Goal: Task Accomplishment & Management: Use online tool/utility

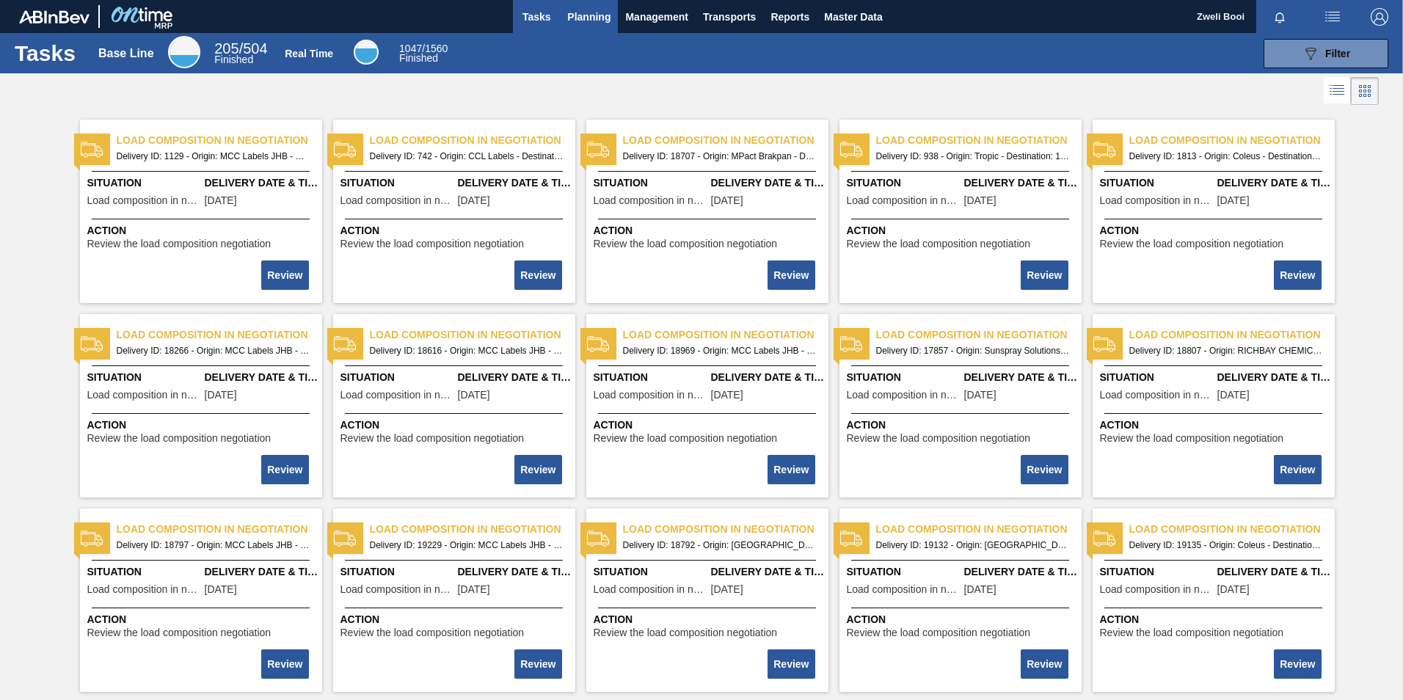
click at [582, 17] on span "Planning" at bounding box center [588, 17] width 43 height 18
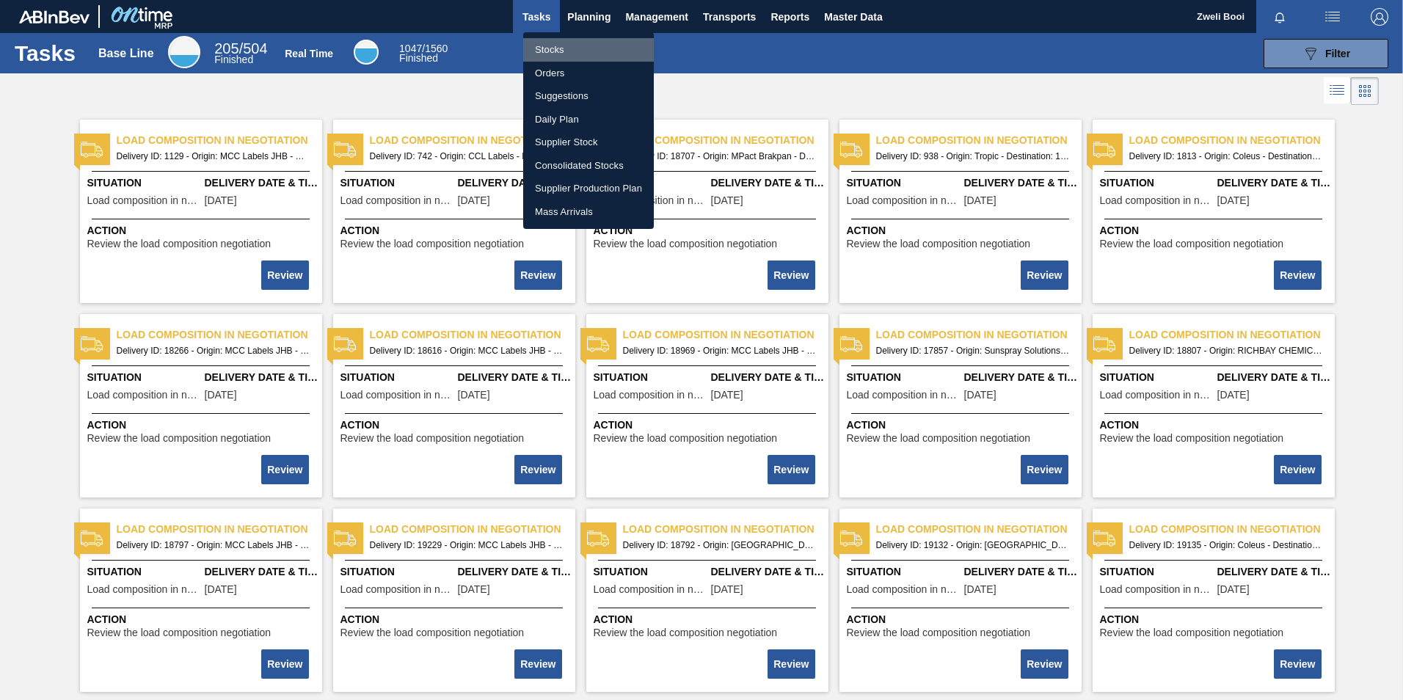
click at [560, 47] on li "Stocks" at bounding box center [588, 49] width 131 height 23
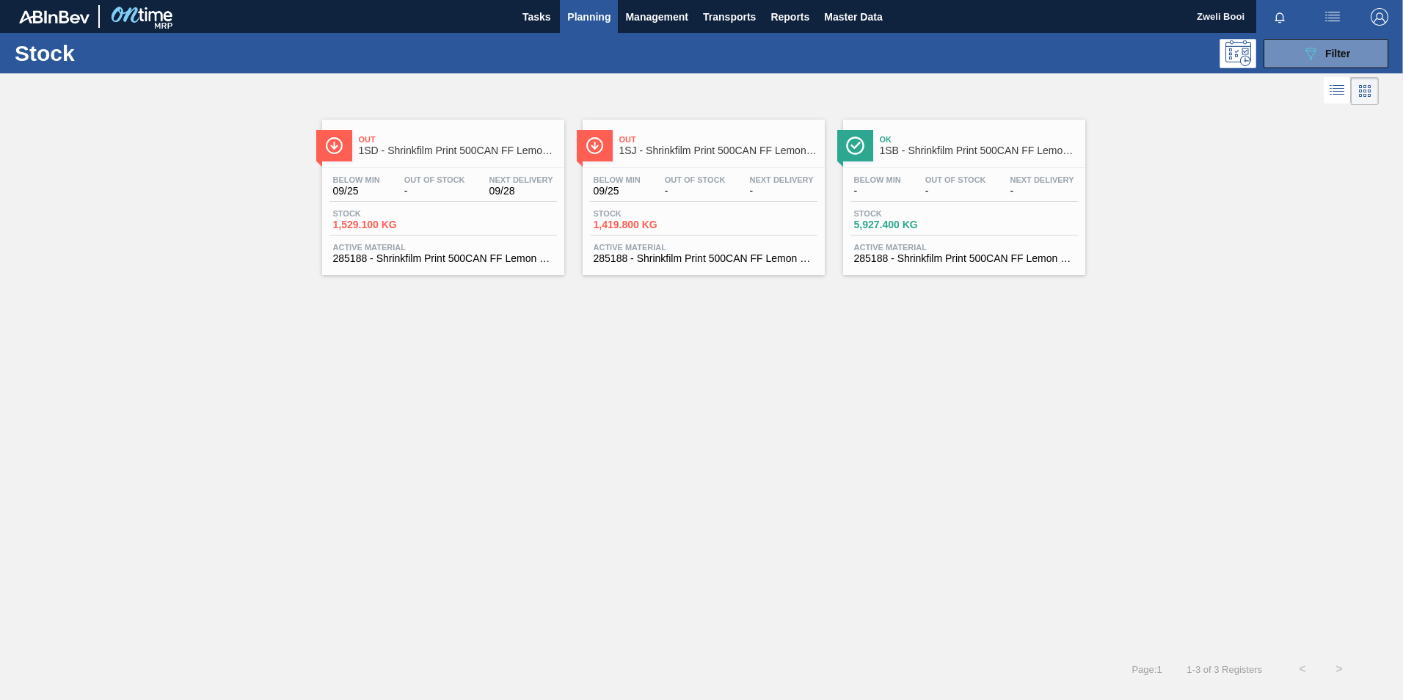
click at [959, 181] on span "Out Of Stock" at bounding box center [955, 179] width 61 height 9
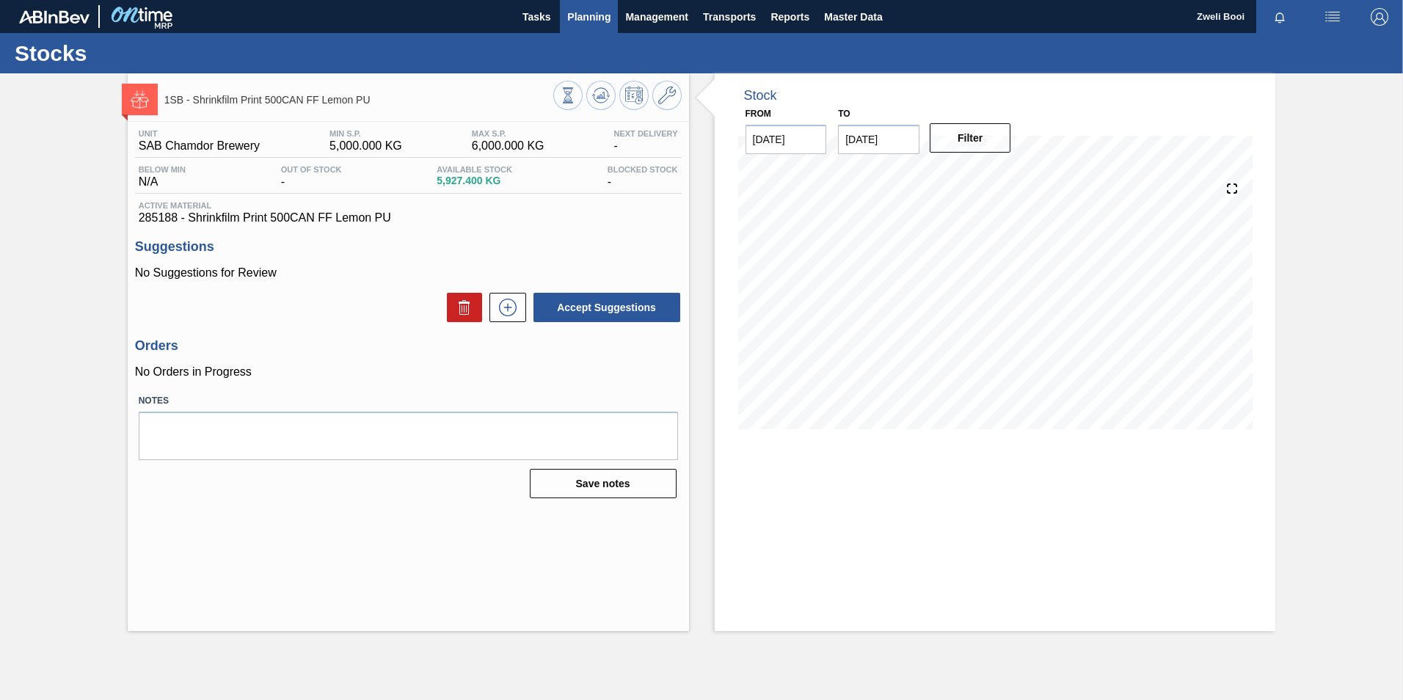
click at [600, 15] on span "Planning" at bounding box center [588, 17] width 43 height 18
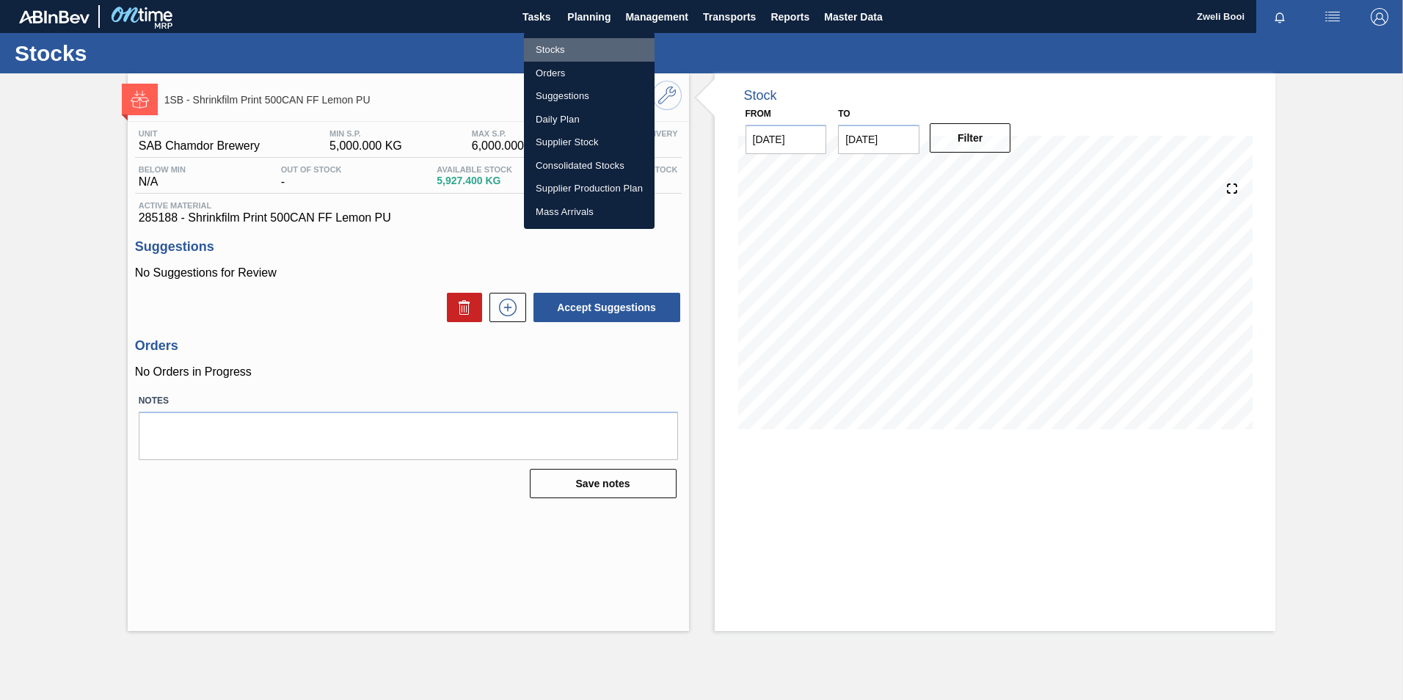
click at [567, 43] on li "Stocks" at bounding box center [589, 49] width 131 height 23
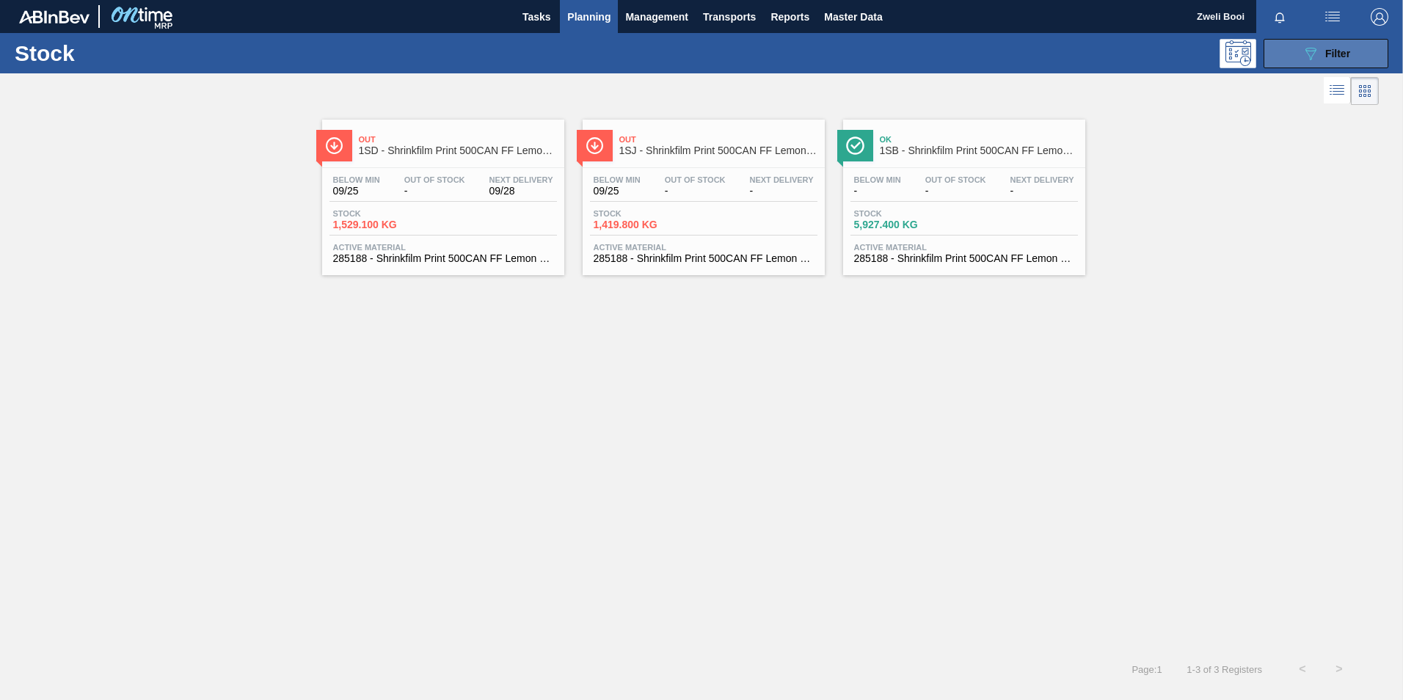
click at [1349, 61] on div "089F7B8B-B2A5-4AFE-B5C0-19BA573D28AC Filter" at bounding box center [1326, 54] width 48 height 18
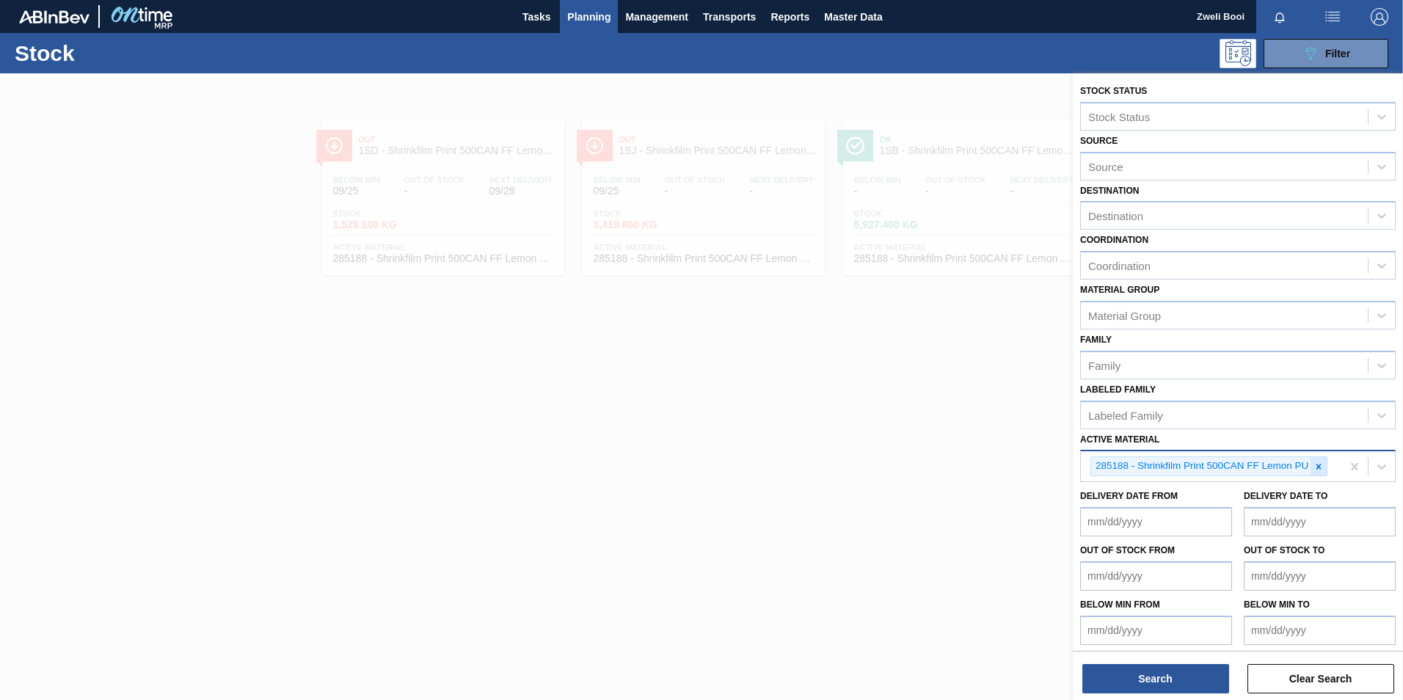
click at [1317, 467] on icon at bounding box center [1319, 467] width 10 height 10
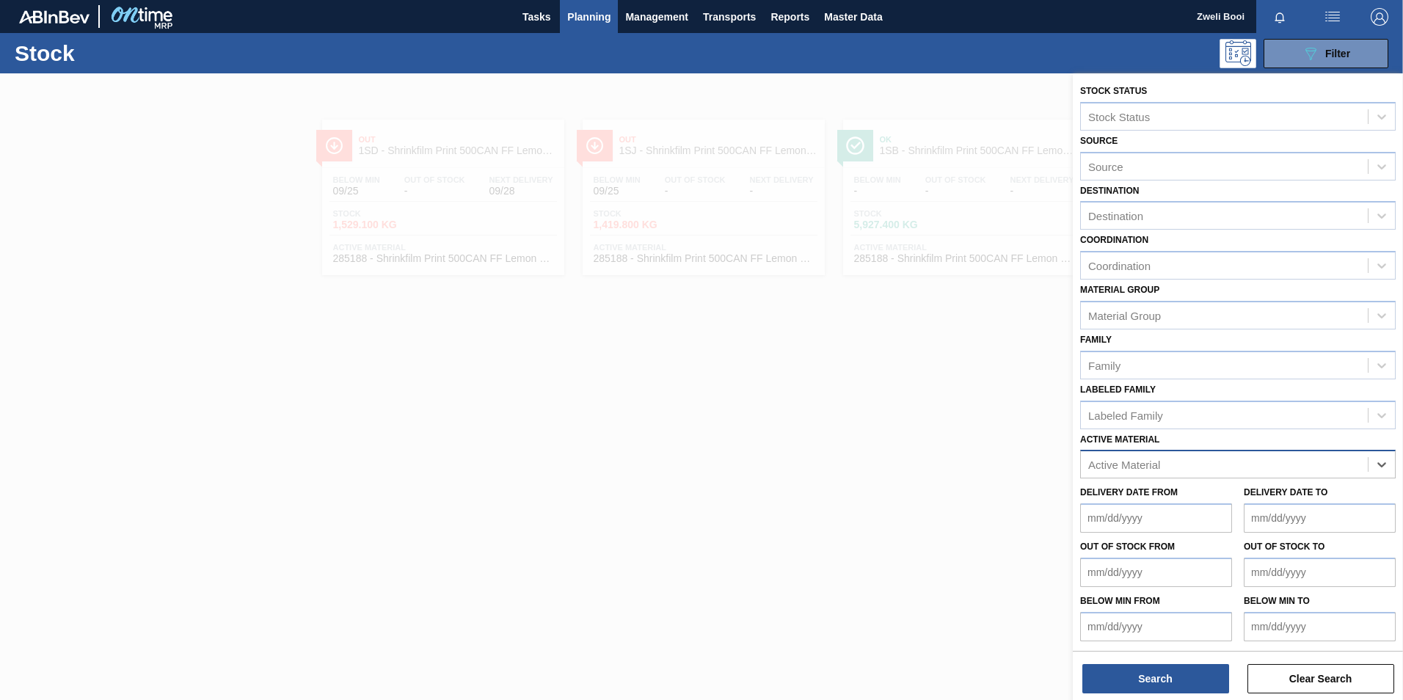
paste Material "283773"
type Material "283773"
click at [1255, 490] on div "283773 - Tray 410NRB Stella Artois pack Upgrade" at bounding box center [1238, 500] width 316 height 27
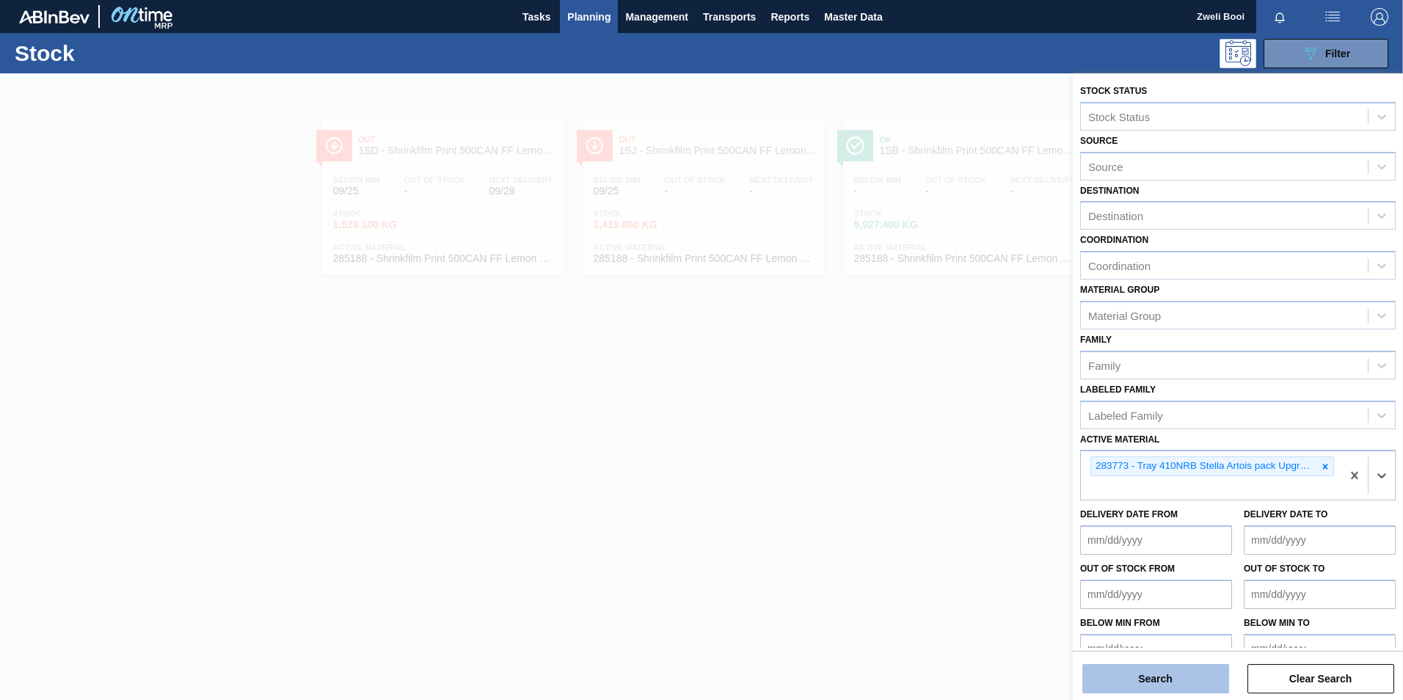
click at [1183, 678] on button "Search" at bounding box center [1155, 678] width 147 height 29
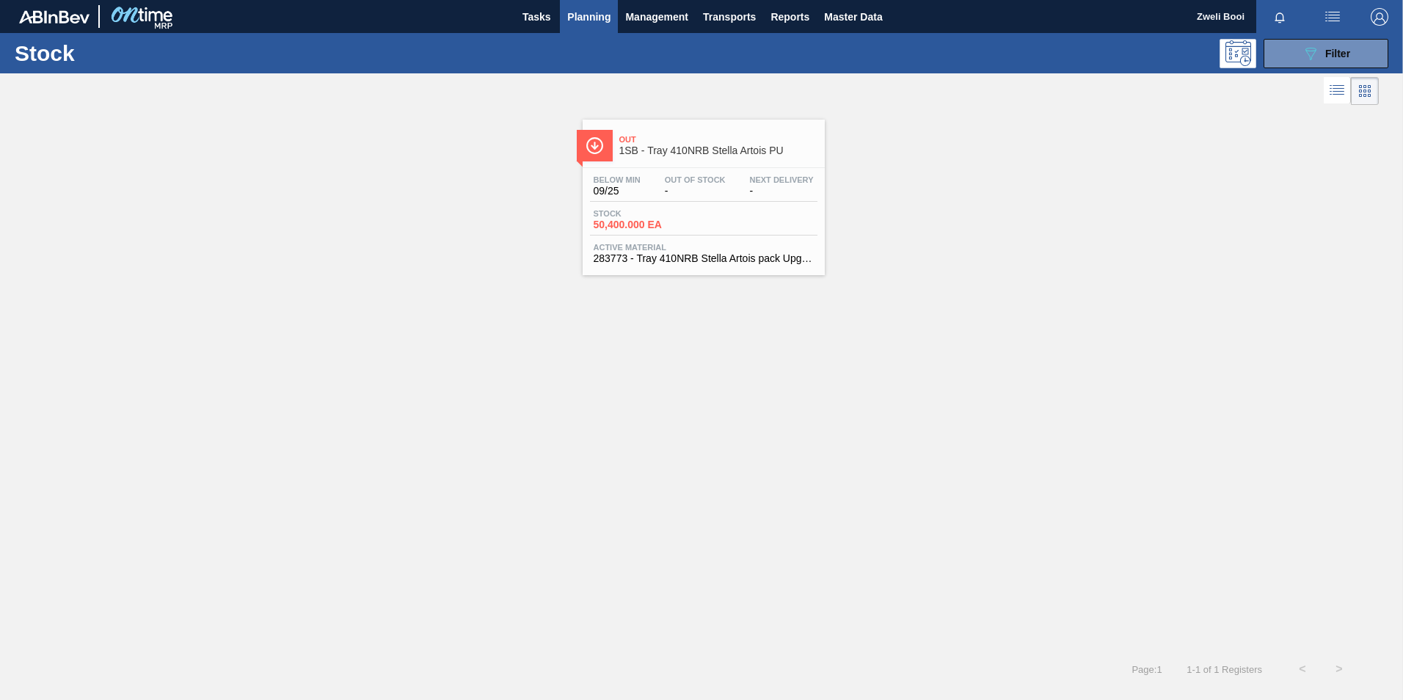
click at [698, 155] on span "1SB - Tray 410NRB Stella Artois PU" at bounding box center [718, 150] width 198 height 11
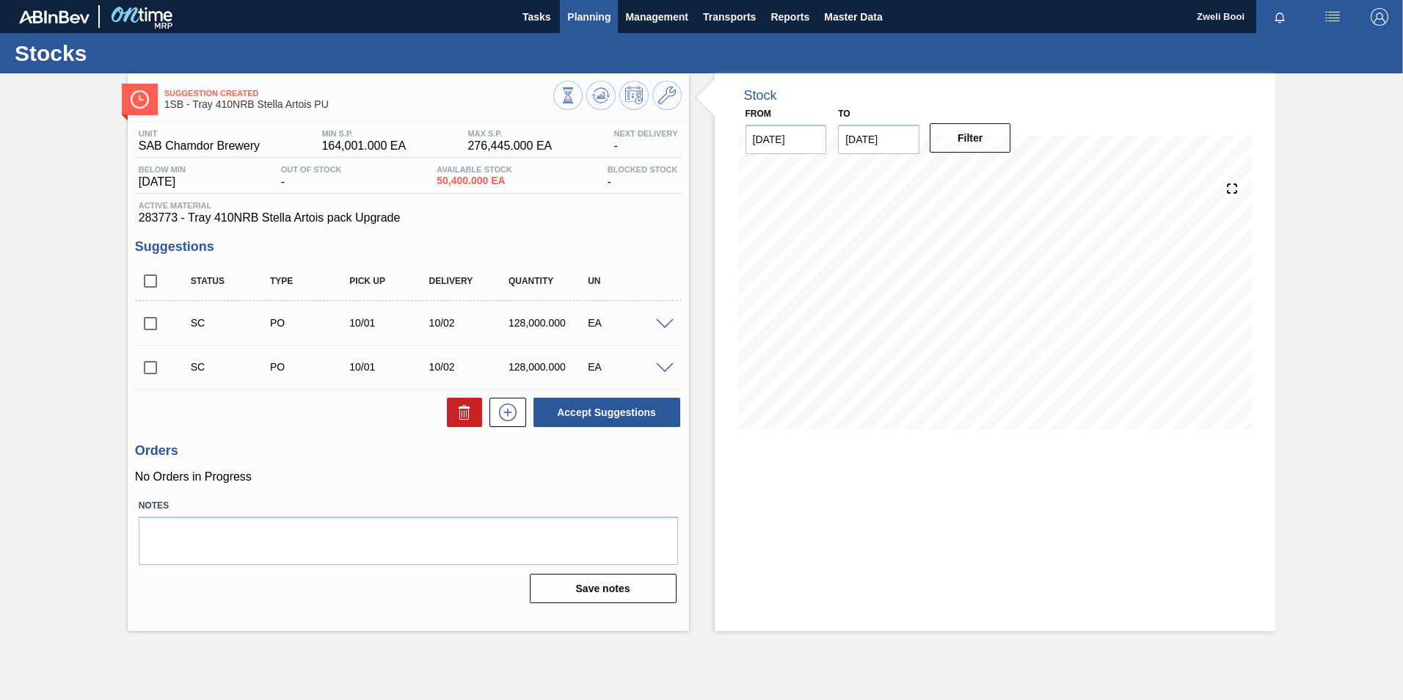
click at [601, 21] on span "Planning" at bounding box center [588, 17] width 43 height 18
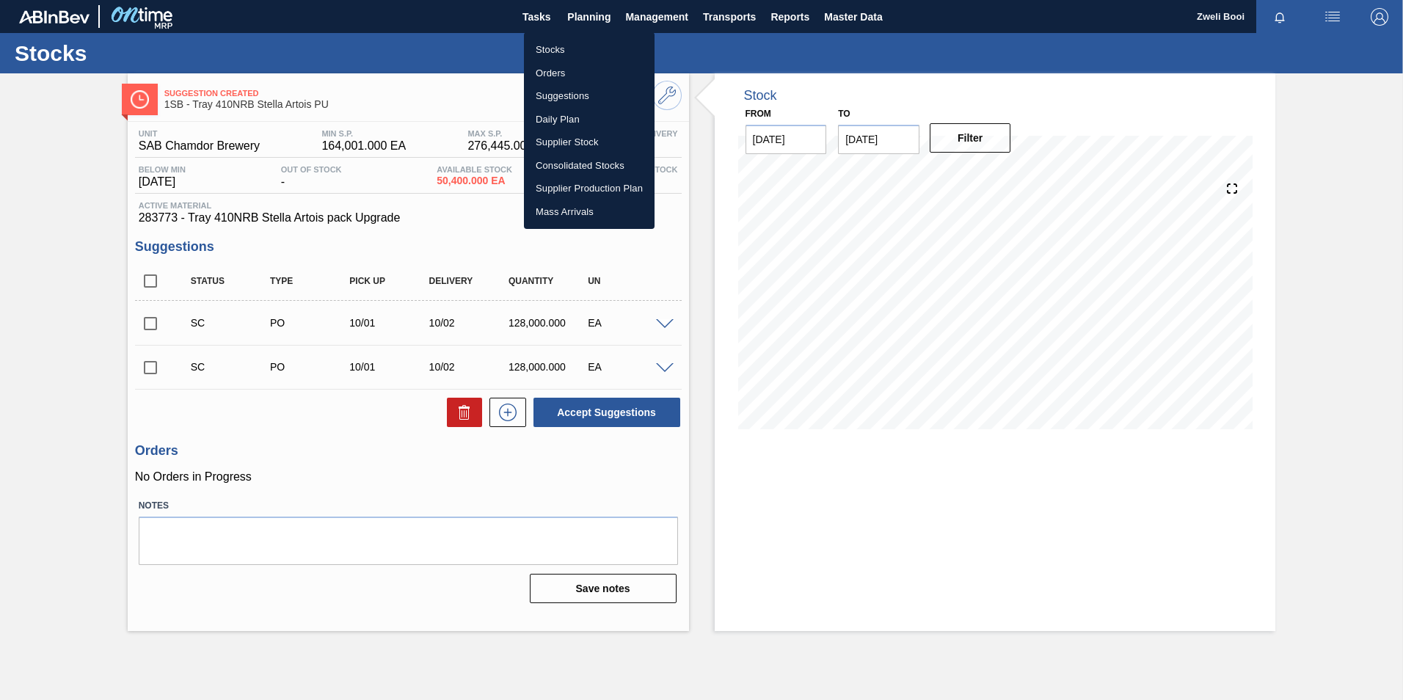
click at [564, 68] on li "Orders" at bounding box center [589, 73] width 131 height 23
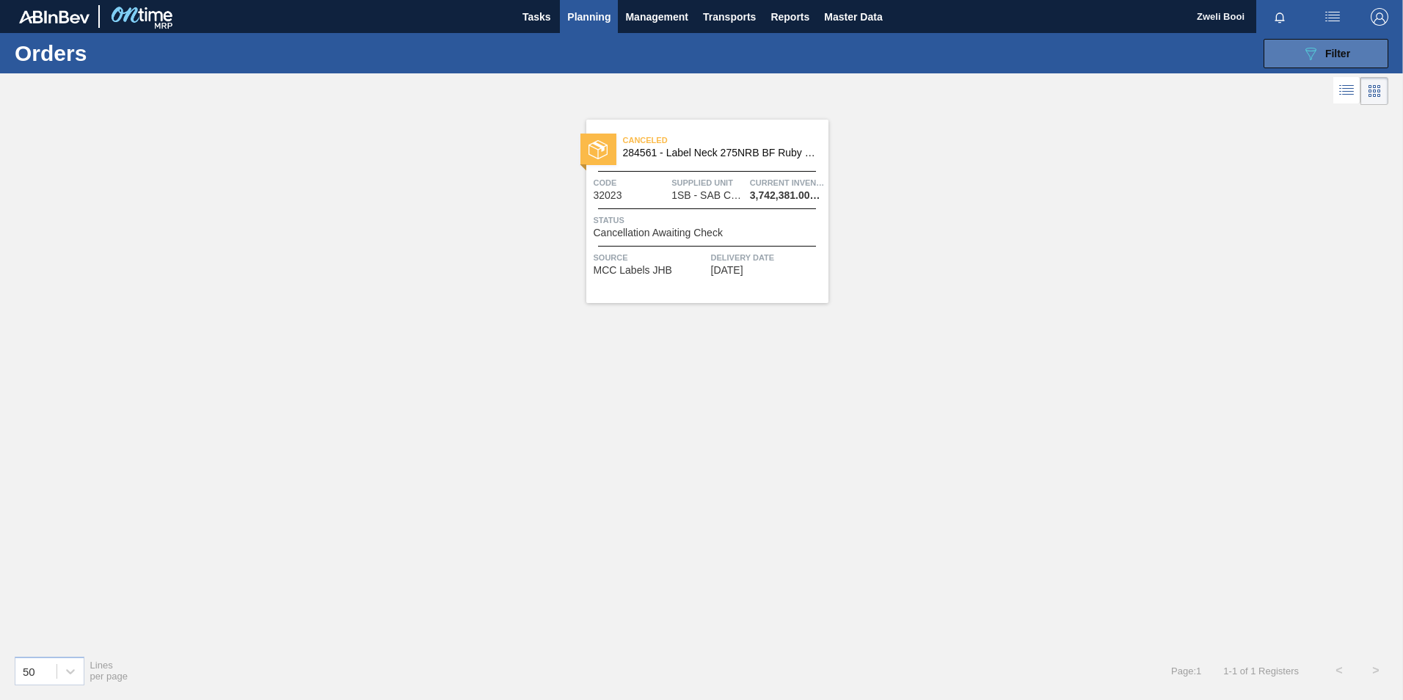
click at [1311, 50] on icon "089F7B8B-B2A5-4AFE-B5C0-19BA573D28AC" at bounding box center [1311, 54] width 18 height 18
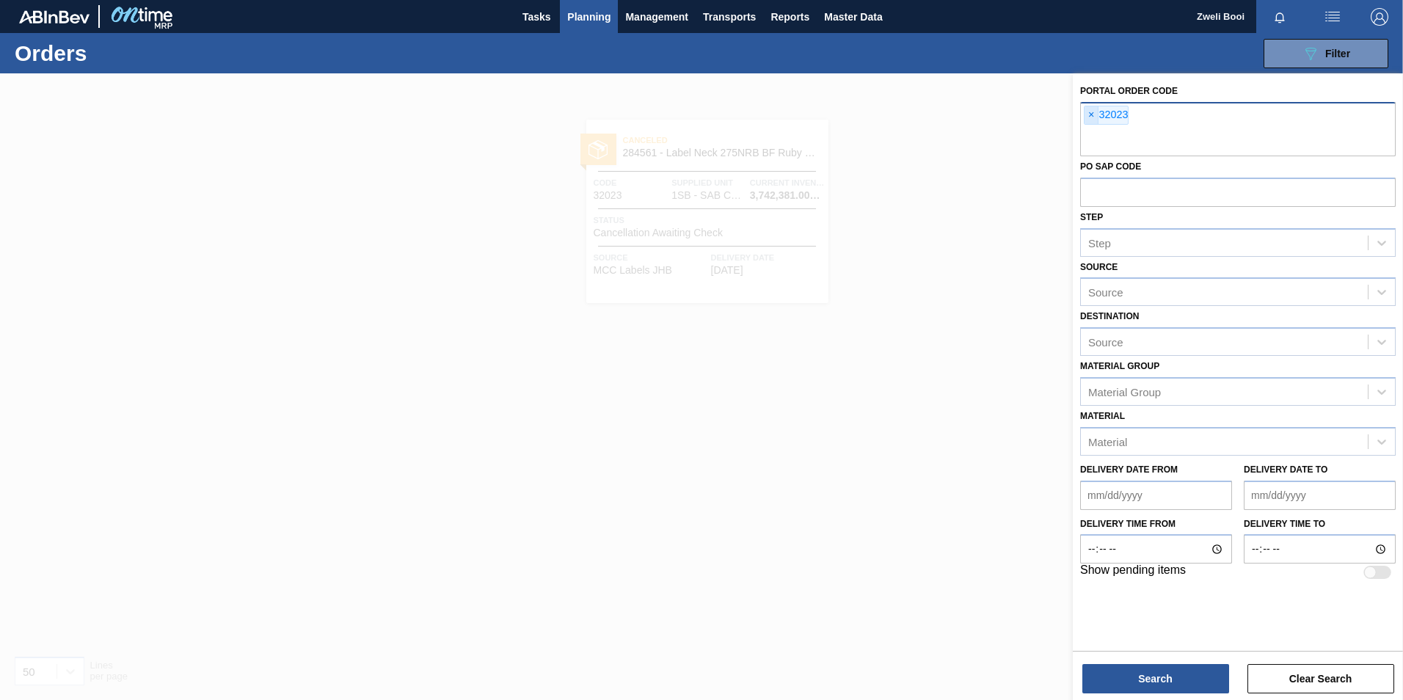
click at [1095, 117] on span "×" at bounding box center [1092, 115] width 14 height 18
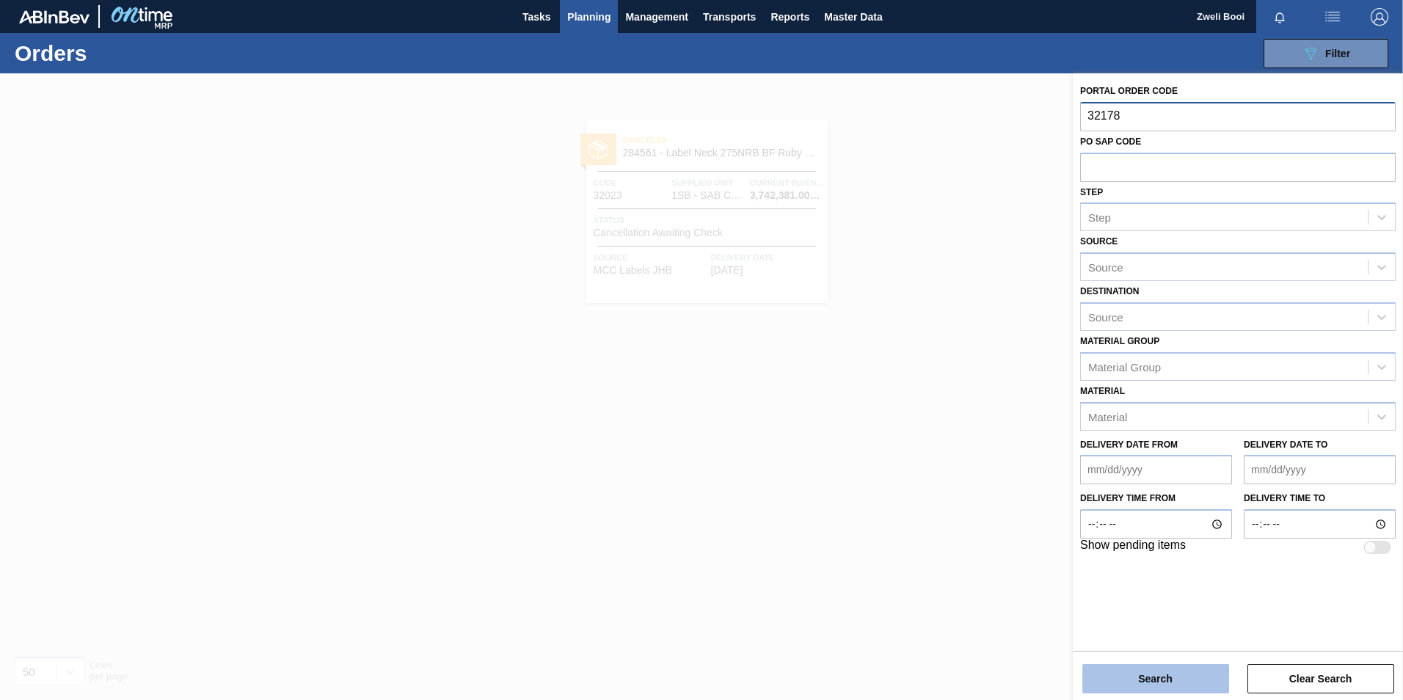
type input "32178"
click at [1183, 673] on button "Search" at bounding box center [1155, 678] width 147 height 29
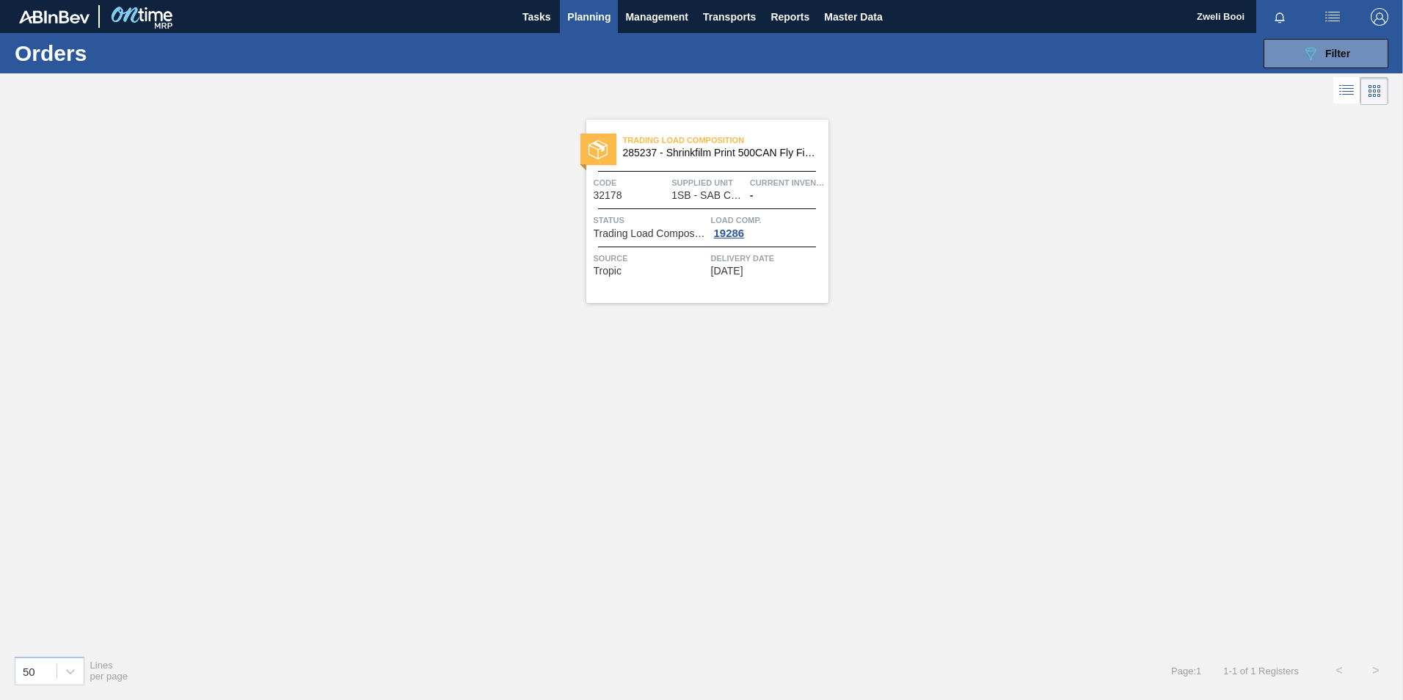
click at [696, 176] on span "Supplied Unit" at bounding box center [709, 182] width 75 height 15
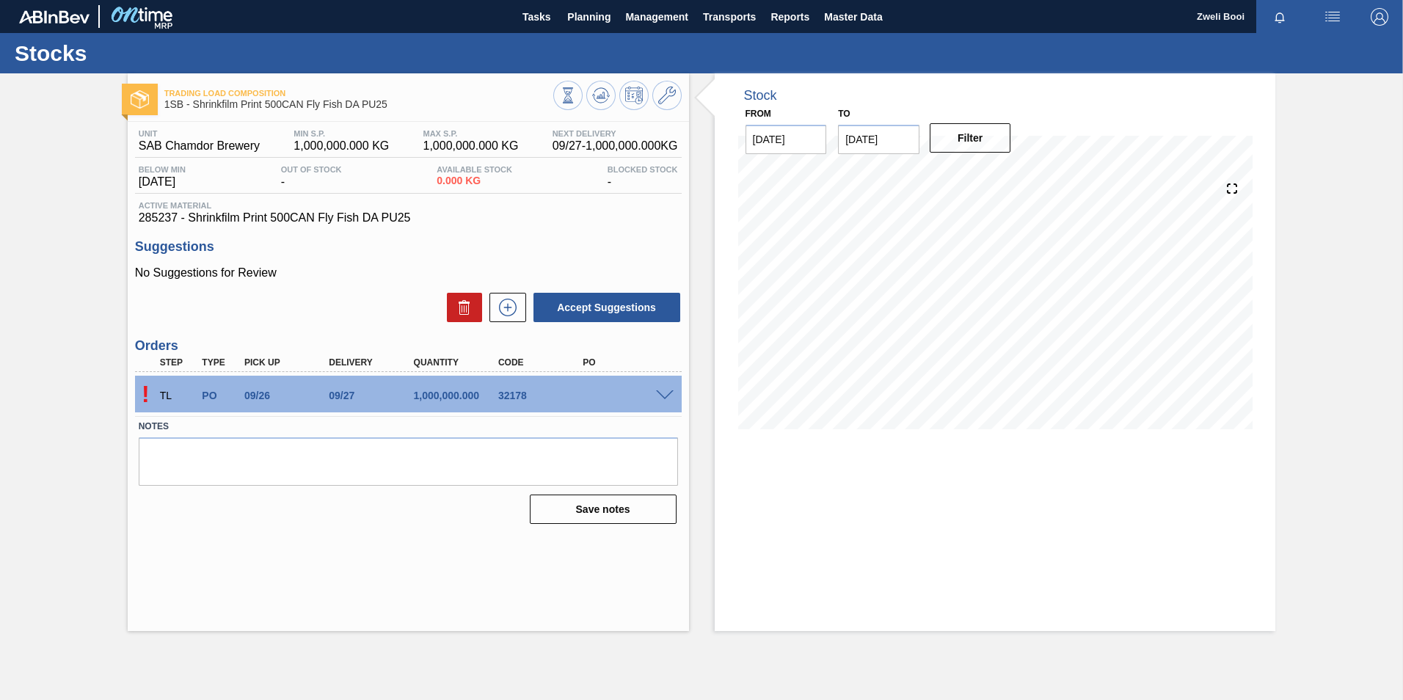
click at [663, 397] on span at bounding box center [665, 395] width 18 height 11
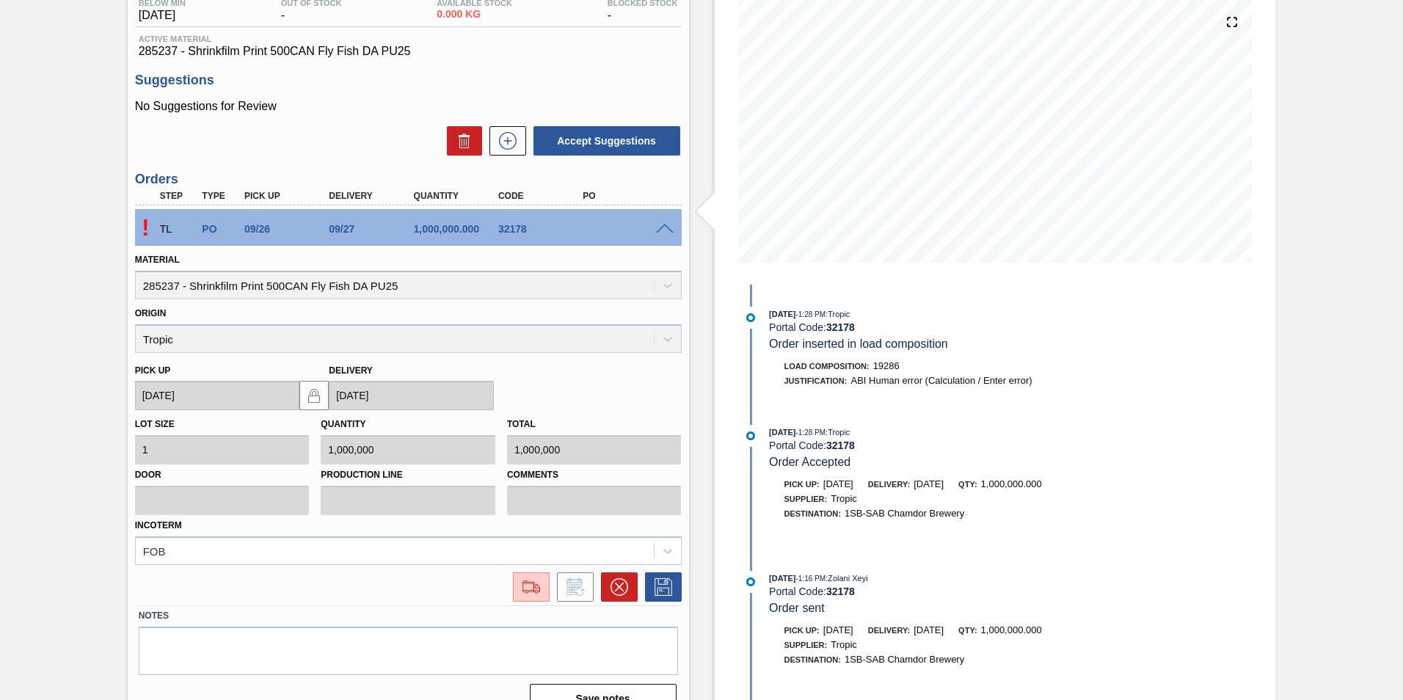
scroll to position [192, 0]
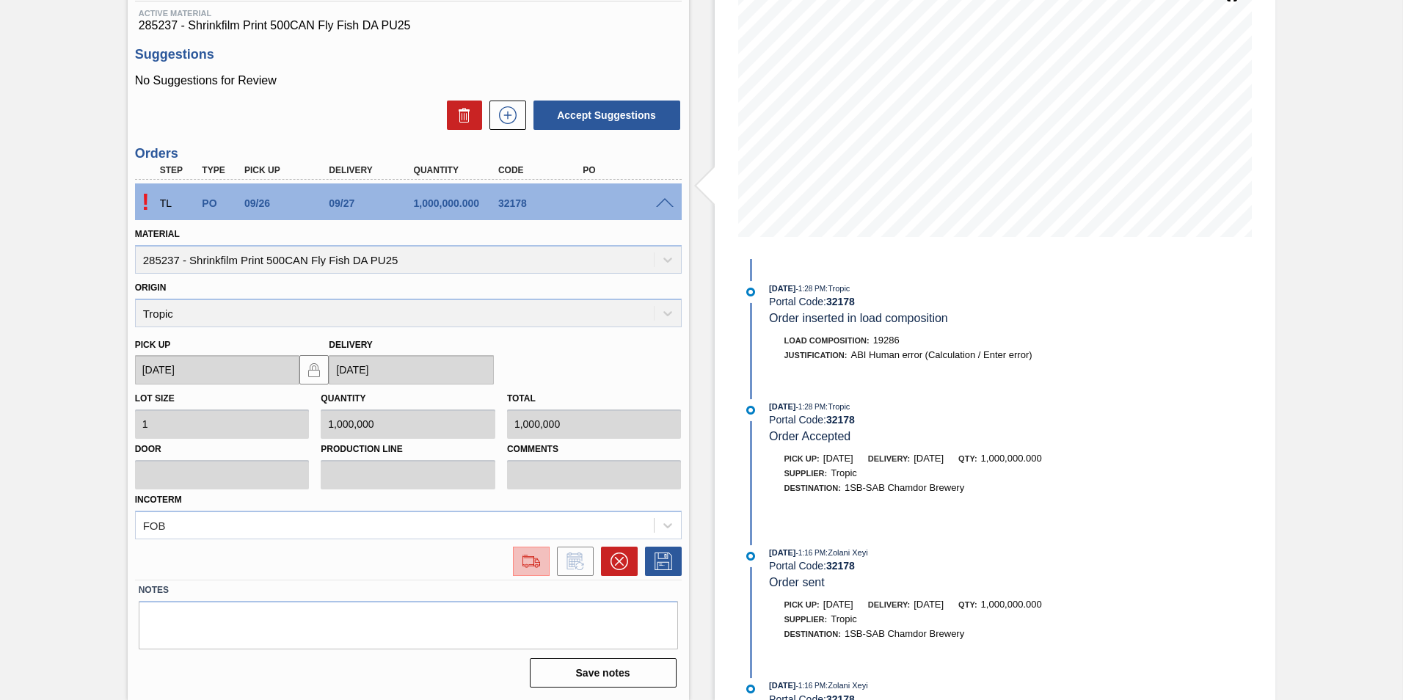
click at [528, 564] on img at bounding box center [531, 562] width 23 height 18
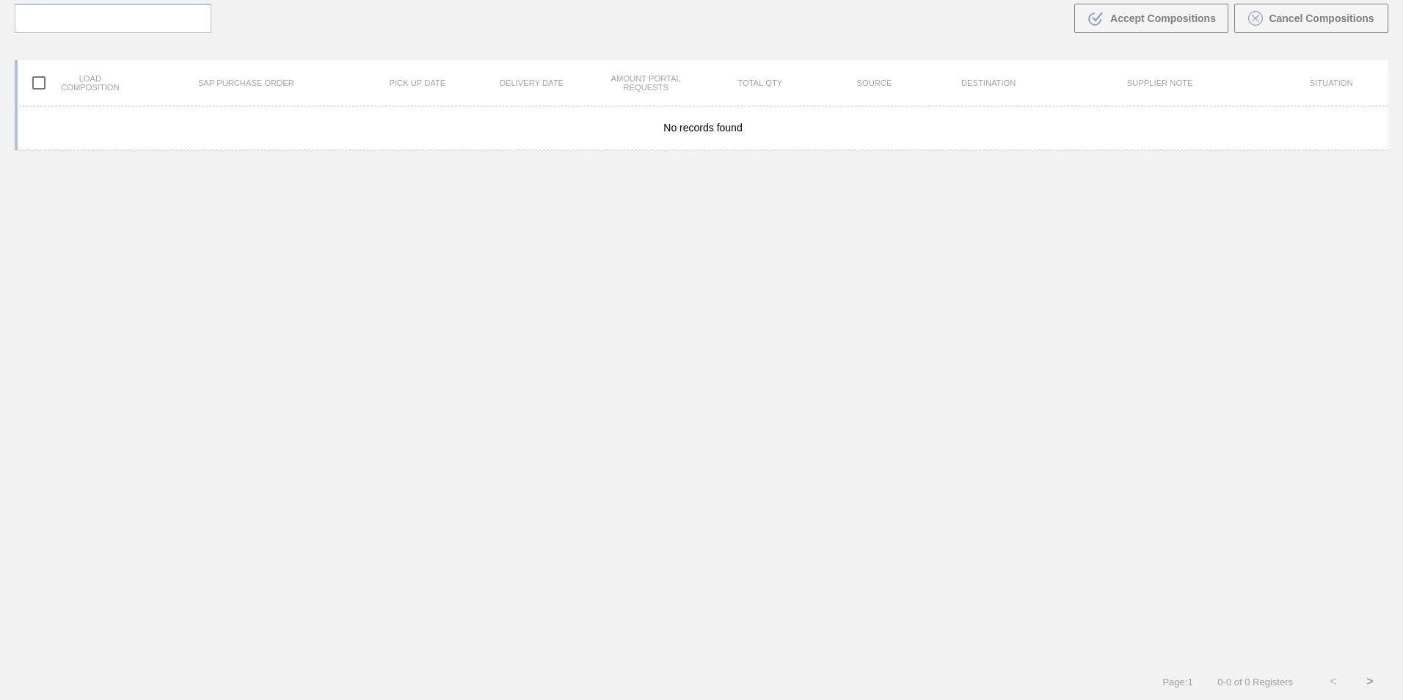
scroll to position [106, 0]
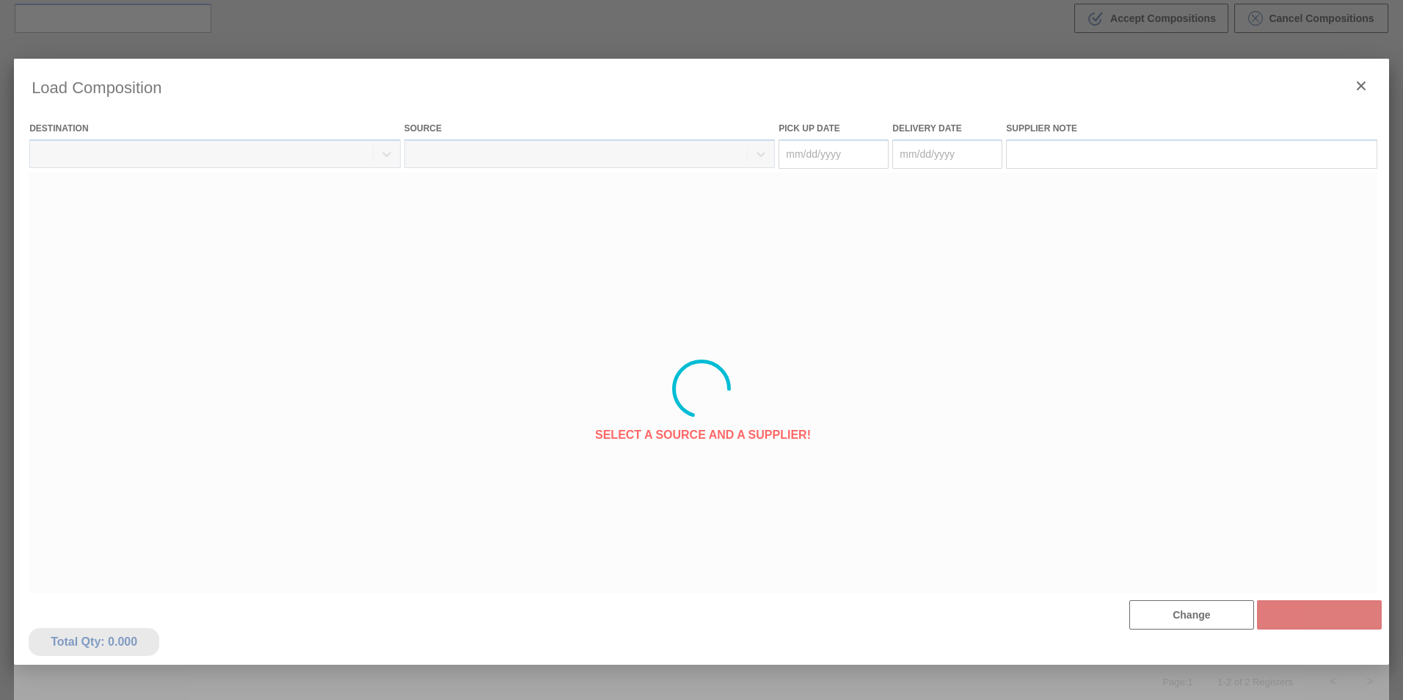
type Date "[DATE]"
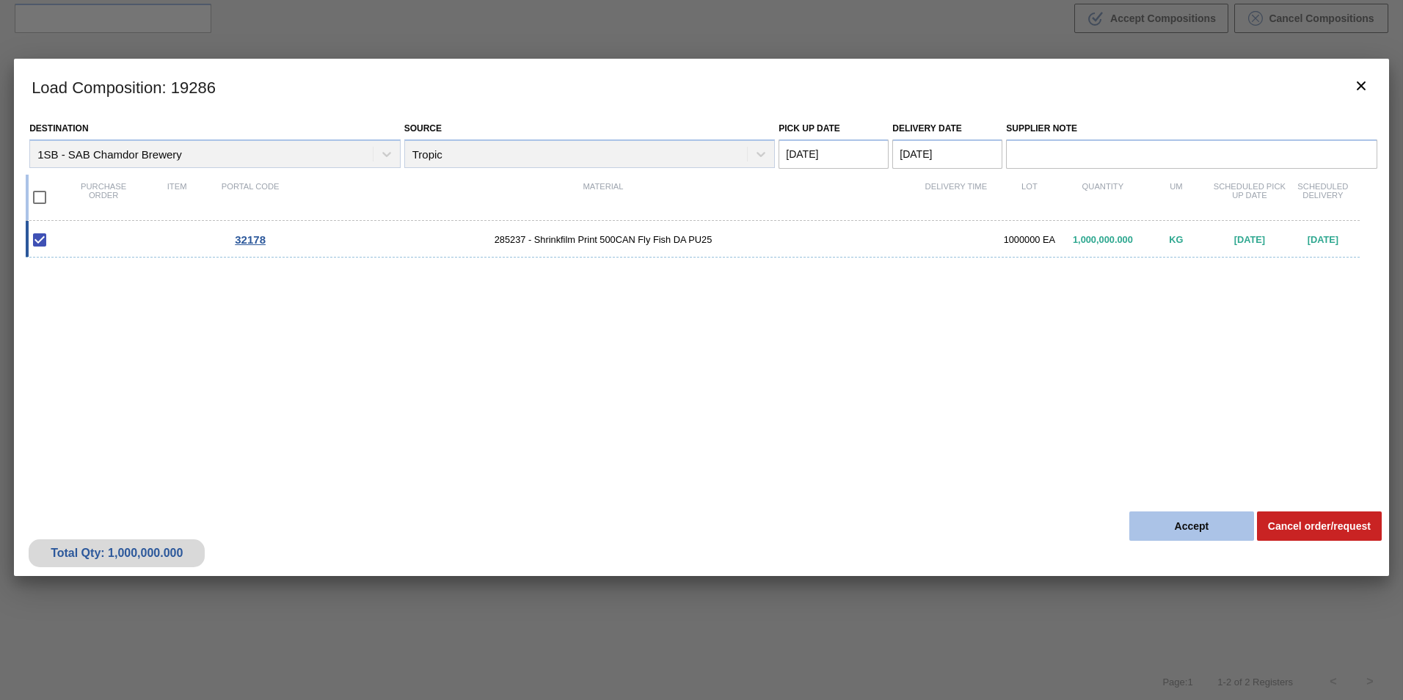
click at [1217, 526] on button "Accept" at bounding box center [1191, 526] width 125 height 29
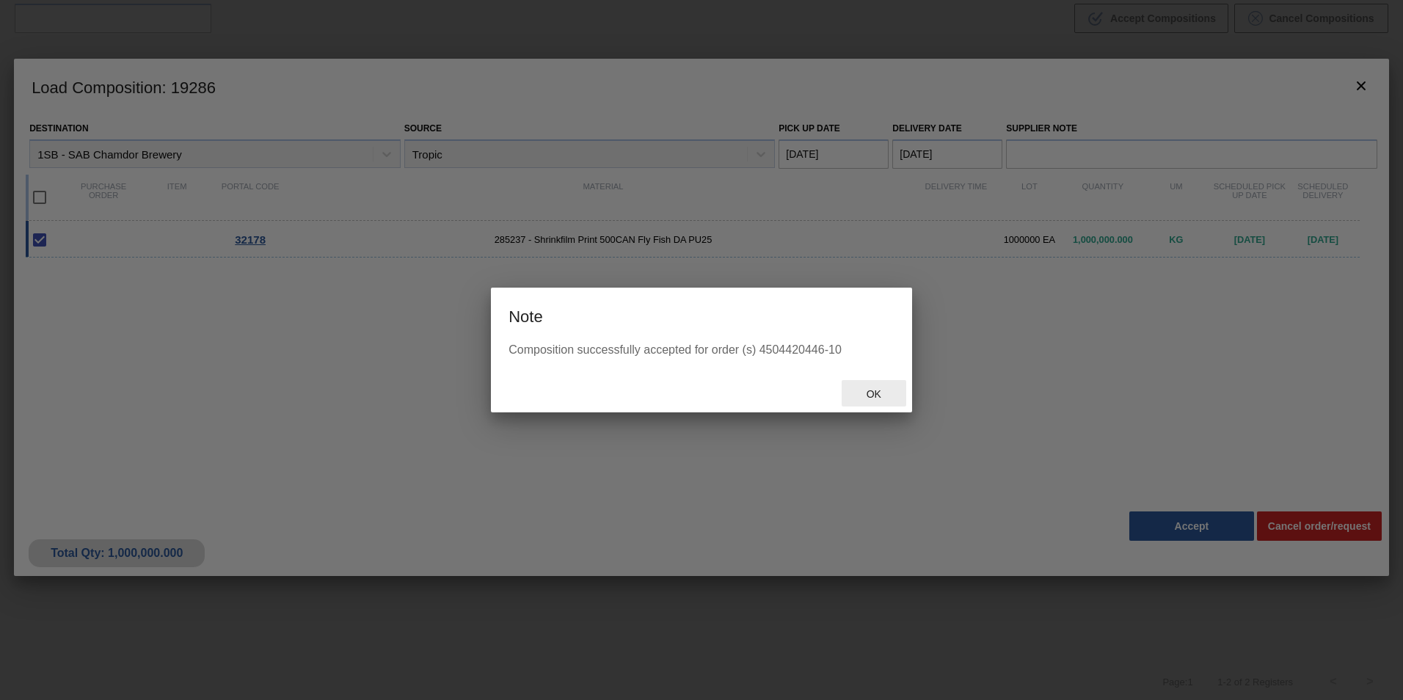
click at [879, 386] on div "Ok" at bounding box center [874, 393] width 65 height 27
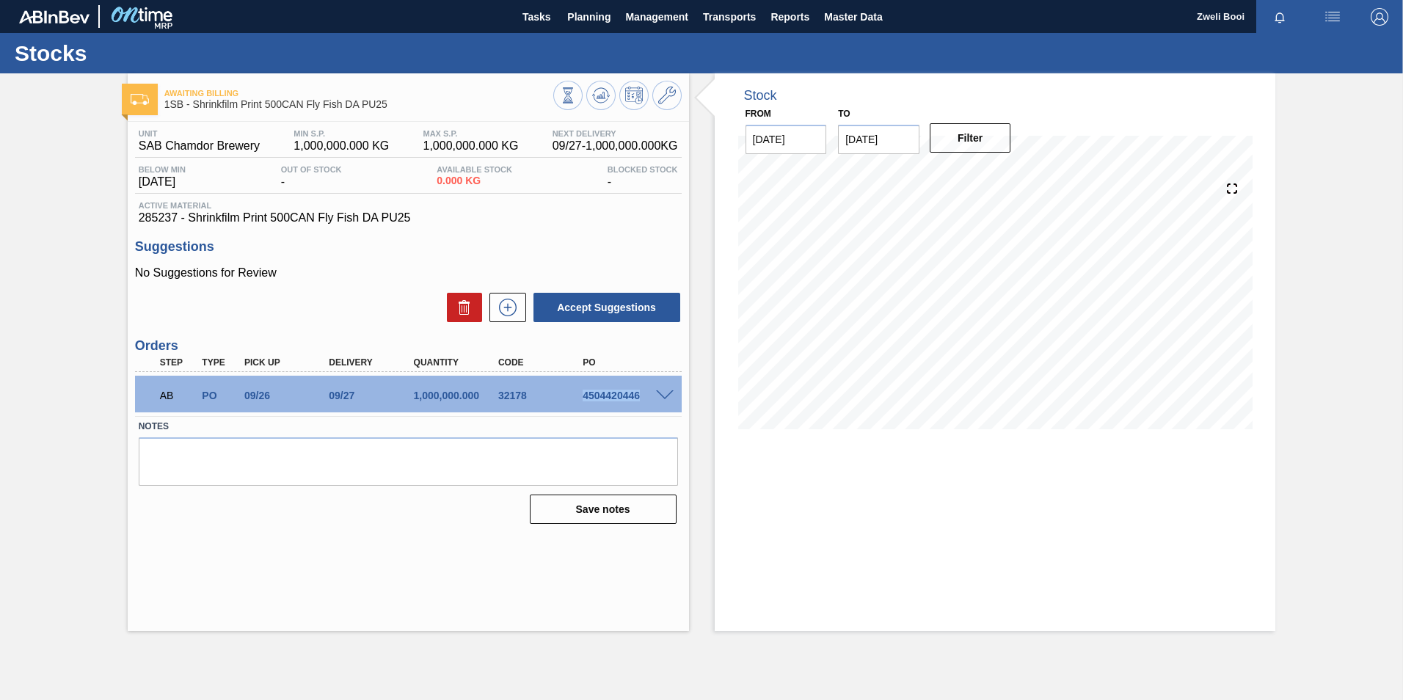
drag, startPoint x: 576, startPoint y: 395, endPoint x: 640, endPoint y: 394, distance: 63.9
click at [640, 394] on div "4504420446" at bounding box center [615, 396] width 84 height 12
copy div "4504420446"
click at [591, 17] on span "Planning" at bounding box center [588, 17] width 43 height 18
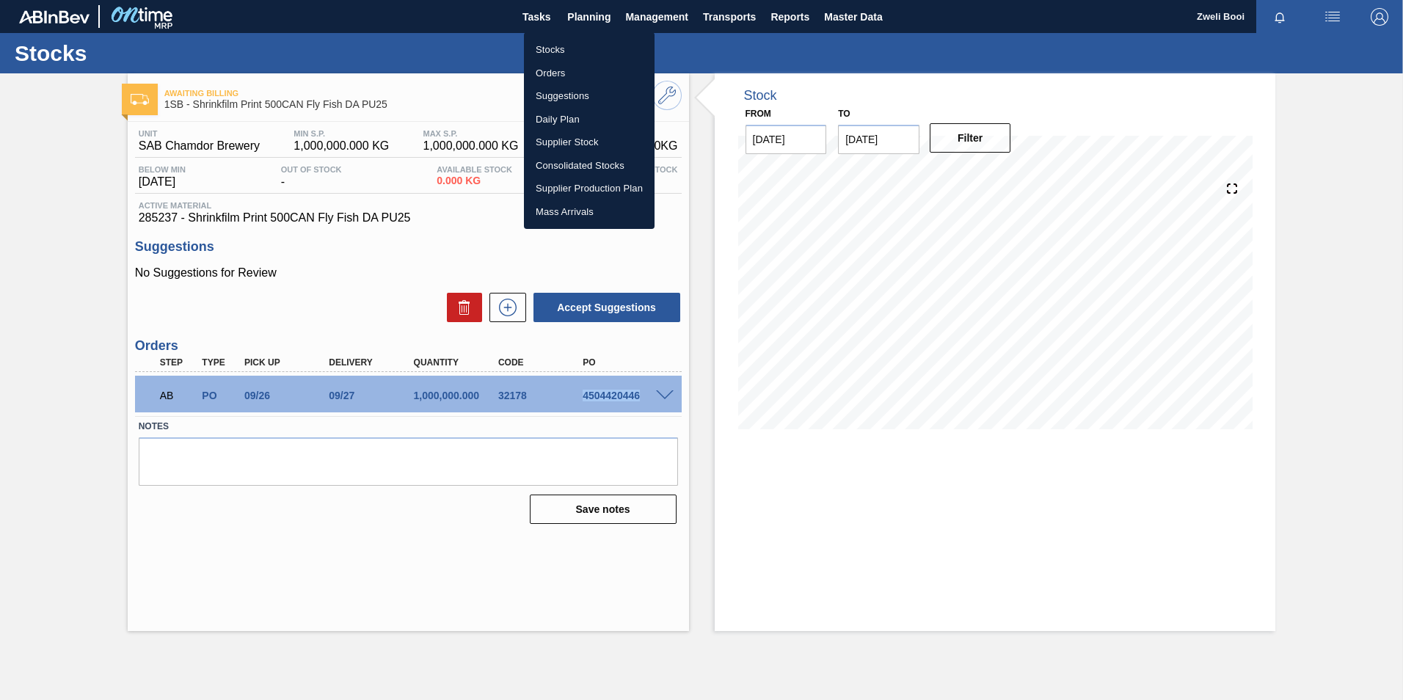
click at [559, 55] on li "Stocks" at bounding box center [589, 49] width 131 height 23
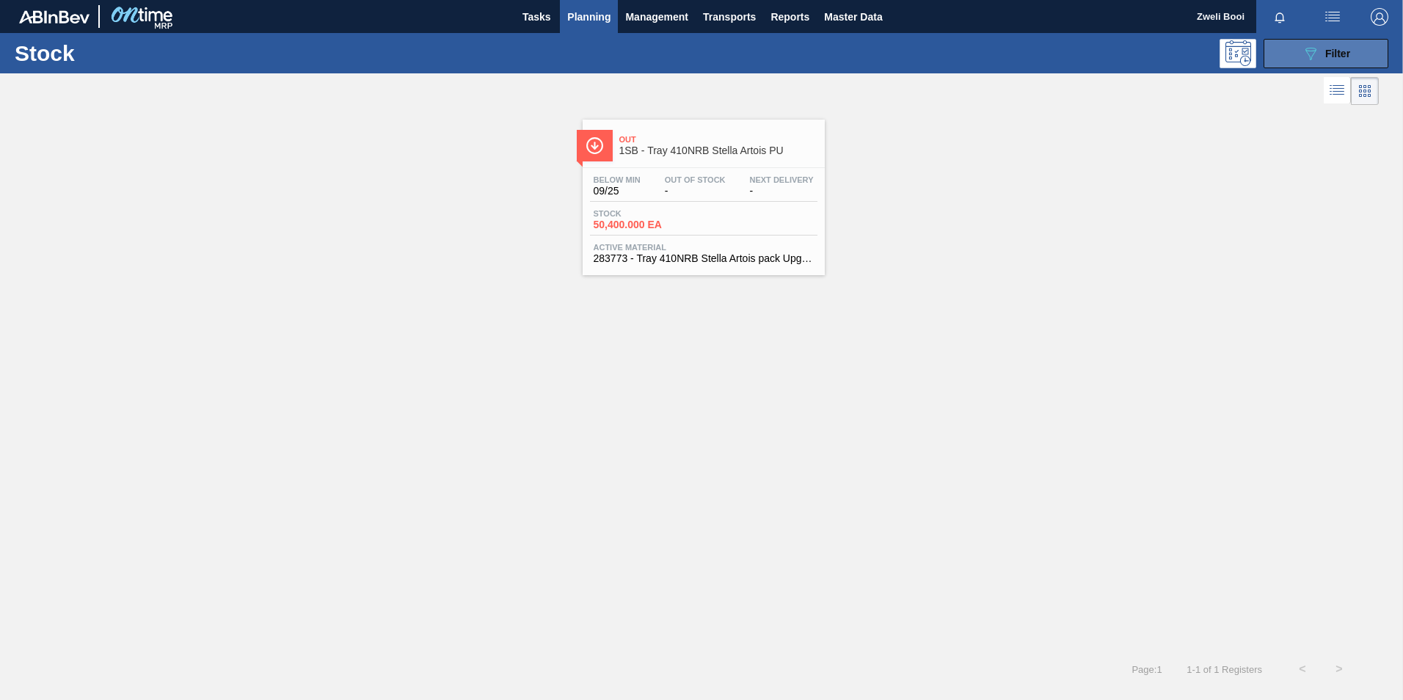
click at [1352, 58] on button "089F7B8B-B2A5-4AFE-B5C0-19BA573D28AC Filter" at bounding box center [1326, 53] width 125 height 29
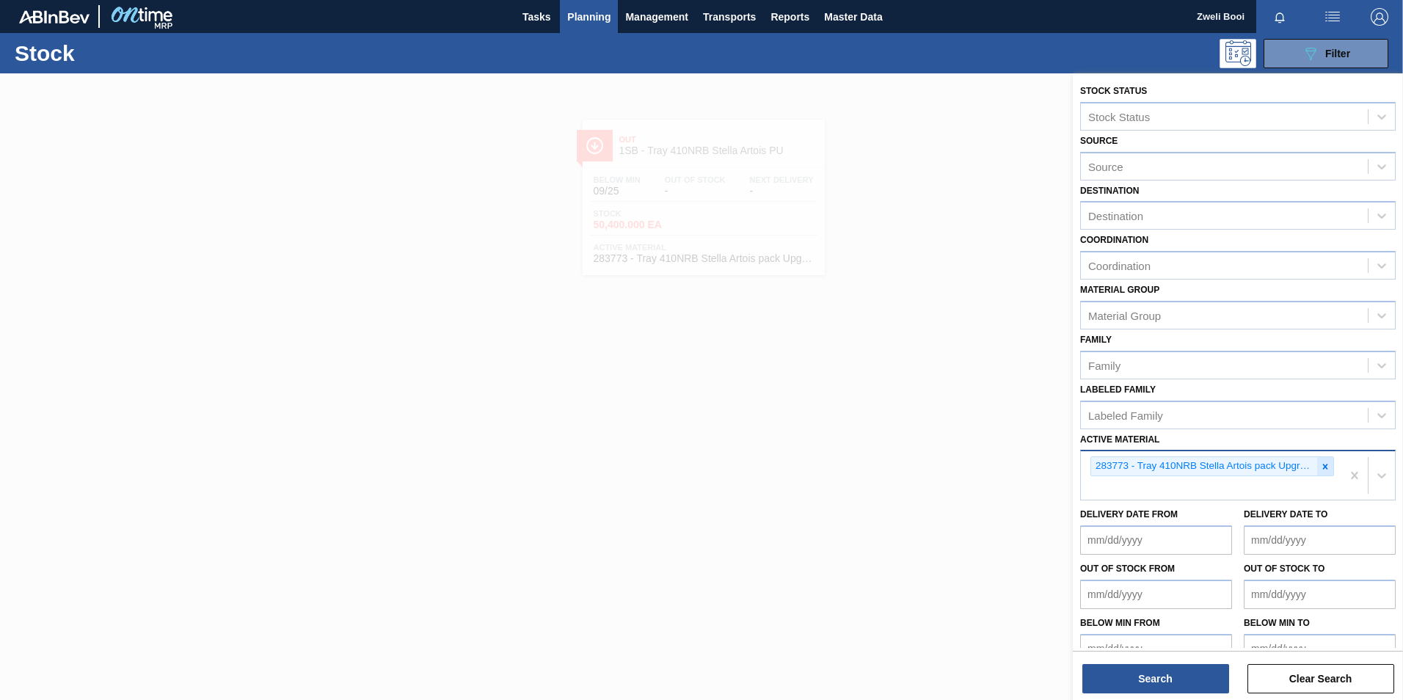
click at [1323, 466] on icon at bounding box center [1325, 466] width 5 height 5
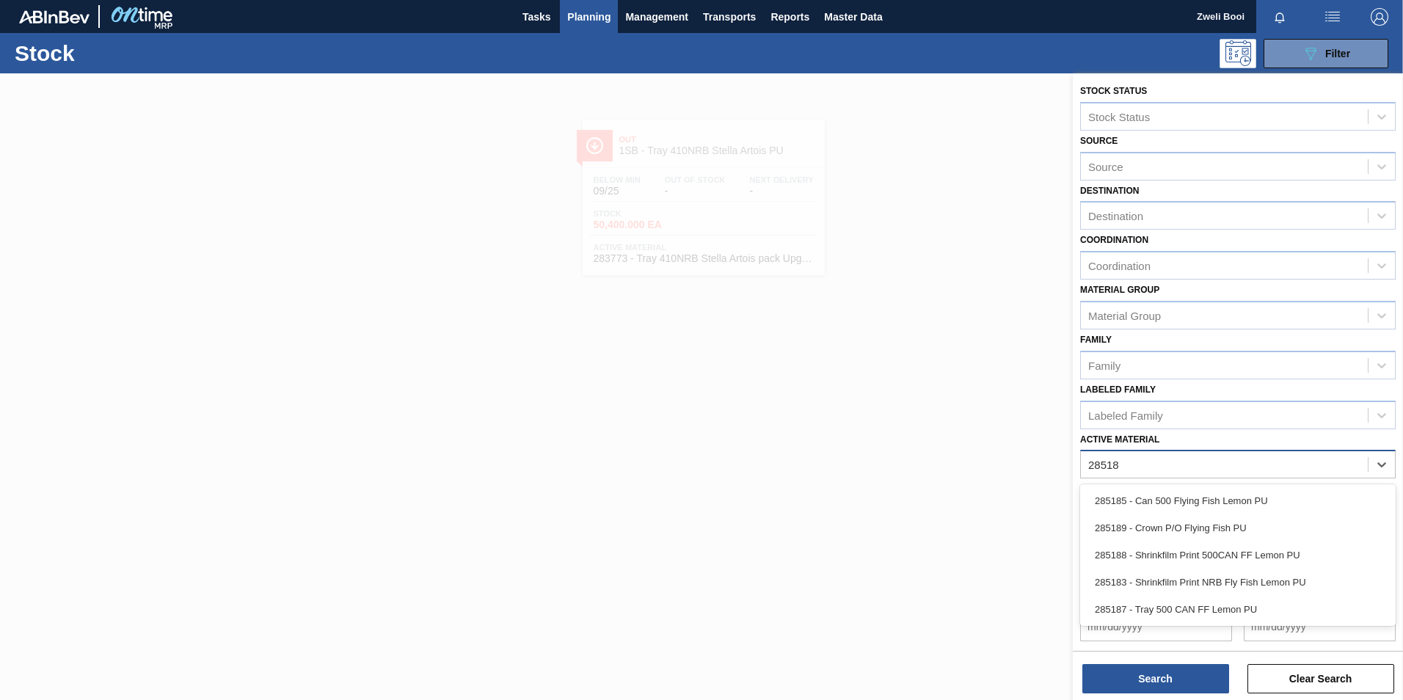
type Material "285188"
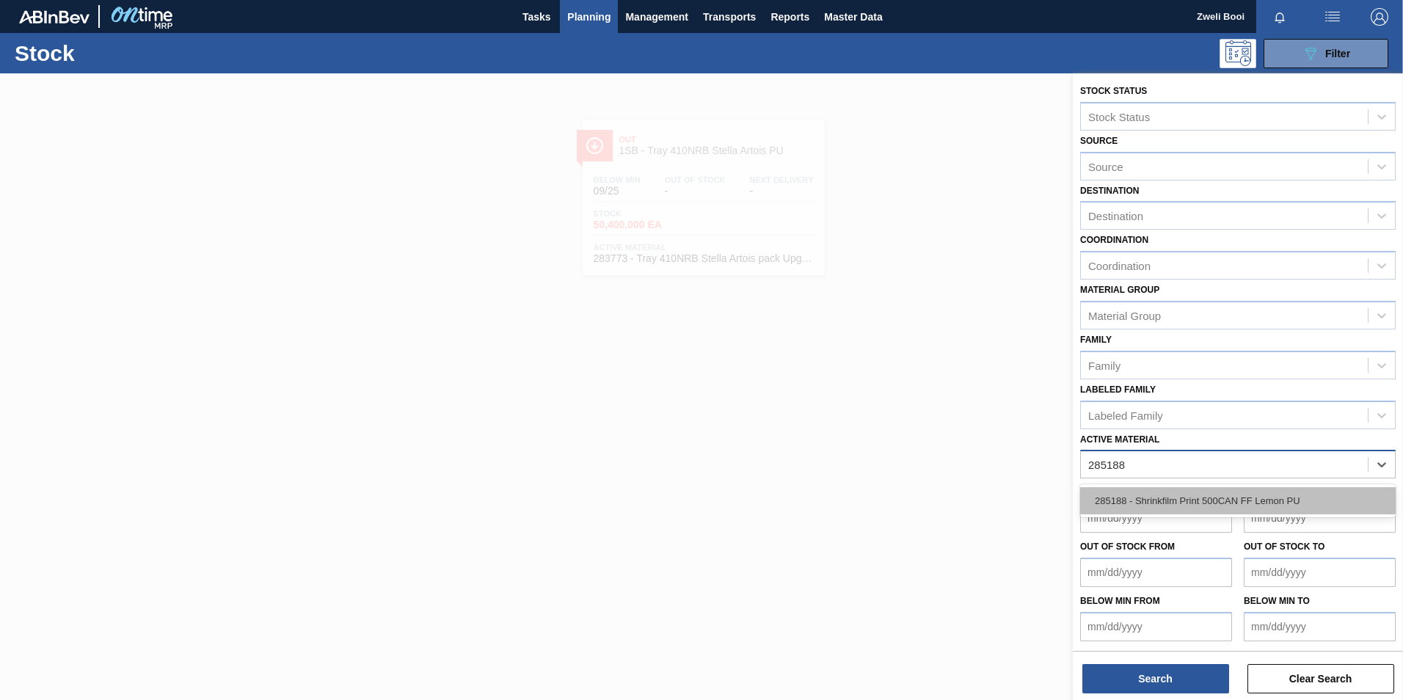
click at [1280, 498] on div "285188 - Shrinkfilm Print 500CAN FF Lemon PU" at bounding box center [1238, 500] width 316 height 27
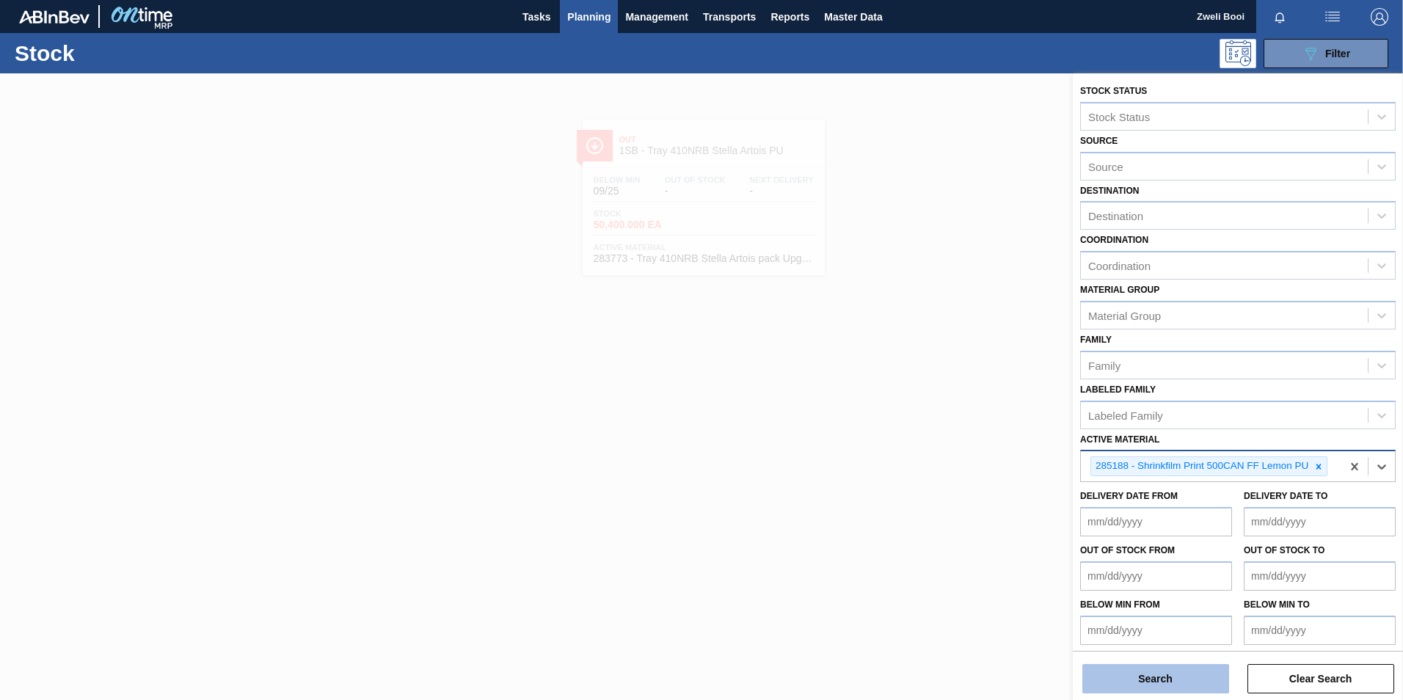
click at [1161, 673] on button "Search" at bounding box center [1155, 678] width 147 height 29
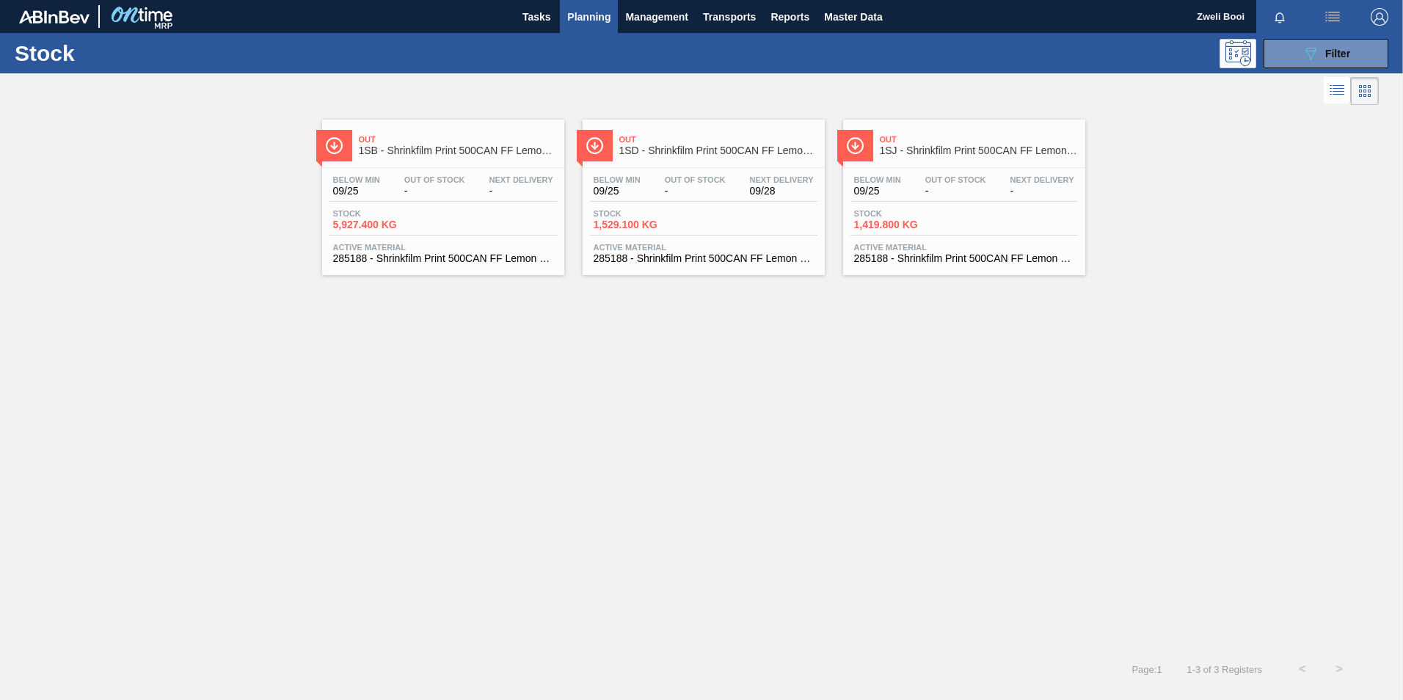
click at [462, 186] on span "-" at bounding box center [434, 191] width 61 height 11
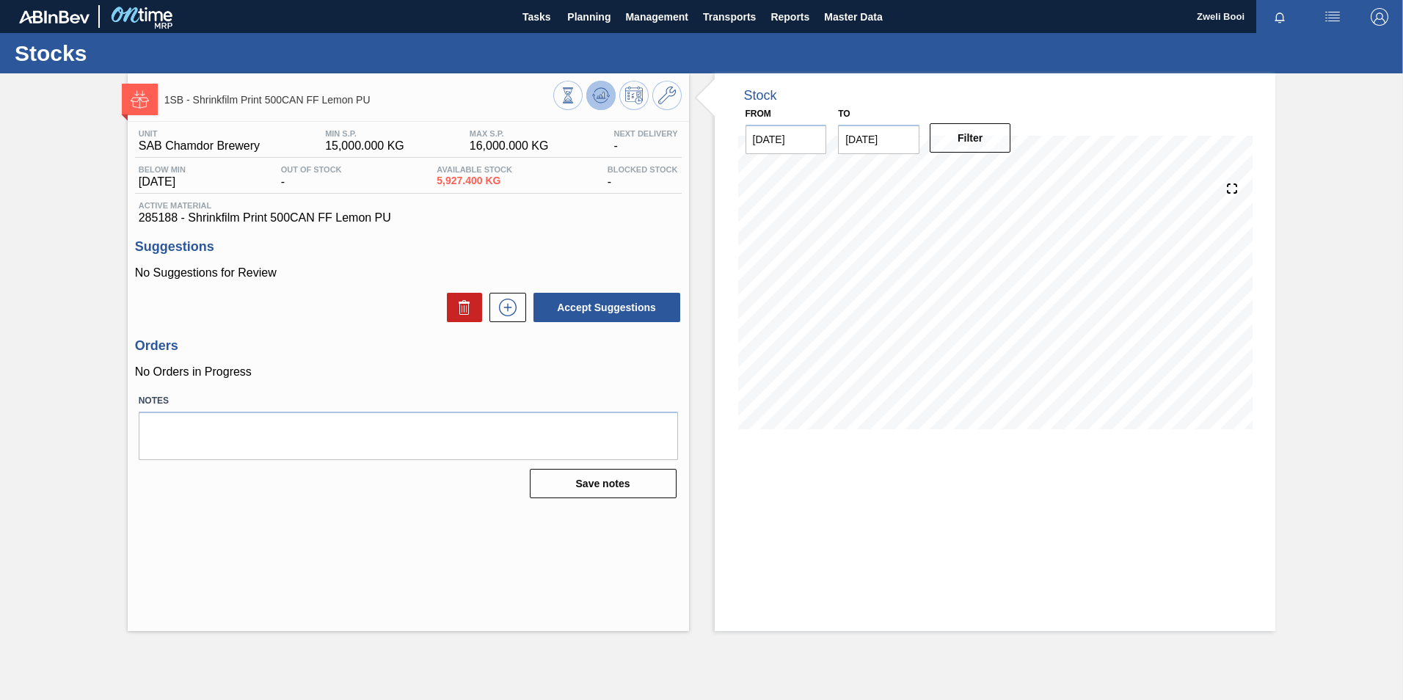
click at [598, 92] on icon at bounding box center [601, 96] width 18 height 18
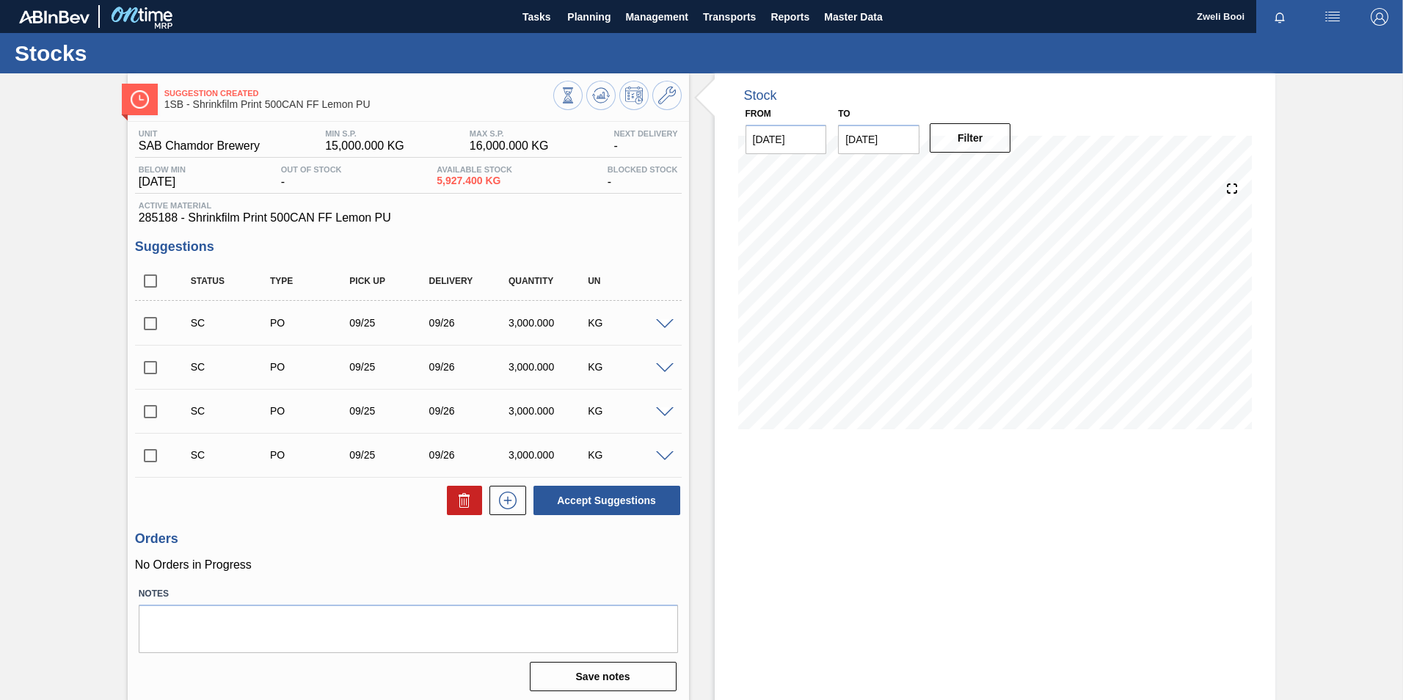
click at [148, 324] on input "checkbox" at bounding box center [150, 323] width 31 height 31
click at [641, 508] on button "Accept Suggestions" at bounding box center [607, 500] width 147 height 29
checkbox input "false"
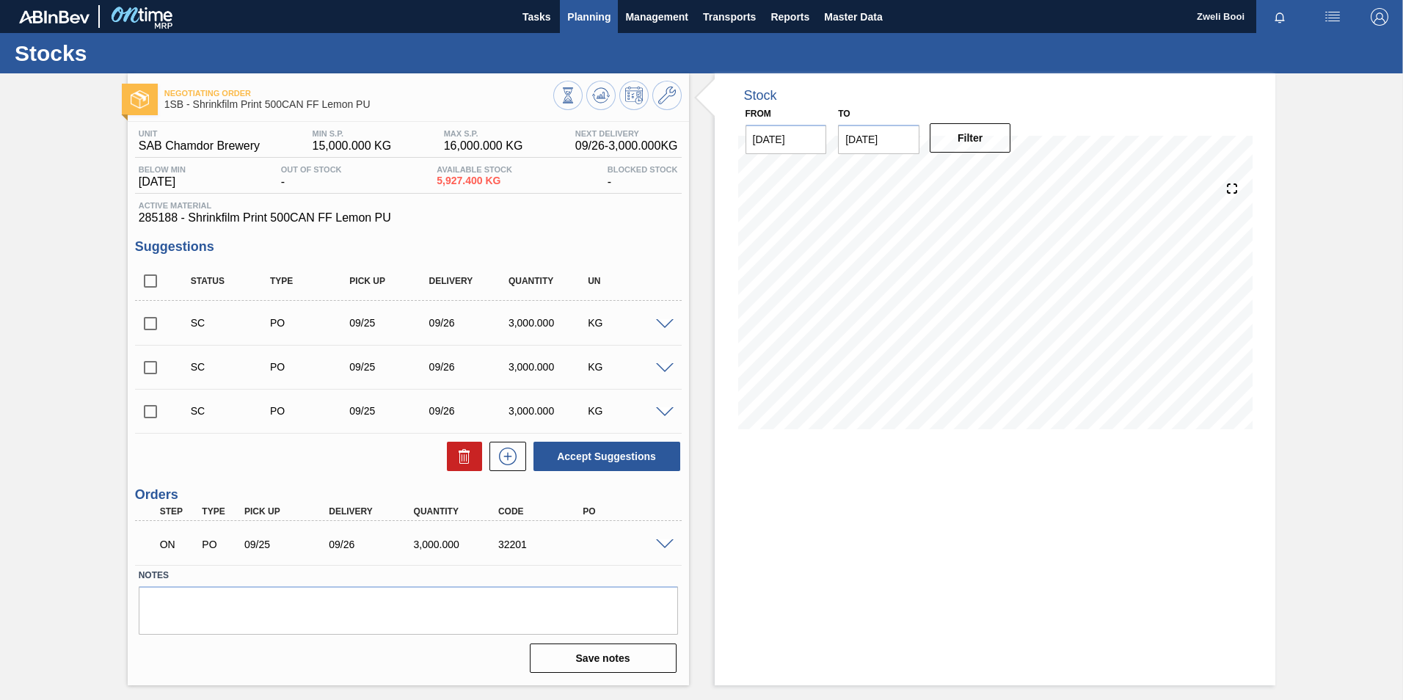
click at [572, 21] on span "Planning" at bounding box center [588, 17] width 43 height 18
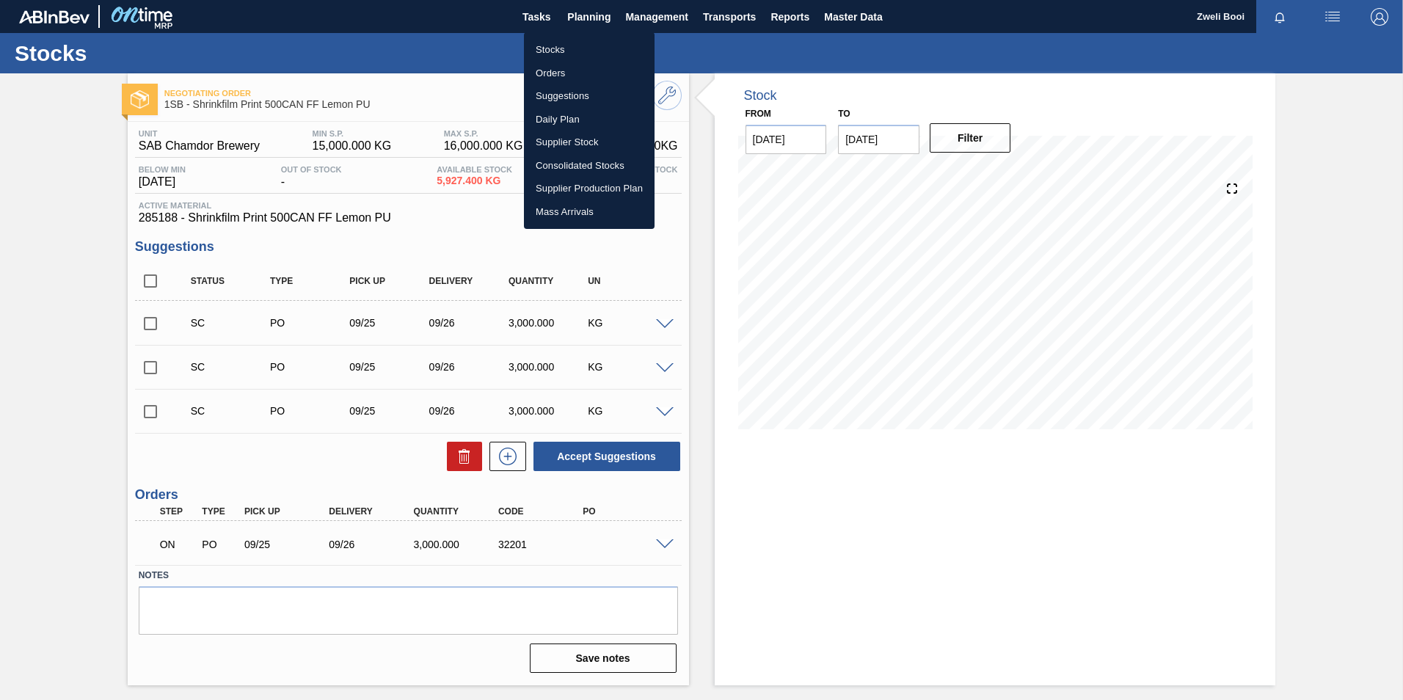
click at [547, 51] on li "Stocks" at bounding box center [589, 49] width 131 height 23
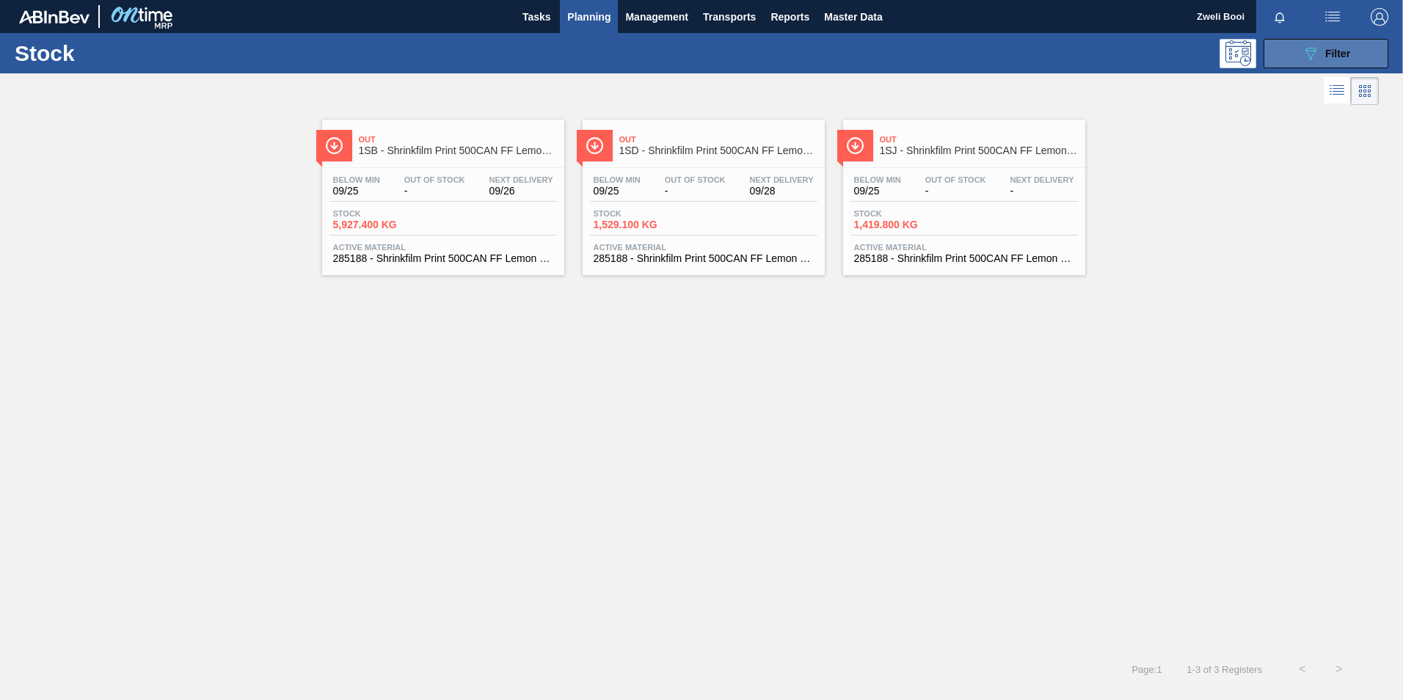
click at [1324, 57] on div "089F7B8B-B2A5-4AFE-B5C0-19BA573D28AC Filter" at bounding box center [1326, 54] width 48 height 18
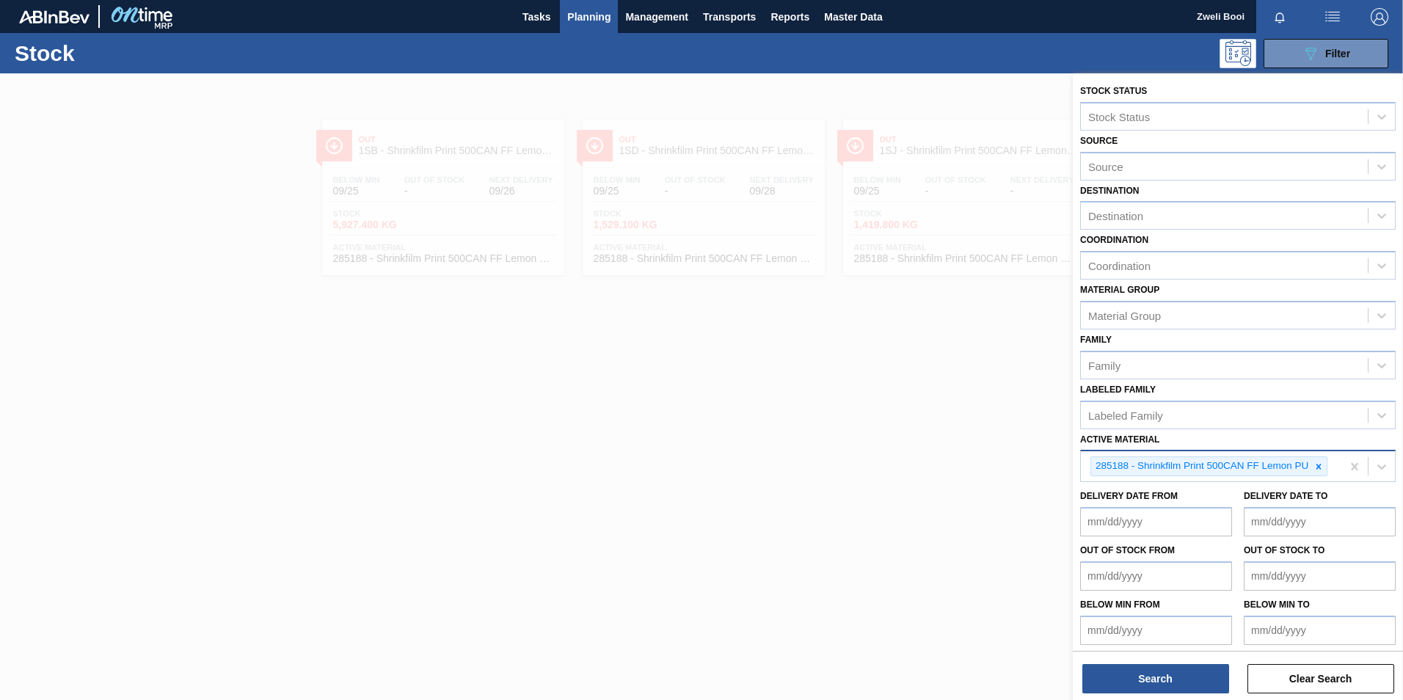
click at [1319, 467] on icon at bounding box center [1319, 466] width 5 height 5
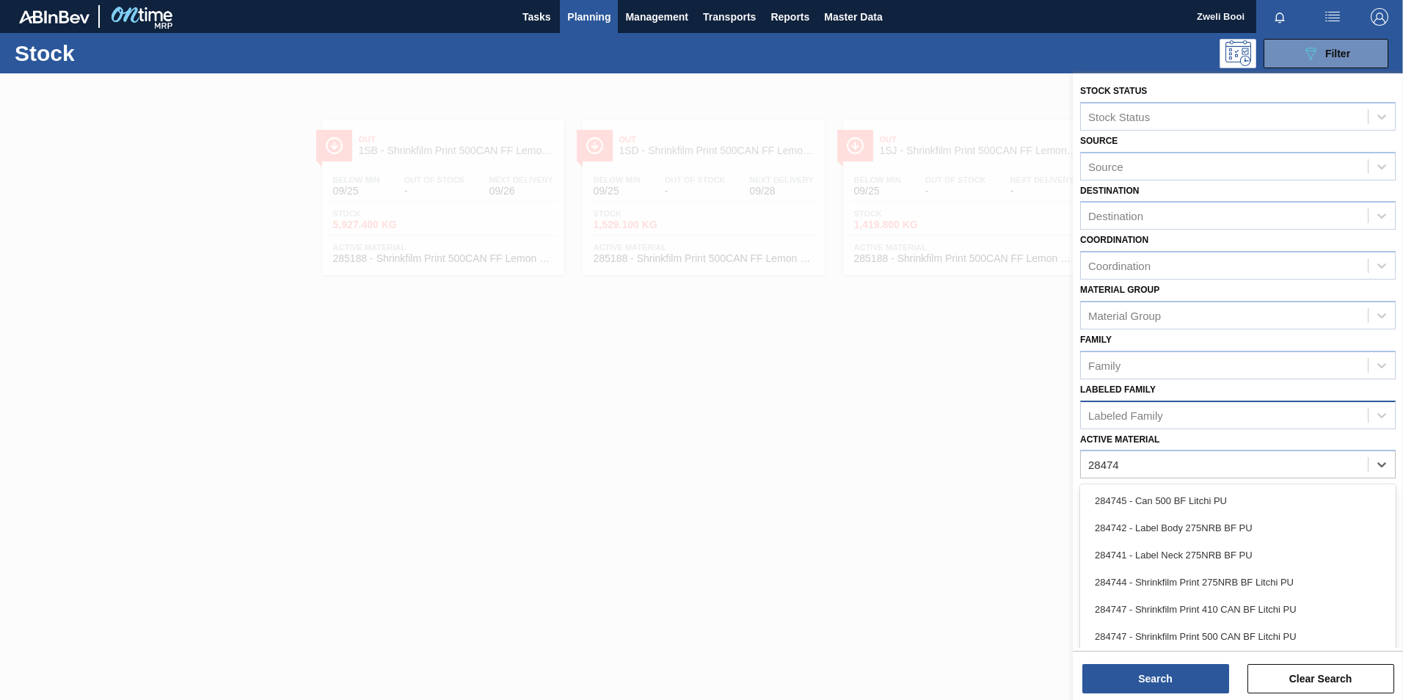
type Material "284744"
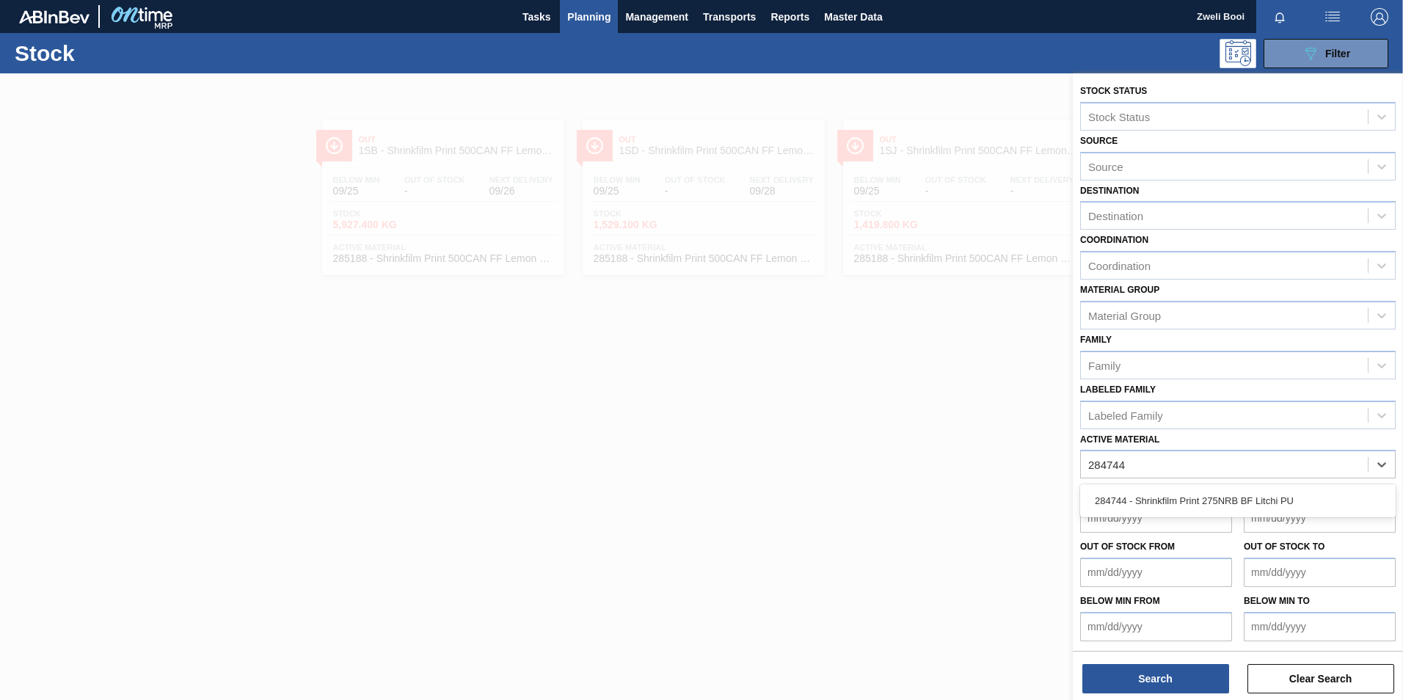
click at [1266, 504] on div "284744 - Shrinkfilm Print 275NRB BF Litchi PU" at bounding box center [1238, 500] width 316 height 27
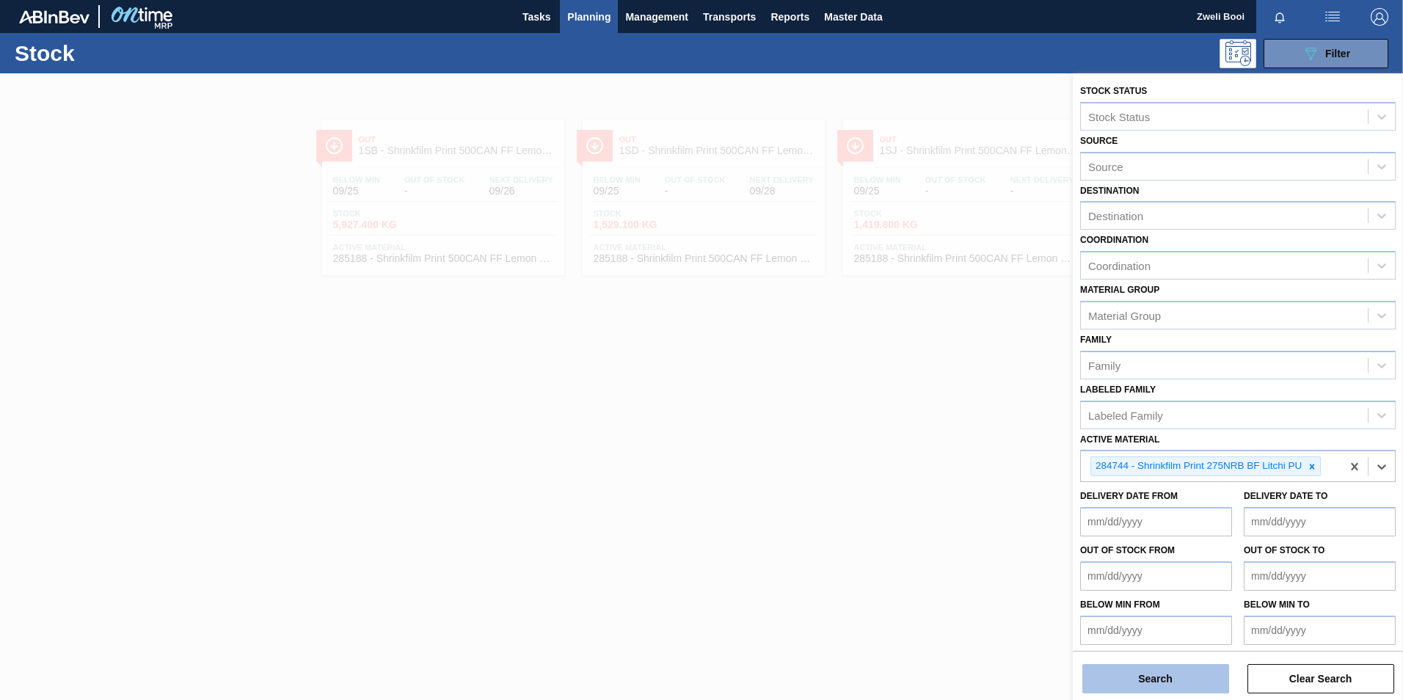
click at [1171, 679] on button "Search" at bounding box center [1155, 678] width 147 height 29
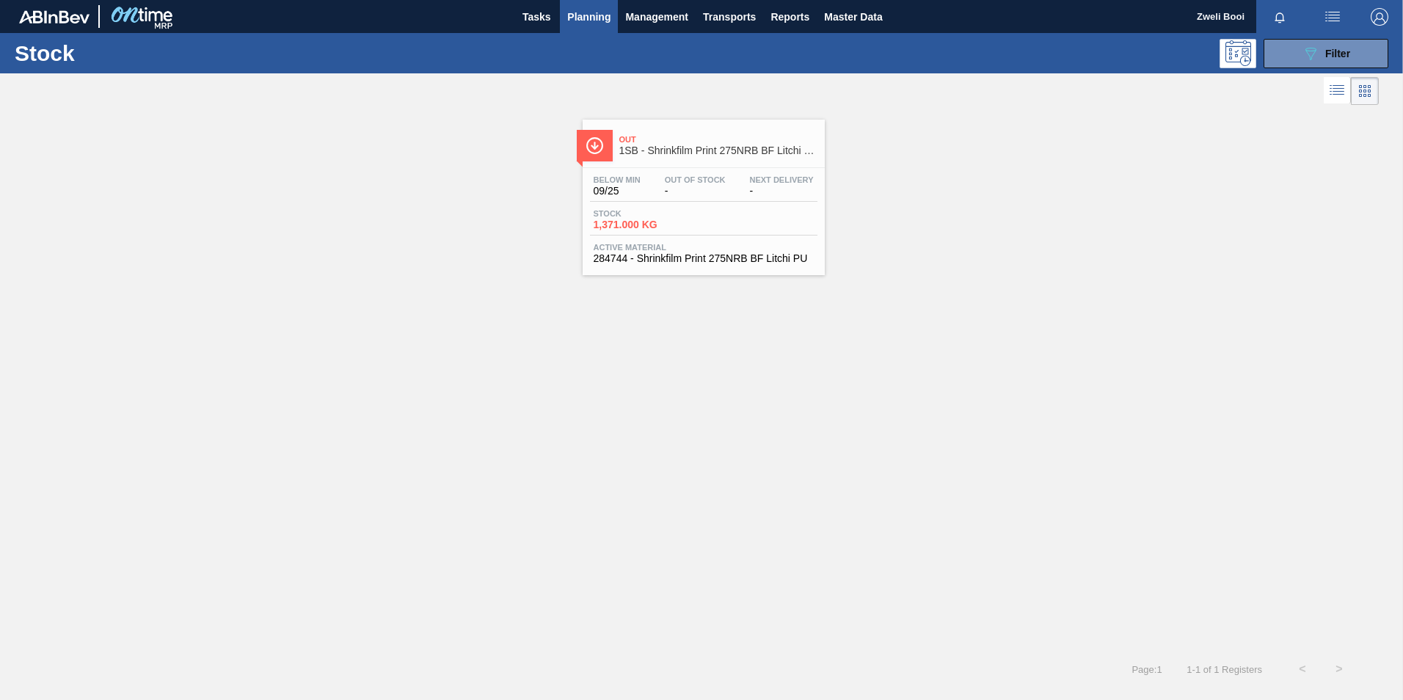
click at [698, 204] on div "Below Min 09/25 Out Of Stock - Next Delivery - Stock 1,371.000 KG Active Materi…" at bounding box center [704, 218] width 242 height 100
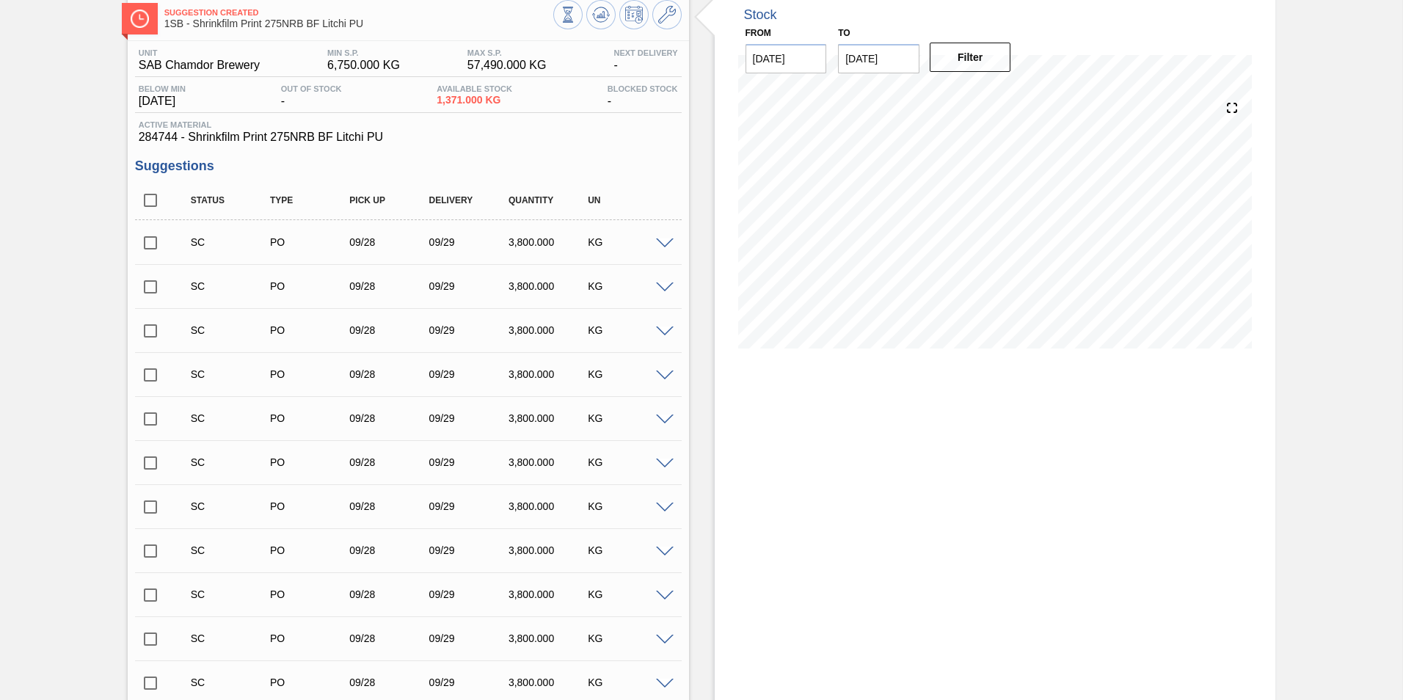
scroll to position [73, 0]
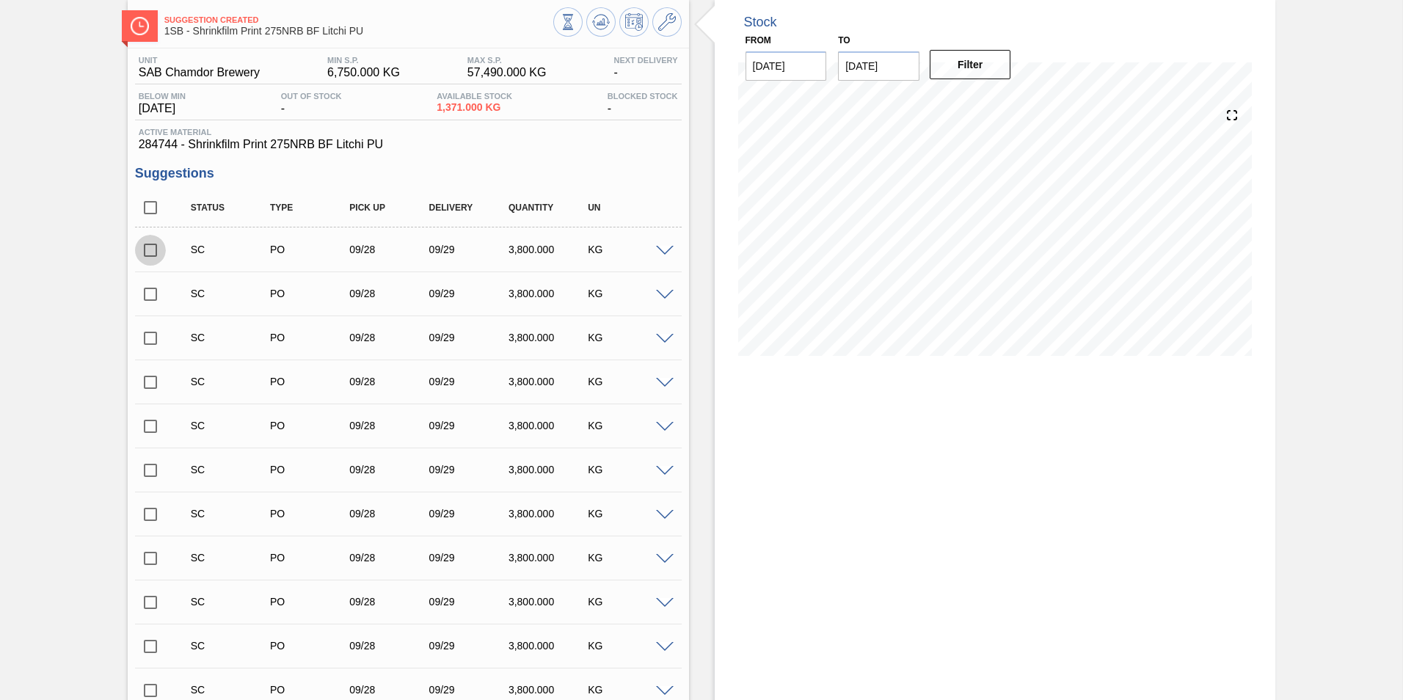
click at [150, 250] on input "checkbox" at bounding box center [150, 250] width 31 height 31
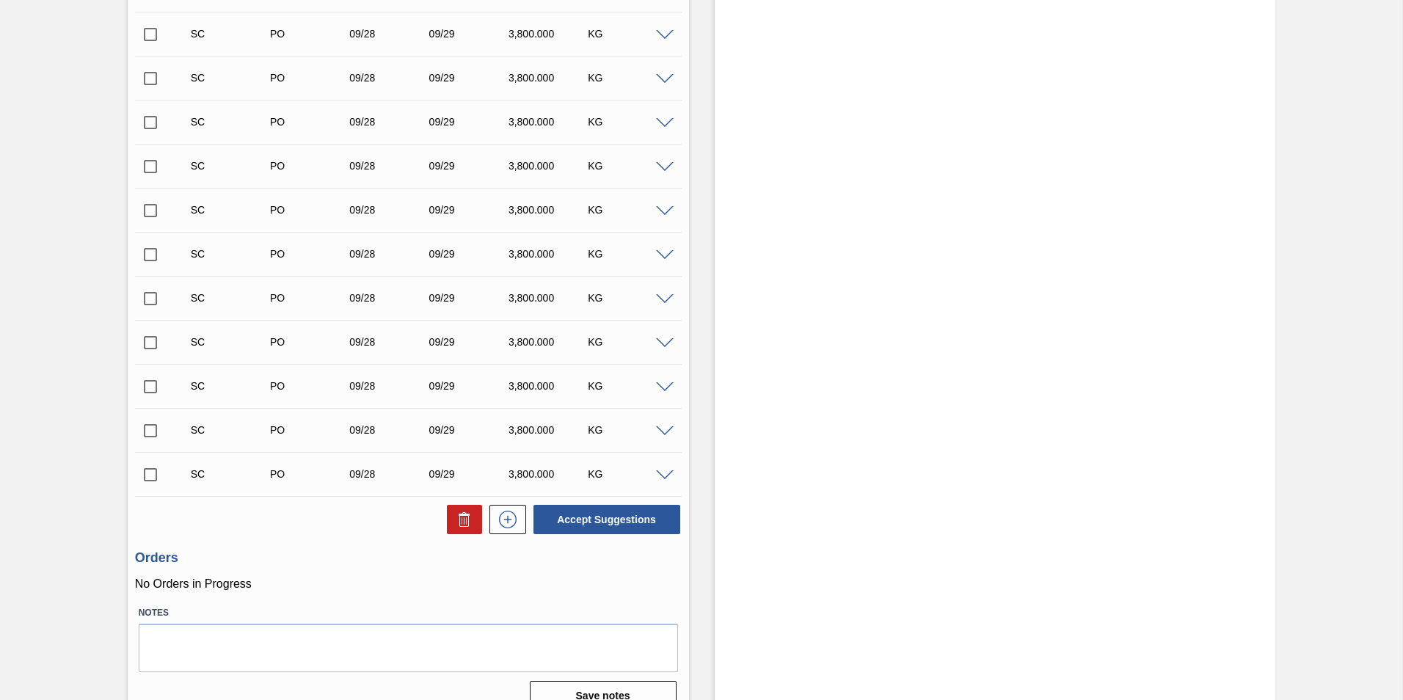
scroll to position [488, 0]
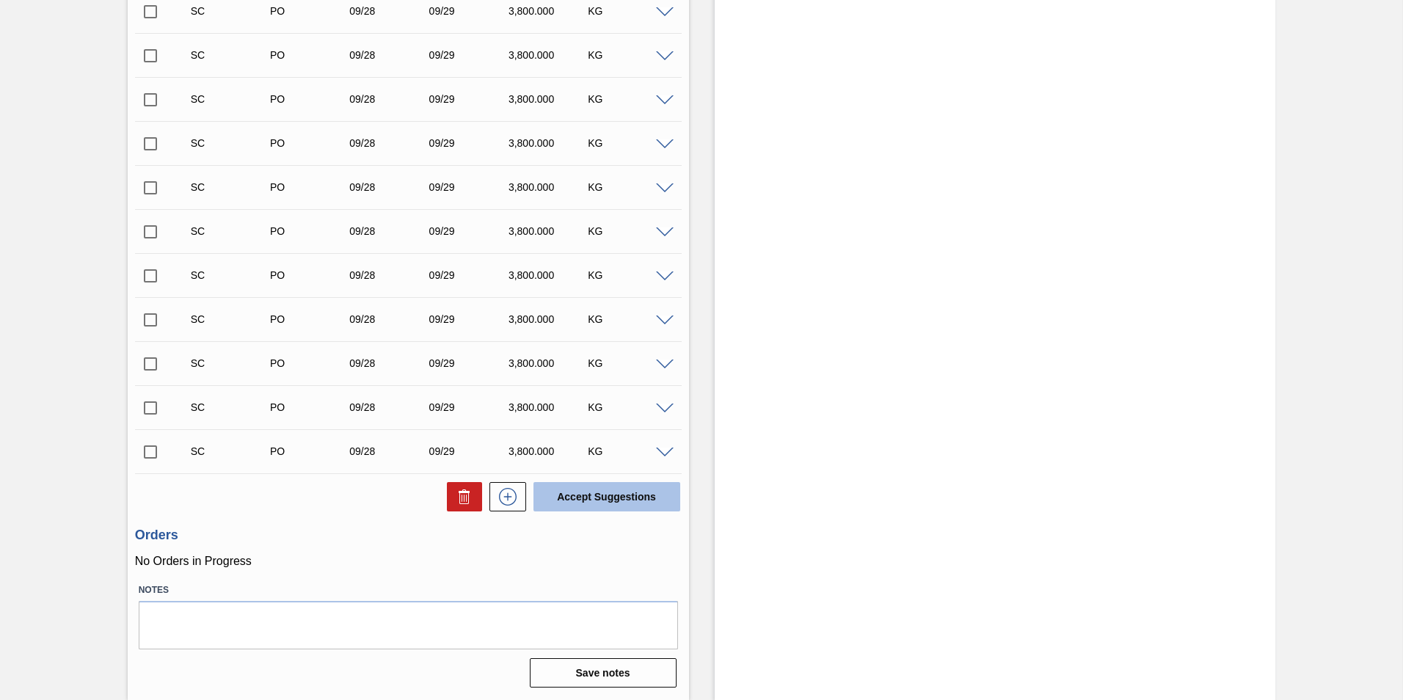
click at [607, 498] on button "Accept Suggestions" at bounding box center [607, 496] width 147 height 29
checkbox input "false"
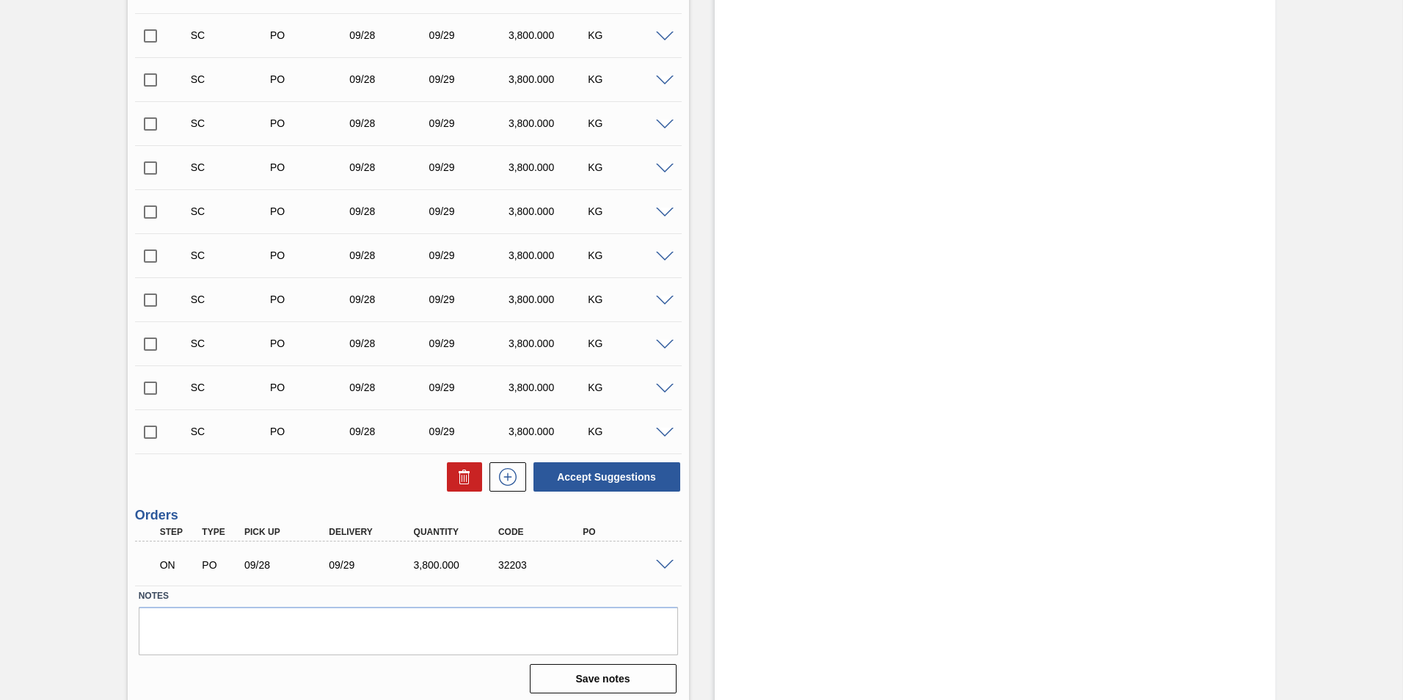
scroll to position [470, 0]
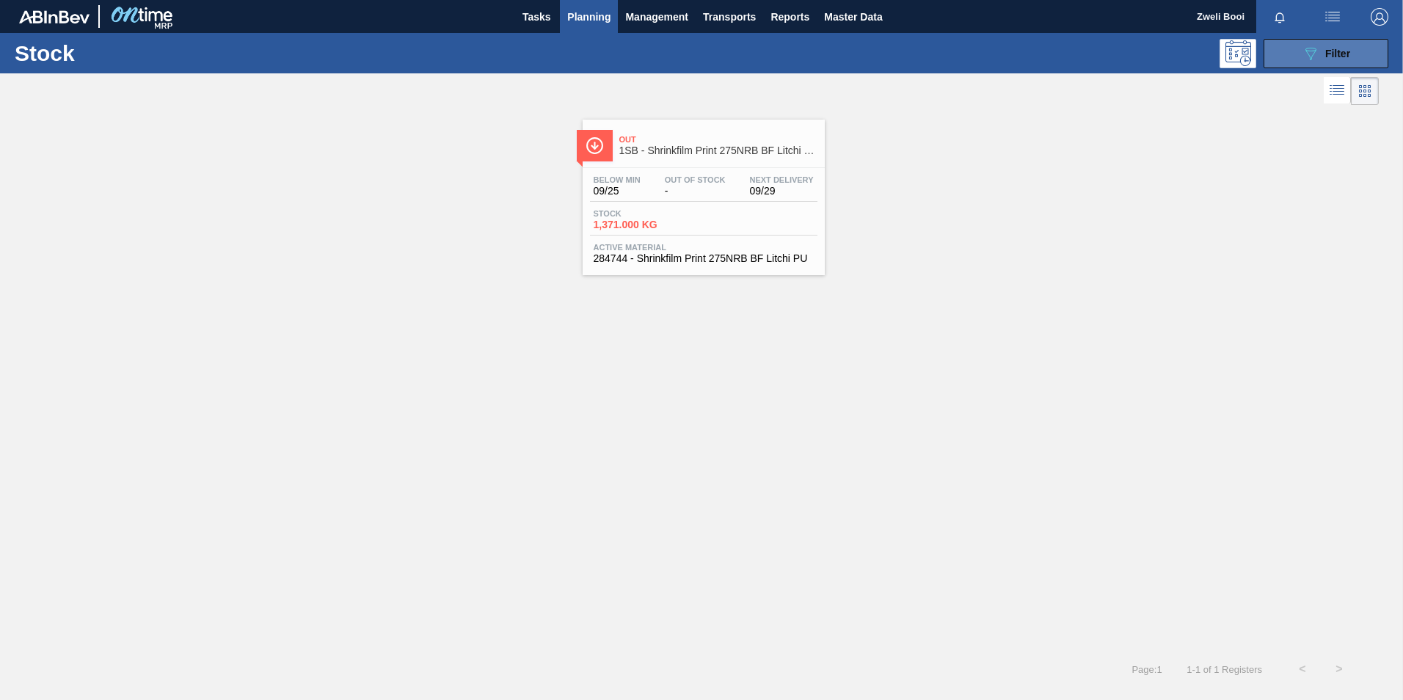
click at [1355, 54] on button "089F7B8B-B2A5-4AFE-B5C0-19BA573D28AC Filter" at bounding box center [1326, 53] width 125 height 29
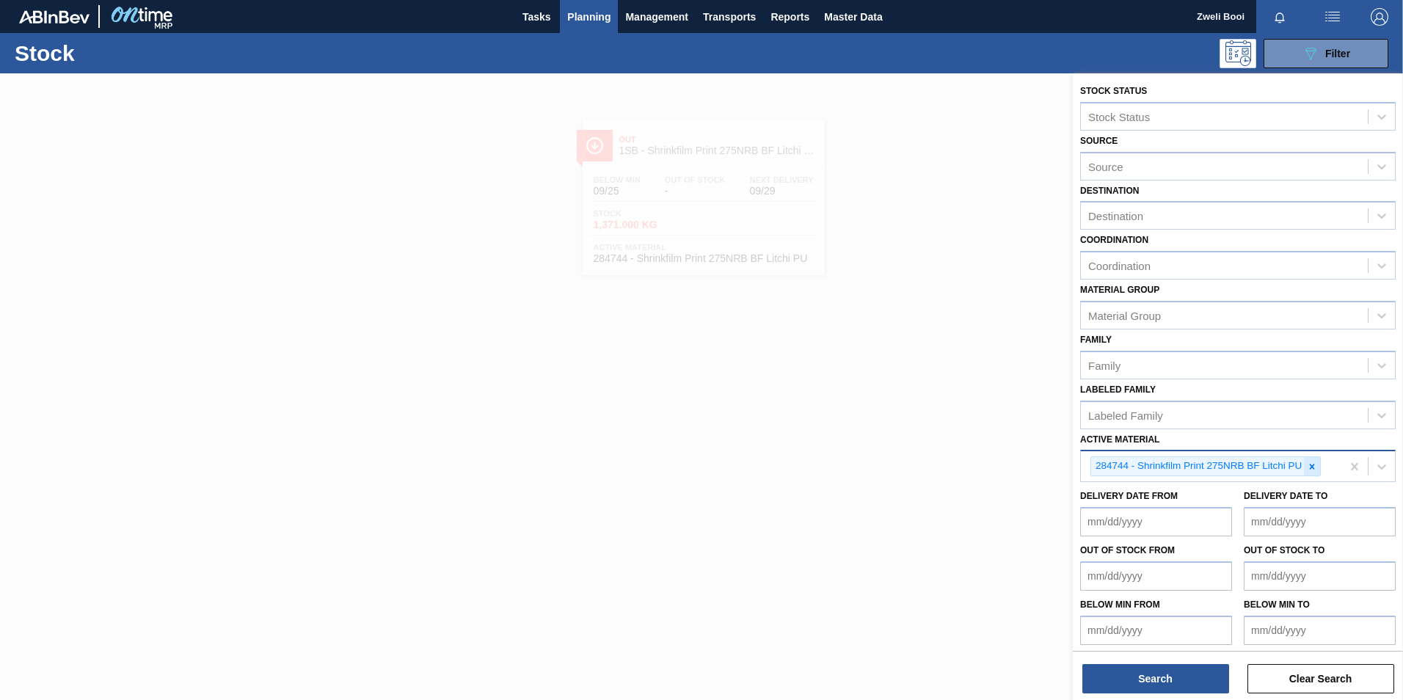
click at [1314, 470] on icon at bounding box center [1312, 467] width 10 height 10
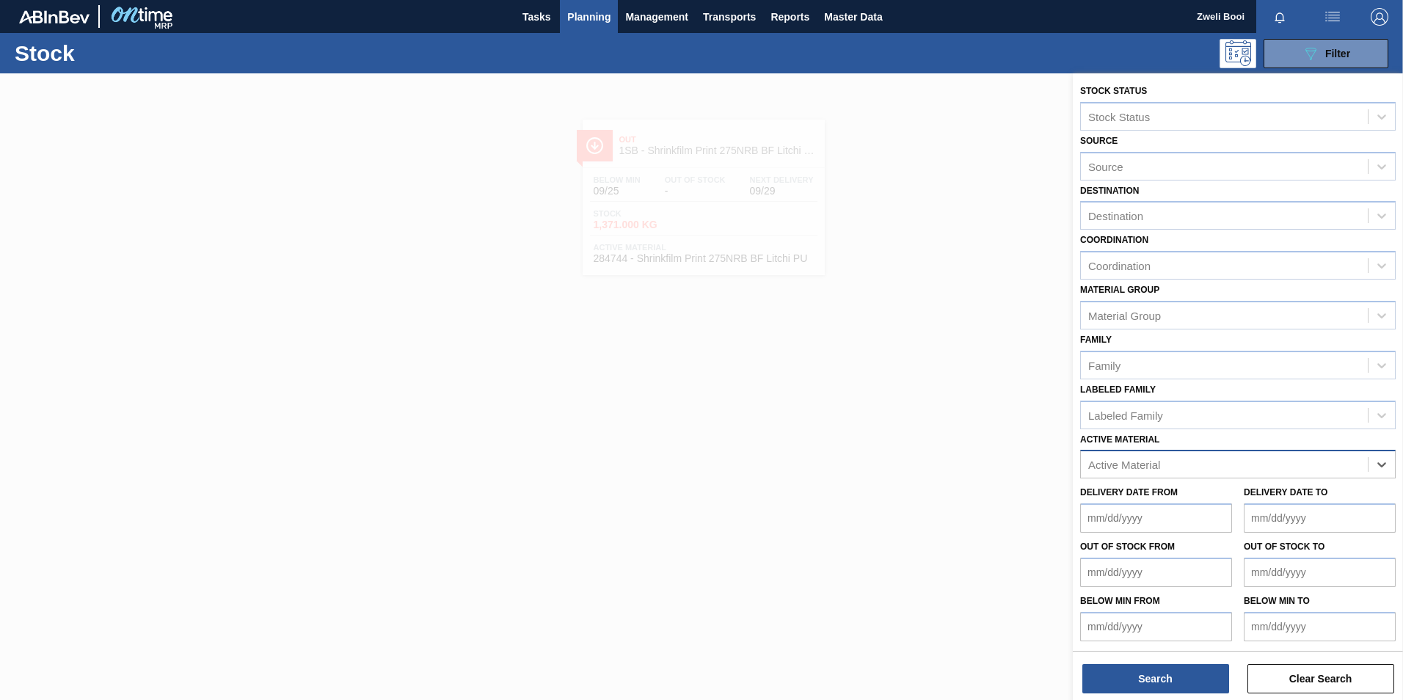
paste Material "285191"
type Material "285191"
click at [1154, 492] on div "285191 - PSL Label Body 660RB FlyingFish Lemon PU" at bounding box center [1238, 500] width 316 height 27
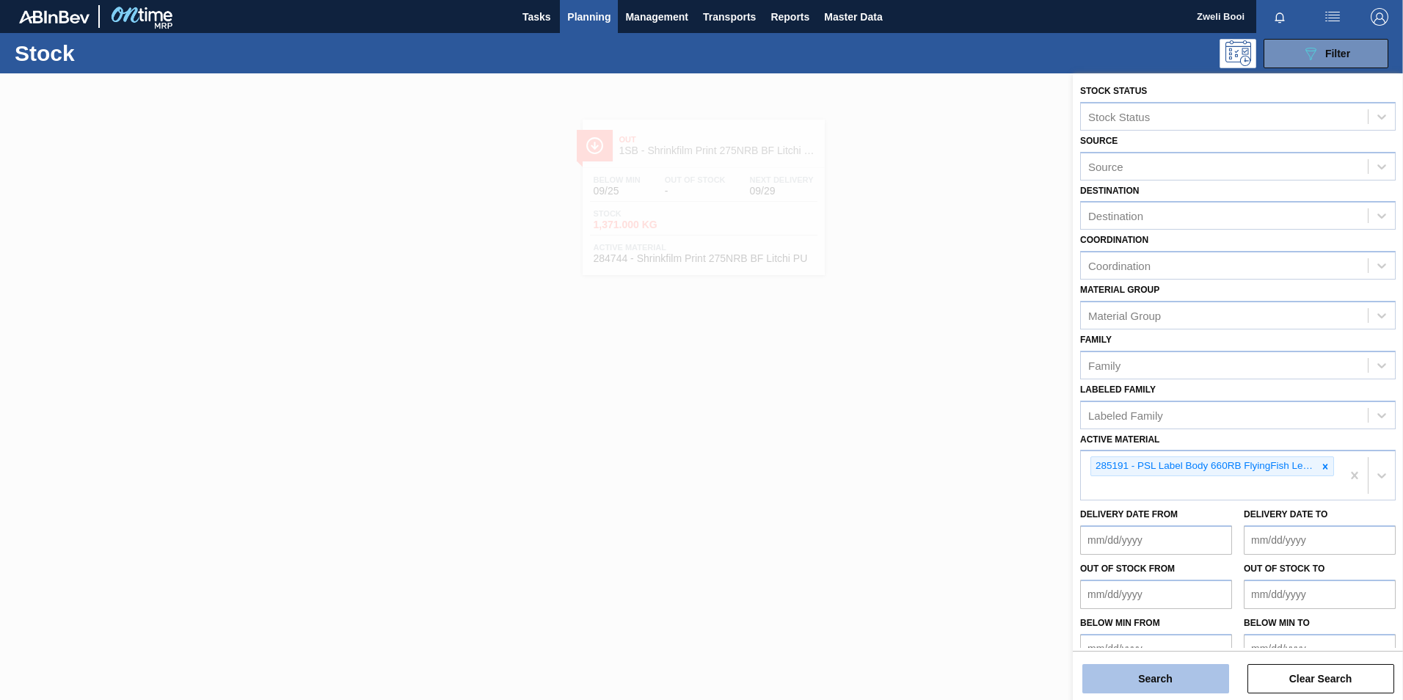
click at [1175, 666] on button "Search" at bounding box center [1155, 678] width 147 height 29
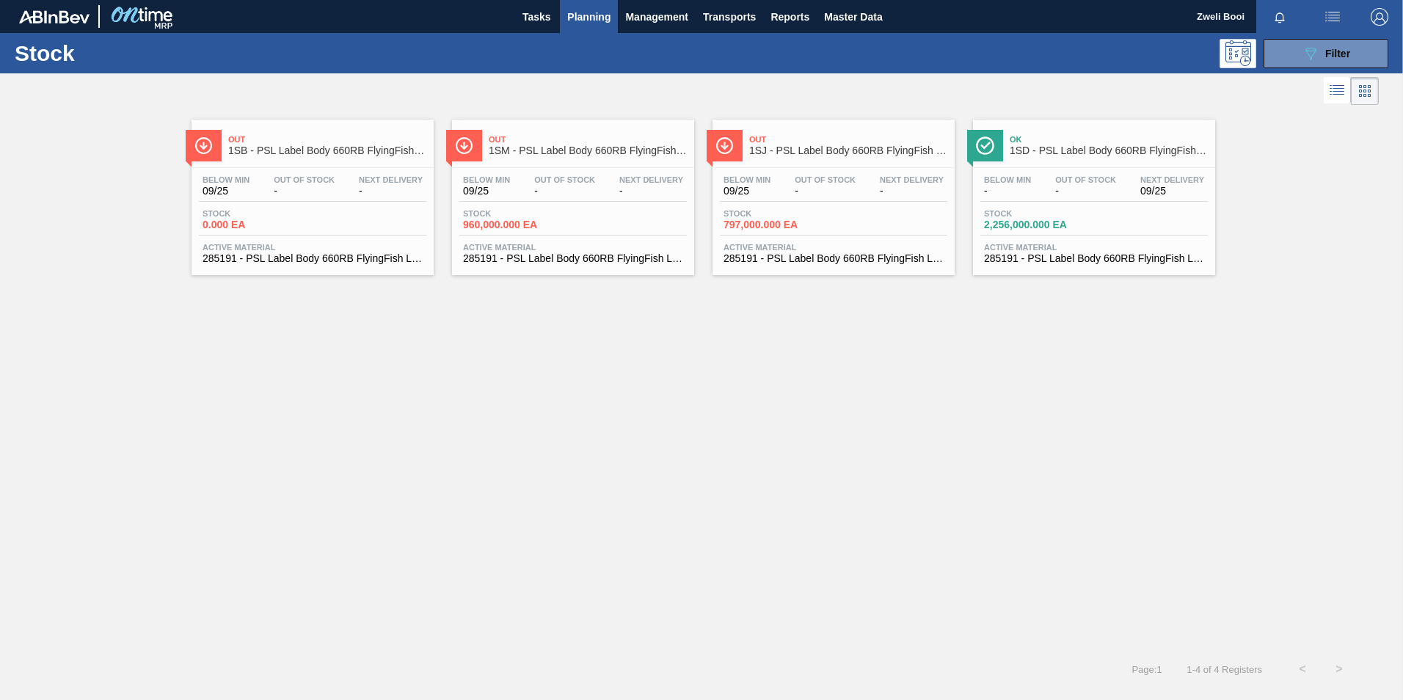
click at [306, 233] on div "Stock 0.000 EA" at bounding box center [313, 222] width 228 height 26
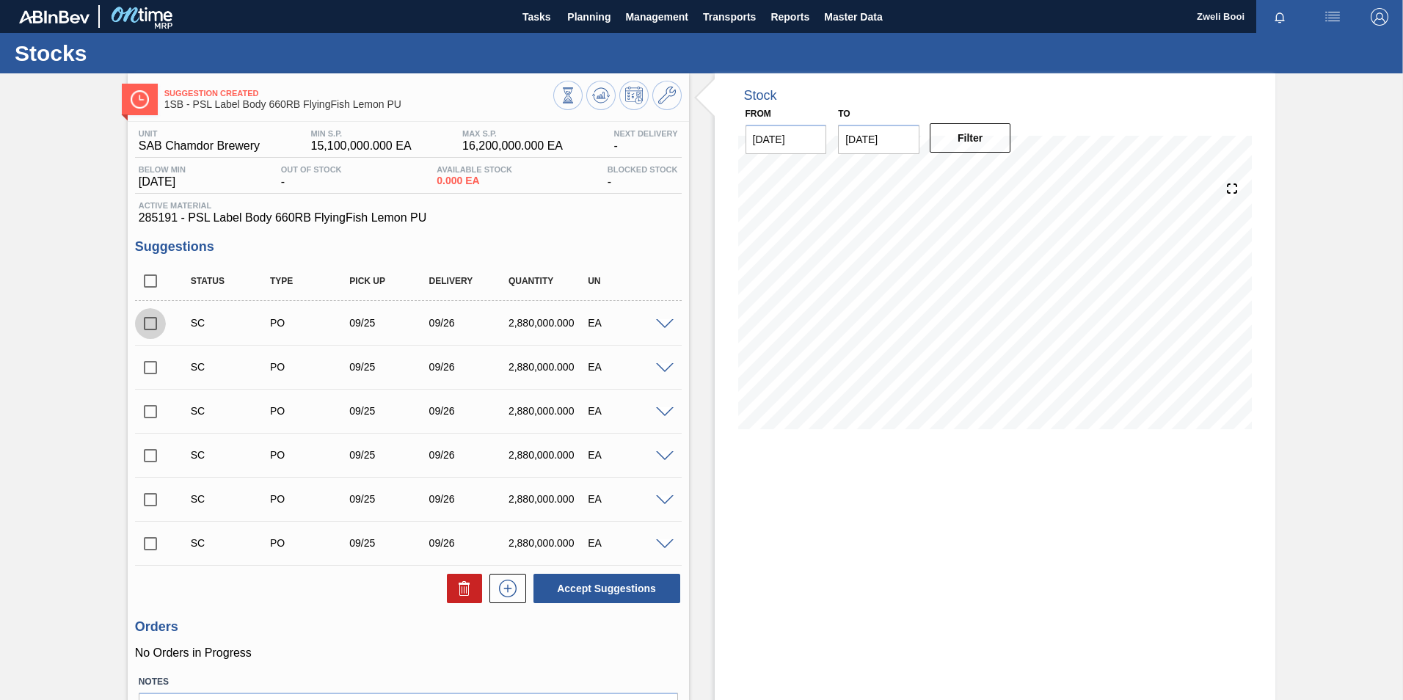
click at [148, 324] on input "checkbox" at bounding box center [150, 323] width 31 height 31
click at [623, 595] on button "Accept Suggestions" at bounding box center [607, 588] width 147 height 29
checkbox input "false"
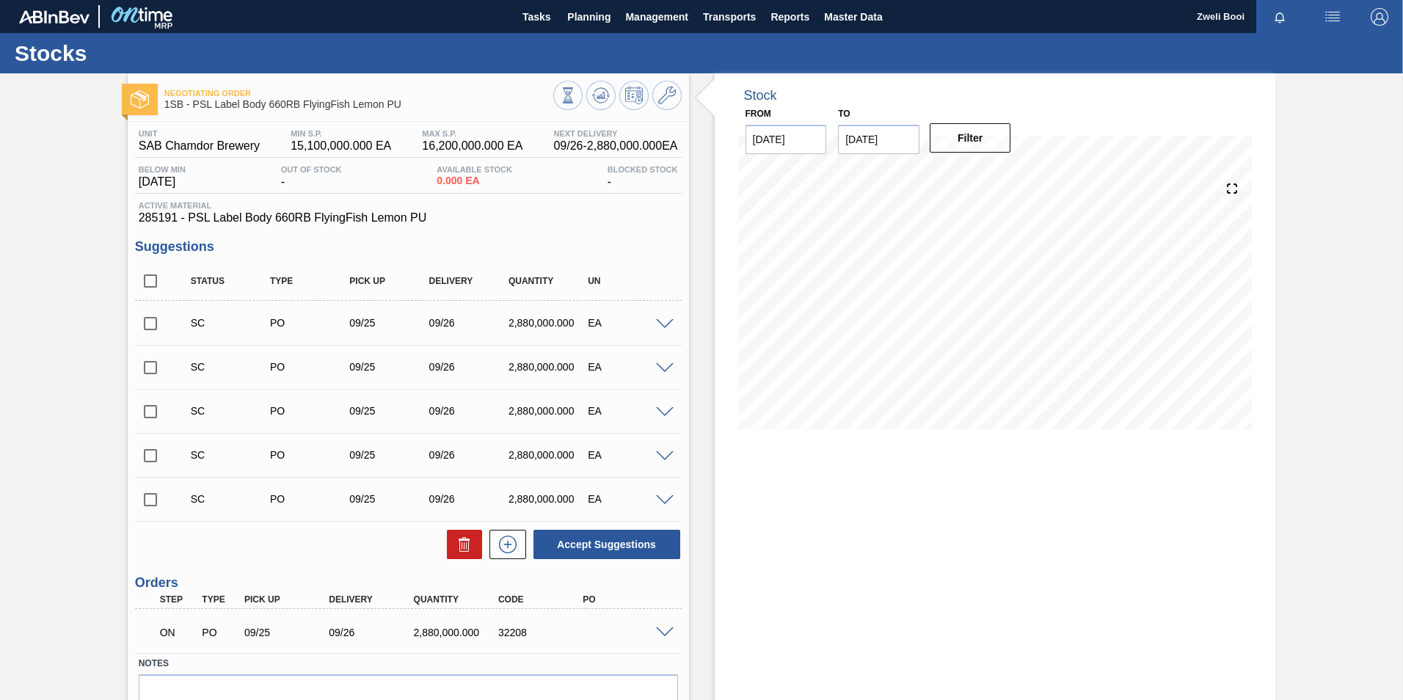
scroll to position [73, 0]
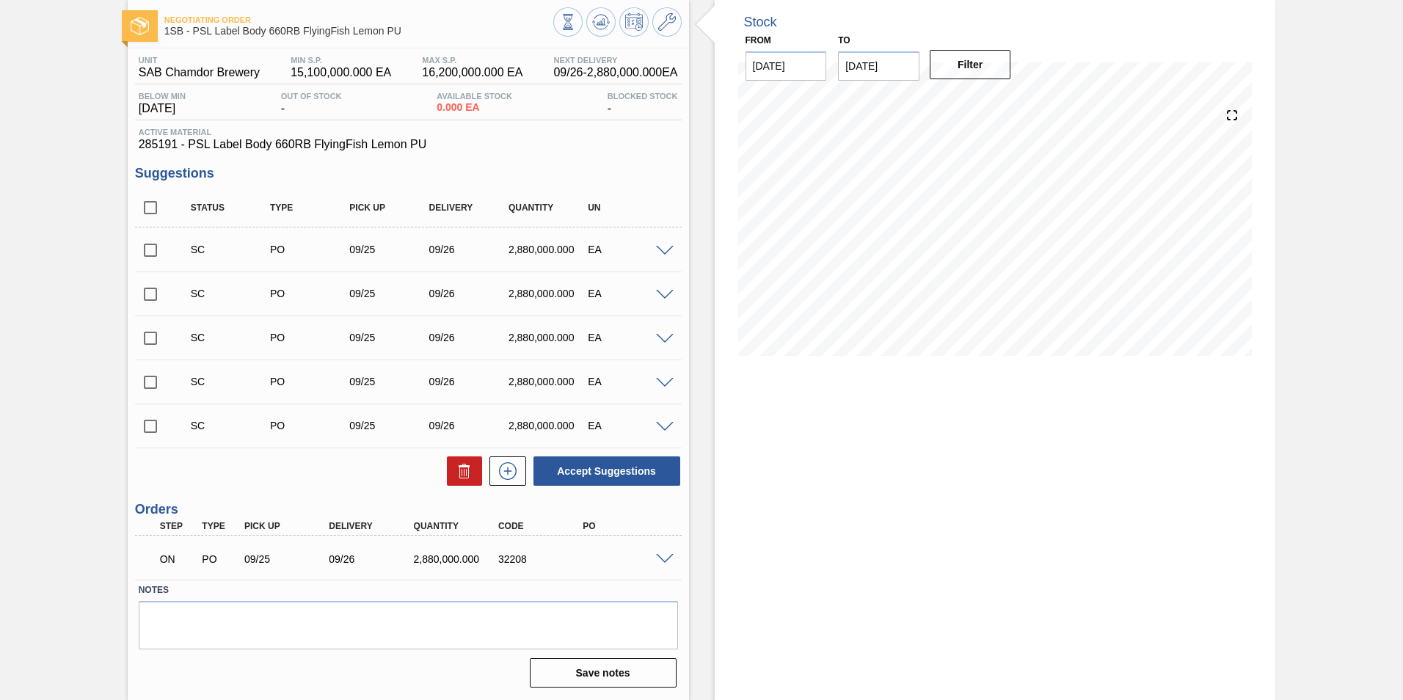
click at [666, 558] on span at bounding box center [665, 559] width 18 height 11
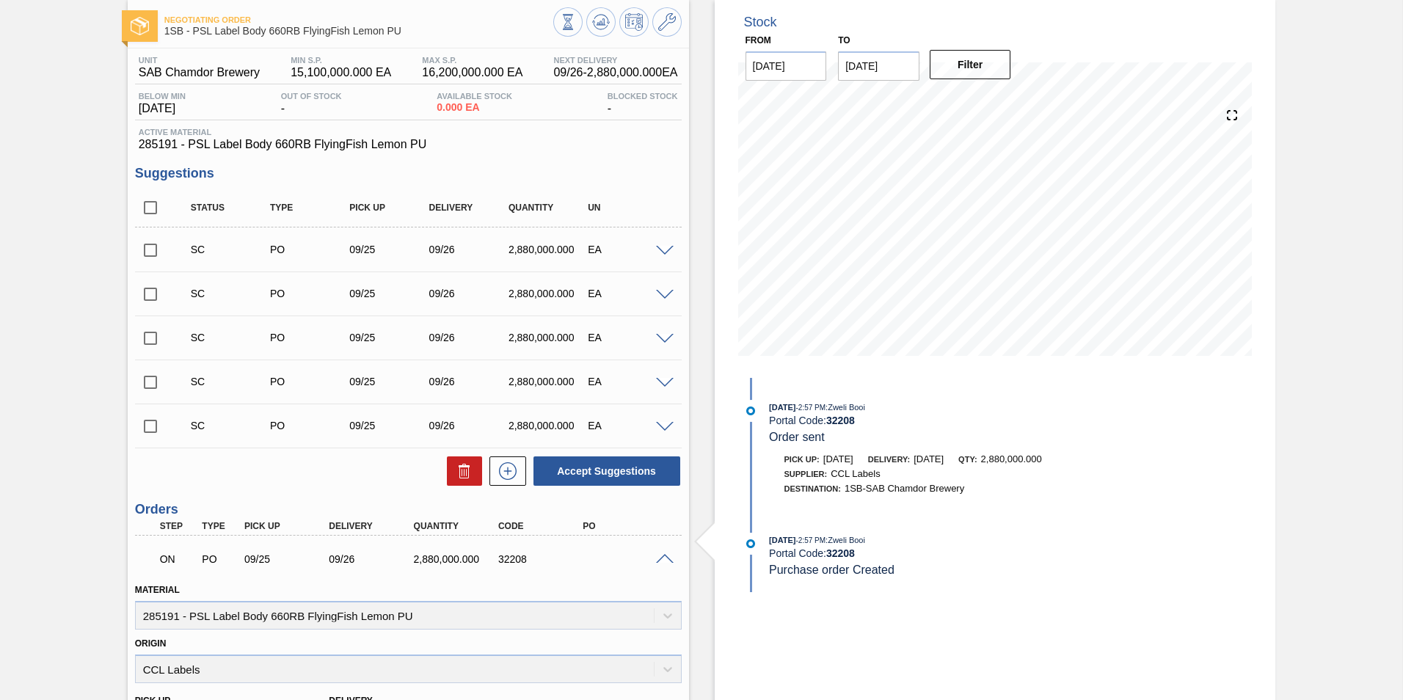
click at [664, 563] on span at bounding box center [665, 559] width 18 height 11
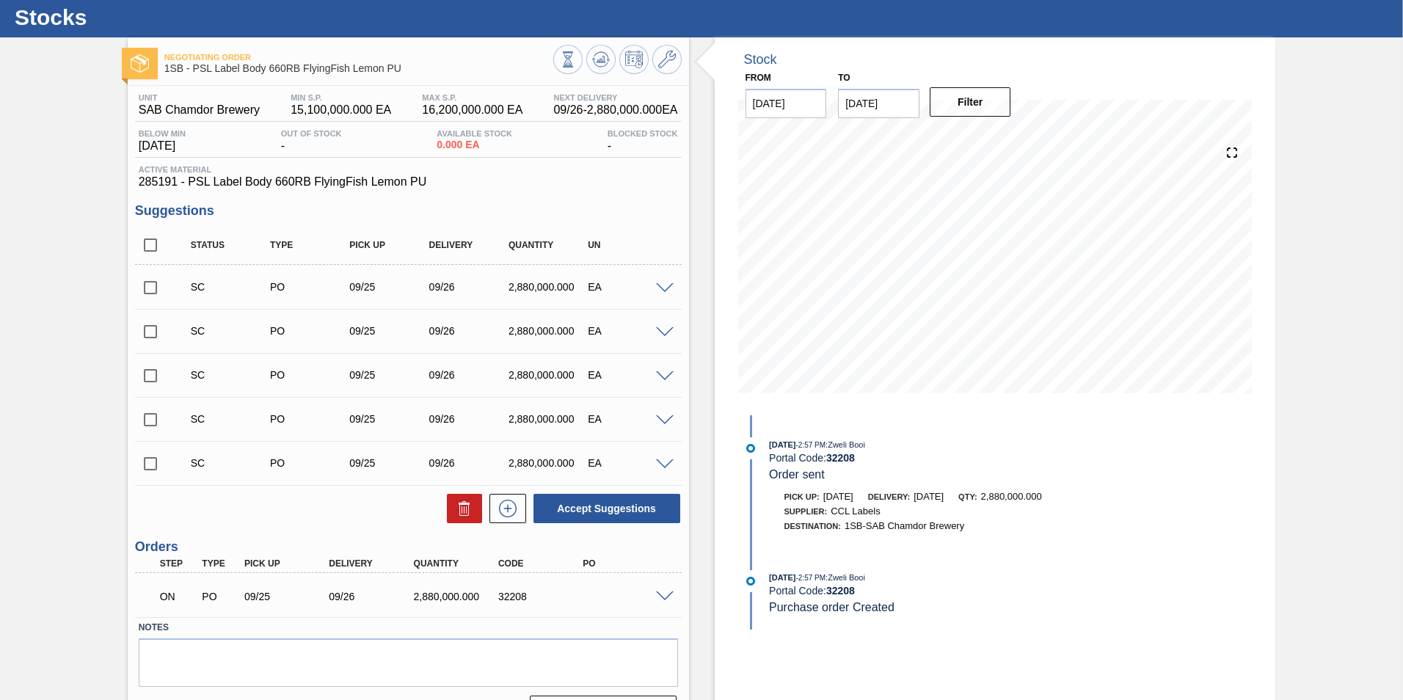
scroll to position [0, 0]
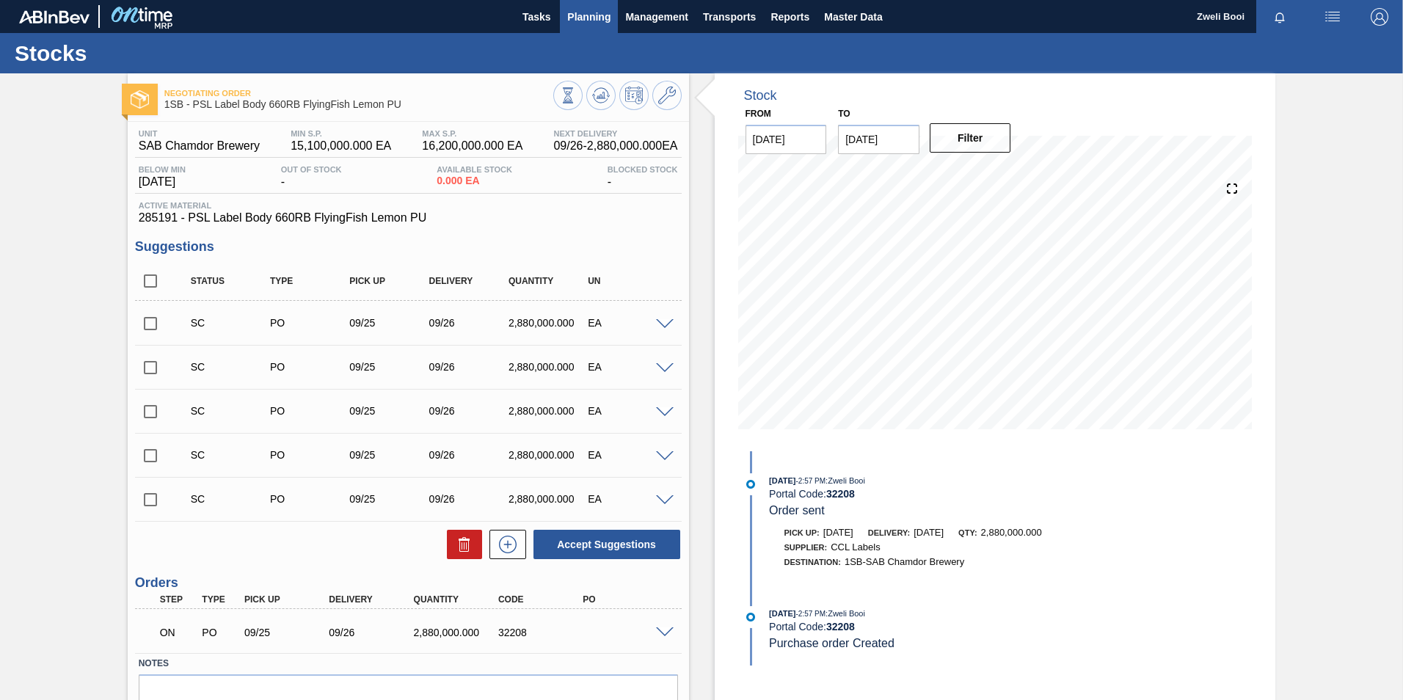
click at [608, 17] on span "Planning" at bounding box center [588, 17] width 43 height 18
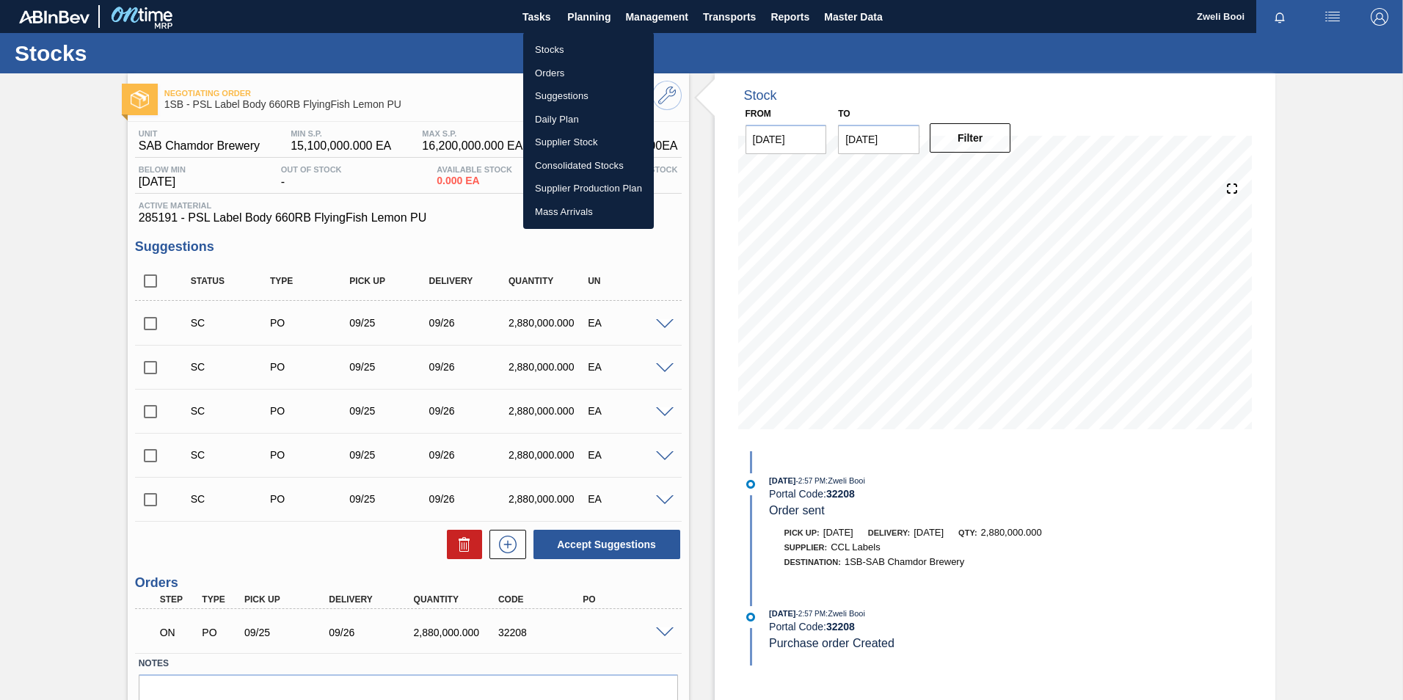
click at [578, 43] on li "Stocks" at bounding box center [588, 49] width 131 height 23
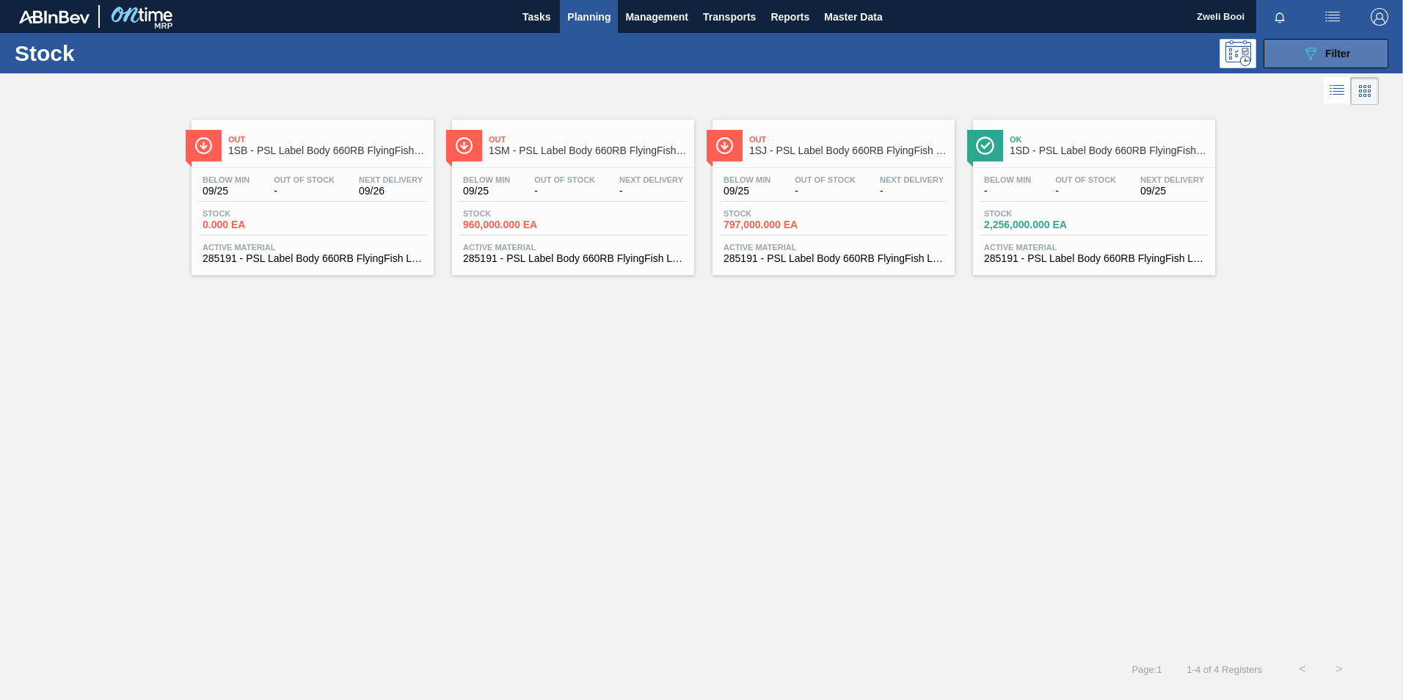
click at [1346, 57] on span "Filter" at bounding box center [1337, 54] width 25 height 12
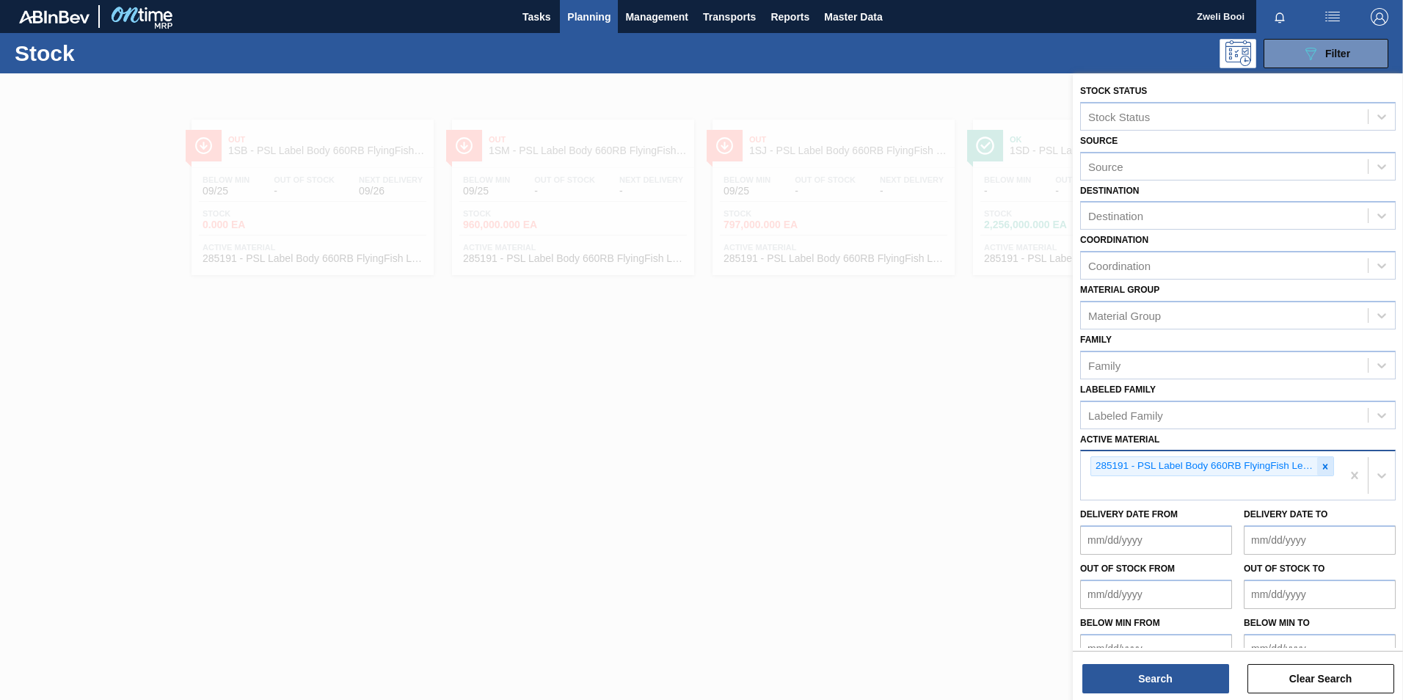
click at [1323, 465] on icon at bounding box center [1325, 466] width 5 height 5
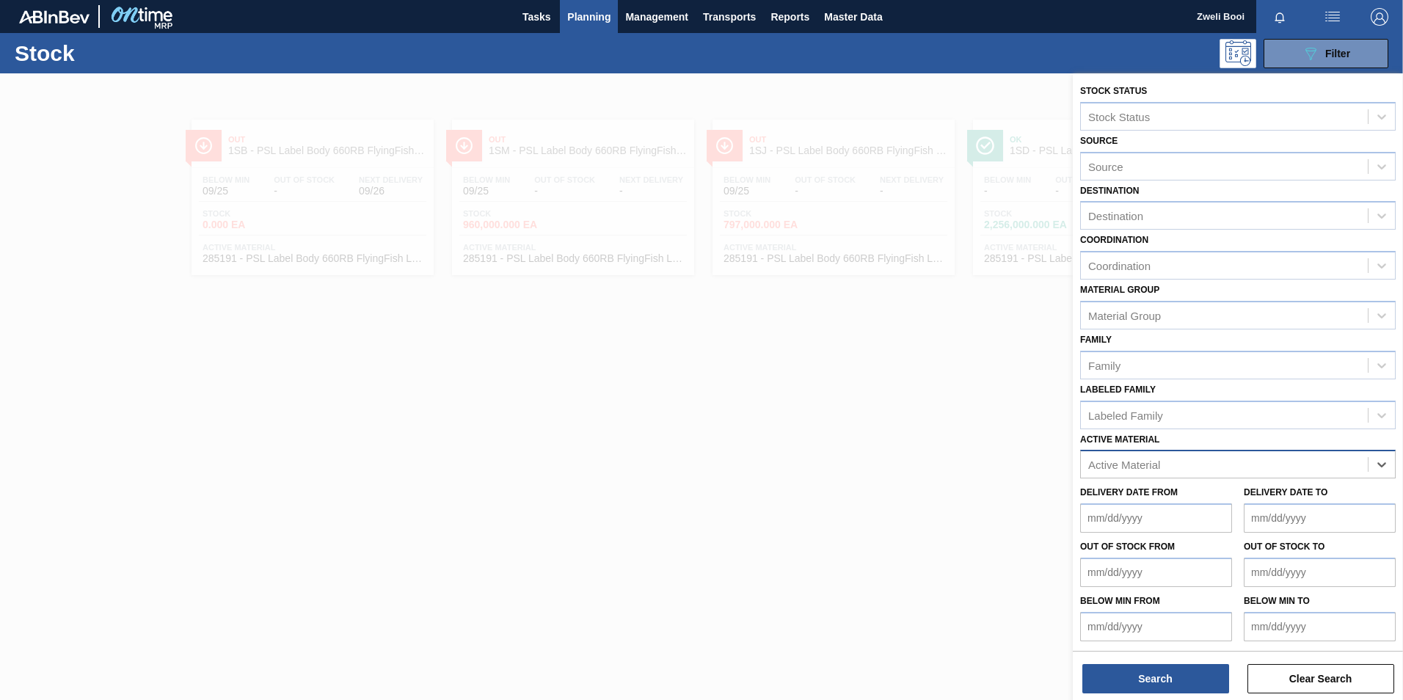
paste Material "285192"
type Material "285192"
click at [1226, 497] on div "285192 - PSL Label Back 660RB FlyingFish Lemon PU" at bounding box center [1238, 500] width 316 height 27
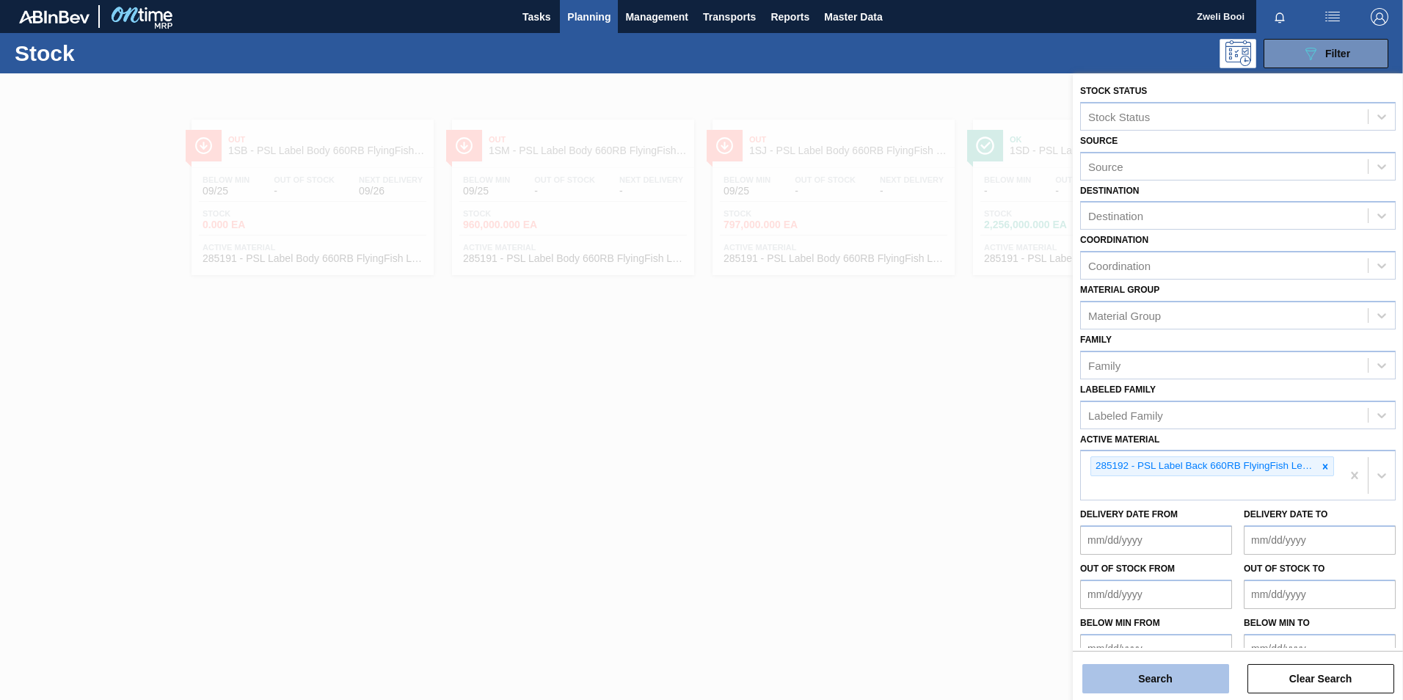
click at [1137, 676] on button "Search" at bounding box center [1155, 678] width 147 height 29
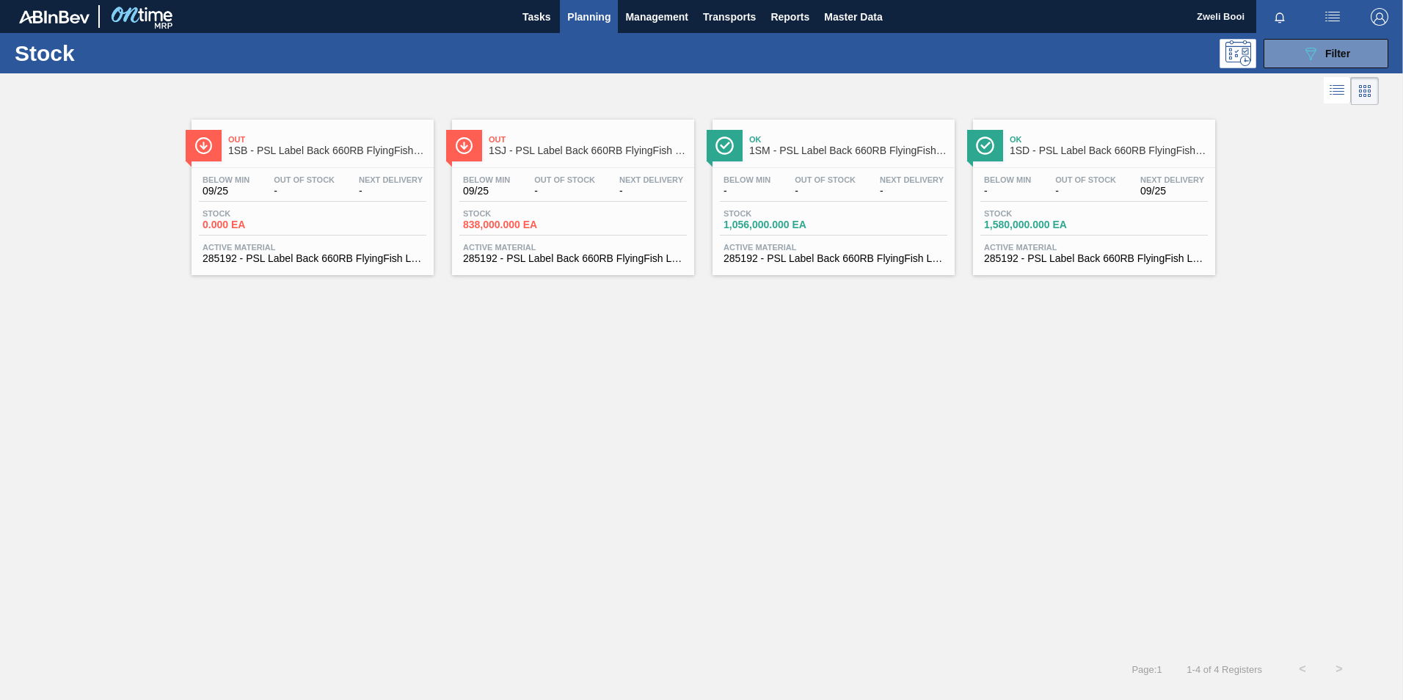
click at [325, 221] on div "Stock 0.000 EA" at bounding box center [313, 222] width 228 height 26
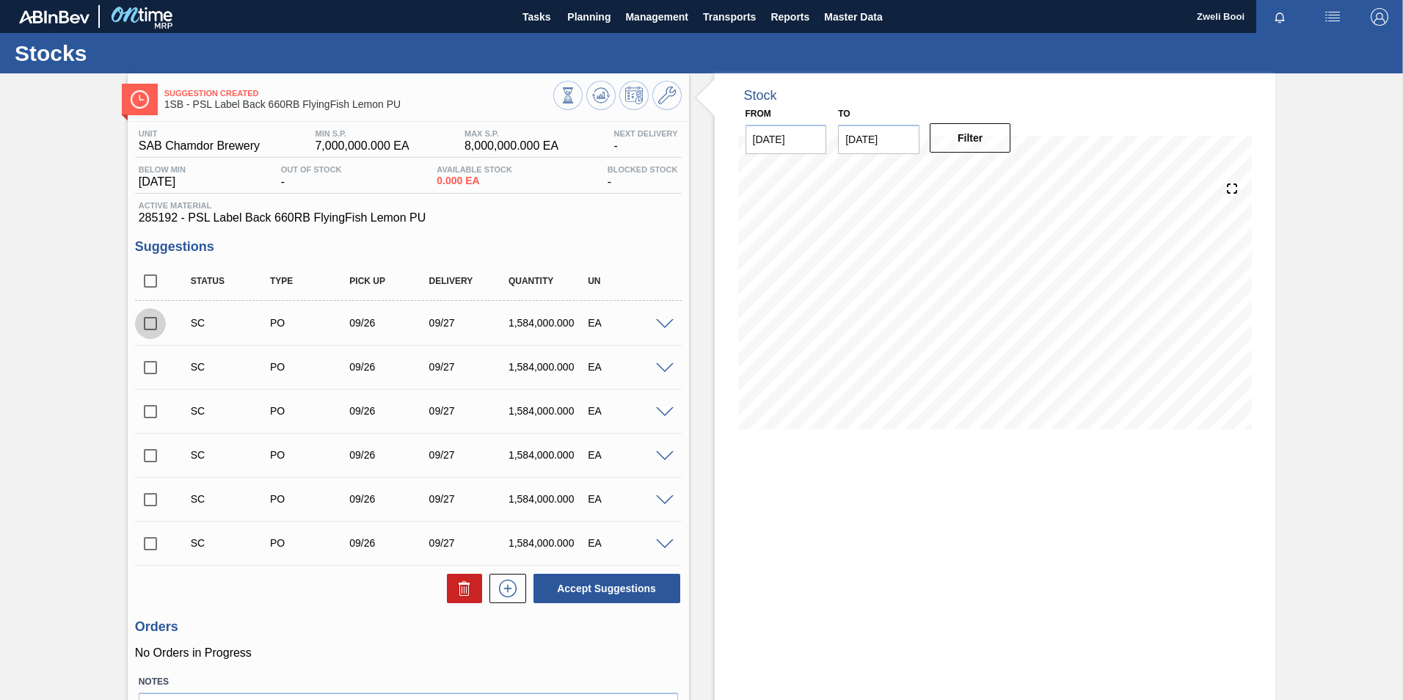
click at [151, 327] on input "checkbox" at bounding box center [150, 323] width 31 height 31
click at [622, 589] on button "Accept Suggestions" at bounding box center [607, 588] width 147 height 29
checkbox input "false"
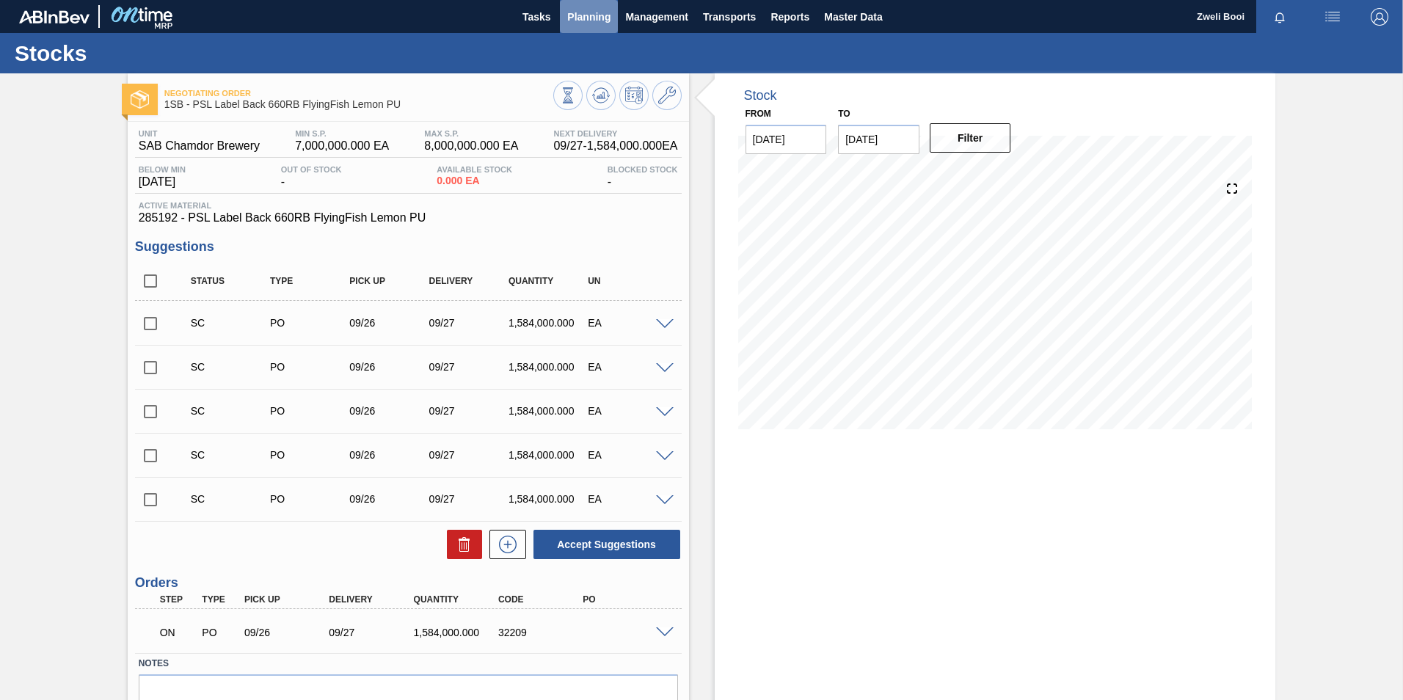
click at [589, 15] on span "Planning" at bounding box center [588, 17] width 43 height 18
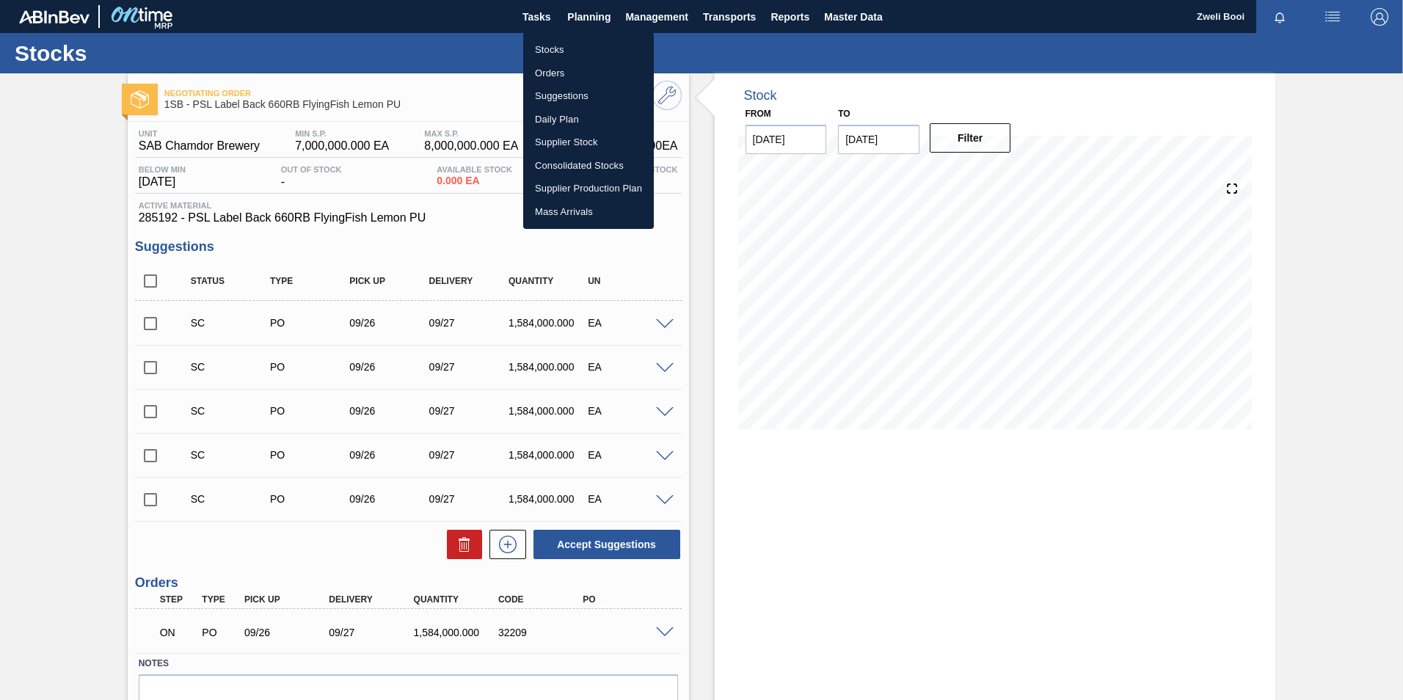
click at [566, 51] on li "Stocks" at bounding box center [588, 49] width 131 height 23
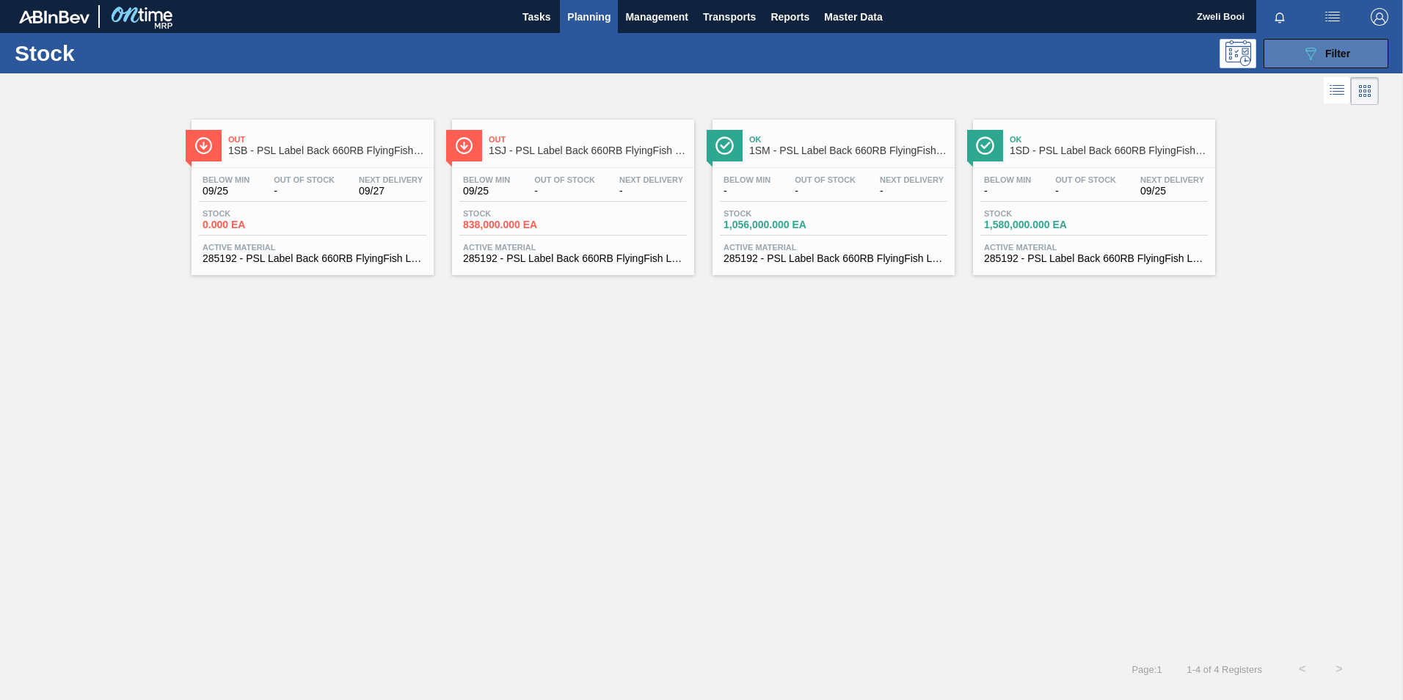
click at [1289, 51] on button "089F7B8B-B2A5-4AFE-B5C0-19BA573D28AC Filter" at bounding box center [1326, 53] width 125 height 29
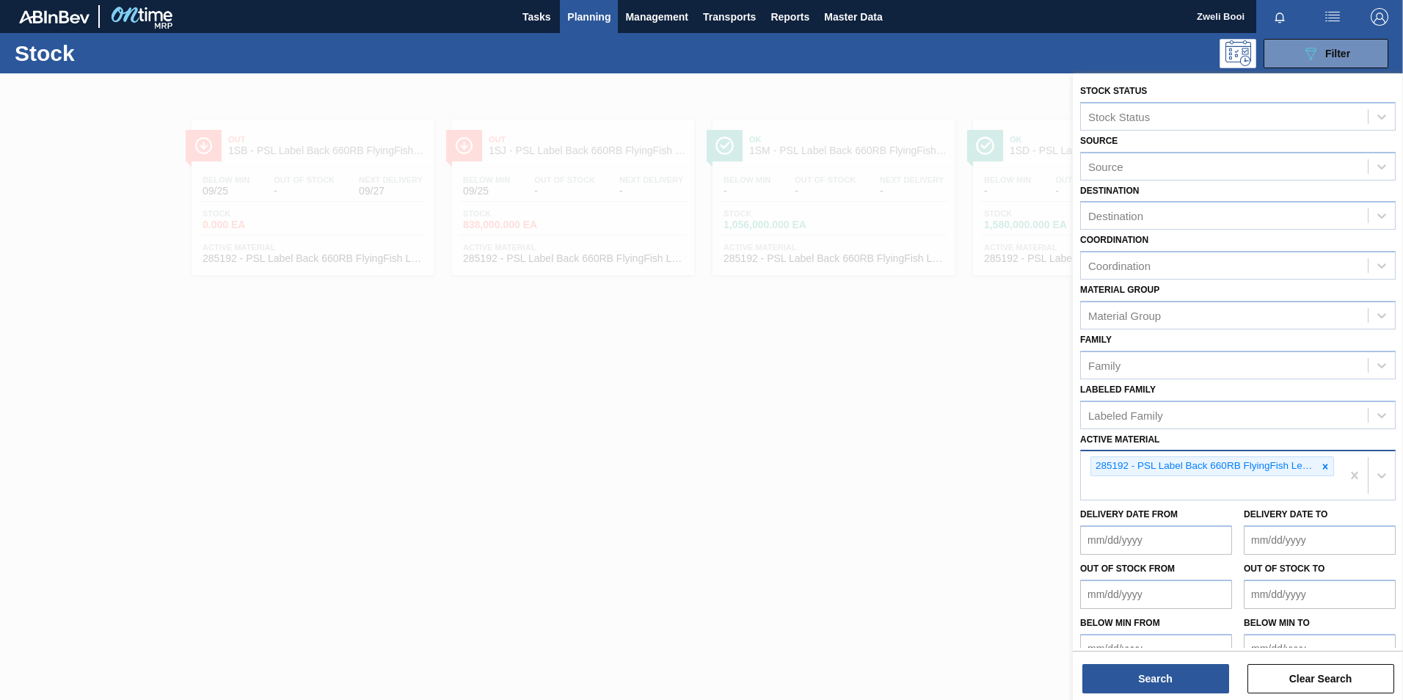
click at [1323, 465] on icon at bounding box center [1325, 466] width 5 height 5
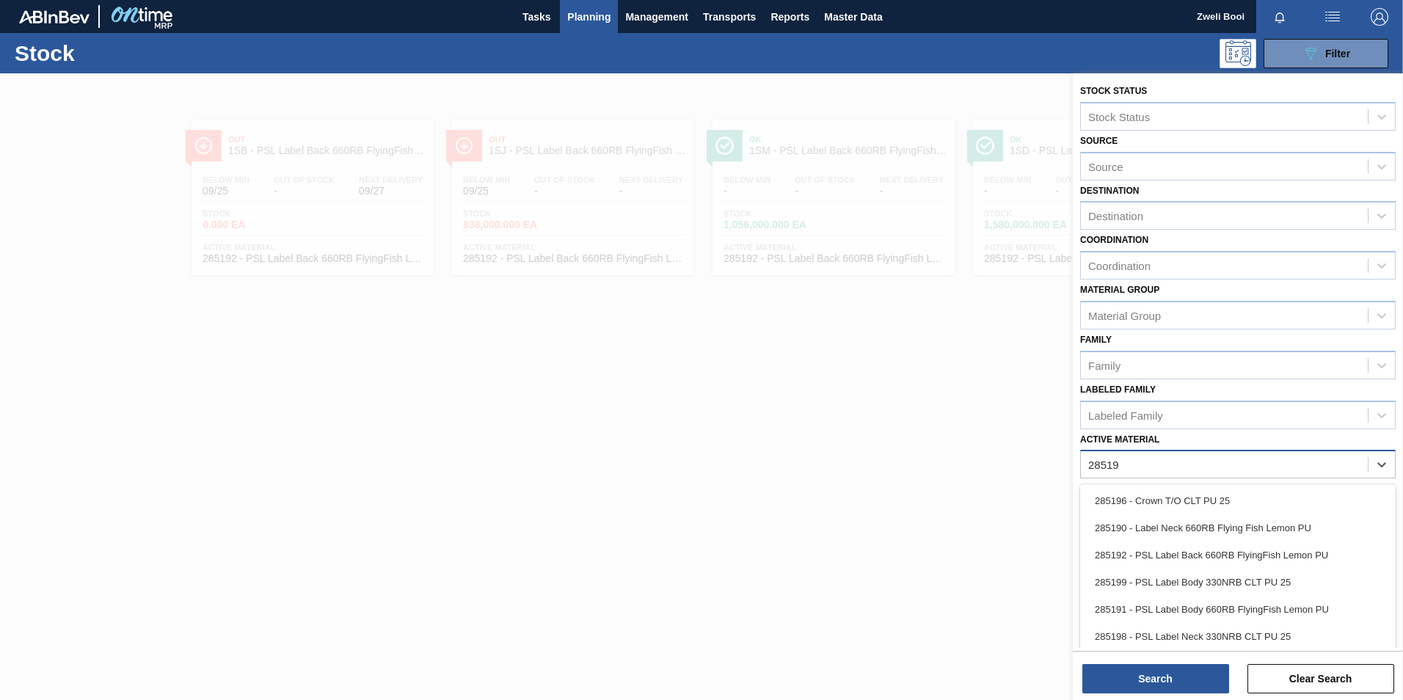
type Material "285190"
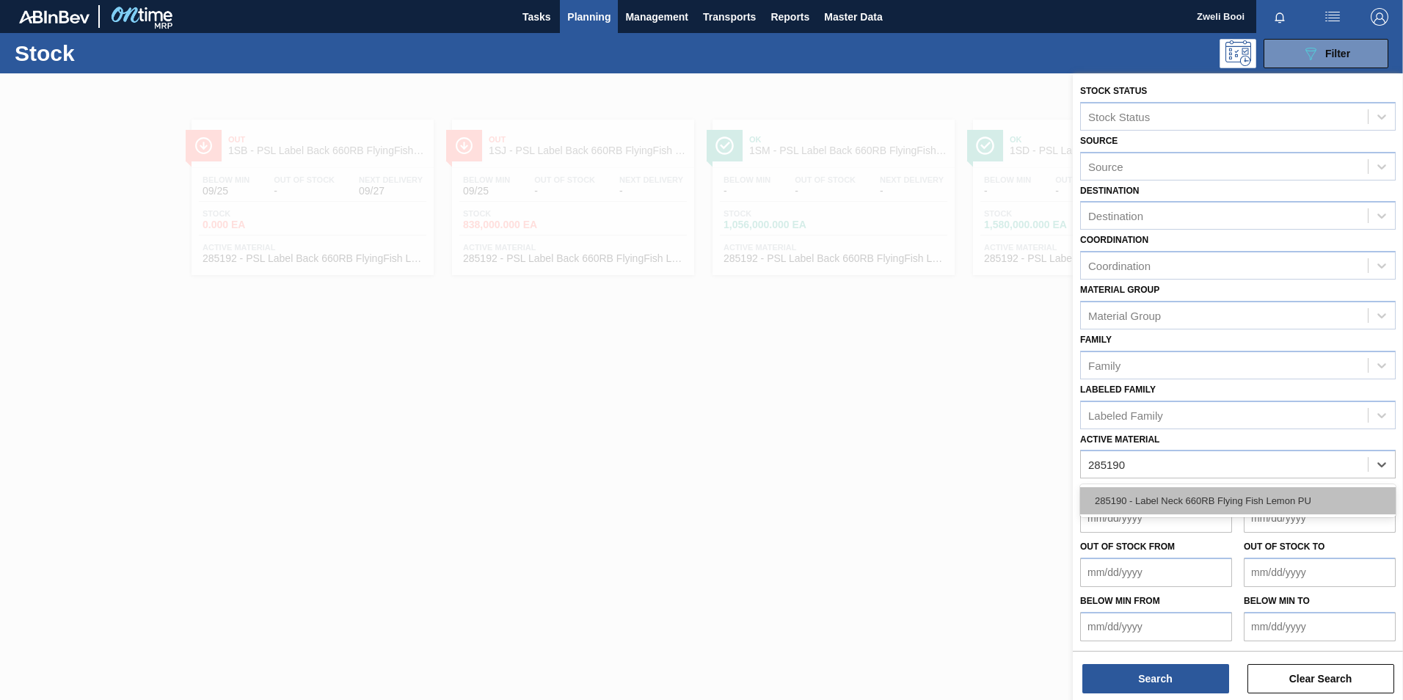
click at [1270, 499] on div "285190 - Label Neck 660RB Flying Fish Lemon PU" at bounding box center [1238, 500] width 316 height 27
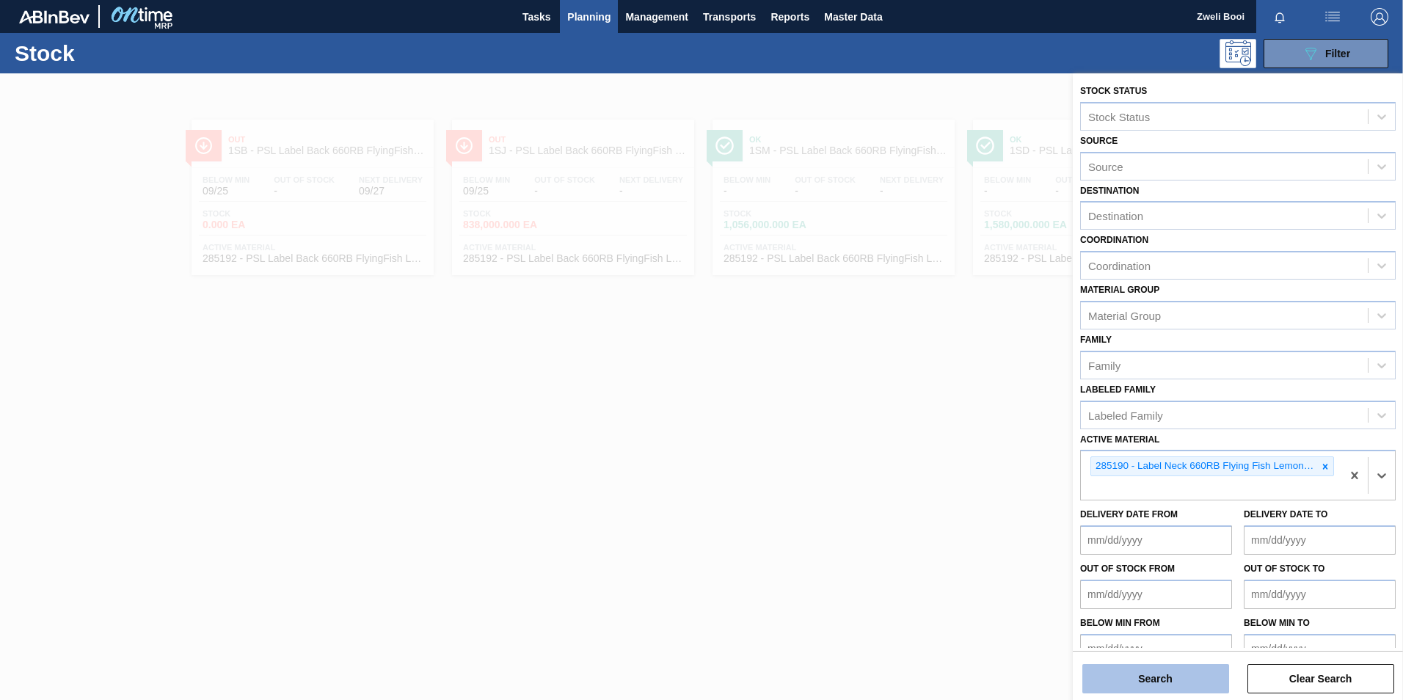
click at [1170, 680] on button "Search" at bounding box center [1155, 678] width 147 height 29
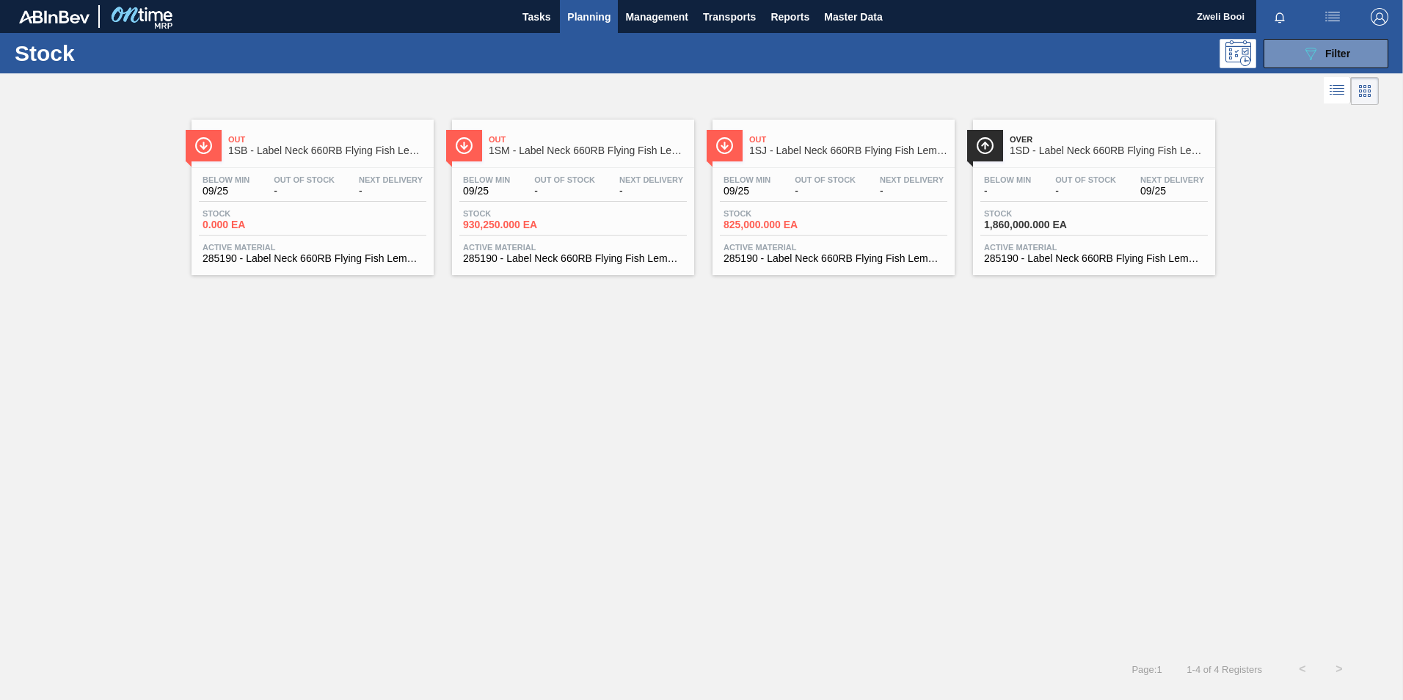
click at [353, 277] on div "Out 1SB - Label Neck 660RB Flying Fish Lemon PU Below Min 09/25 Out Of Stock - …" at bounding box center [701, 380] width 1403 height 542
click at [352, 259] on span "285190 - Label Neck 660RB Flying Fish Lemon PU" at bounding box center [313, 258] width 220 height 11
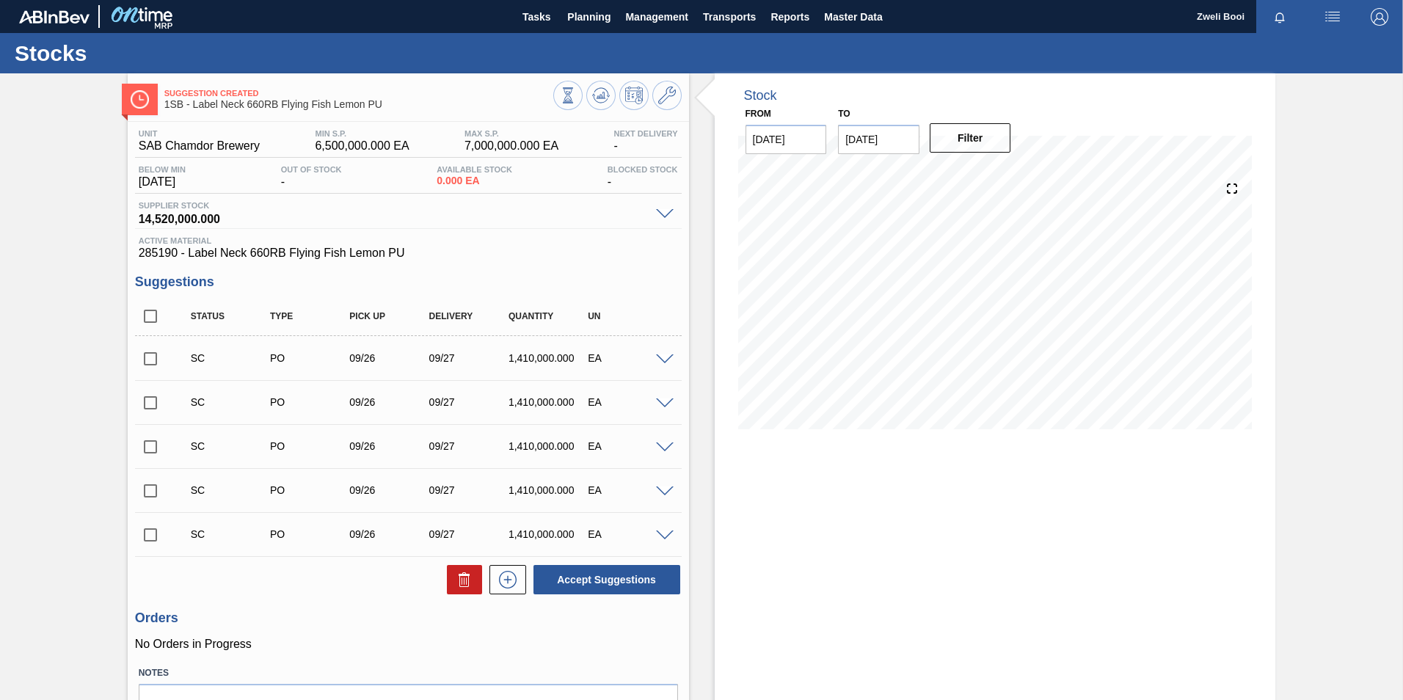
click at [150, 360] on input "checkbox" at bounding box center [150, 358] width 31 height 31
click at [592, 573] on button "Accept Suggestions" at bounding box center [607, 579] width 147 height 29
checkbox input "false"
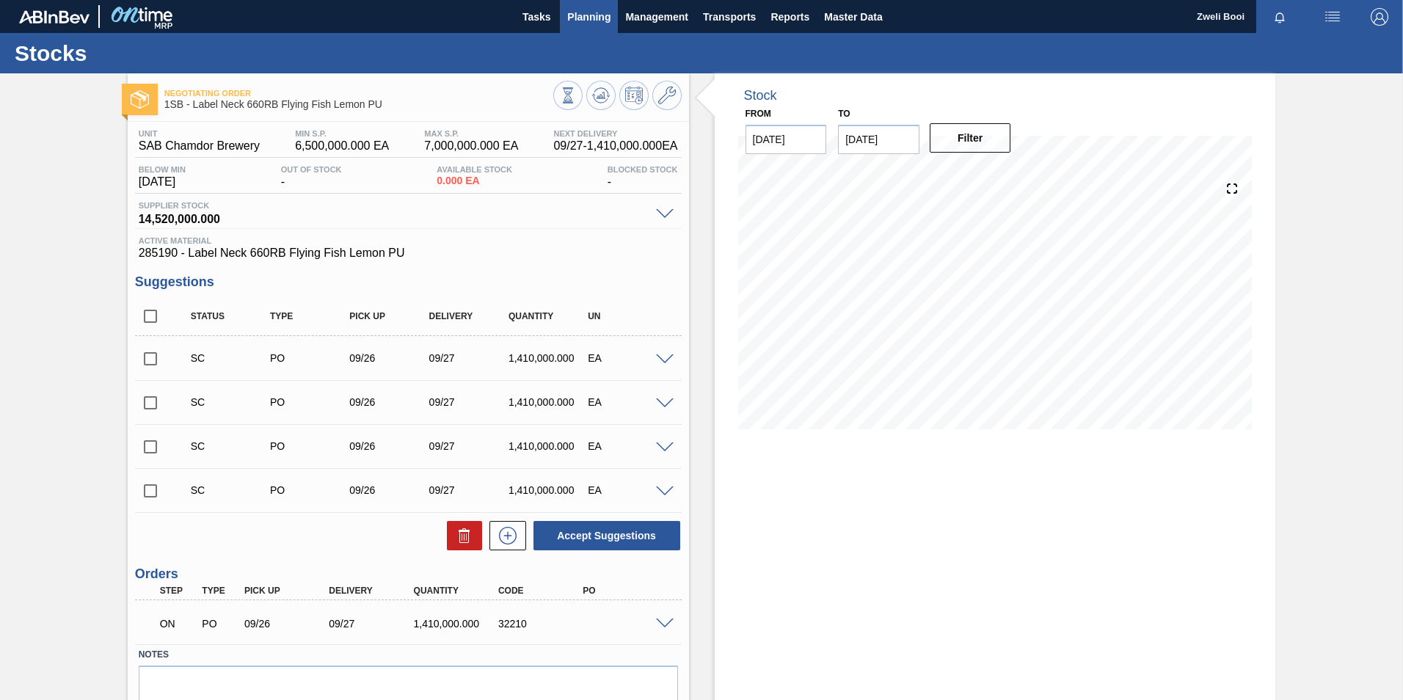
click at [605, 18] on span "Planning" at bounding box center [588, 17] width 43 height 18
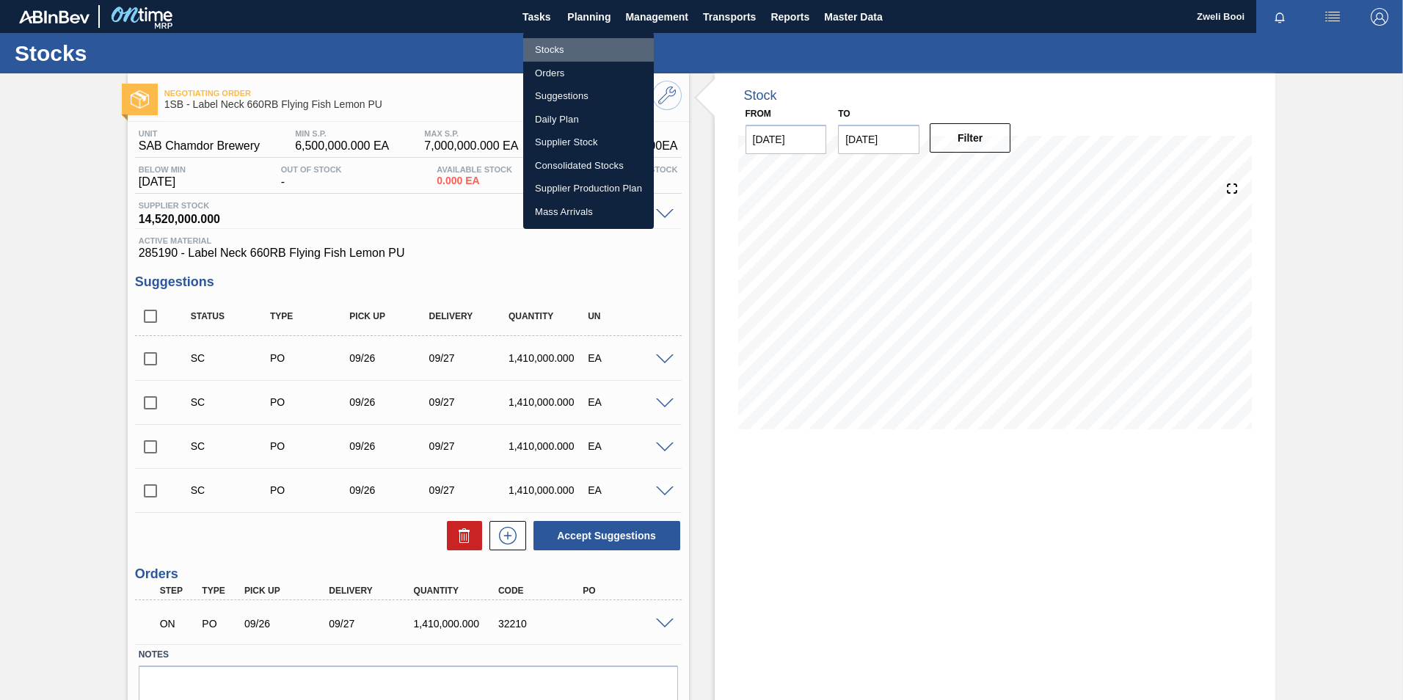
click at [552, 43] on li "Stocks" at bounding box center [588, 49] width 131 height 23
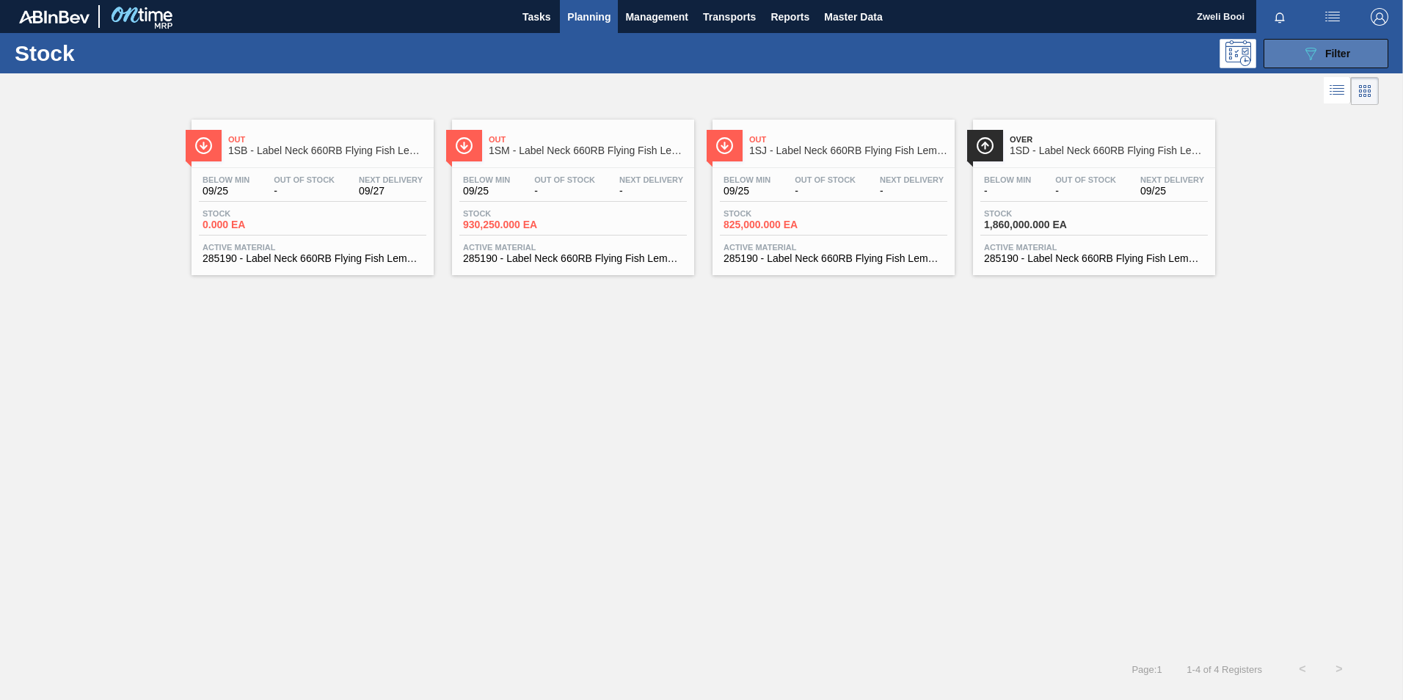
click at [1332, 42] on button "089F7B8B-B2A5-4AFE-B5C0-19BA573D28AC Filter" at bounding box center [1326, 53] width 125 height 29
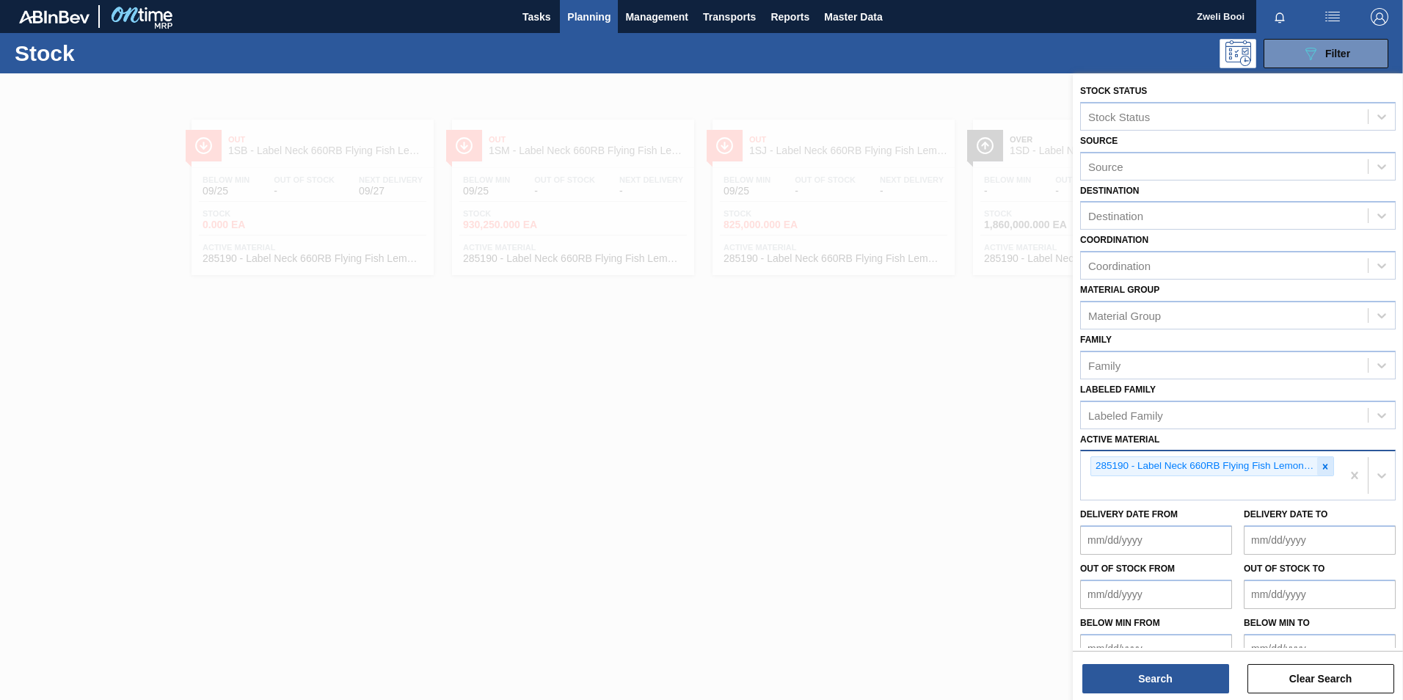
click at [1325, 468] on icon at bounding box center [1325, 466] width 5 height 5
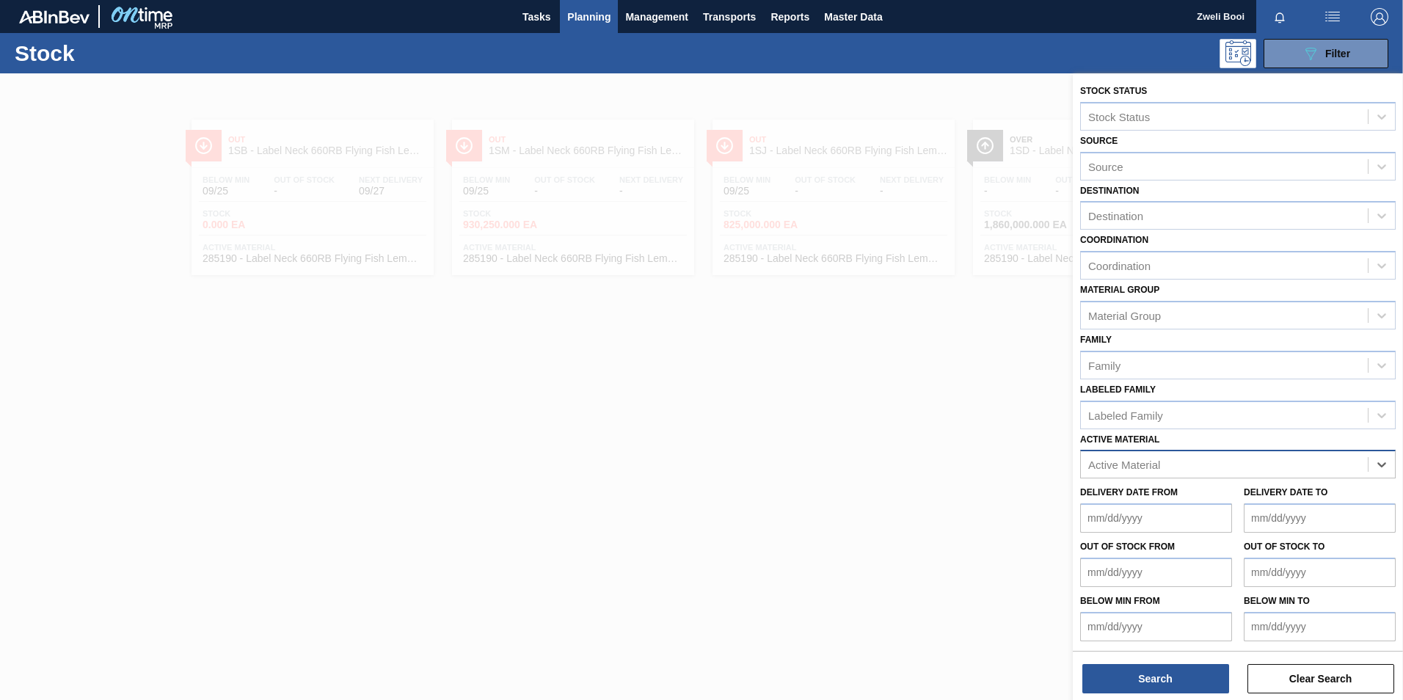
paste Material "242428"
type Material "242428"
click at [1251, 493] on div "242428 - Crown P/O Flying Fish" at bounding box center [1238, 500] width 316 height 27
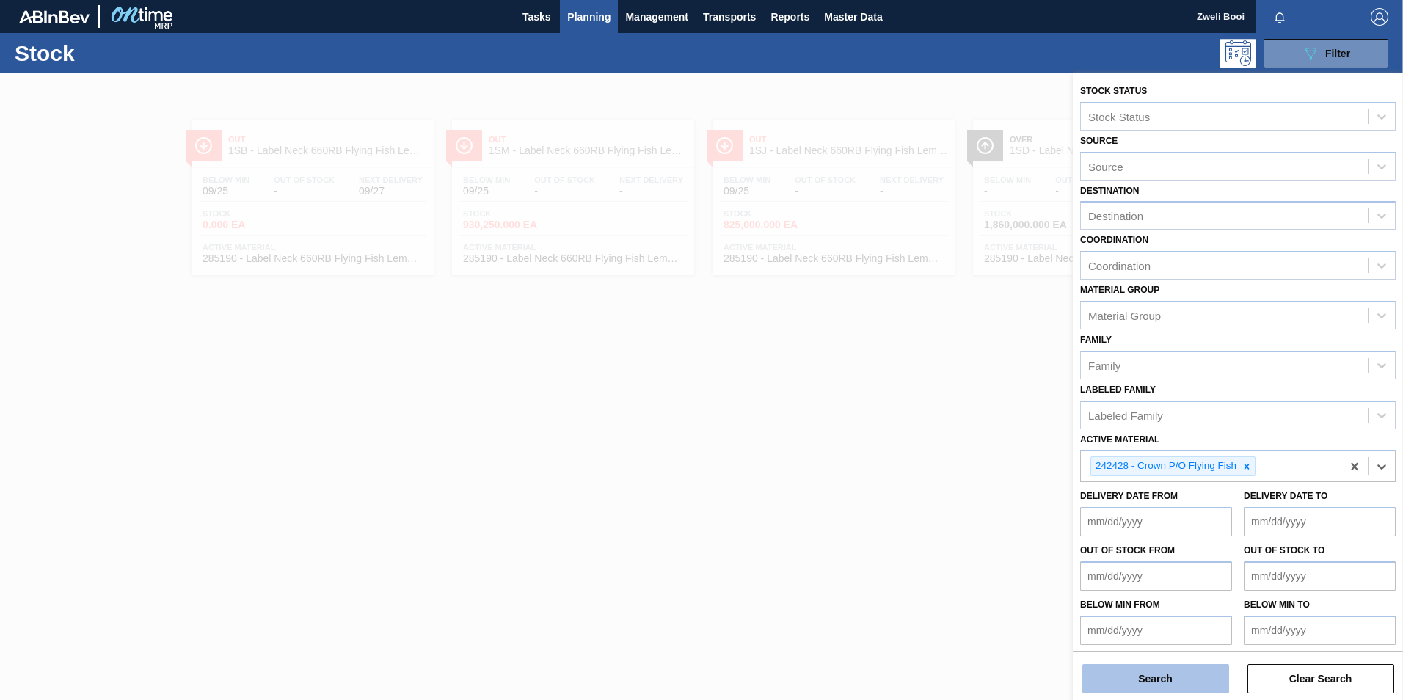
click at [1172, 670] on button "Search" at bounding box center [1155, 678] width 147 height 29
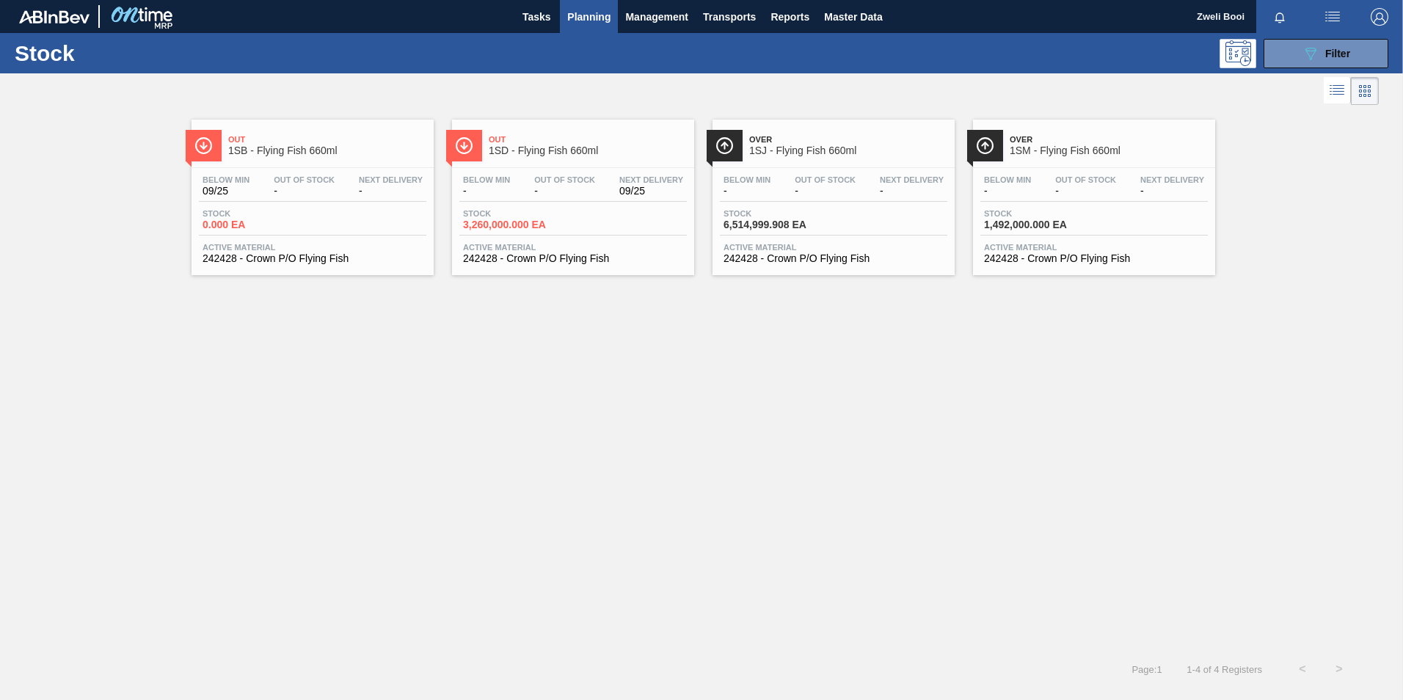
click at [317, 204] on div "Below Min 09/25 Out Of Stock - Next Delivery - Stock 0.000 EA Active Material 2…" at bounding box center [313, 218] width 242 height 100
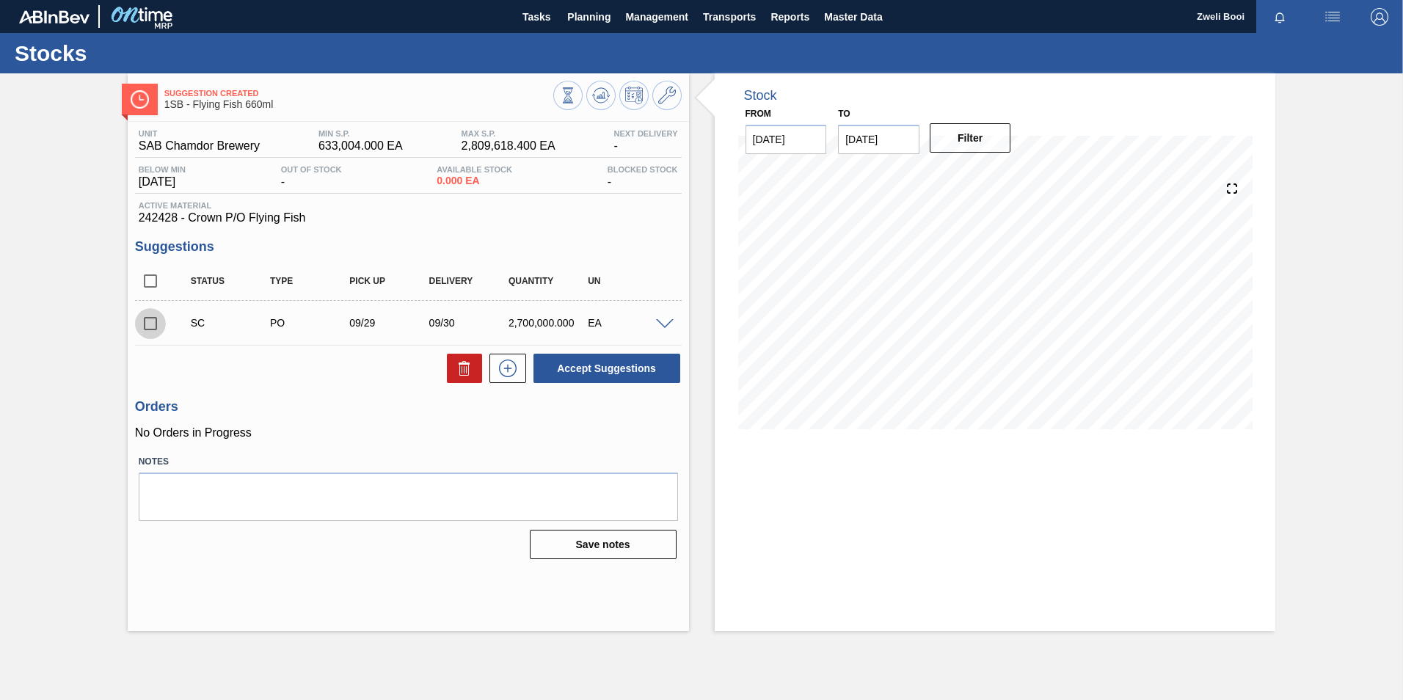
click at [153, 326] on input "checkbox" at bounding box center [150, 323] width 31 height 31
click at [661, 377] on button "Accept Suggestions" at bounding box center [607, 368] width 147 height 29
checkbox input "false"
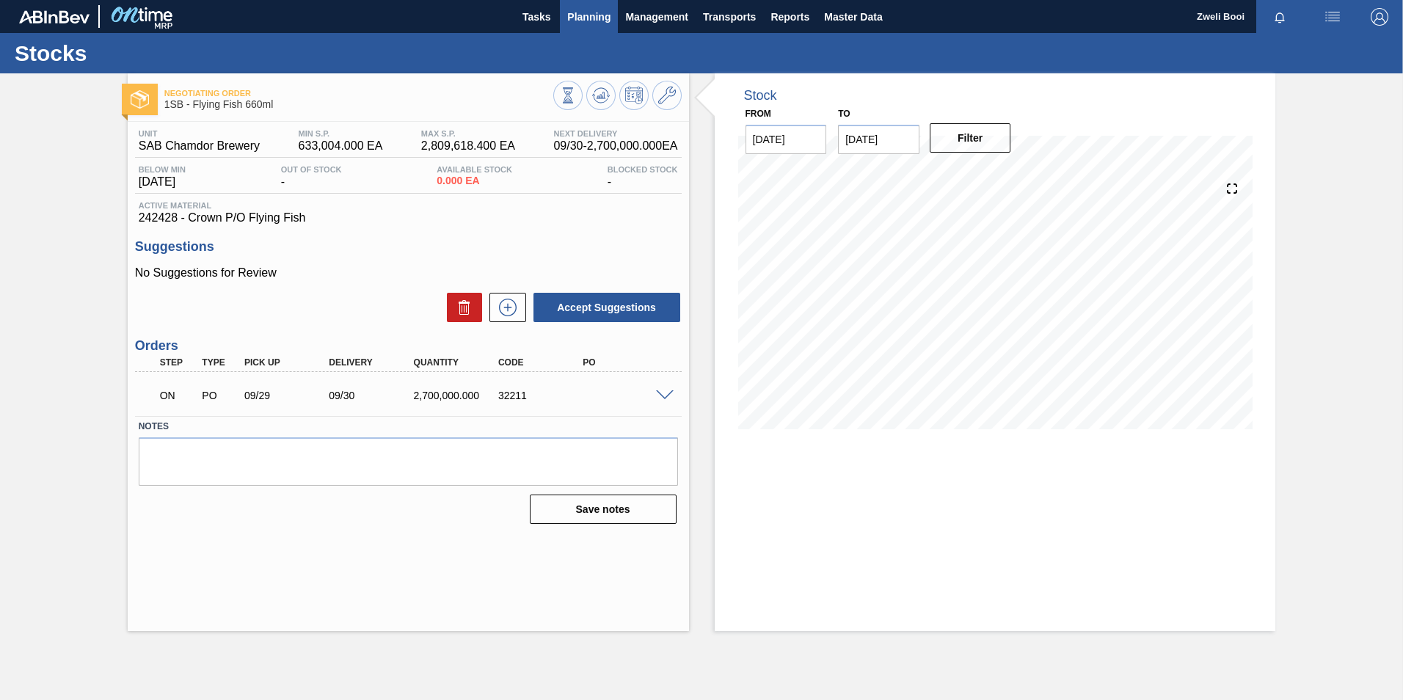
click at [592, 11] on span "Planning" at bounding box center [588, 17] width 43 height 18
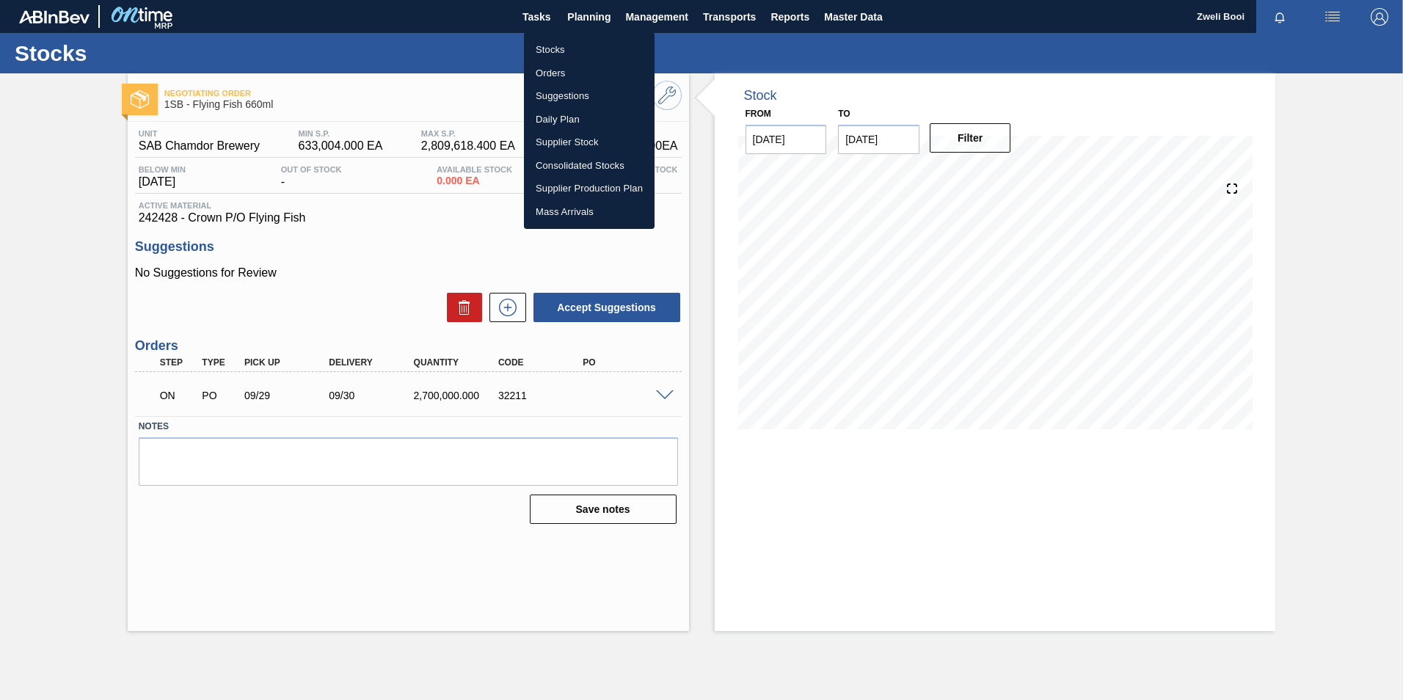
click at [560, 48] on li "Stocks" at bounding box center [589, 49] width 131 height 23
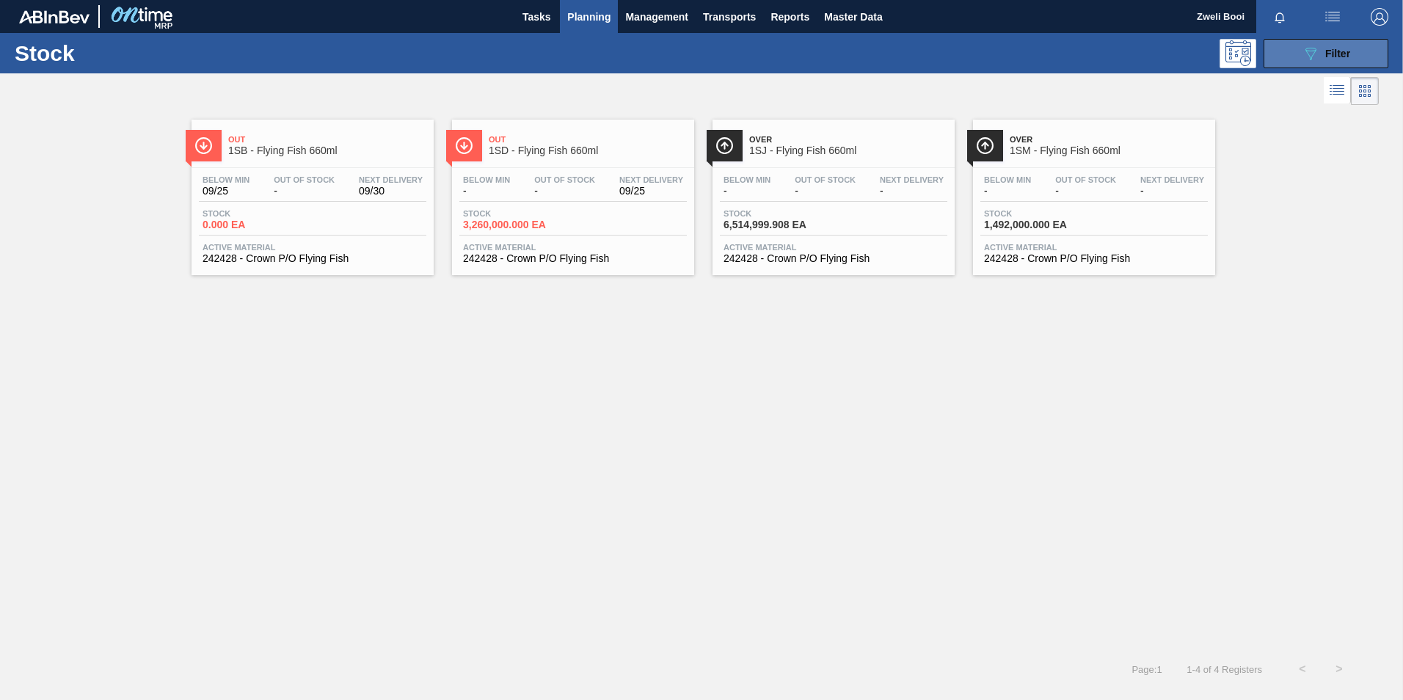
click at [1310, 56] on icon at bounding box center [1311, 54] width 11 height 12
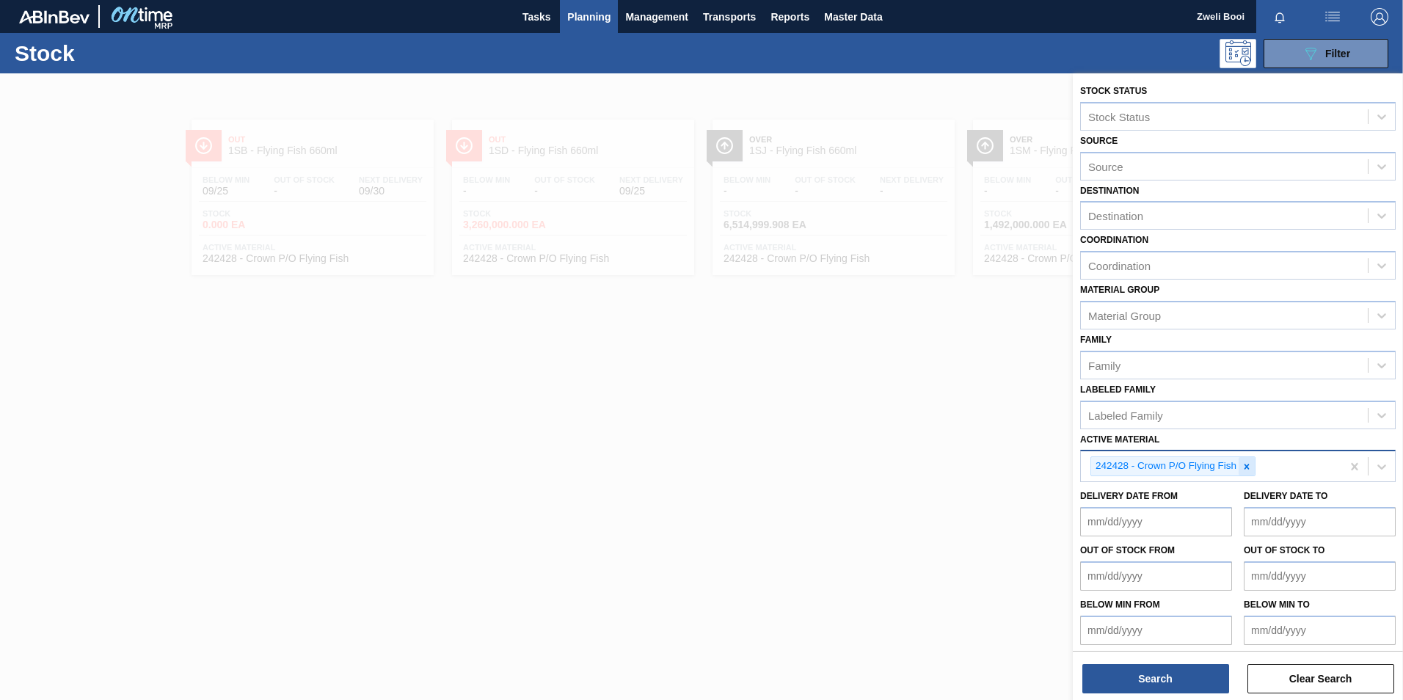
click at [1248, 470] on icon at bounding box center [1247, 467] width 10 height 10
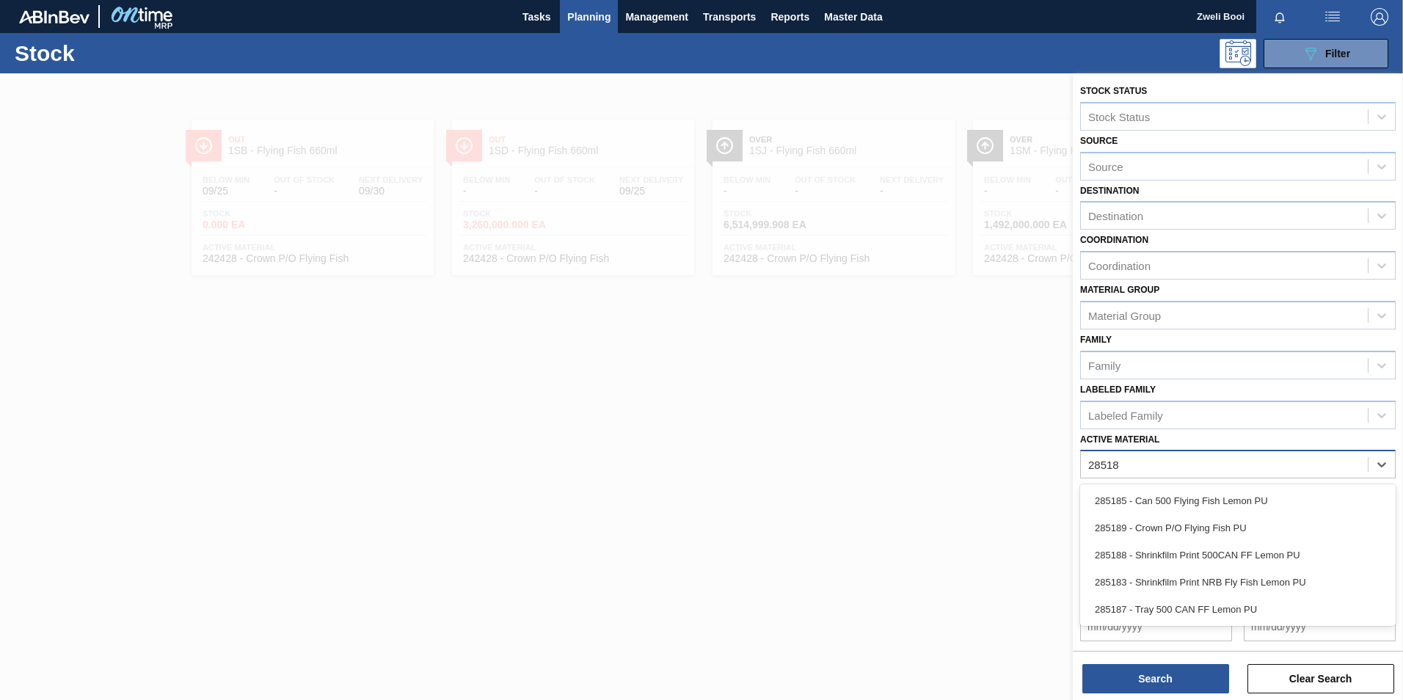
type Material "285188"
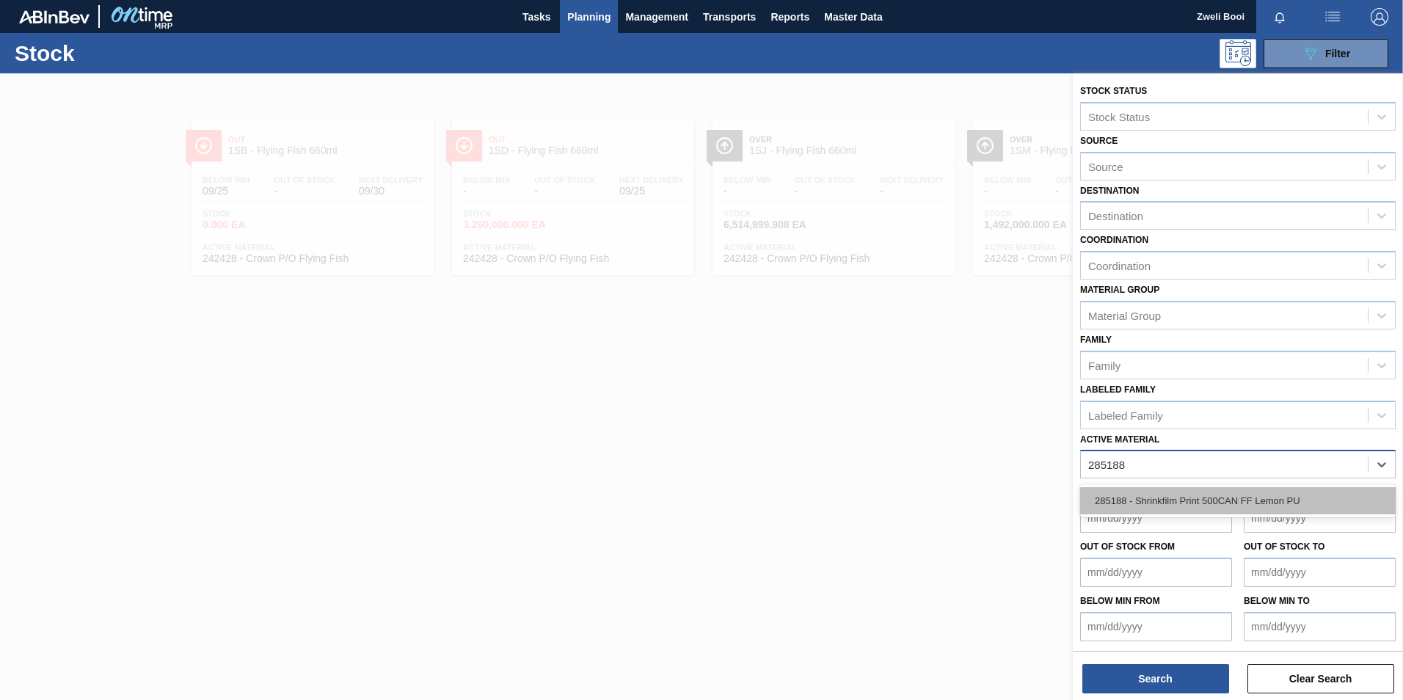
click at [1185, 502] on div "285188 - Shrinkfilm Print 500CAN FF Lemon PU" at bounding box center [1238, 500] width 316 height 27
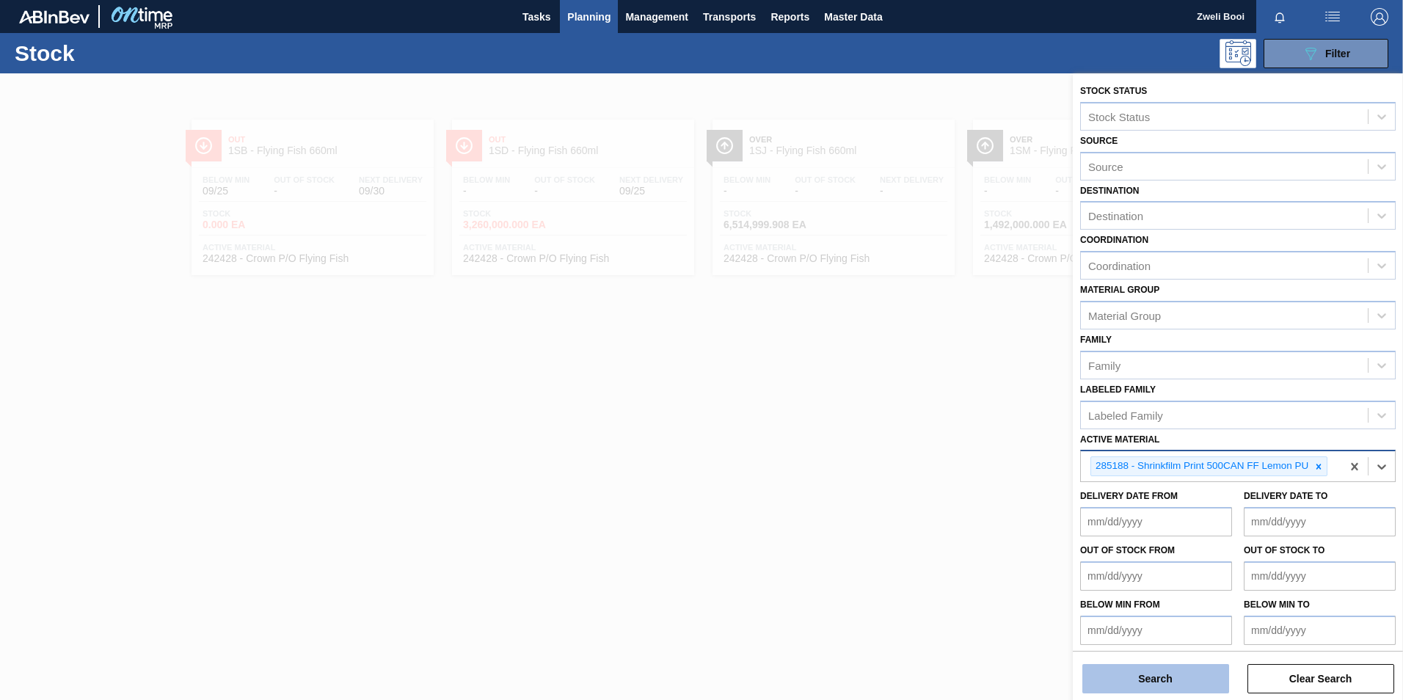
click at [1182, 683] on button "Search" at bounding box center [1155, 678] width 147 height 29
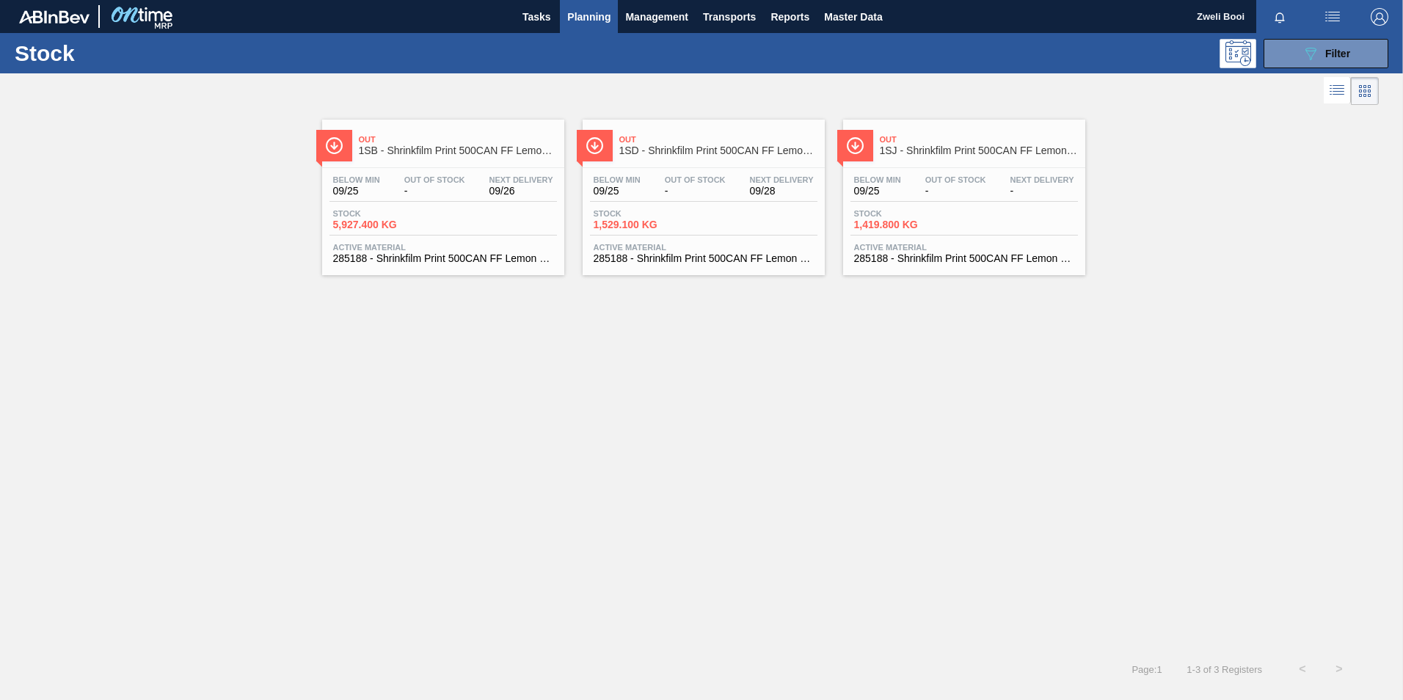
click at [418, 197] on div "Below Min 09/25 Out Of Stock - Next Delivery 09/26" at bounding box center [444, 188] width 228 height 26
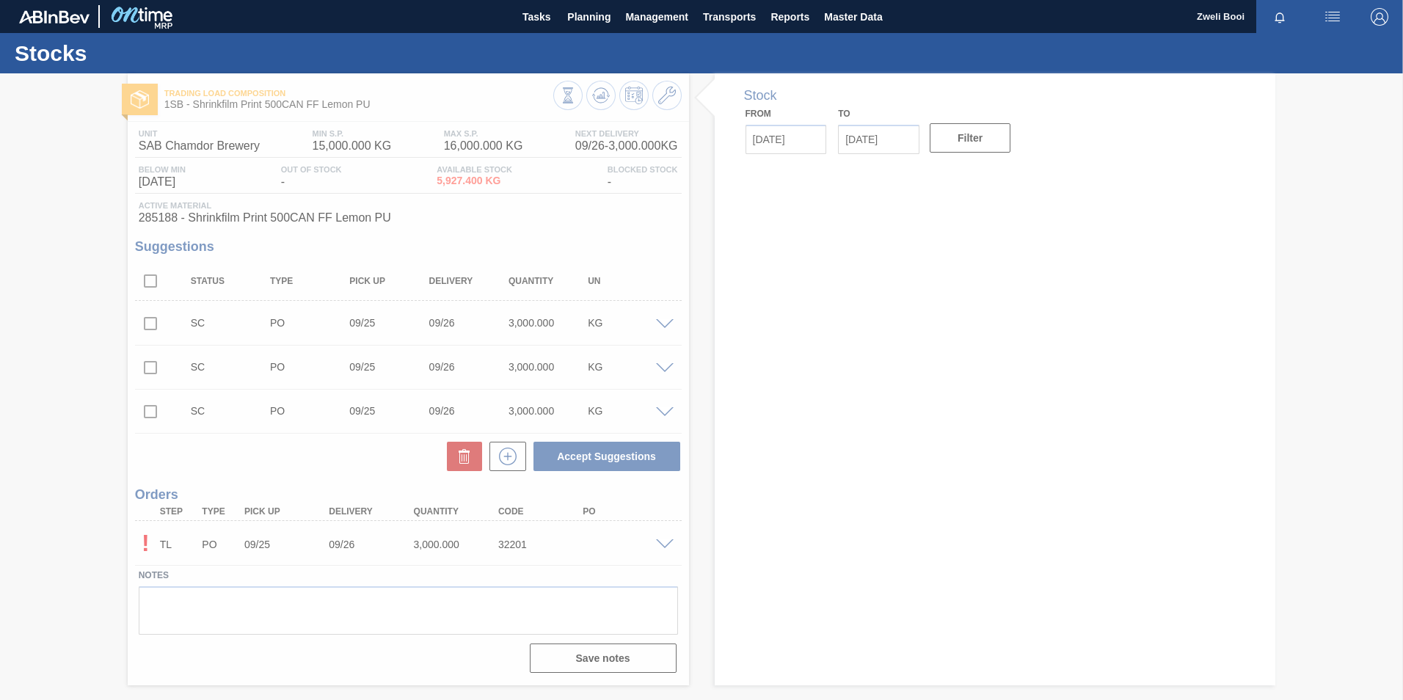
type input "[DATE]"
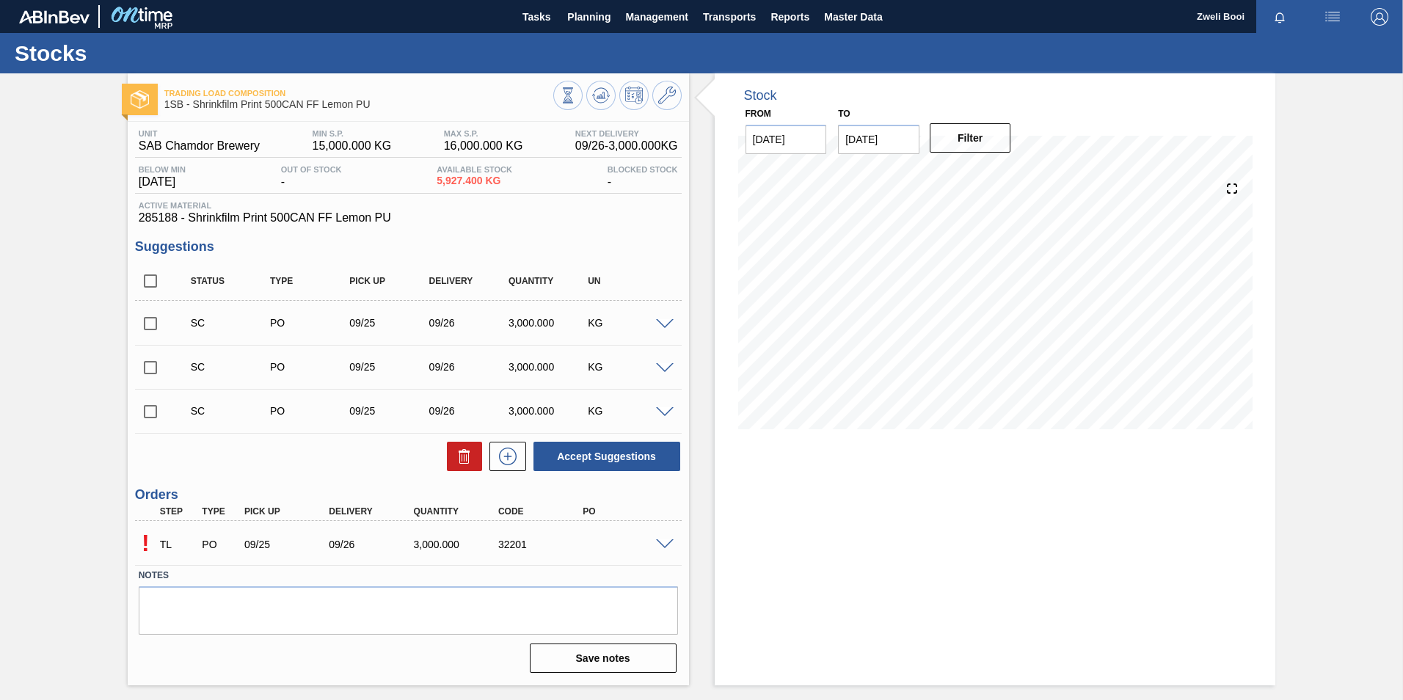
click at [661, 542] on span at bounding box center [665, 544] width 18 height 11
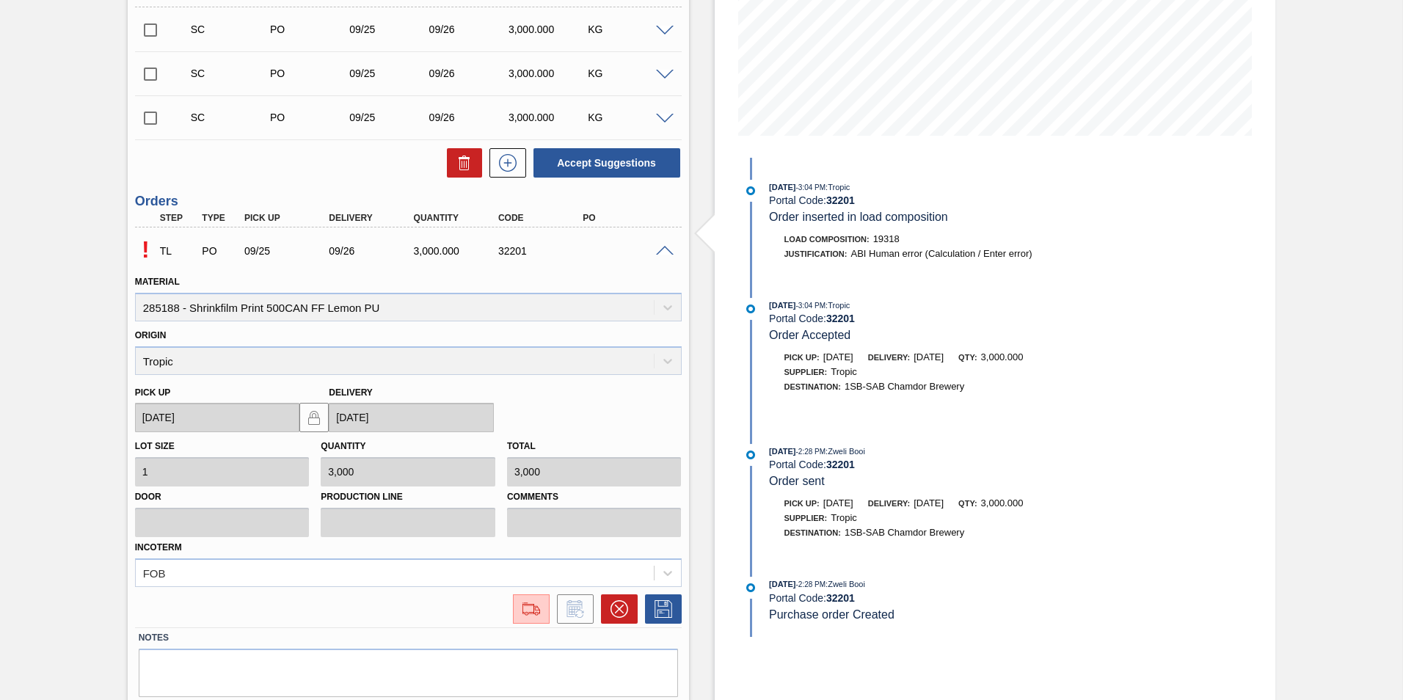
scroll to position [341, 0]
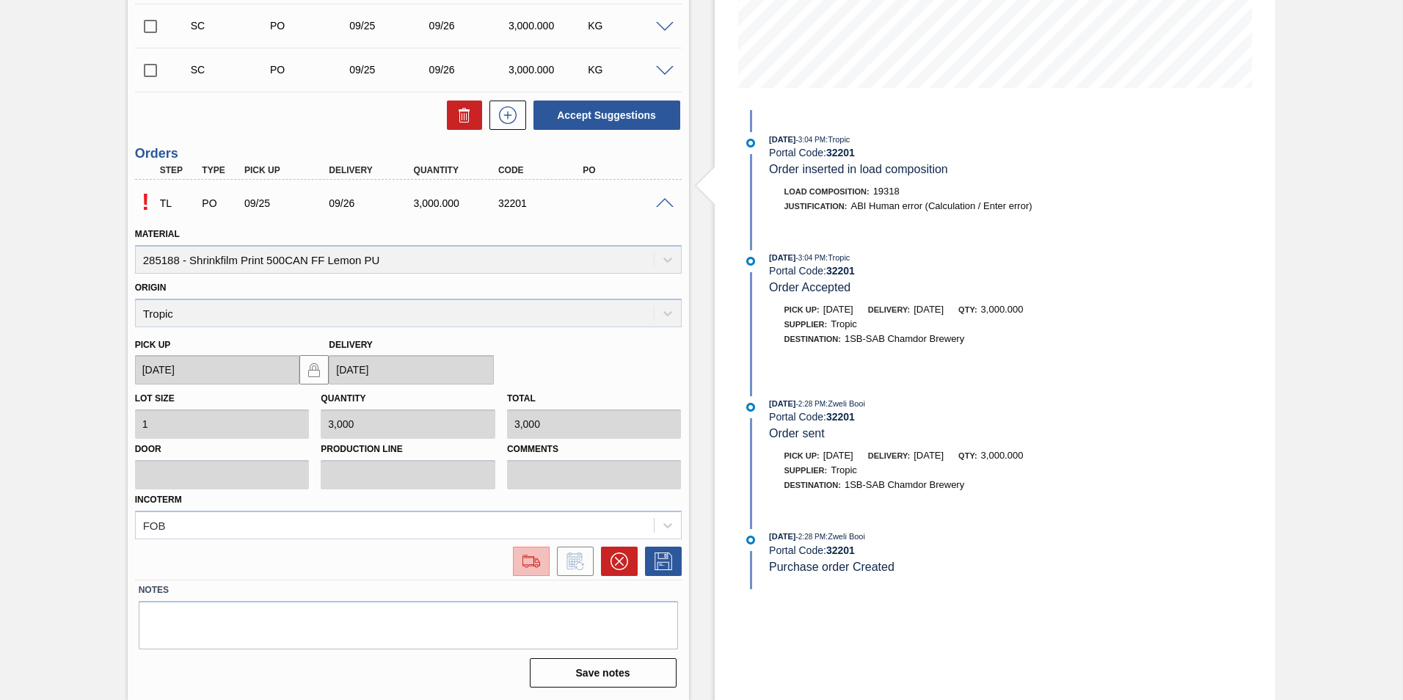
click at [523, 572] on button at bounding box center [531, 561] width 37 height 29
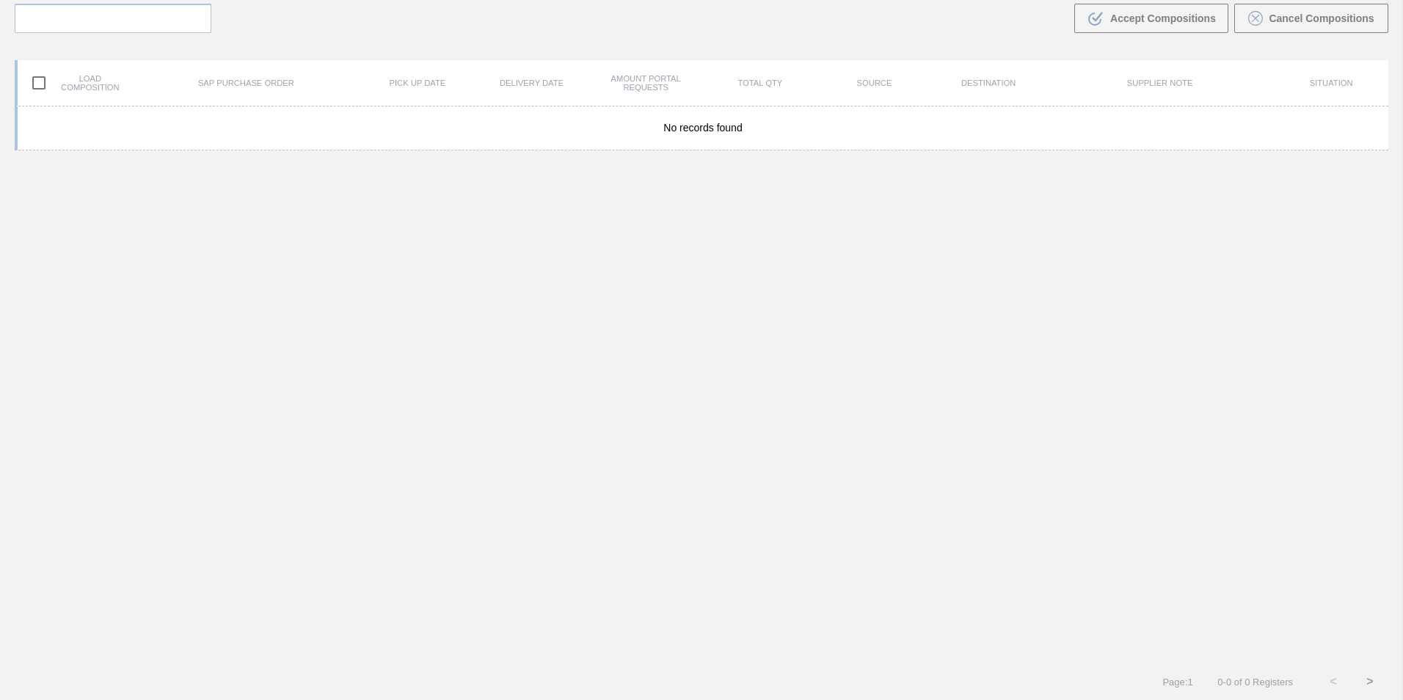
scroll to position [106, 0]
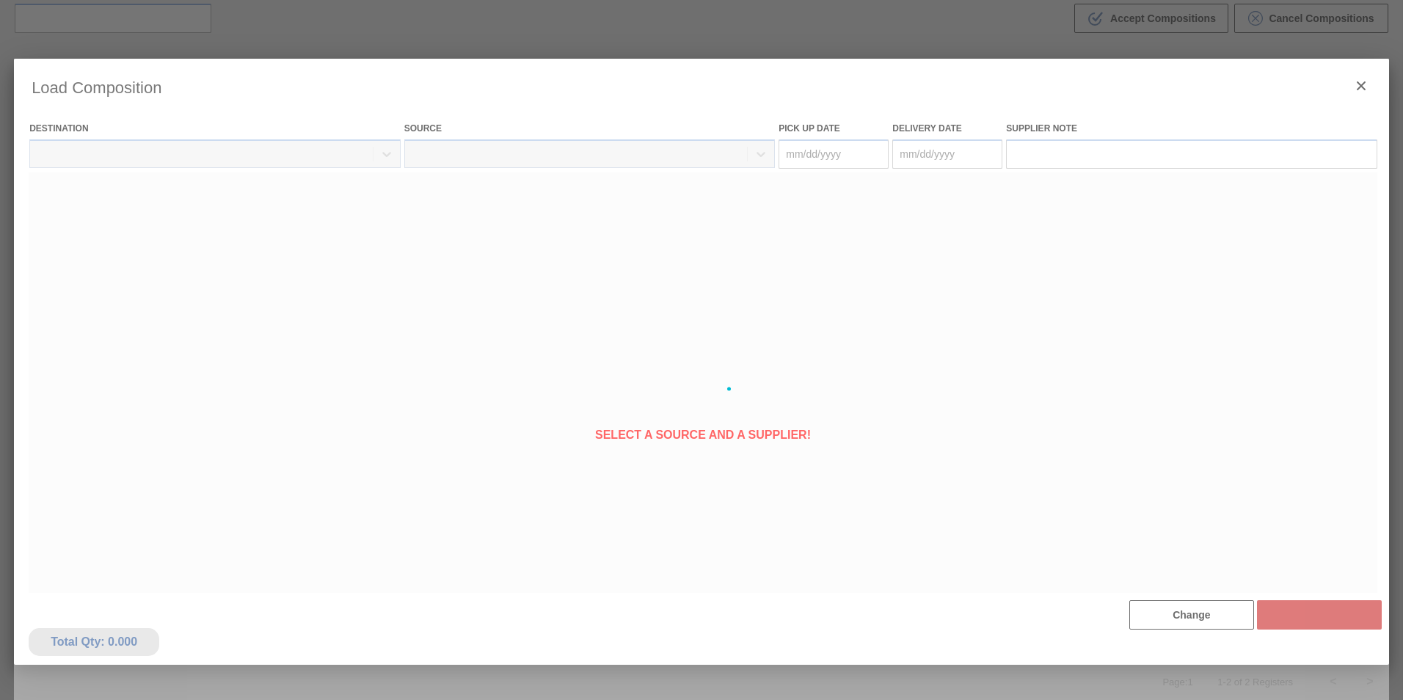
type Date "[DATE]"
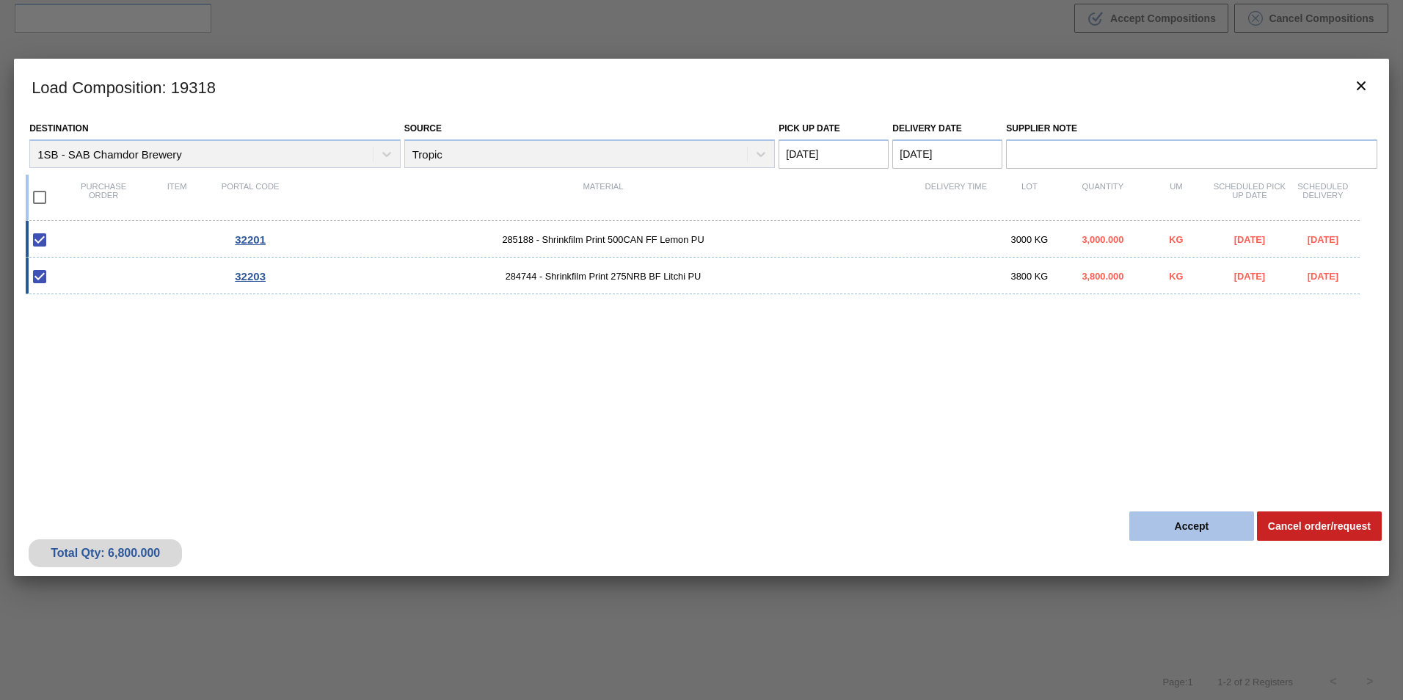
click at [1187, 519] on button "Accept" at bounding box center [1191, 526] width 125 height 29
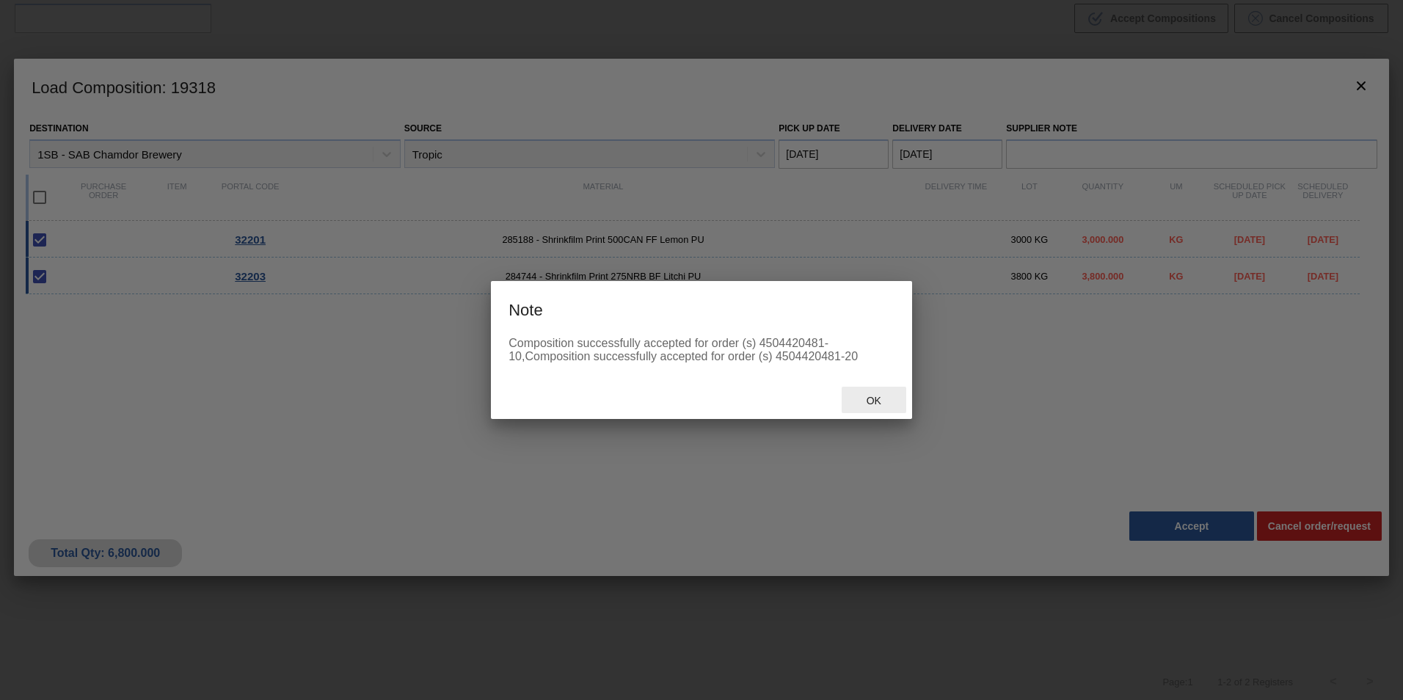
click at [872, 398] on span "Ok" at bounding box center [874, 401] width 38 height 12
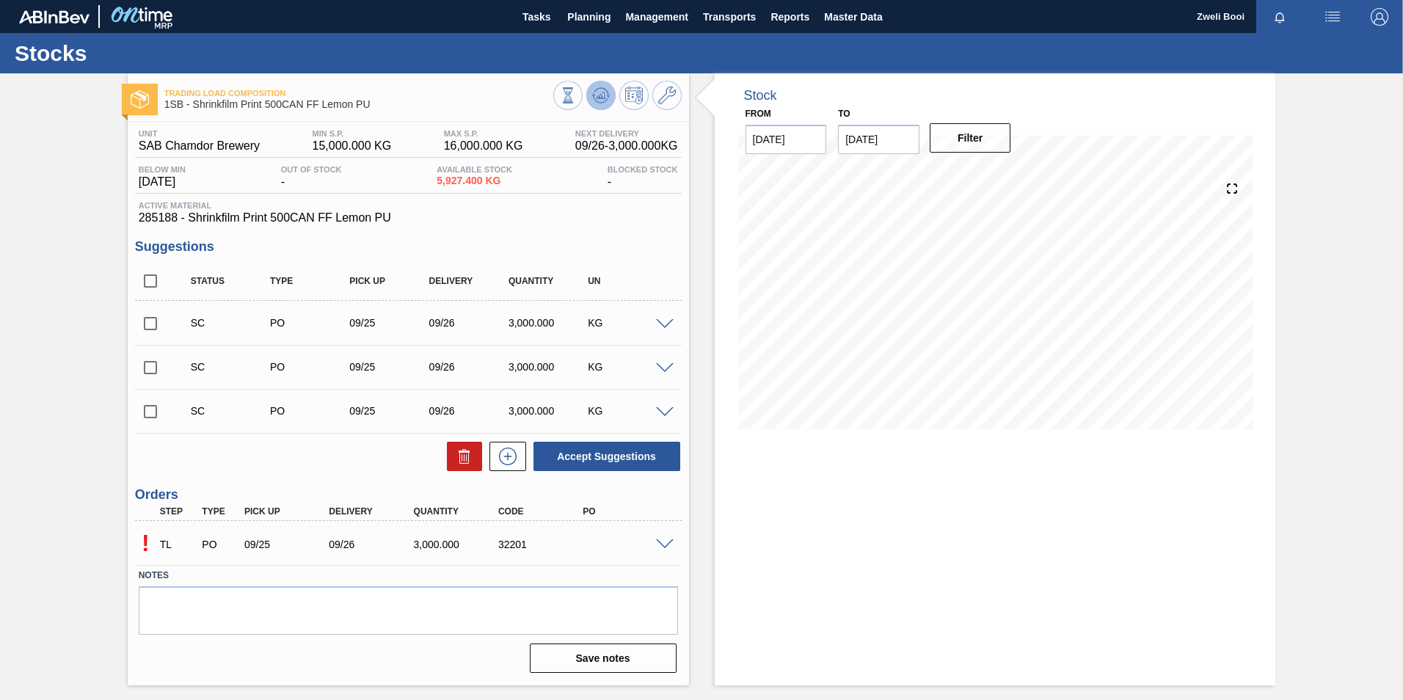
click at [607, 95] on icon at bounding box center [607, 96] width 3 height 2
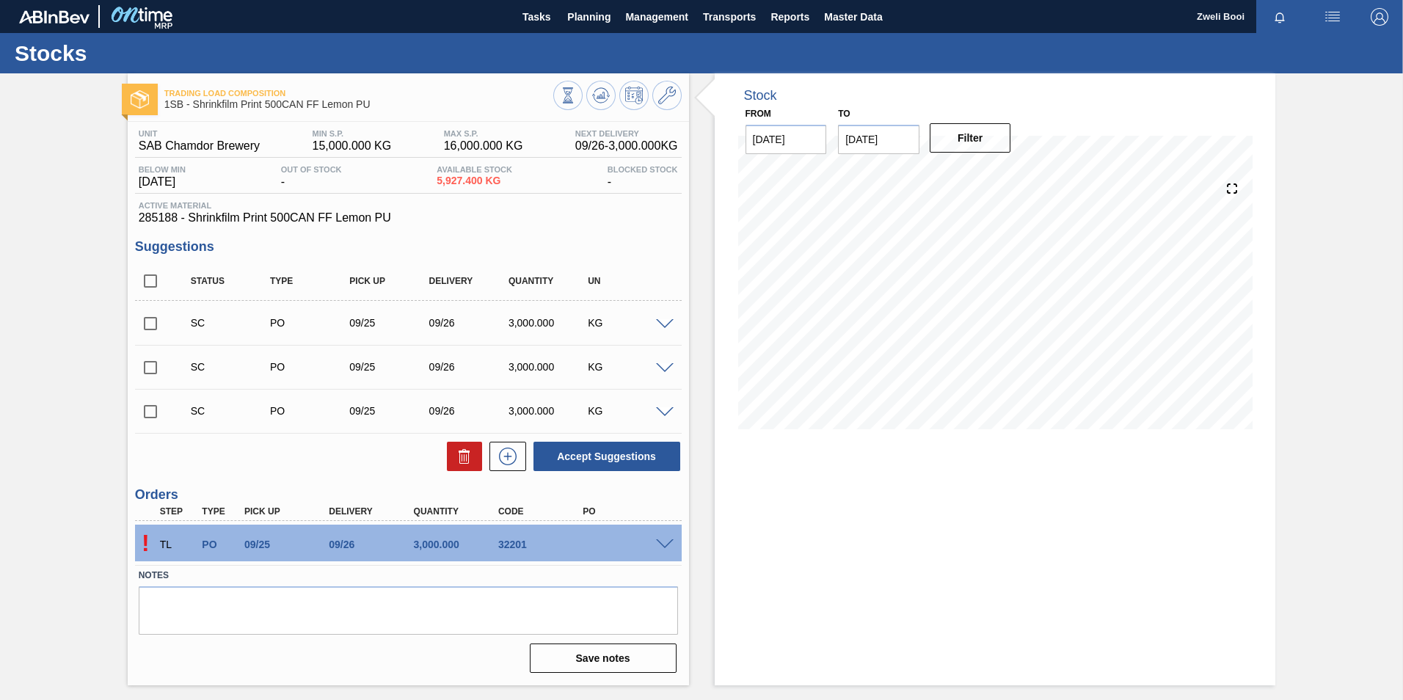
click at [669, 547] on span at bounding box center [665, 544] width 18 height 11
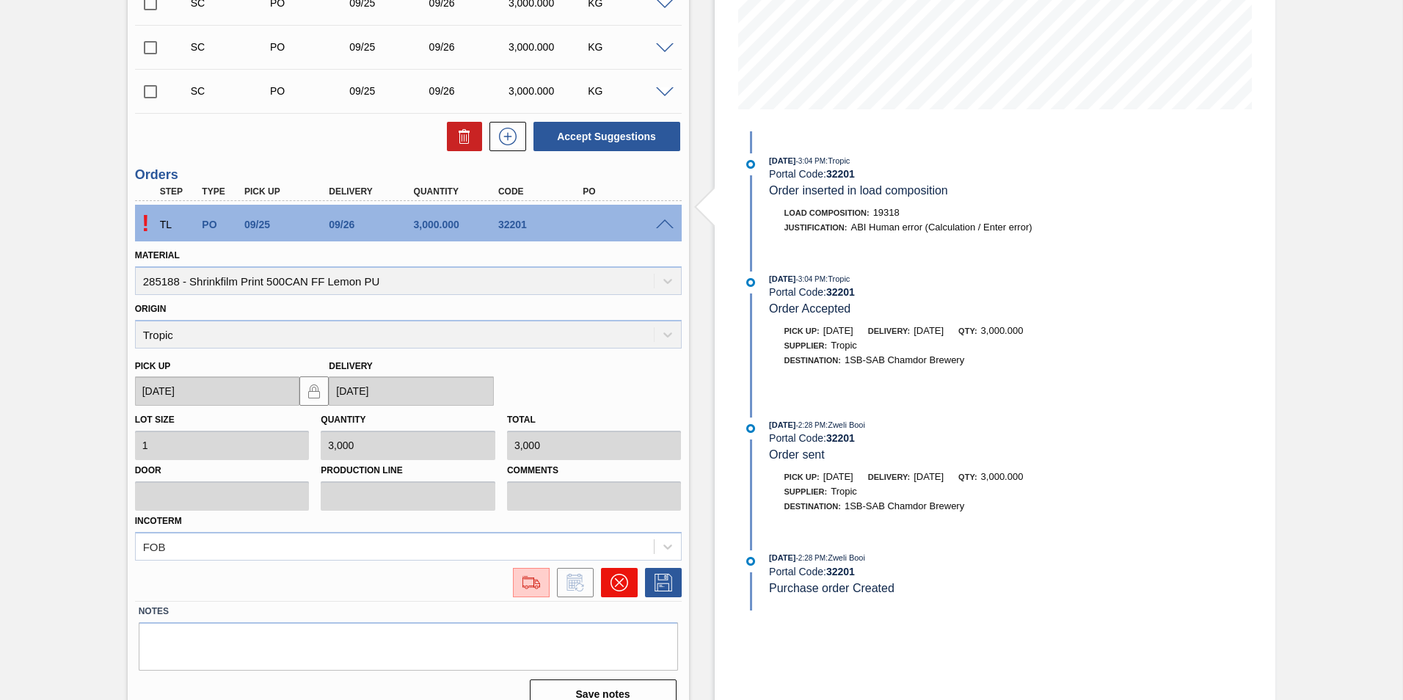
scroll to position [341, 0]
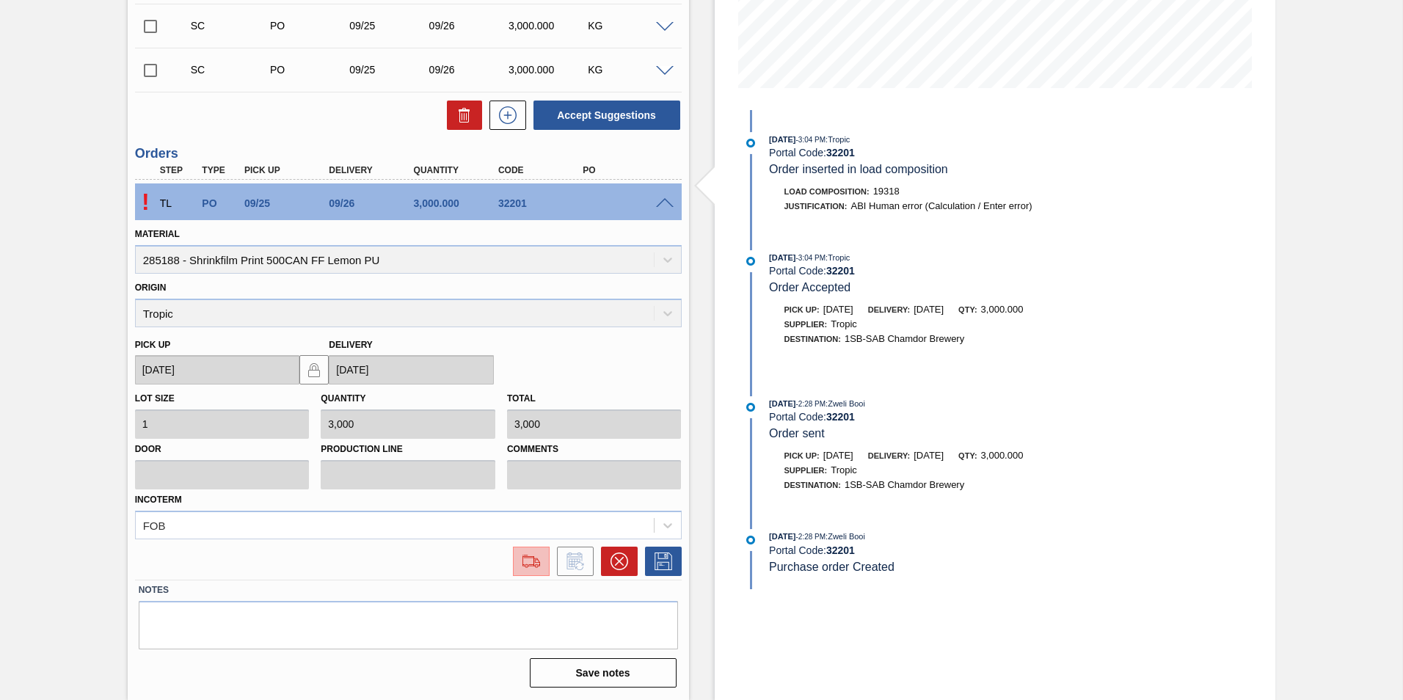
click at [539, 565] on img at bounding box center [531, 562] width 23 height 18
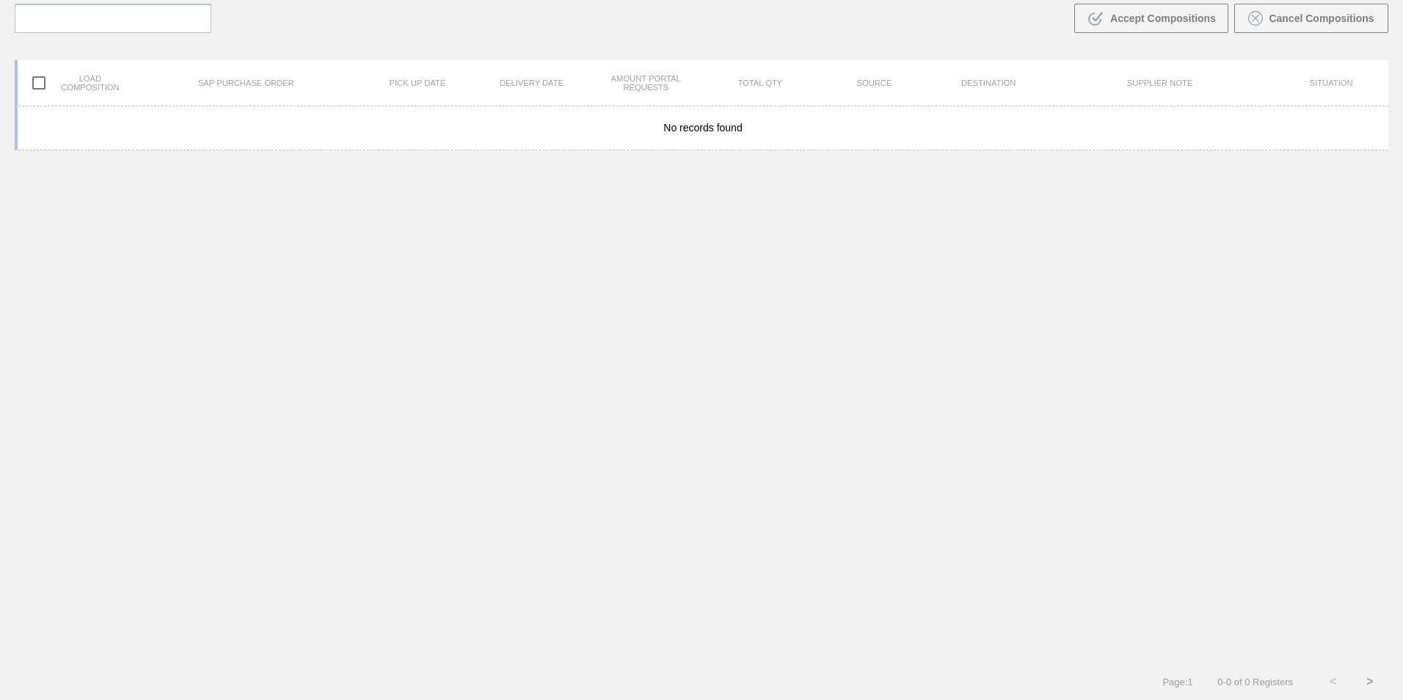
scroll to position [106, 0]
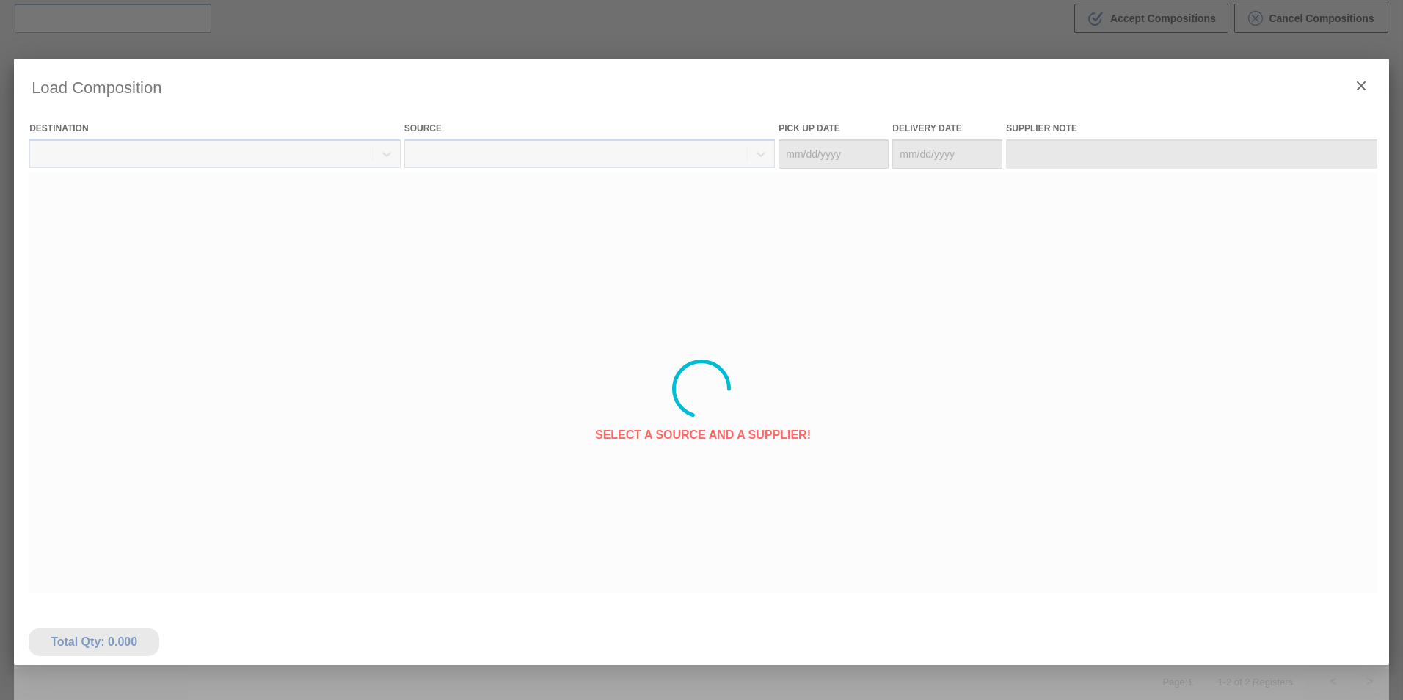
type Date "[DATE]"
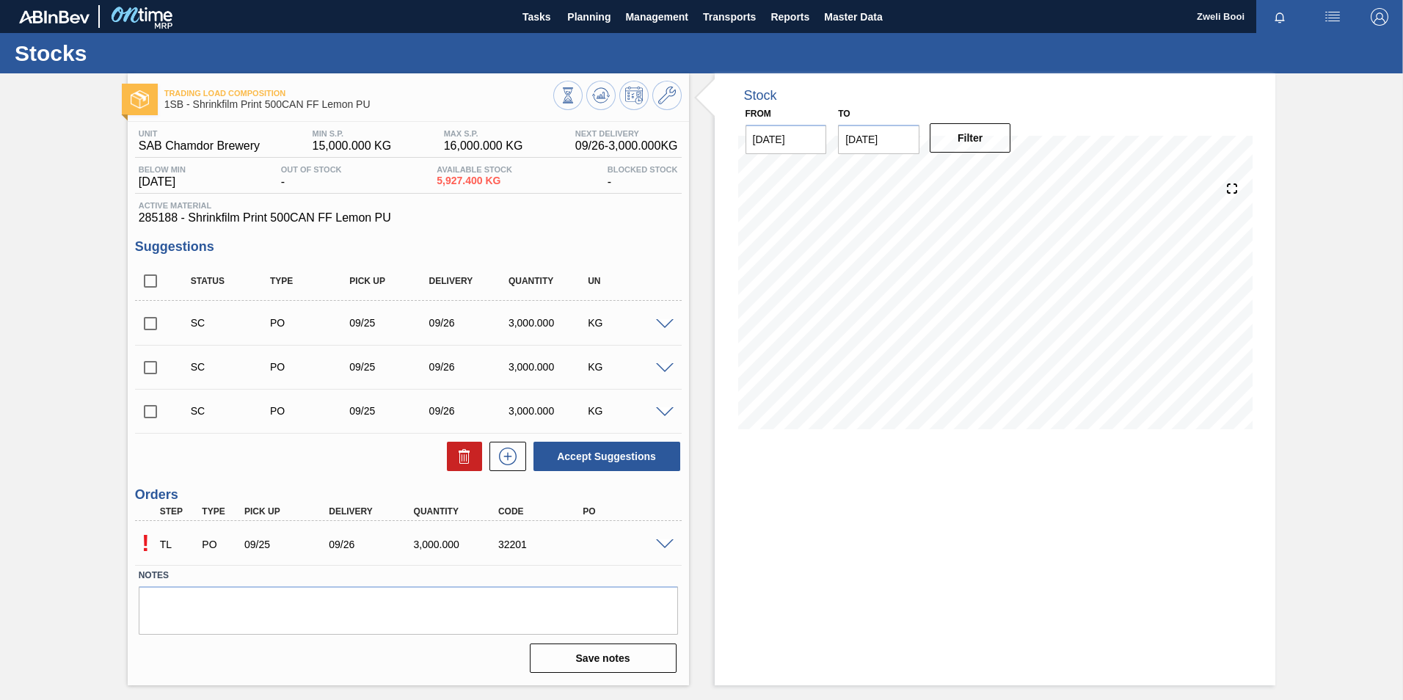
click at [669, 542] on span at bounding box center [665, 544] width 18 height 11
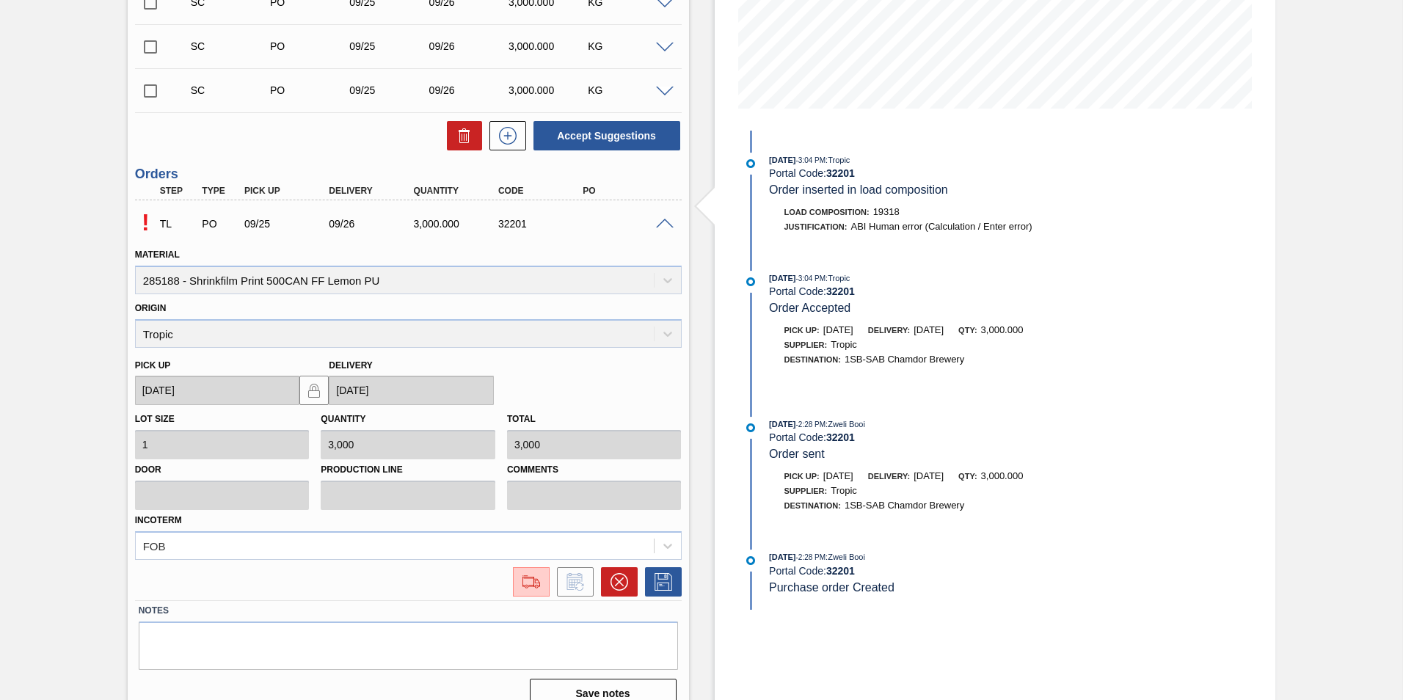
scroll to position [341, 0]
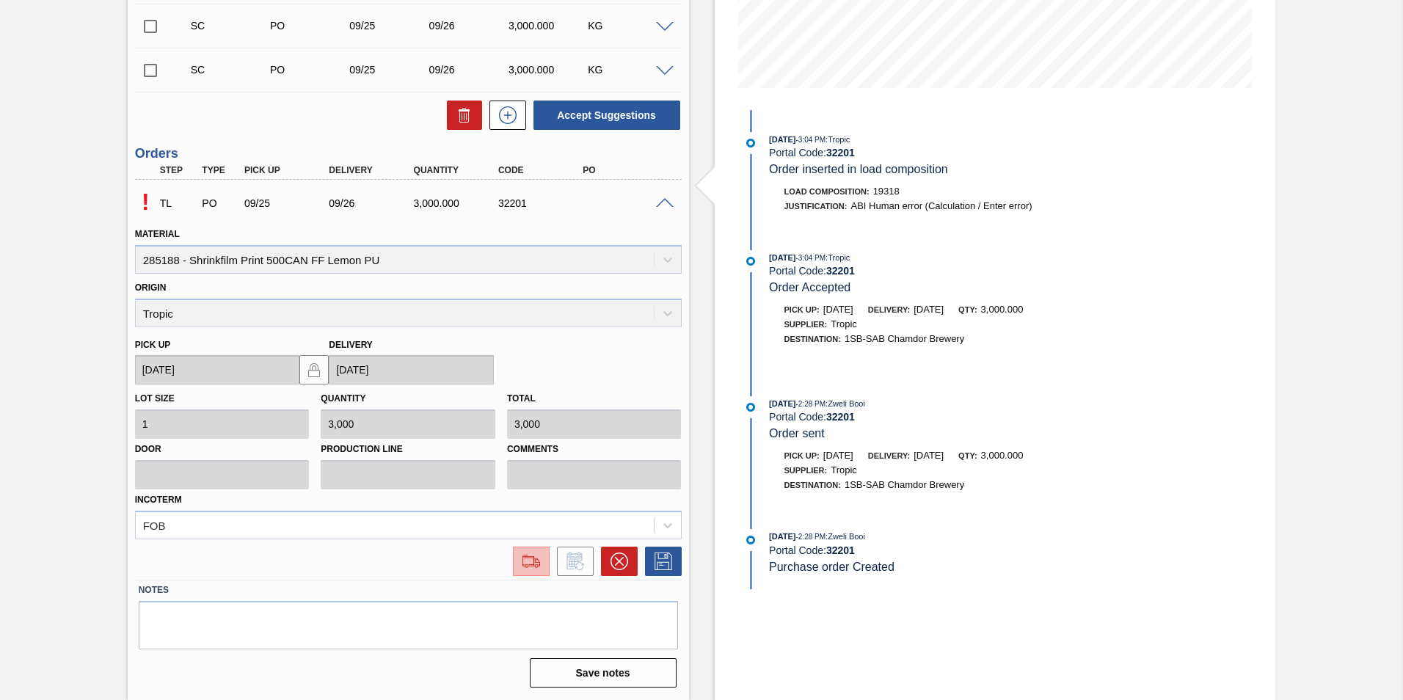
click at [536, 561] on img at bounding box center [531, 562] width 23 height 18
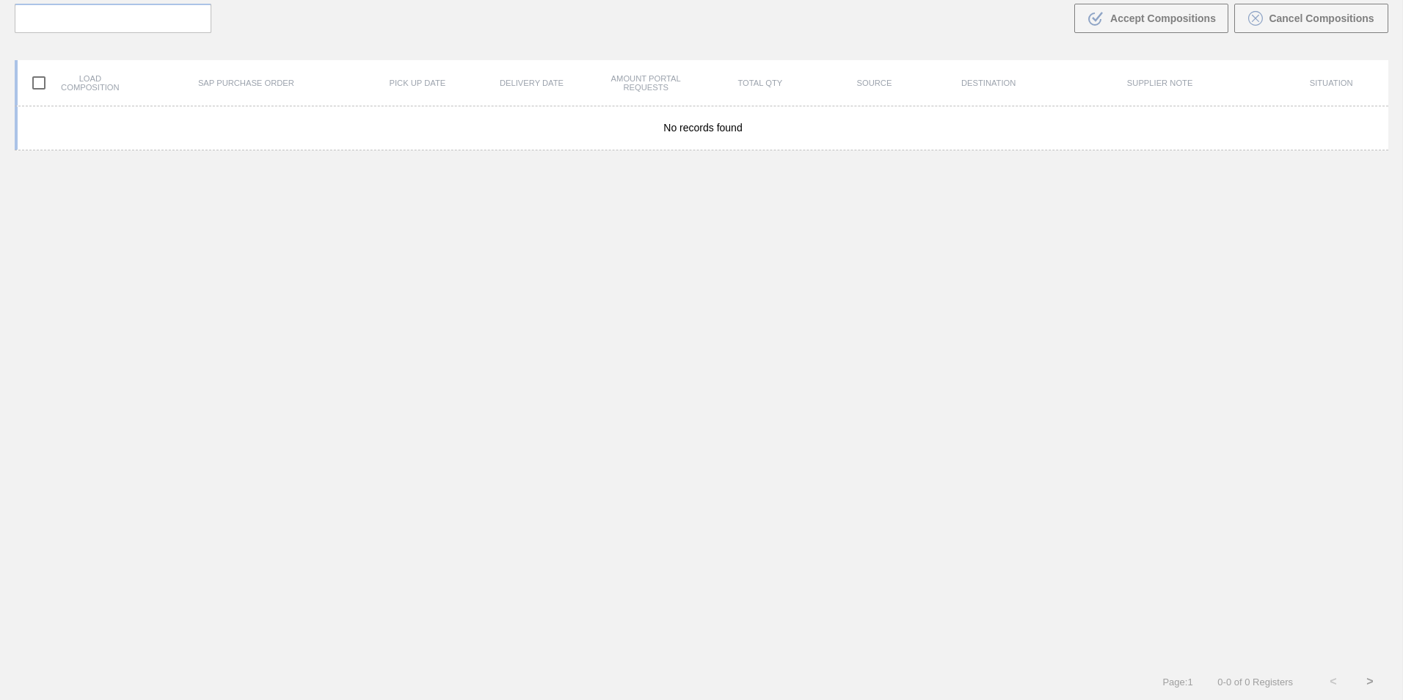
scroll to position [106, 0]
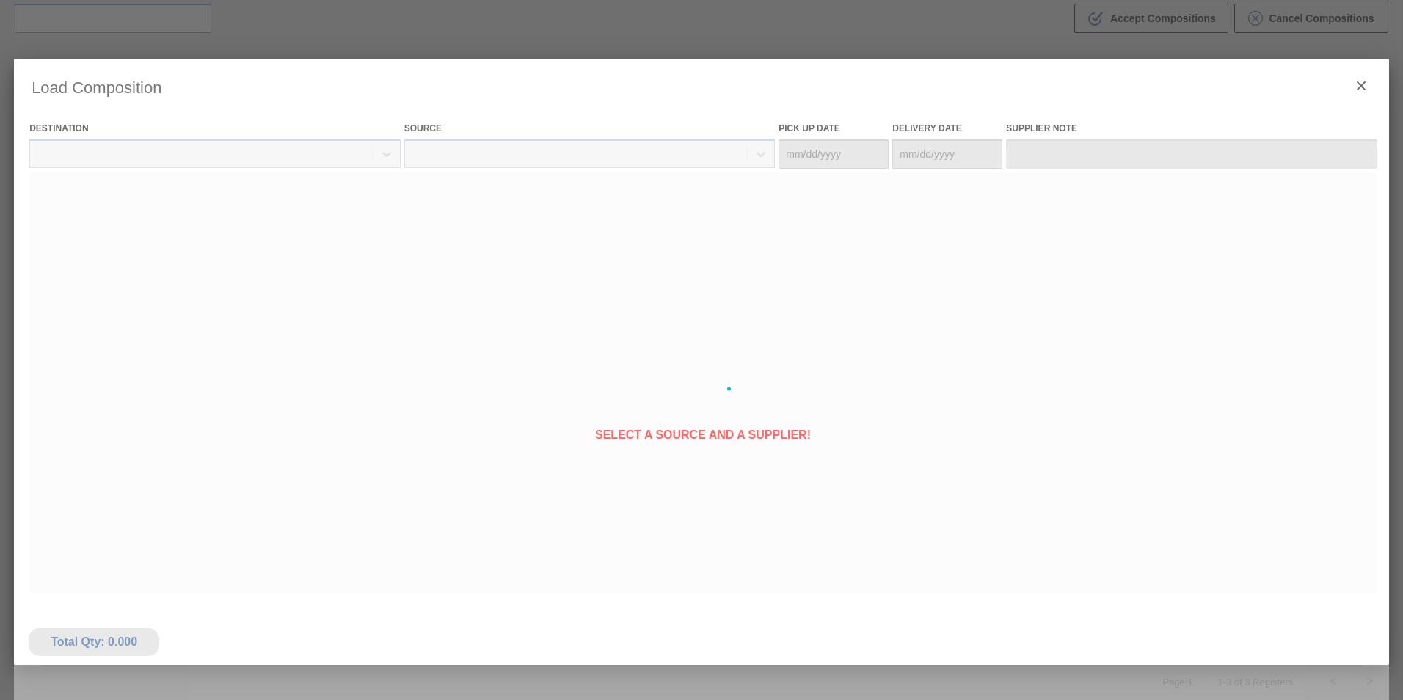
type Date "[DATE]"
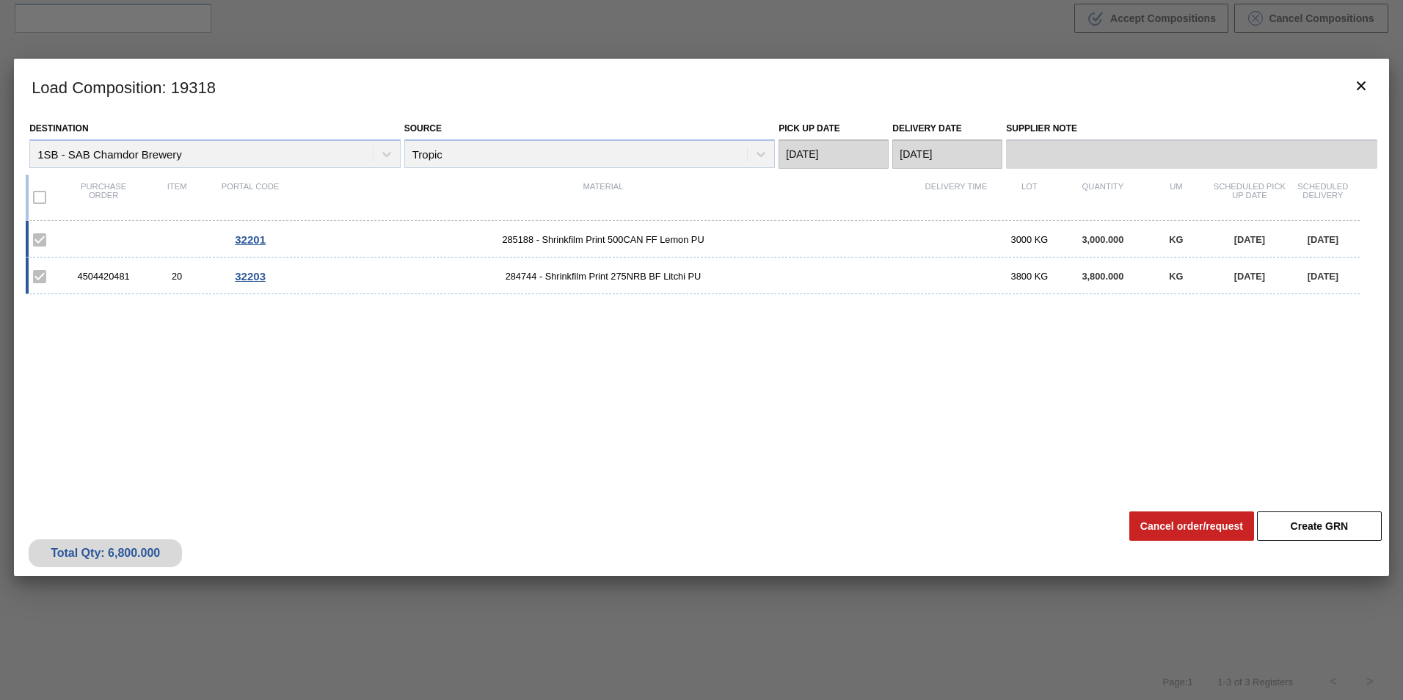
click at [40, 246] on label at bounding box center [39, 240] width 31 height 31
click at [39, 194] on label at bounding box center [39, 197] width 31 height 31
click at [1361, 86] on icon "botão de ícone" at bounding box center [1361, 85] width 9 height 9
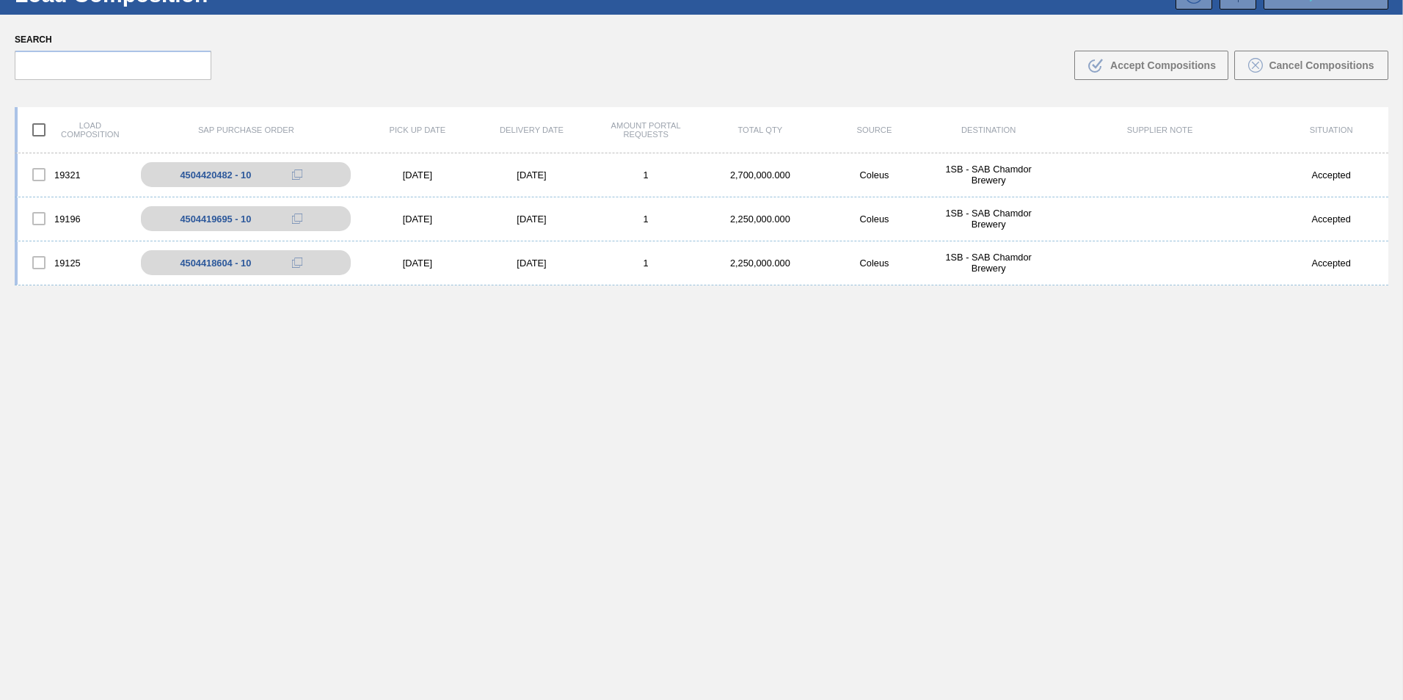
scroll to position [32, 0]
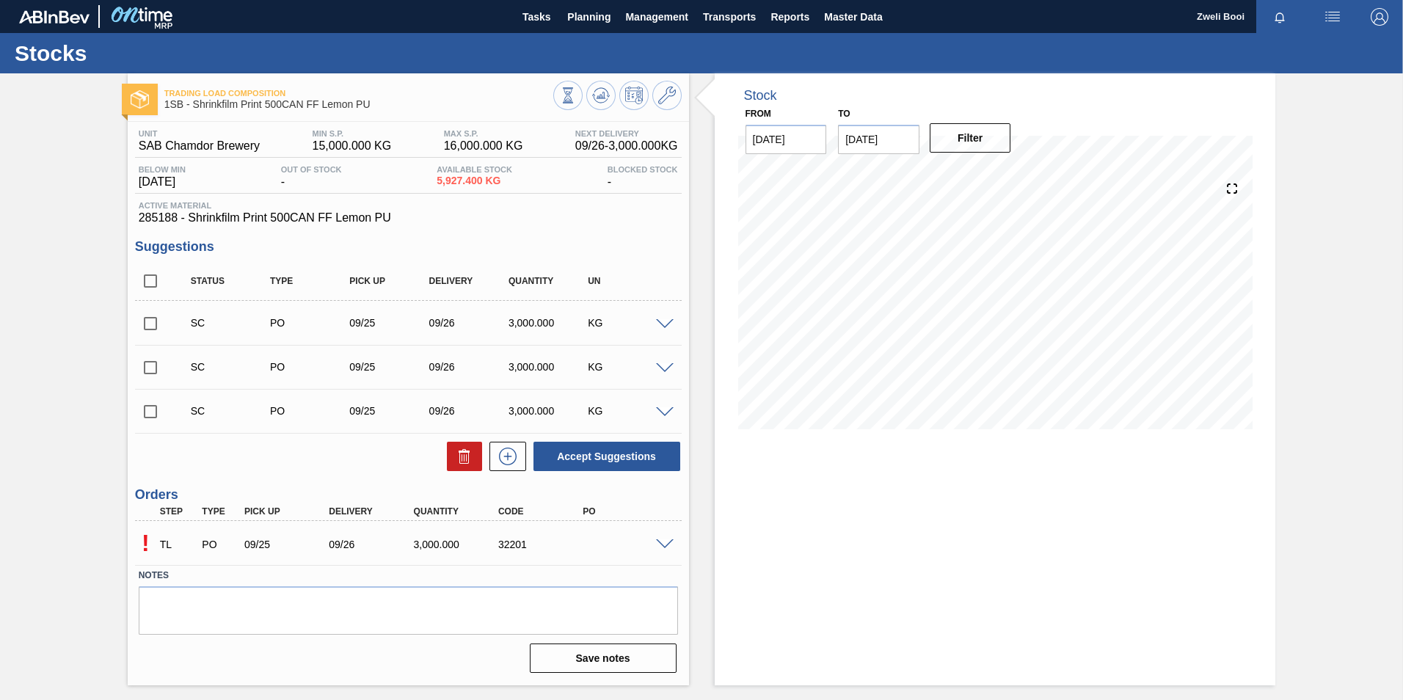
click at [663, 544] on span at bounding box center [665, 544] width 18 height 11
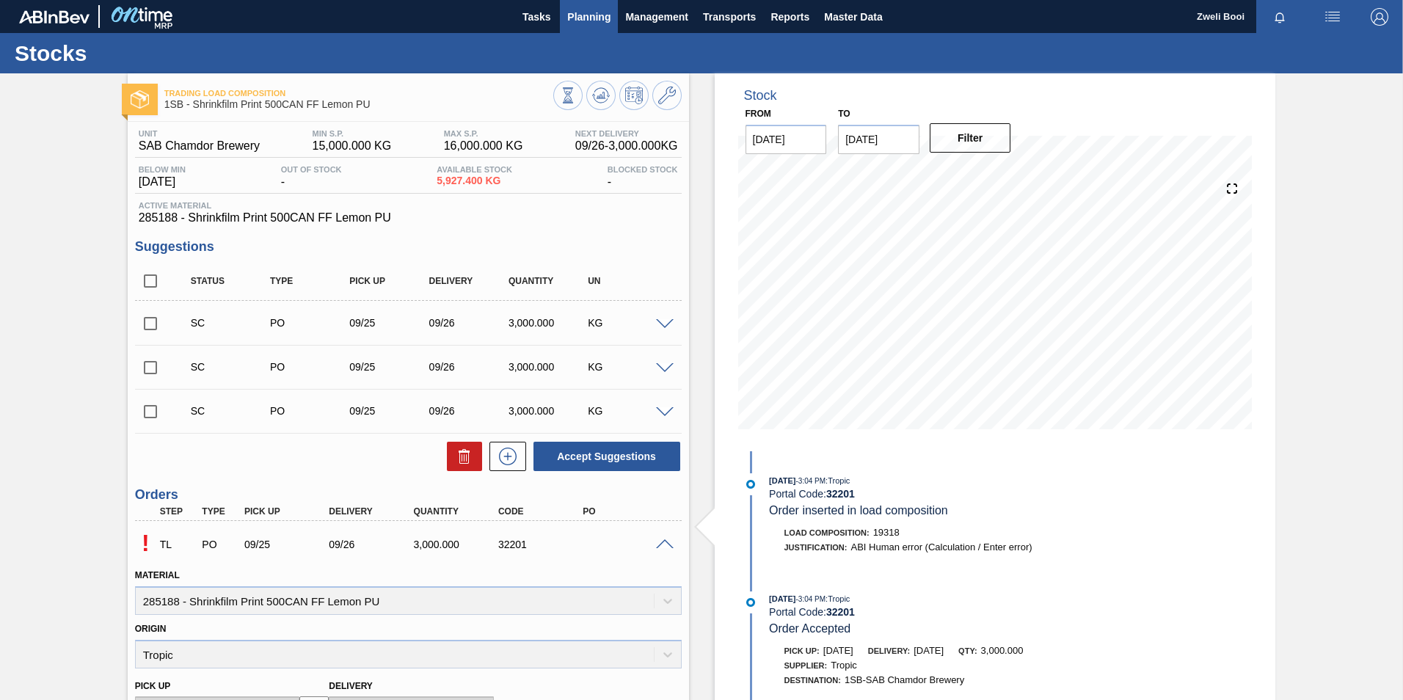
click at [571, 15] on span "Planning" at bounding box center [588, 17] width 43 height 18
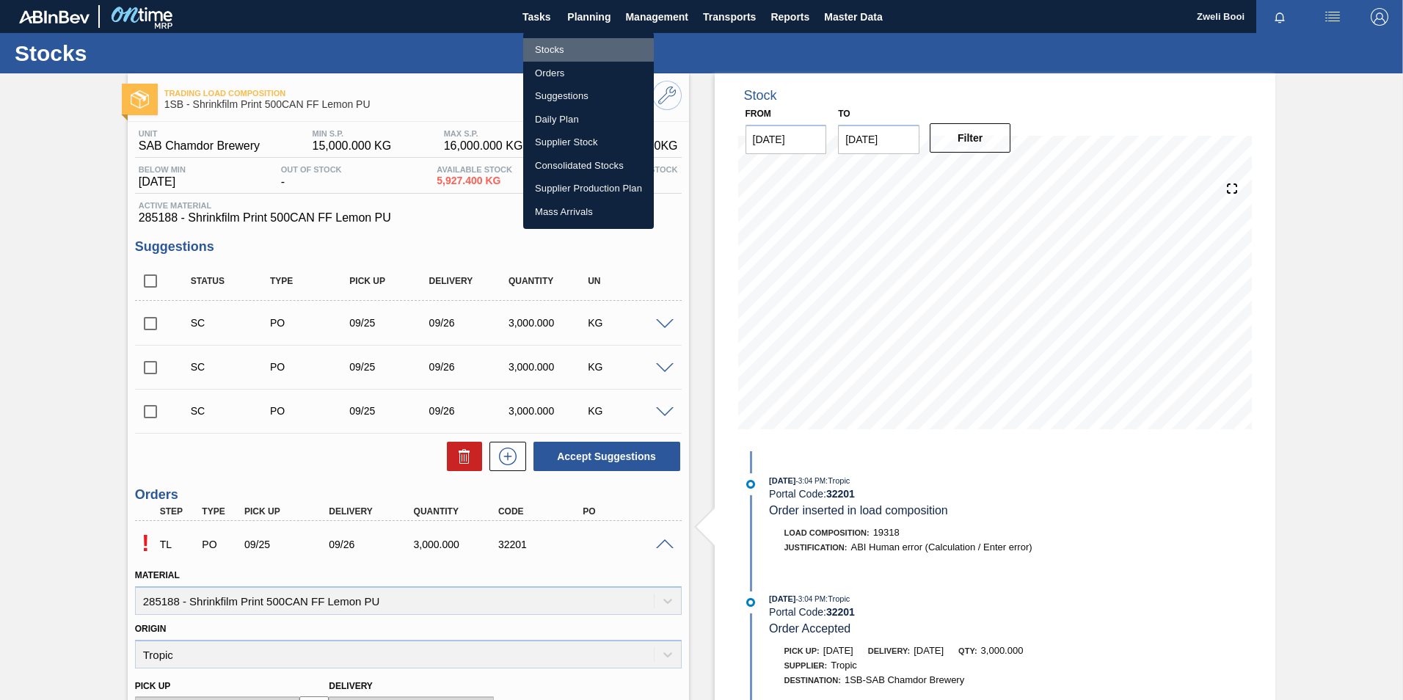
click at [561, 42] on li "Stocks" at bounding box center [588, 49] width 131 height 23
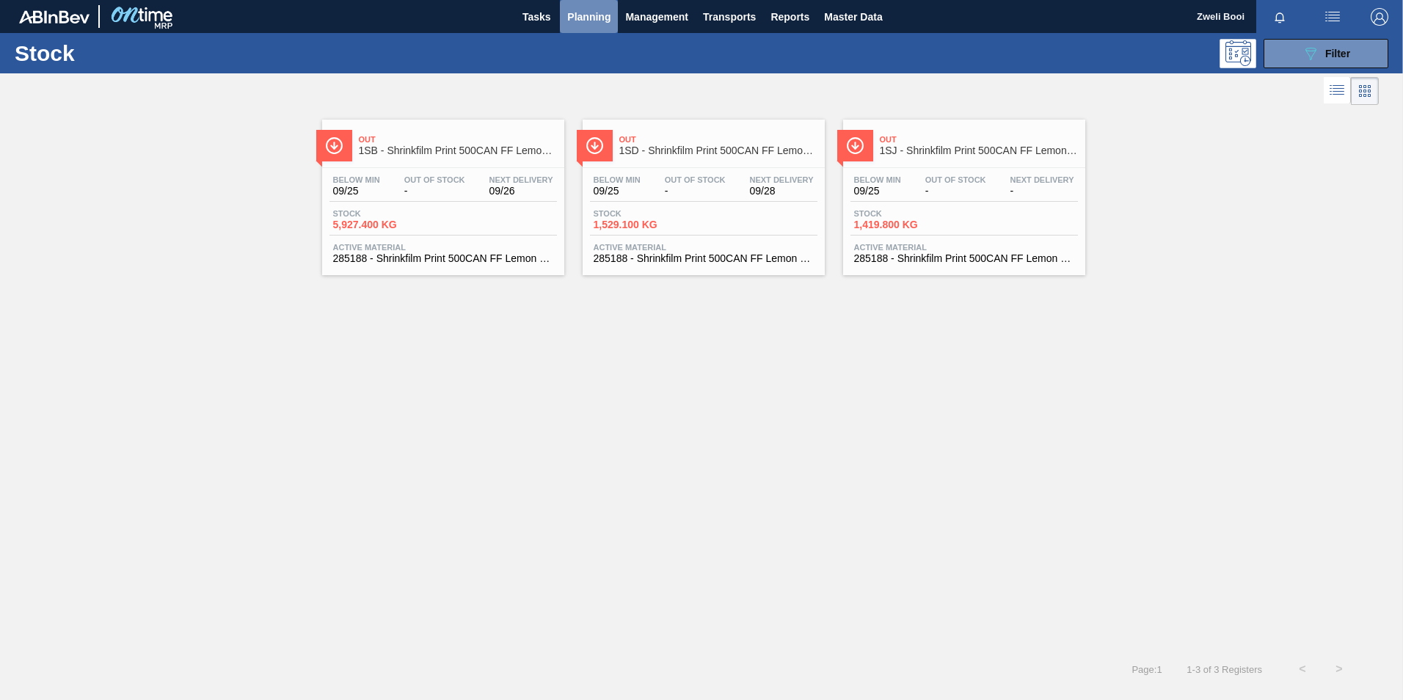
click at [589, 15] on span "Planning" at bounding box center [588, 17] width 43 height 18
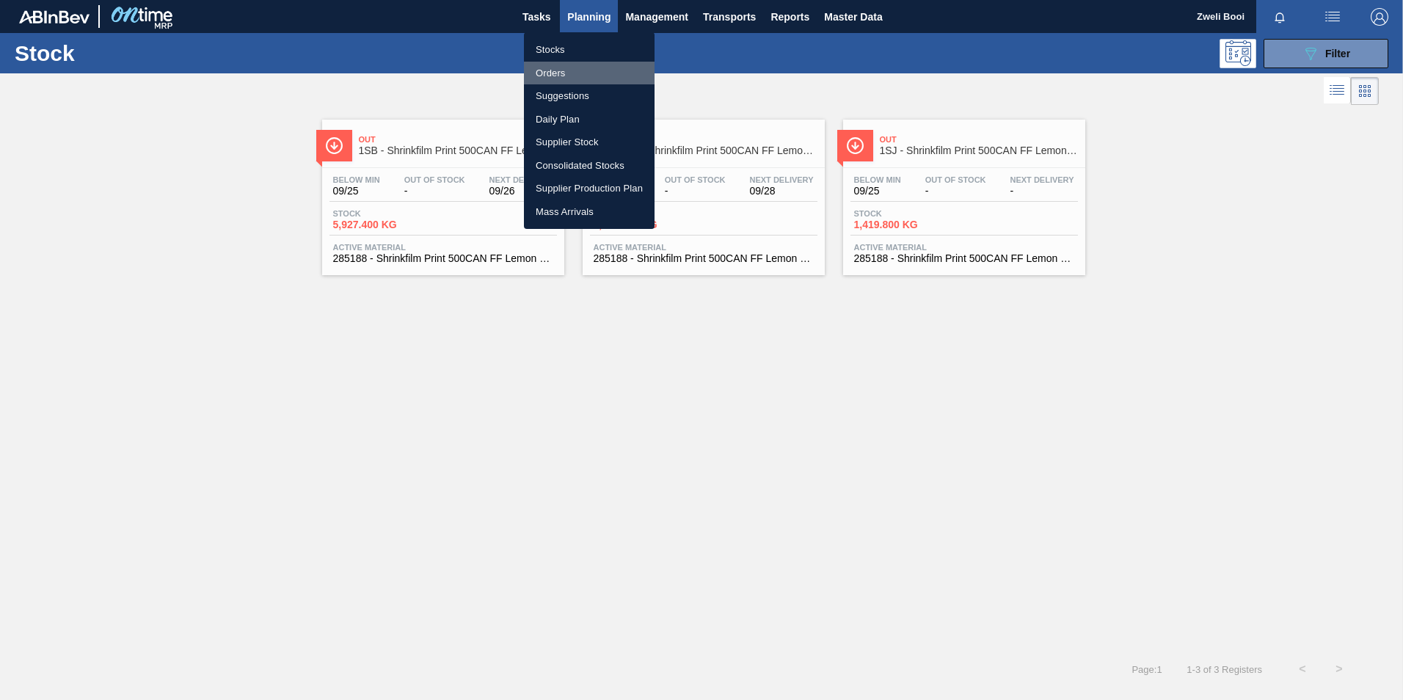
click at [556, 70] on li "Orders" at bounding box center [589, 73] width 131 height 23
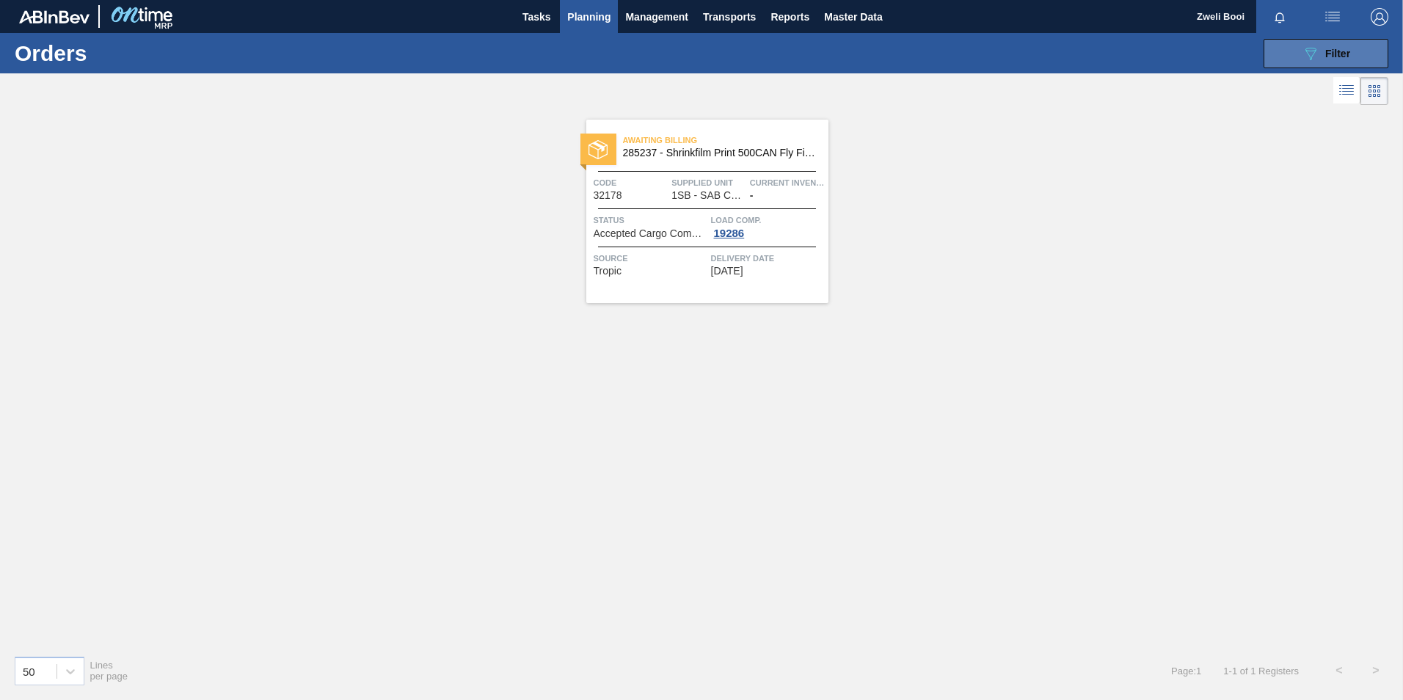
click at [1331, 58] on span "Filter" at bounding box center [1337, 54] width 25 height 12
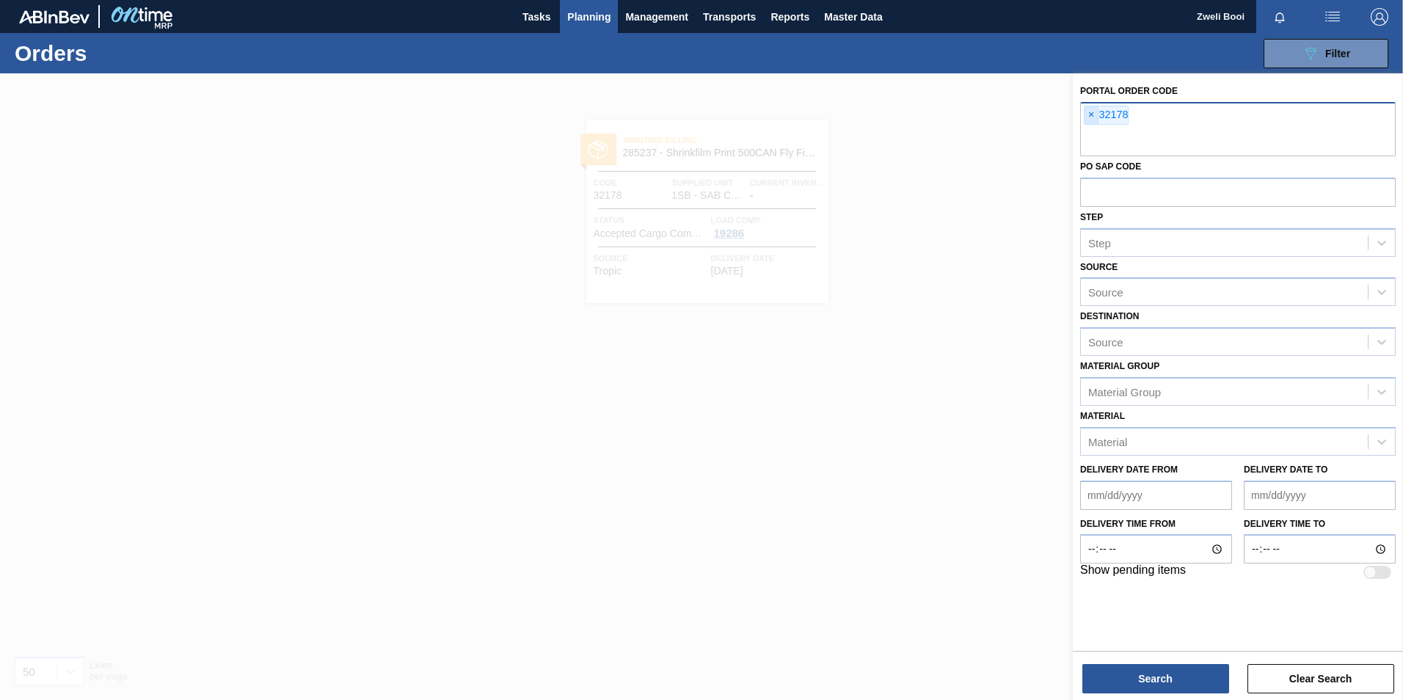
click at [1090, 116] on span "×" at bounding box center [1092, 115] width 14 height 18
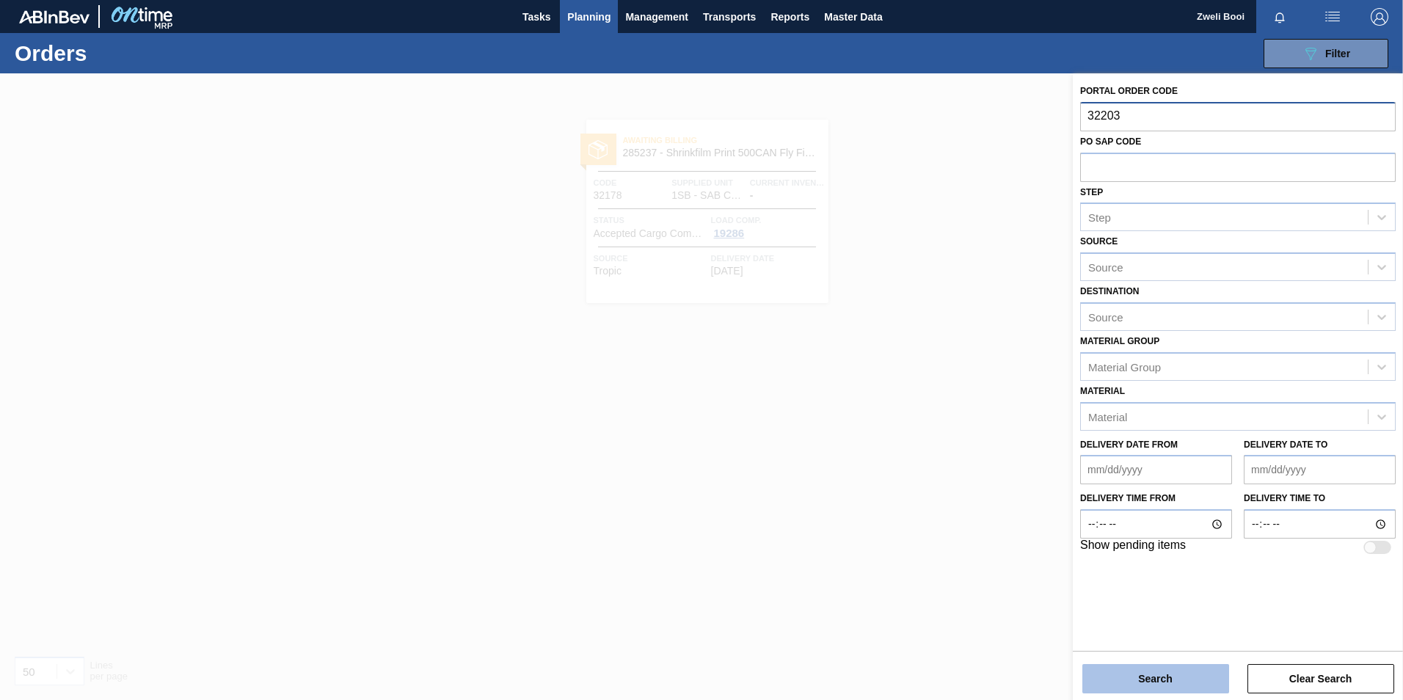
type input "32203"
click at [1205, 669] on button "Search" at bounding box center [1155, 678] width 147 height 29
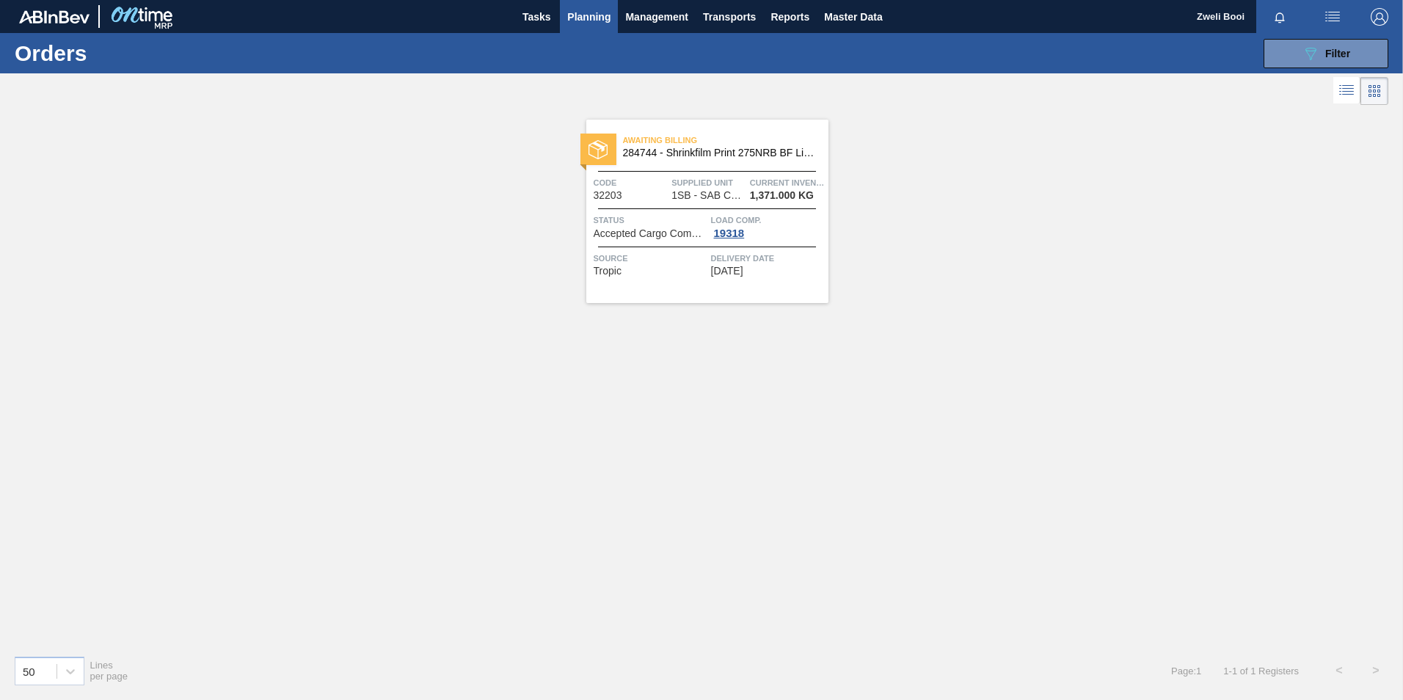
click at [729, 218] on span "Load Comp." at bounding box center [768, 220] width 114 height 15
click at [692, 222] on span "Status" at bounding box center [651, 220] width 114 height 15
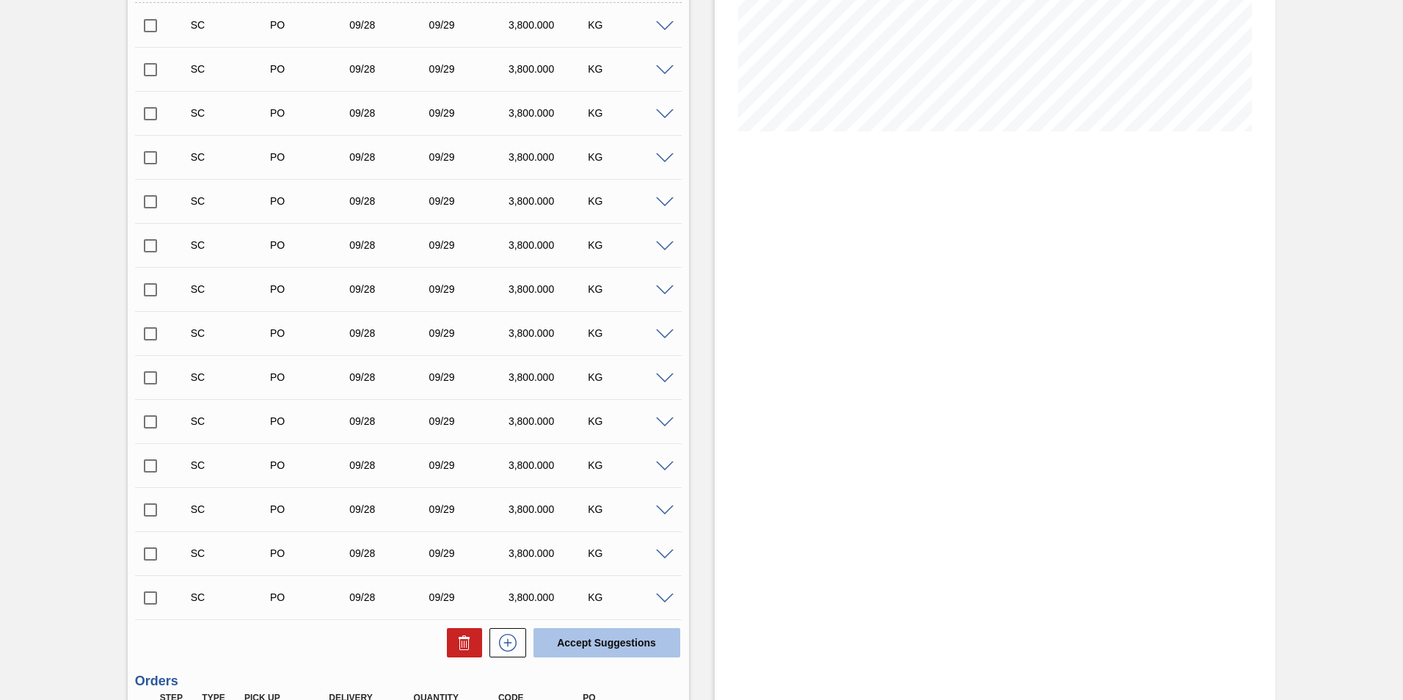
scroll to position [470, 0]
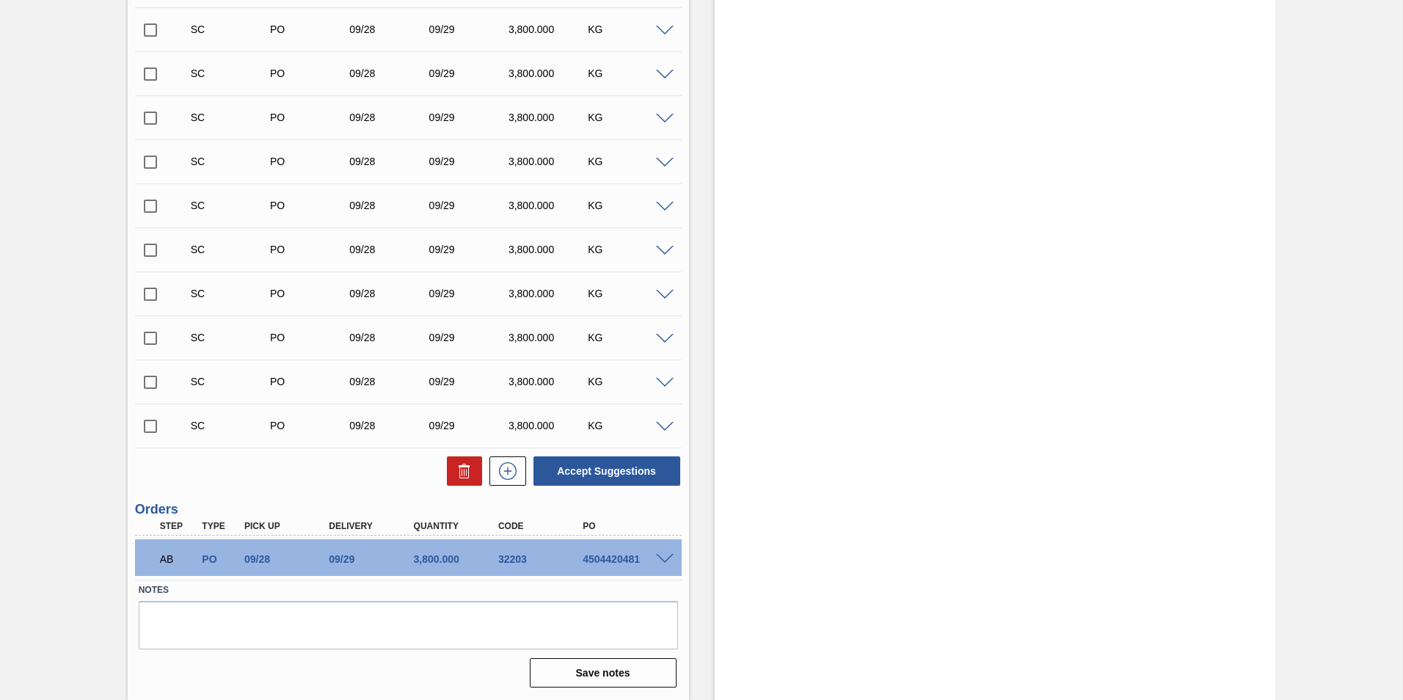
click at [669, 556] on span at bounding box center [665, 559] width 18 height 11
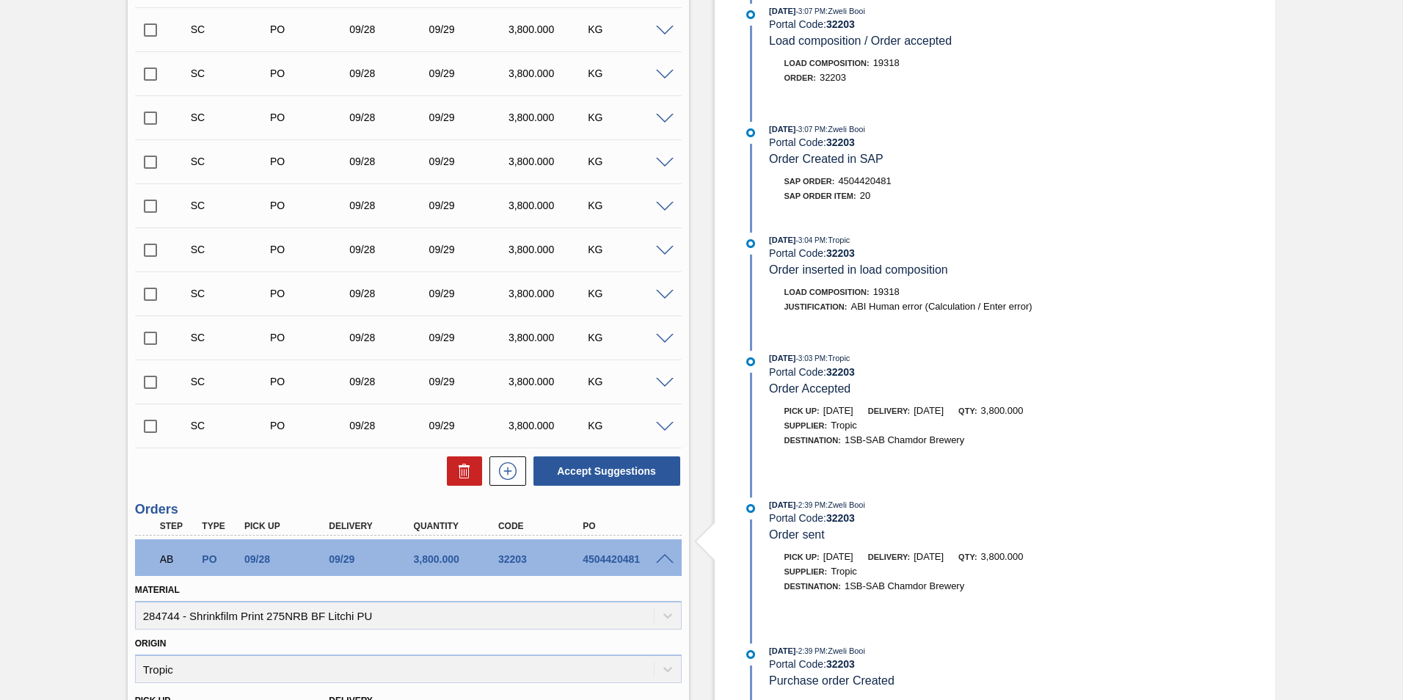
click at [667, 558] on span at bounding box center [665, 559] width 18 height 11
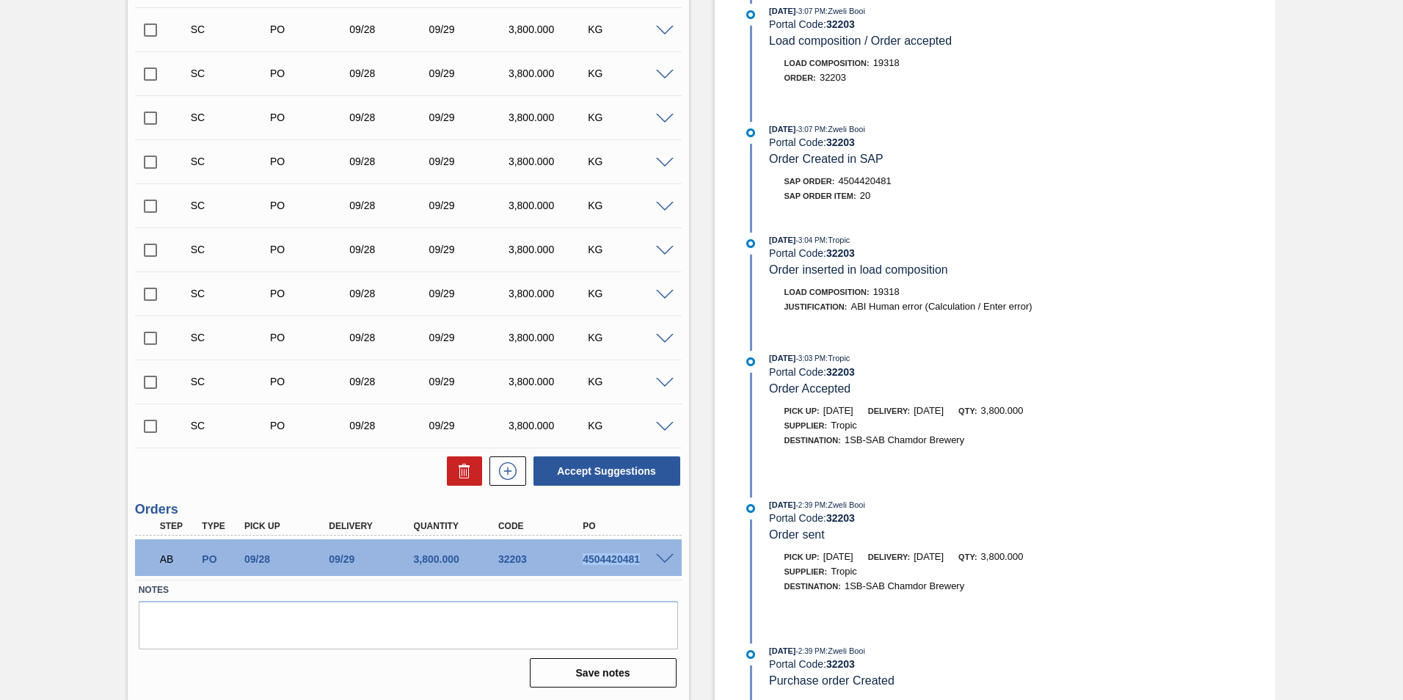
drag, startPoint x: 579, startPoint y: 559, endPoint x: 644, endPoint y: 566, distance: 64.9
click at [644, 566] on div "AB PO 09/28 09/29 3,800.000 32203 4504420481" at bounding box center [404, 557] width 508 height 29
copy div "4504420481"
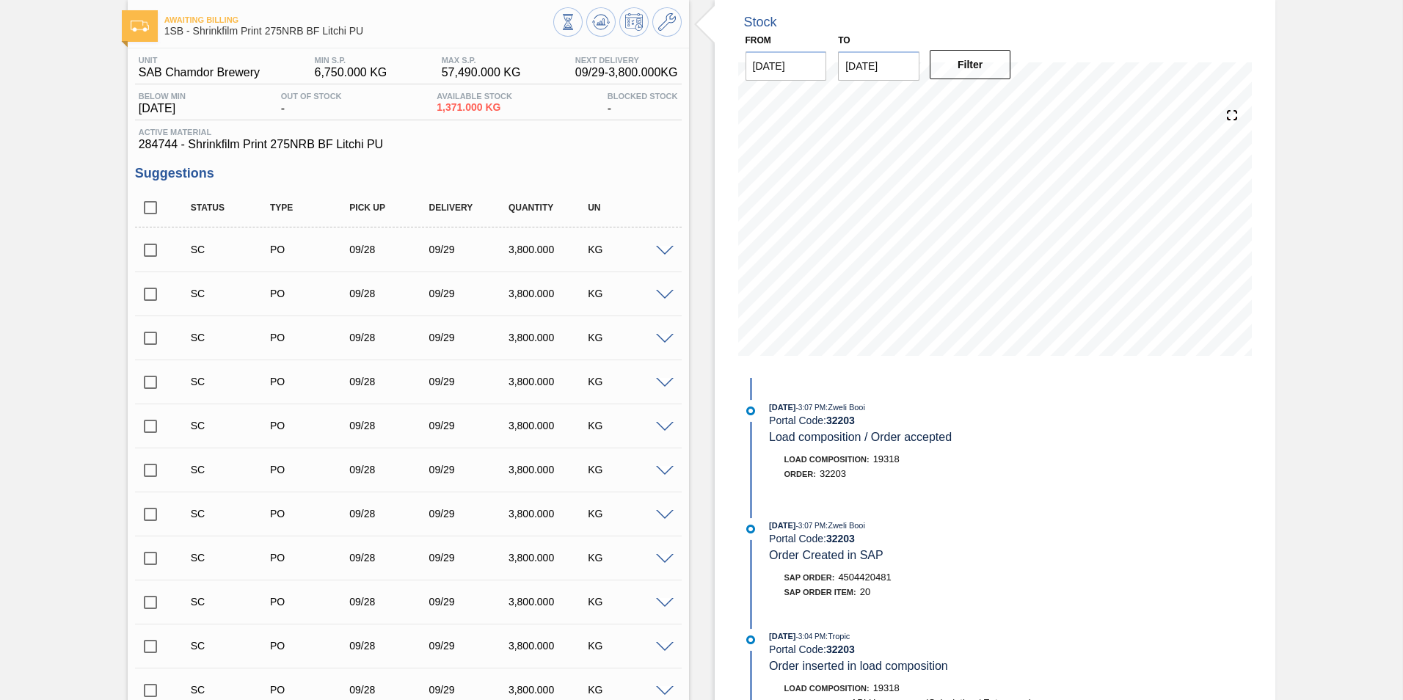
scroll to position [0, 0]
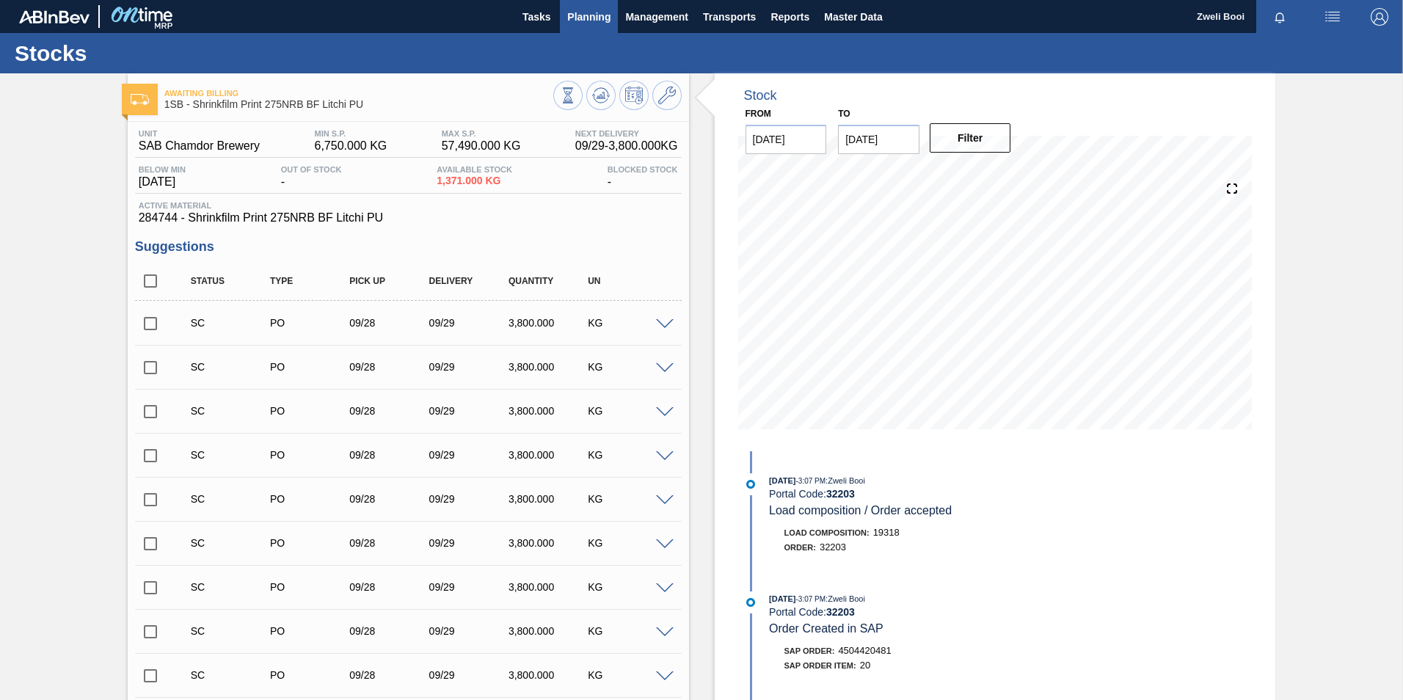
click at [589, 26] on button "Planning" at bounding box center [589, 16] width 58 height 33
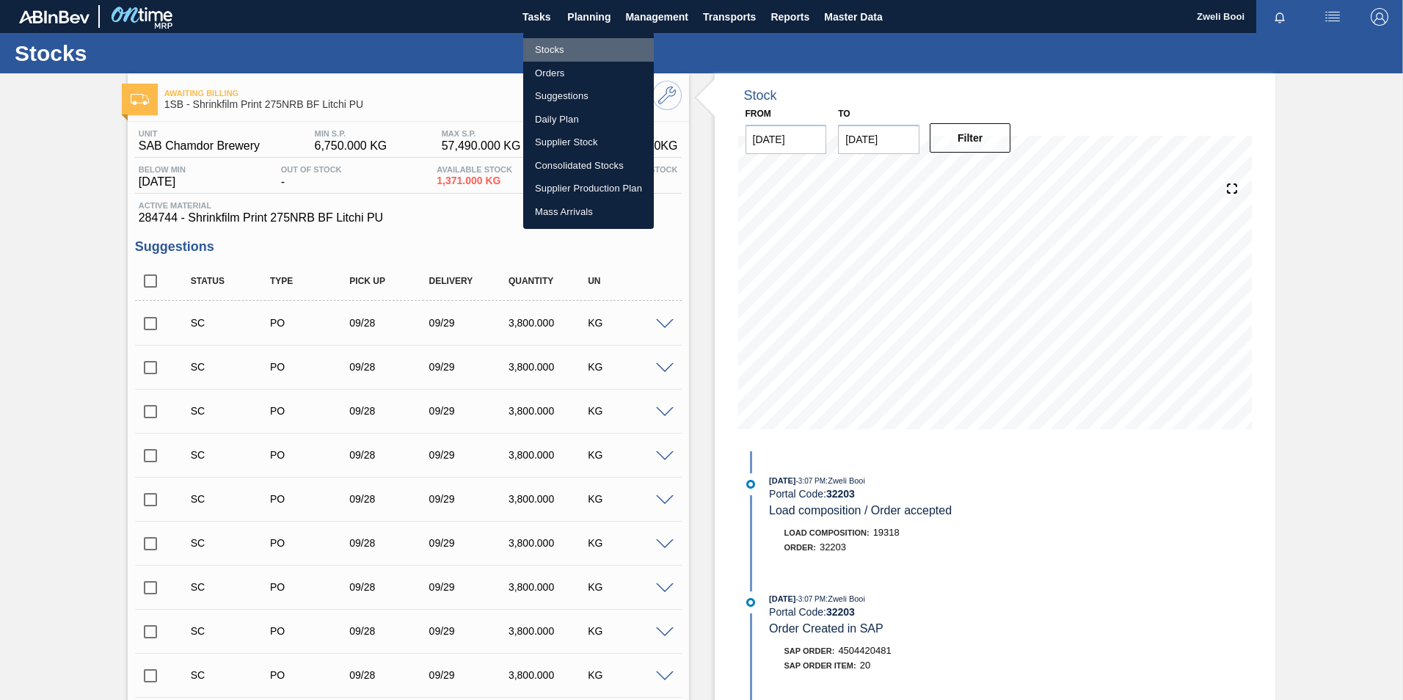
click at [583, 45] on li "Stocks" at bounding box center [588, 49] width 131 height 23
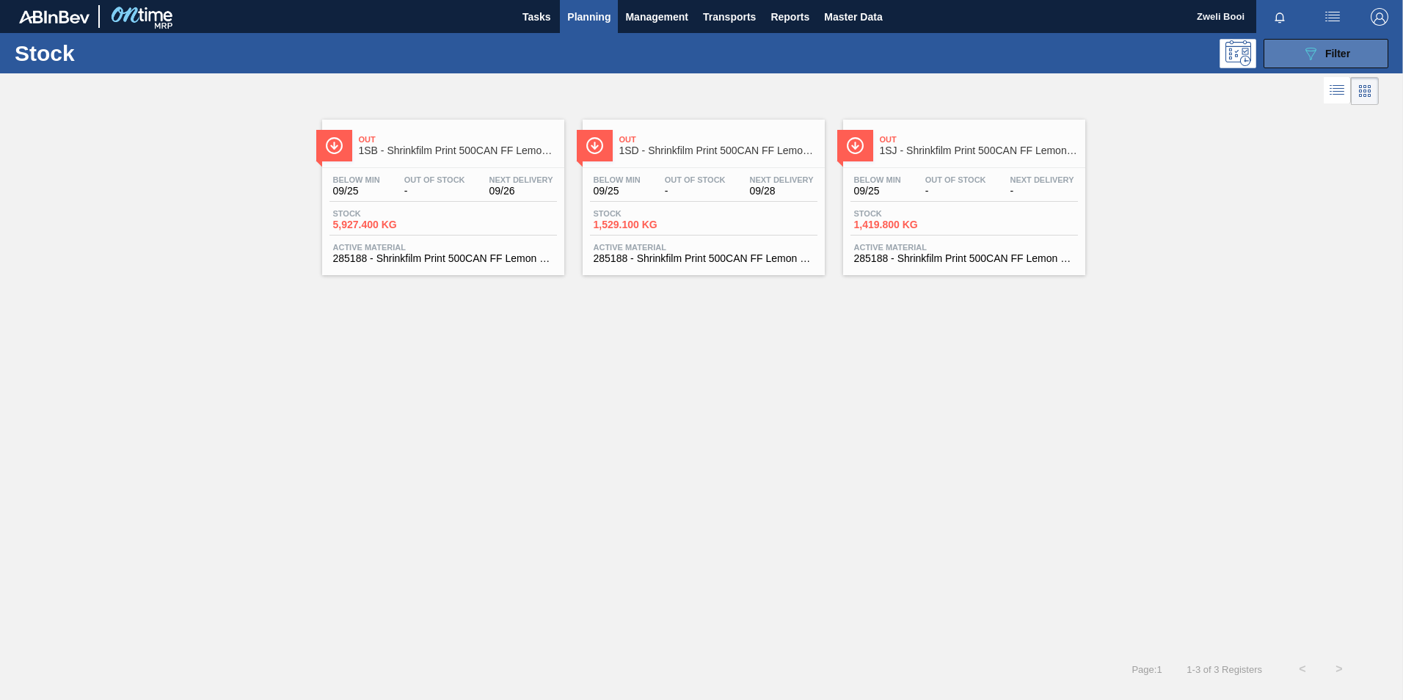
click at [1319, 48] on icon "089F7B8B-B2A5-4AFE-B5C0-19BA573D28AC" at bounding box center [1311, 54] width 18 height 18
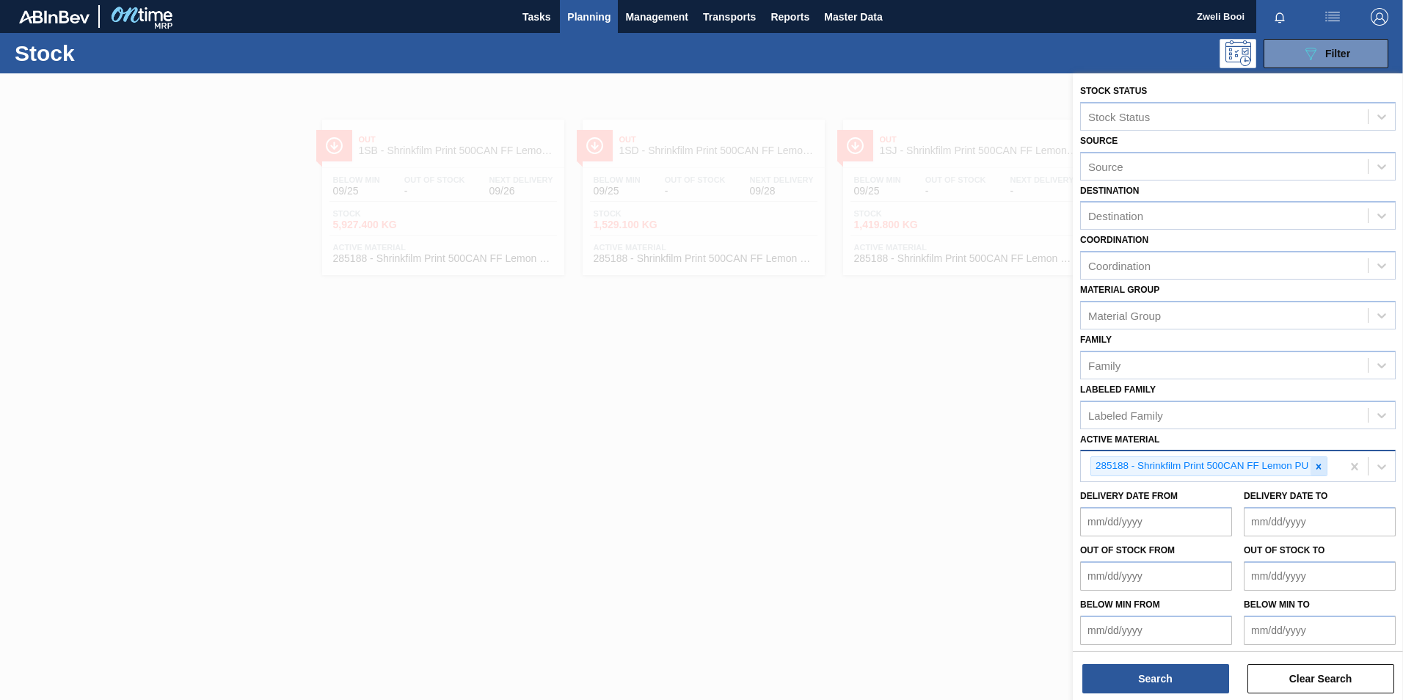
click at [1317, 466] on icon at bounding box center [1319, 467] width 10 height 10
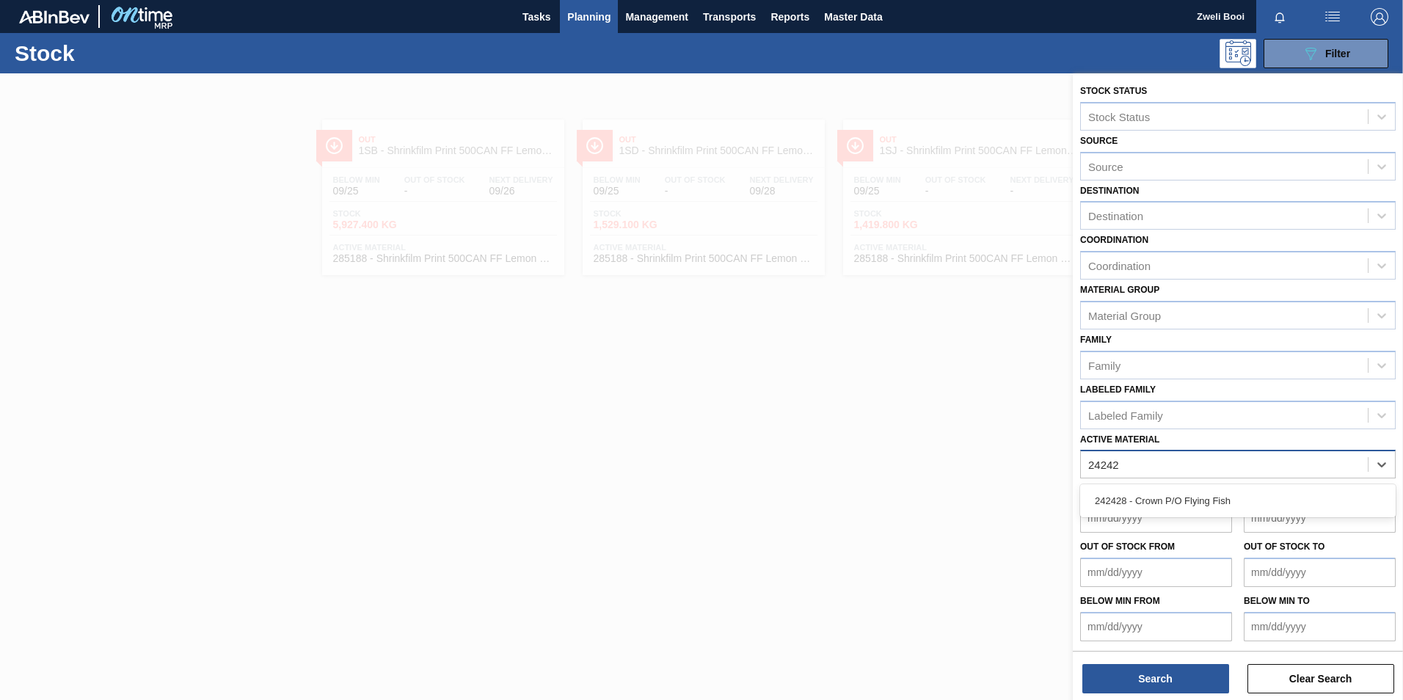
type Material "242428"
click at [1227, 503] on div "242428 - Crown P/O Flying Fish" at bounding box center [1238, 500] width 316 height 27
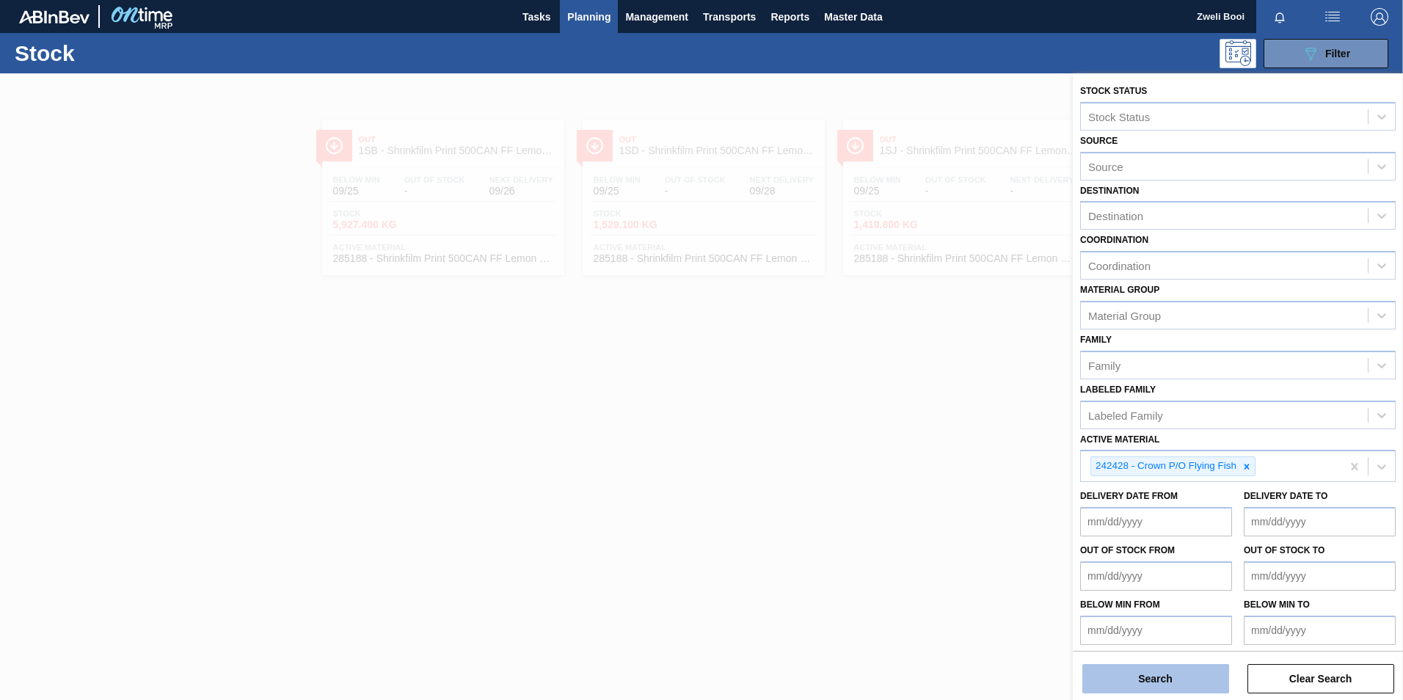
click at [1207, 681] on button "Search" at bounding box center [1155, 678] width 147 height 29
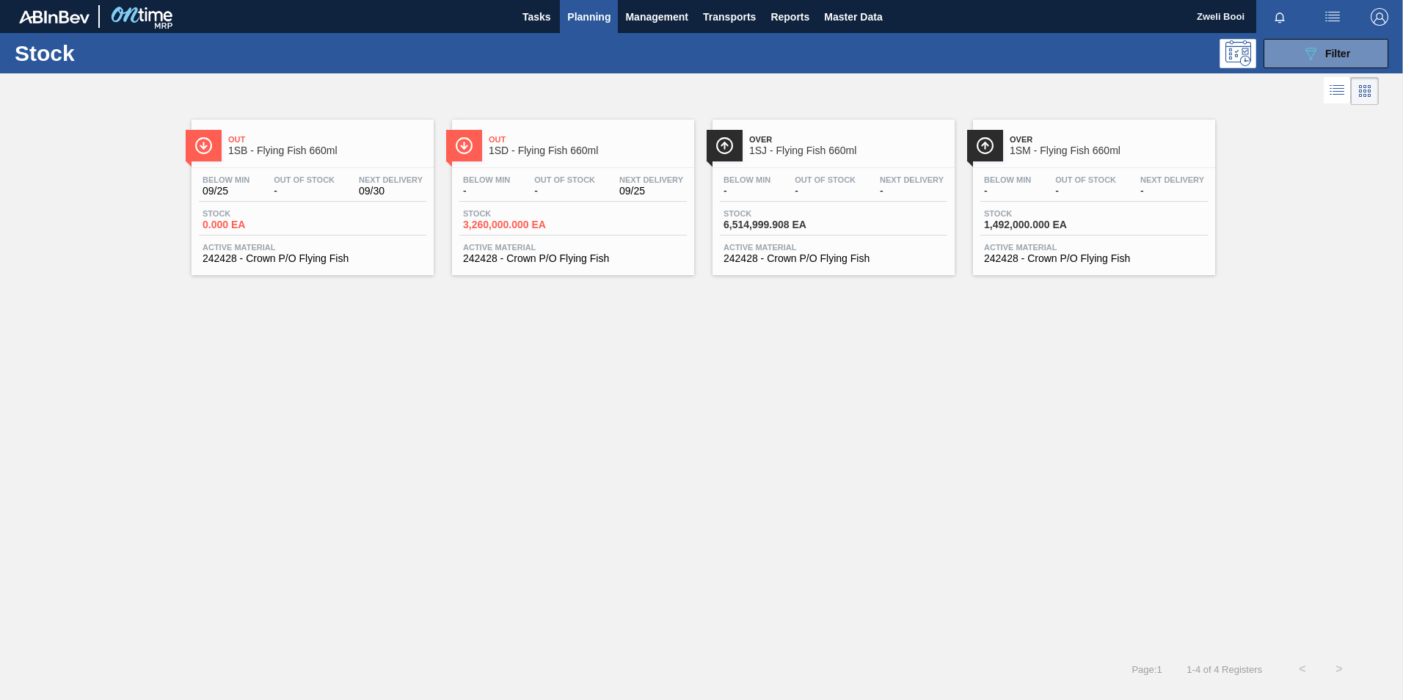
click at [295, 189] on span "-" at bounding box center [304, 191] width 61 height 11
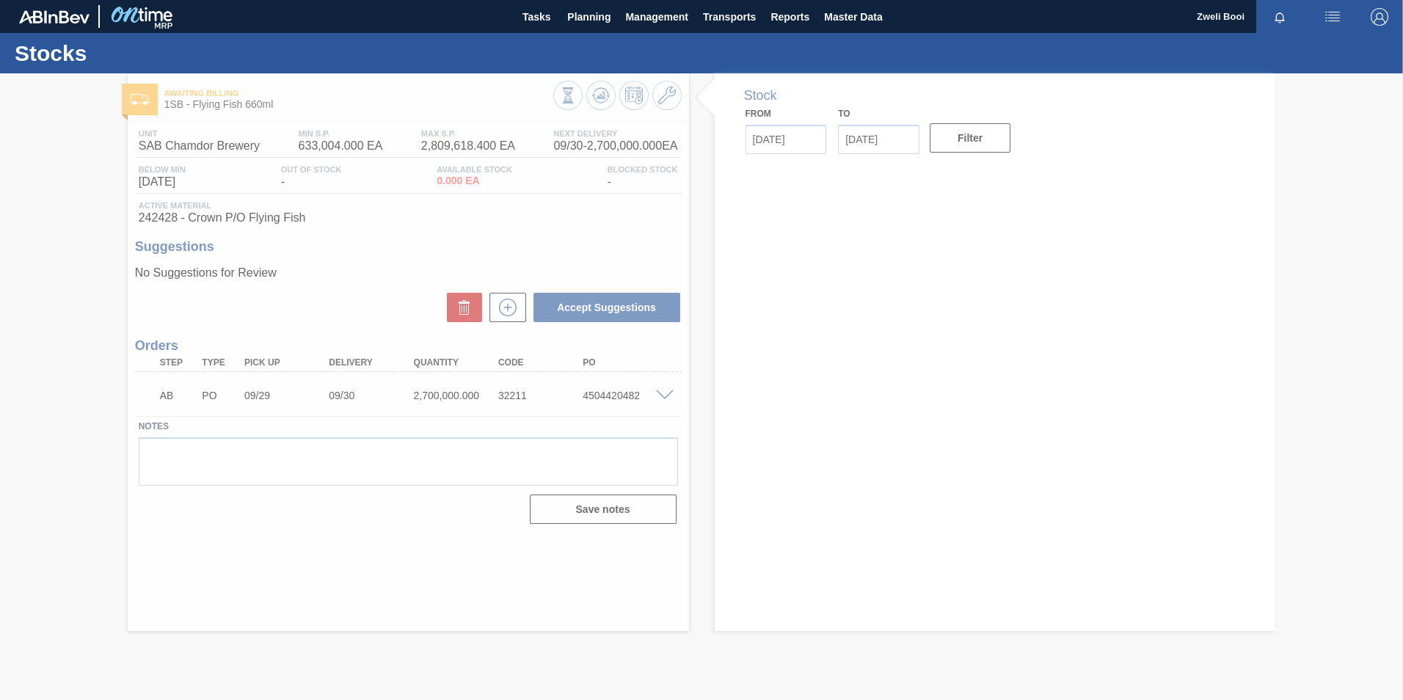
type input "[DATE]"
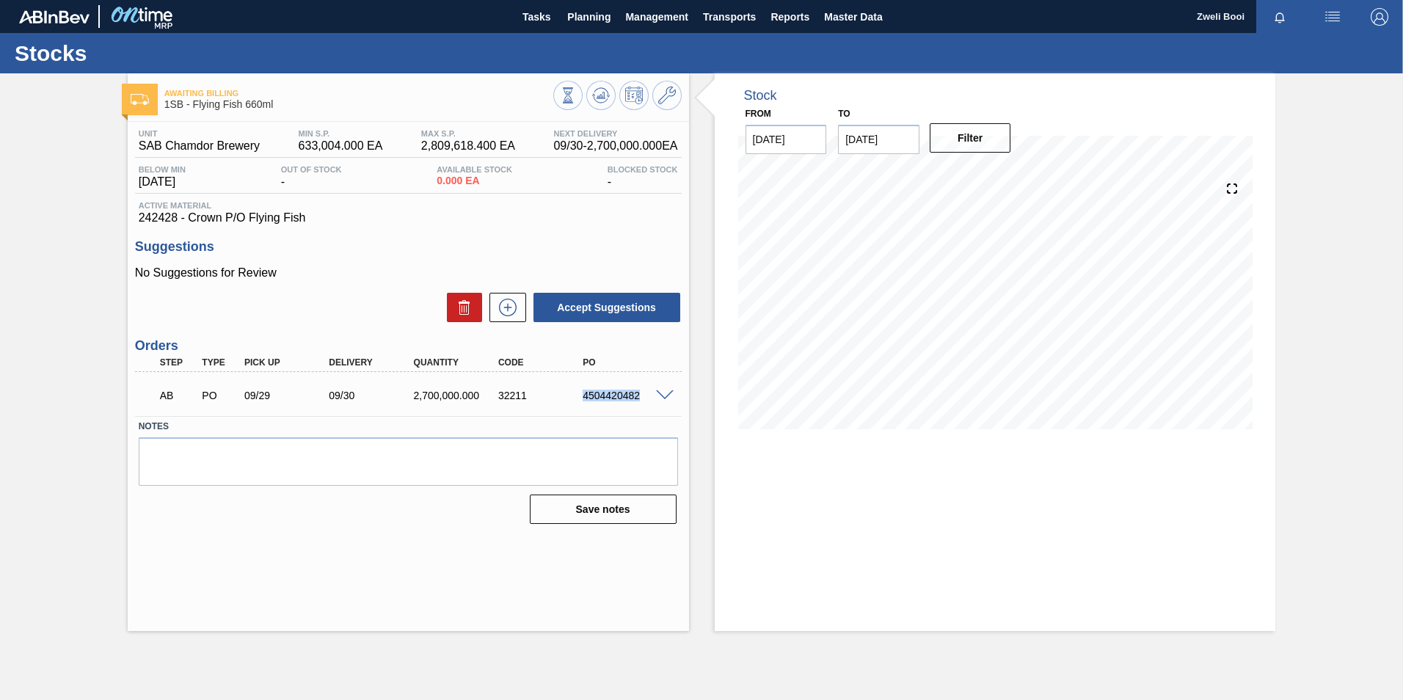
drag, startPoint x: 581, startPoint y: 396, endPoint x: 640, endPoint y: 402, distance: 59.1
click at [640, 402] on div "AB PO 09/29 09/30 2,700,000.000 32211 4504420482" at bounding box center [404, 393] width 508 height 29
copy div "4504420482"
click at [581, 15] on span "Planning" at bounding box center [588, 17] width 43 height 18
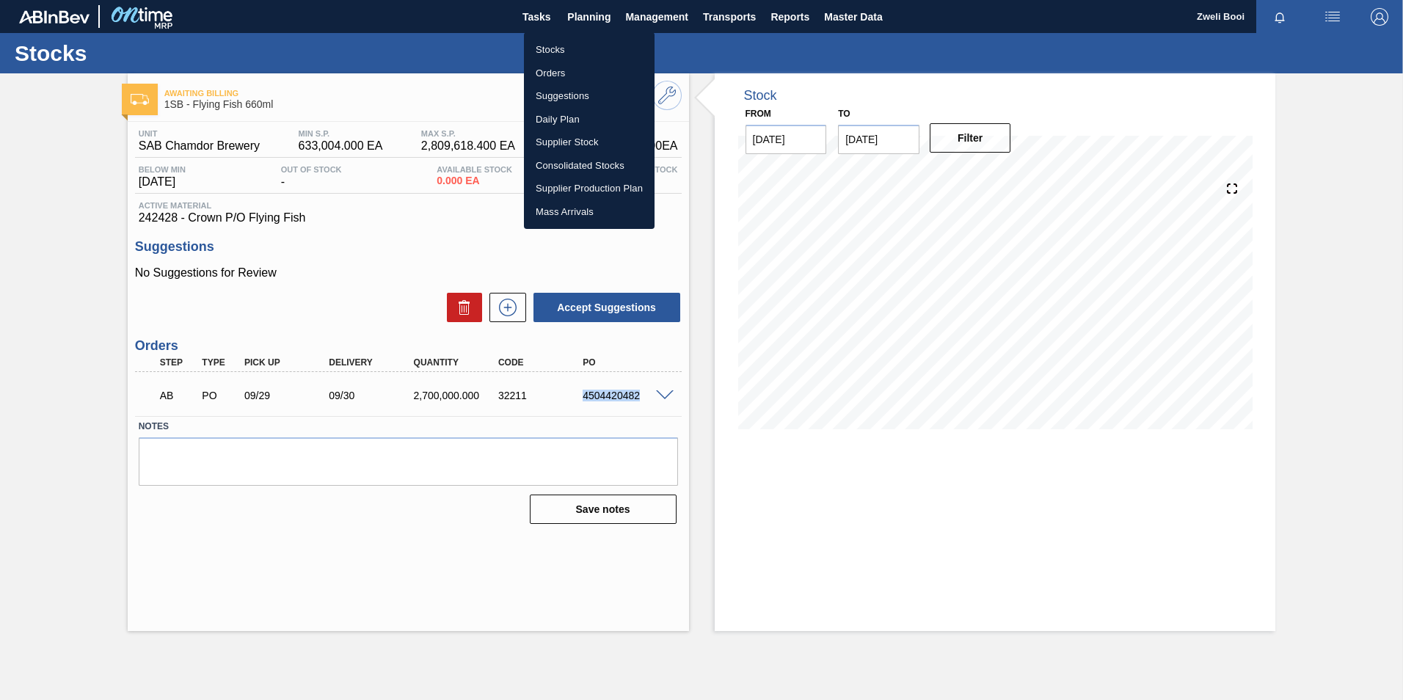
click at [570, 46] on li "Stocks" at bounding box center [589, 49] width 131 height 23
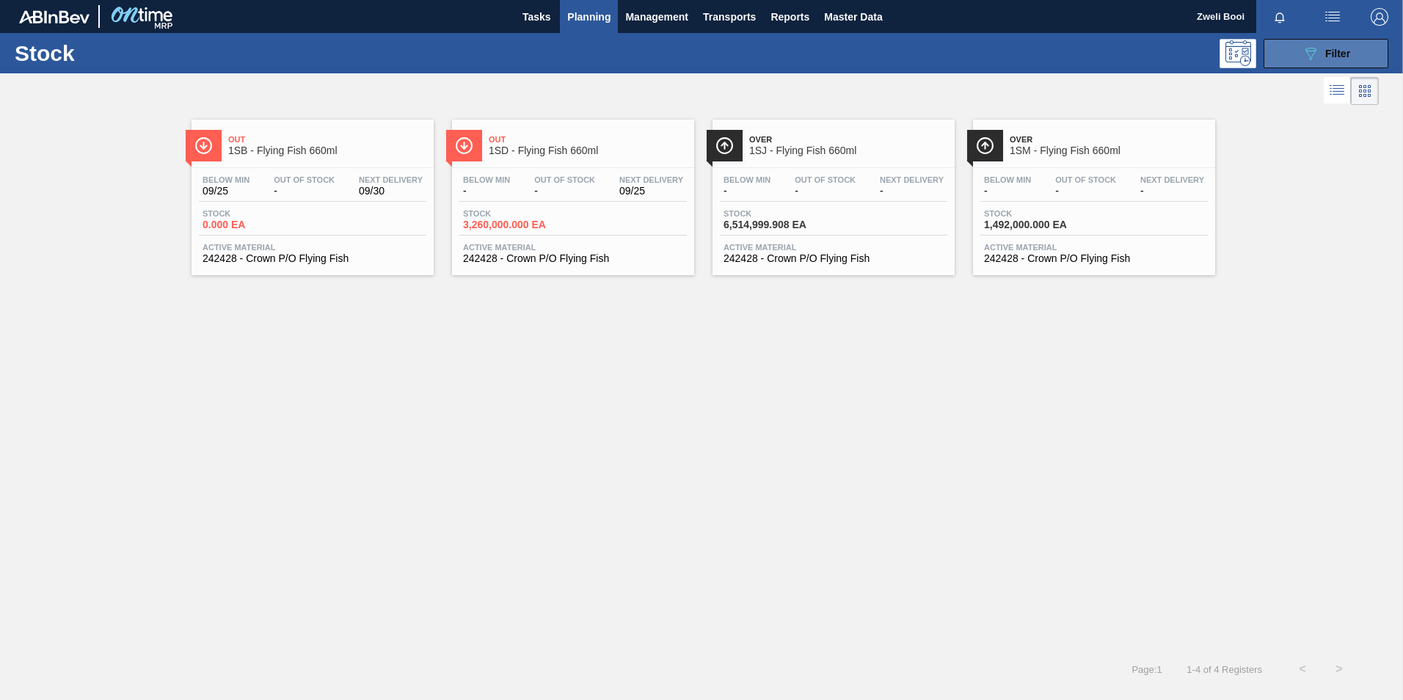
click at [1317, 52] on icon "089F7B8B-B2A5-4AFE-B5C0-19BA573D28AC" at bounding box center [1311, 54] width 18 height 18
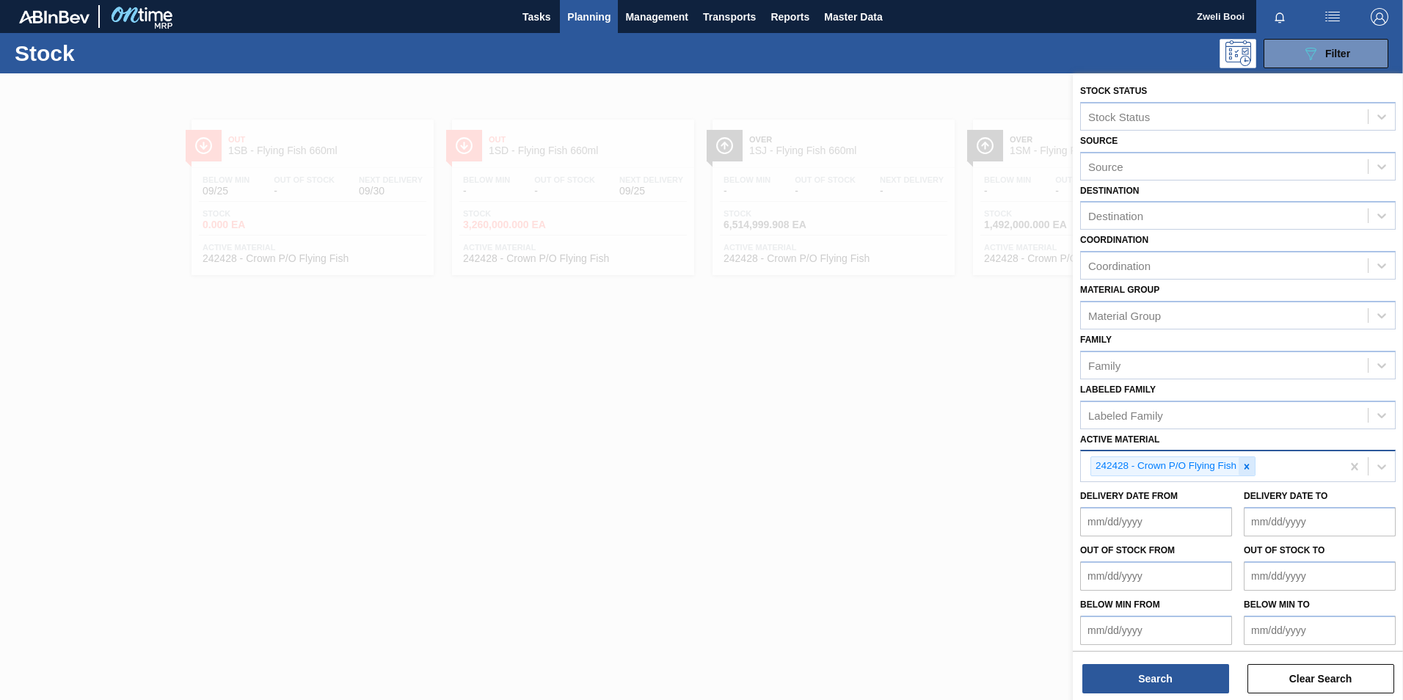
click at [1245, 466] on icon at bounding box center [1247, 467] width 10 height 10
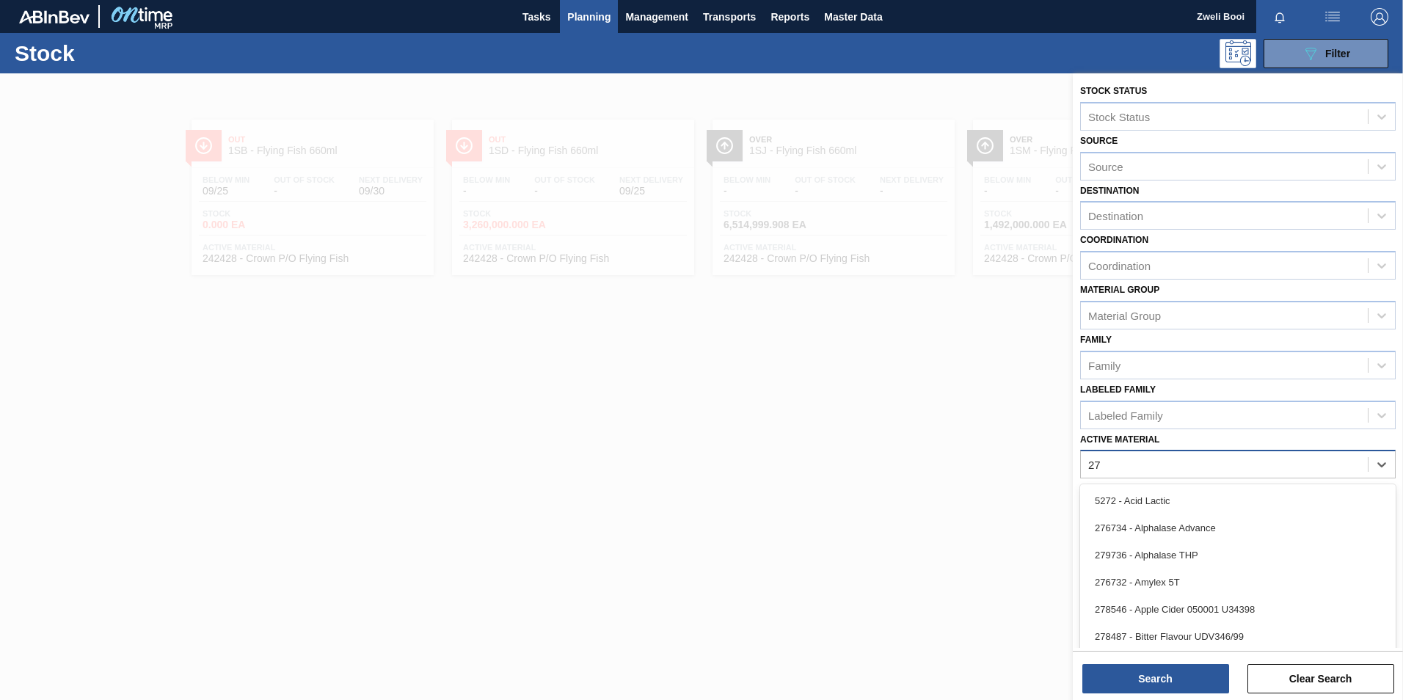
type Material "2"
type Material "285191"
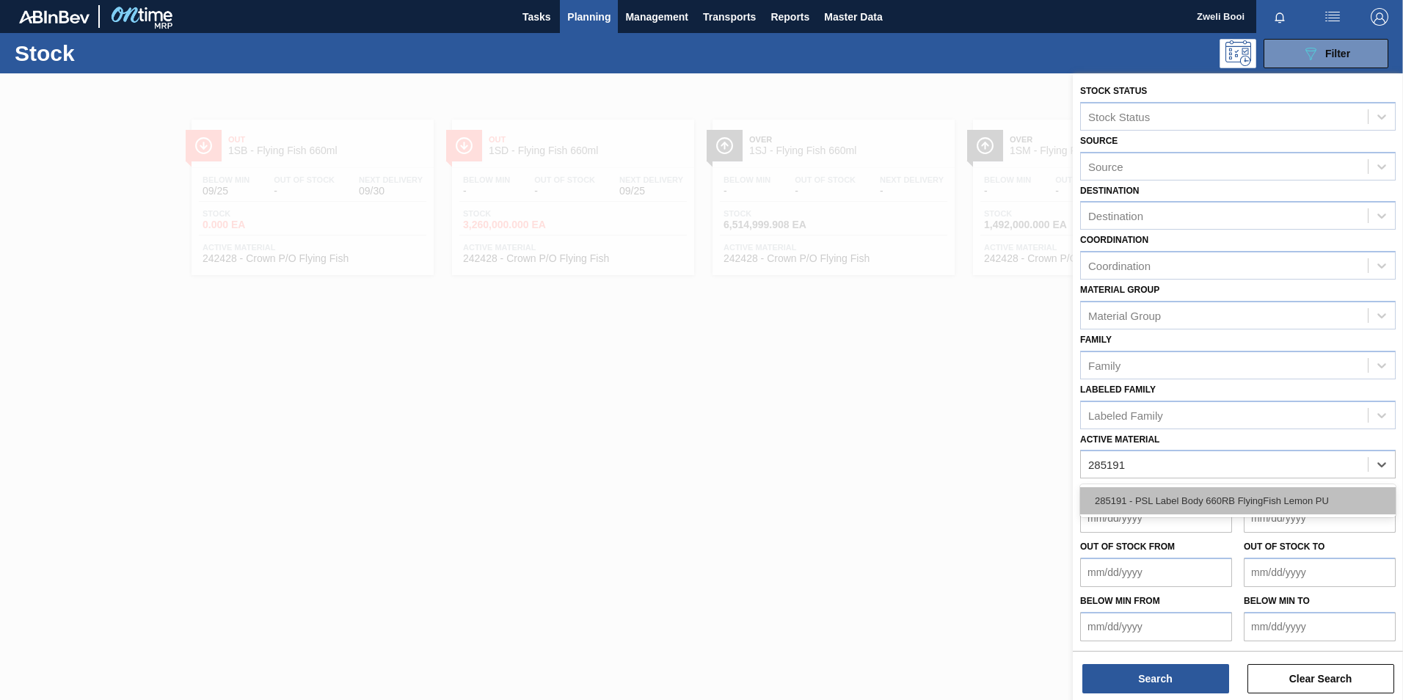
click at [1280, 503] on div "285191 - PSL Label Body 660RB FlyingFish Lemon PU" at bounding box center [1238, 500] width 316 height 27
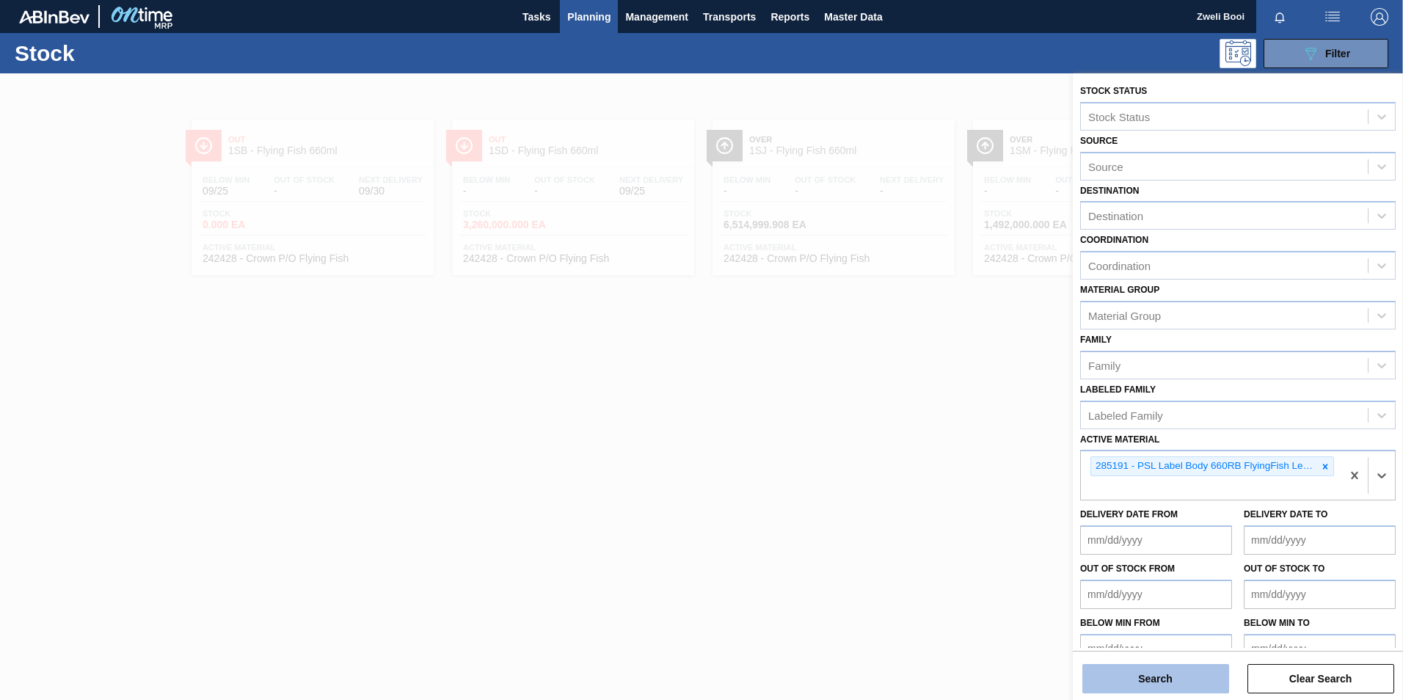
click at [1167, 677] on button "Search" at bounding box center [1155, 678] width 147 height 29
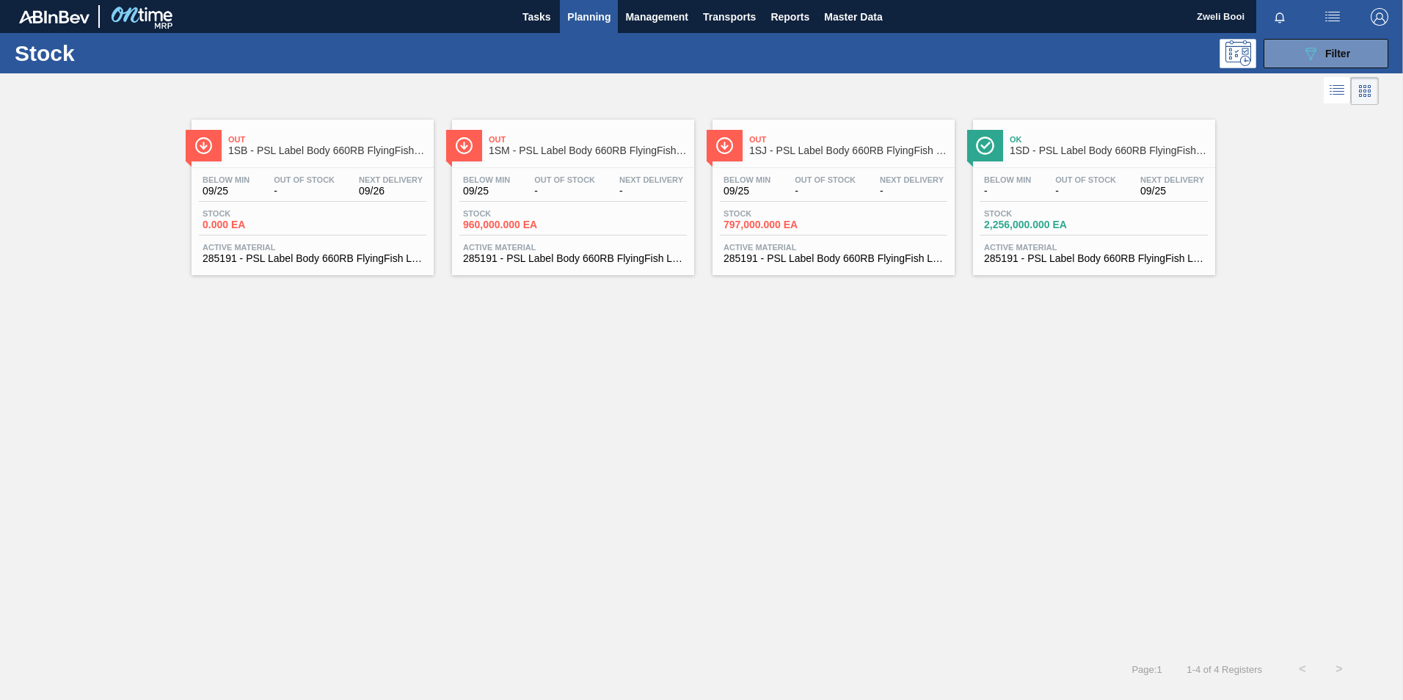
click at [267, 200] on div "Below Min 09/25 Out Of Stock - Next Delivery 09/26" at bounding box center [313, 188] width 228 height 26
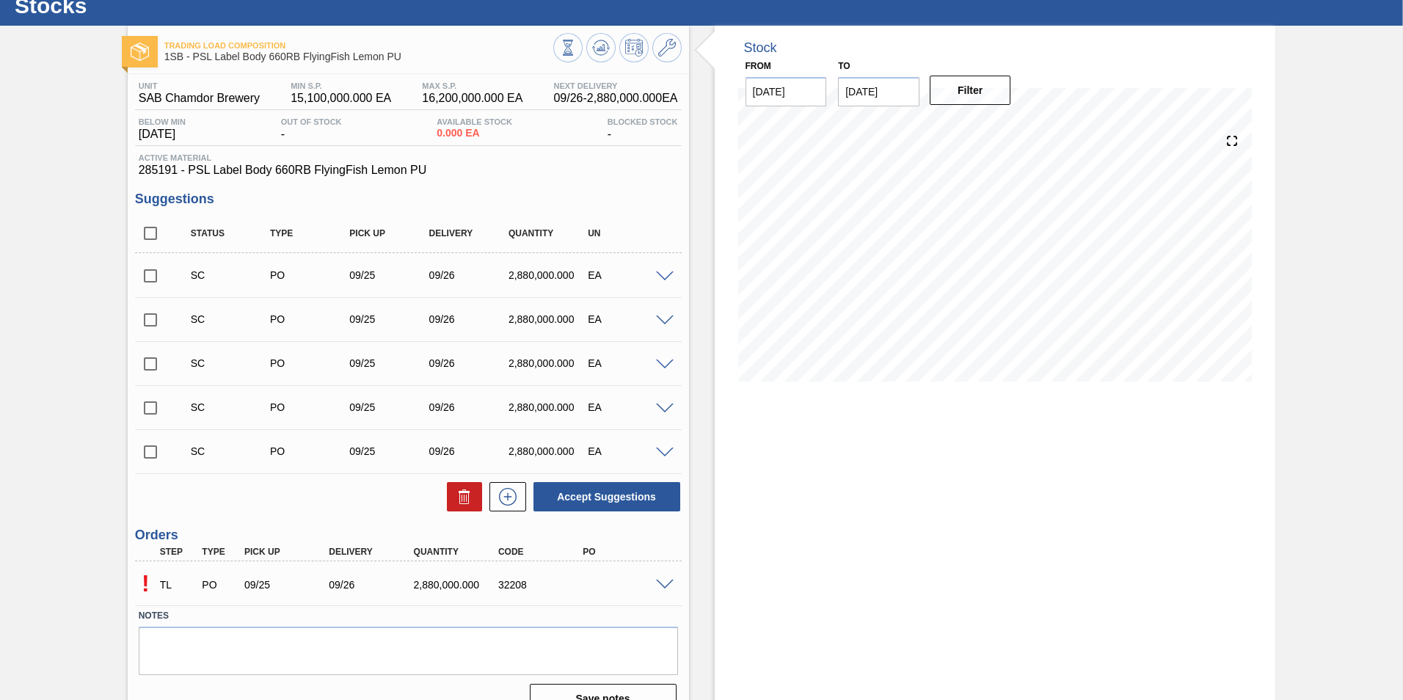
scroll to position [73, 0]
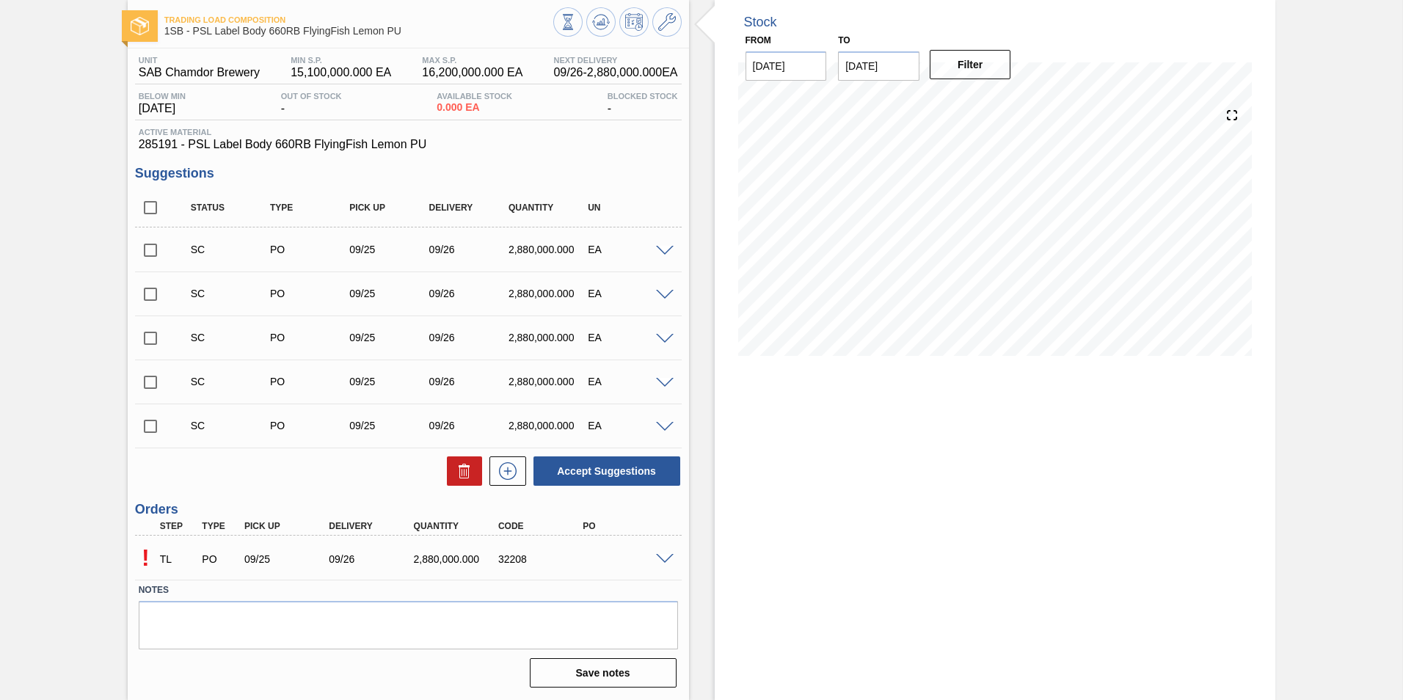
click at [666, 558] on span at bounding box center [665, 559] width 18 height 11
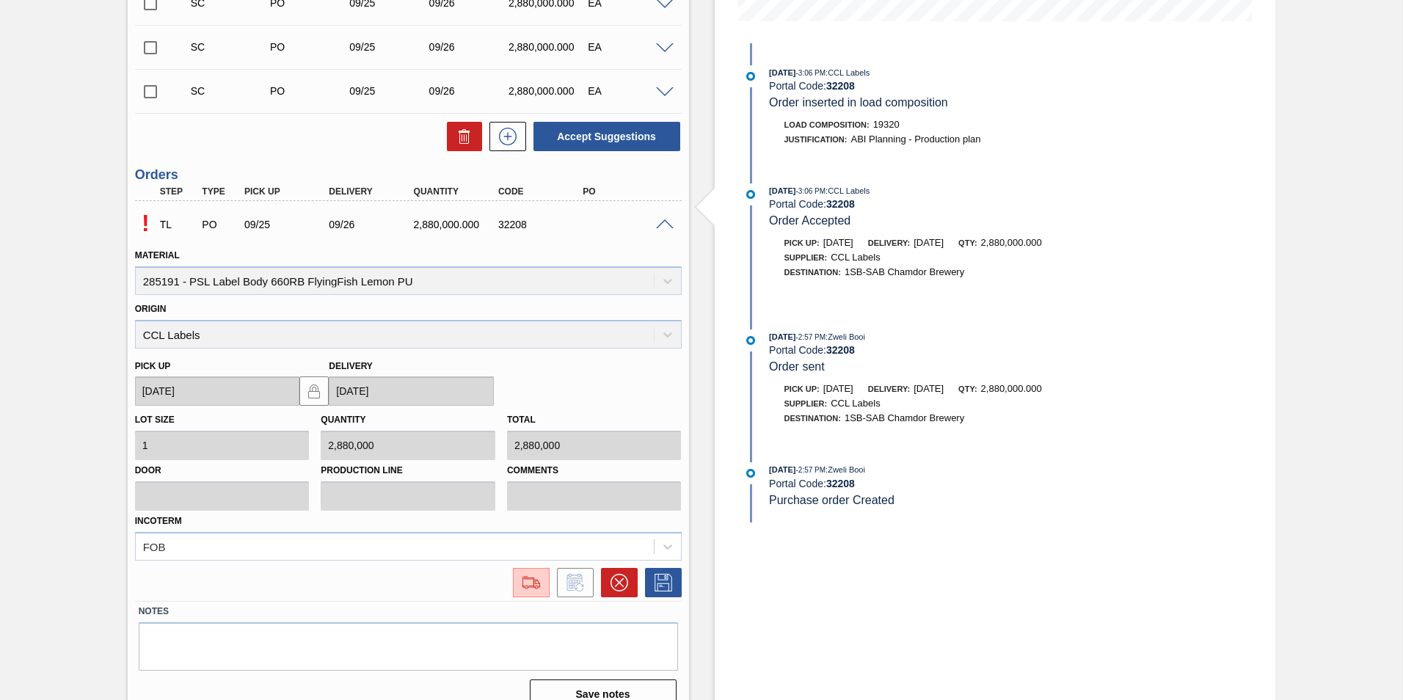
scroll to position [429, 0]
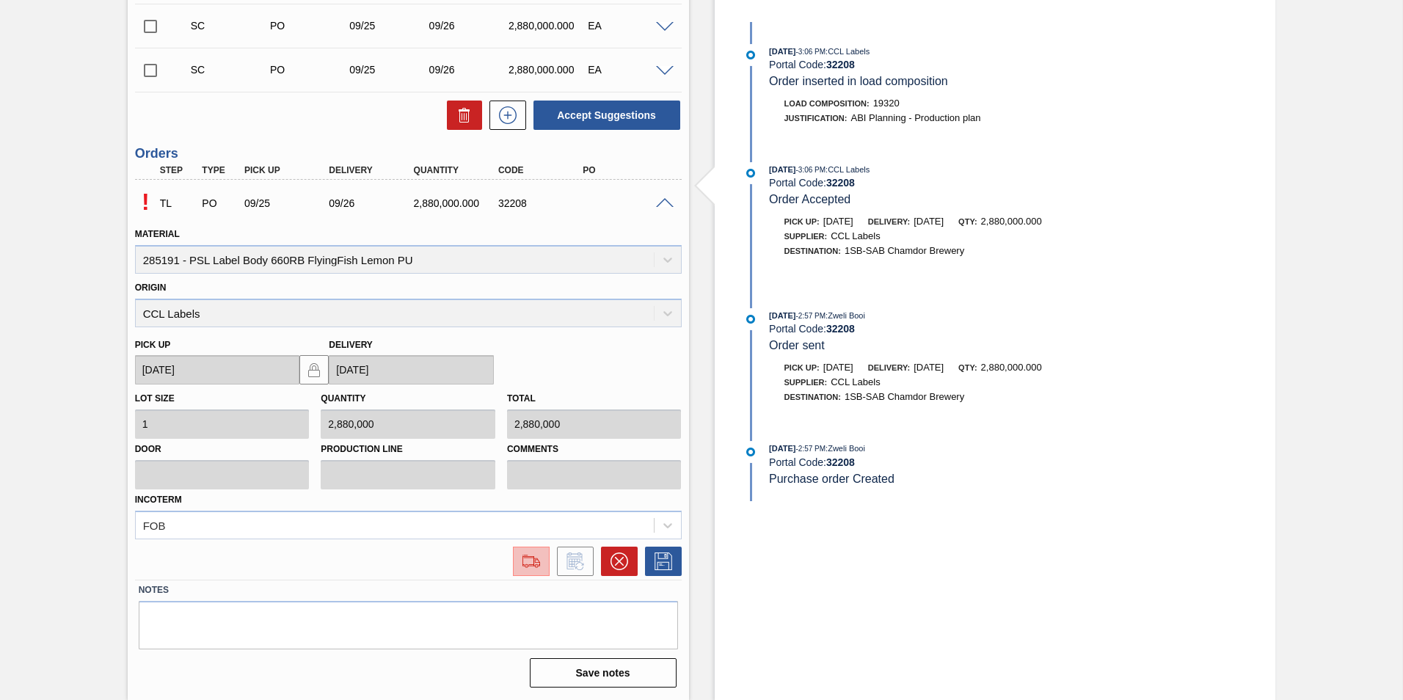
click at [529, 564] on img at bounding box center [531, 562] width 23 height 18
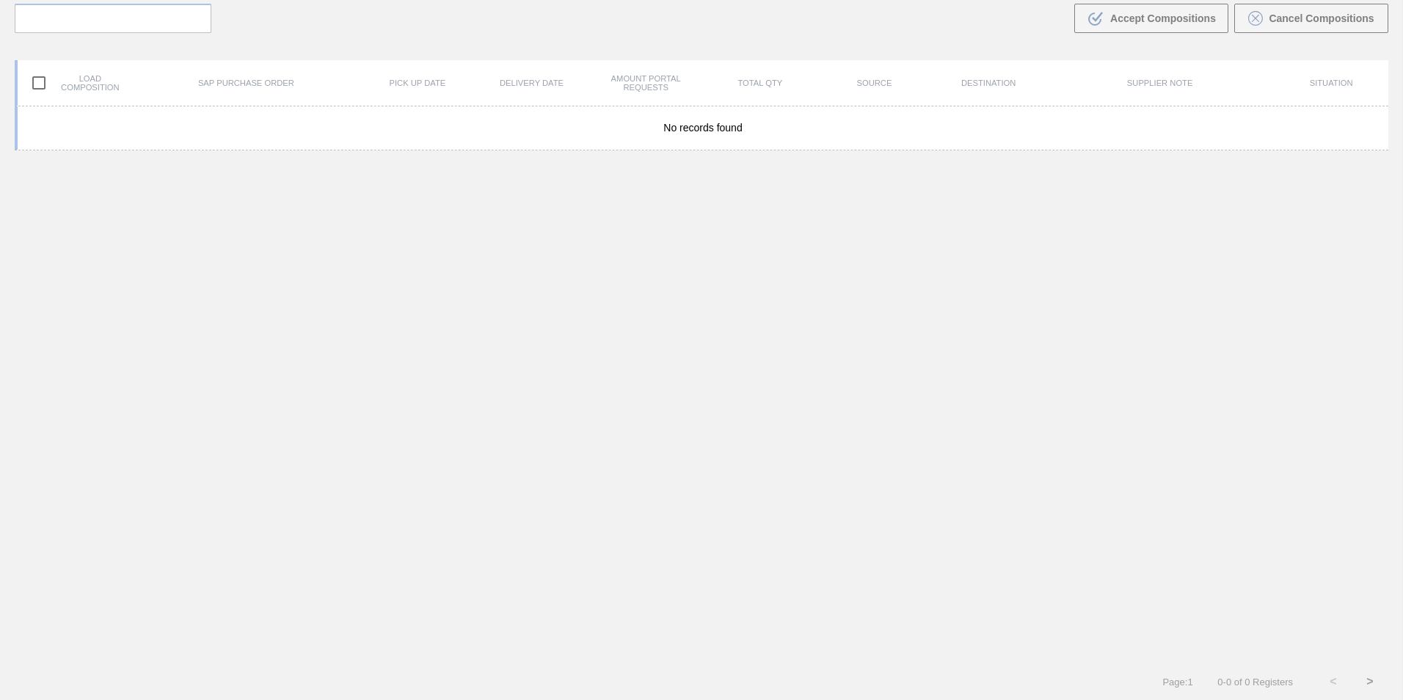
scroll to position [106, 0]
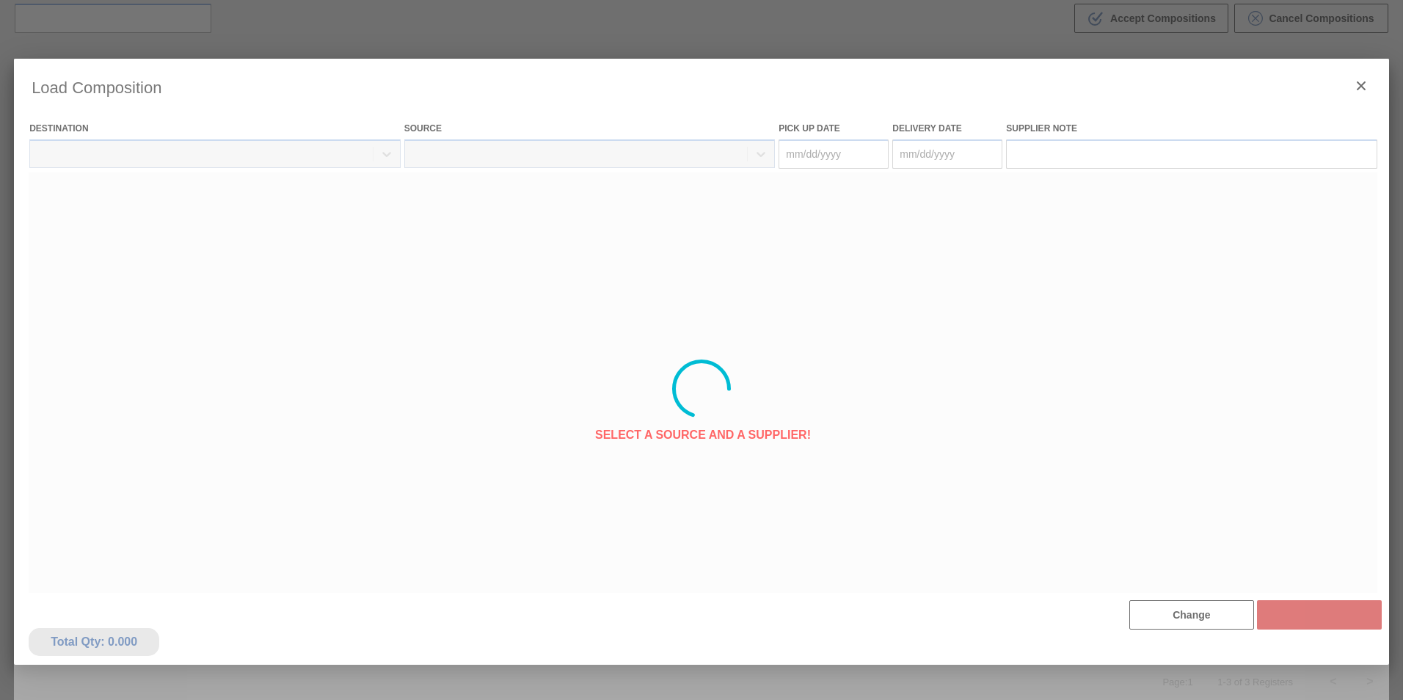
type Date "[DATE]"
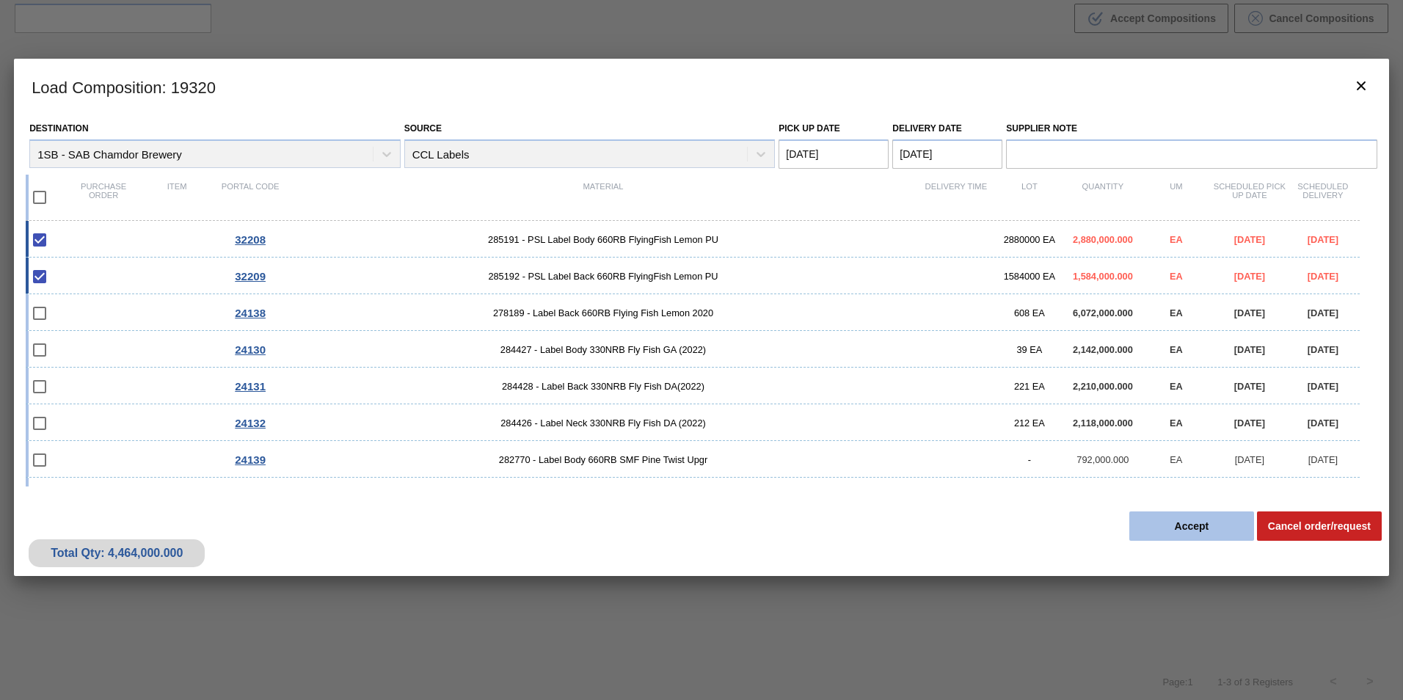
click at [1185, 525] on button "Accept" at bounding box center [1191, 526] width 125 height 29
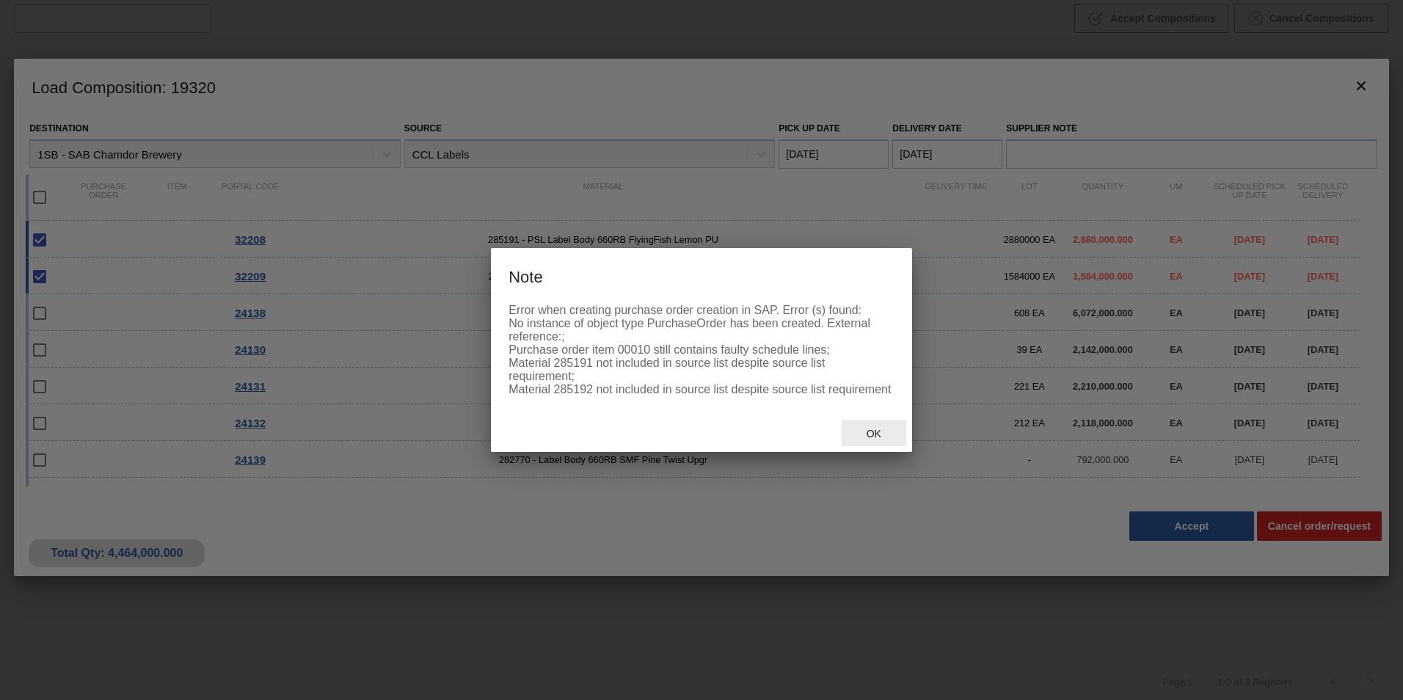
click at [870, 429] on span "Ok" at bounding box center [874, 434] width 38 height 12
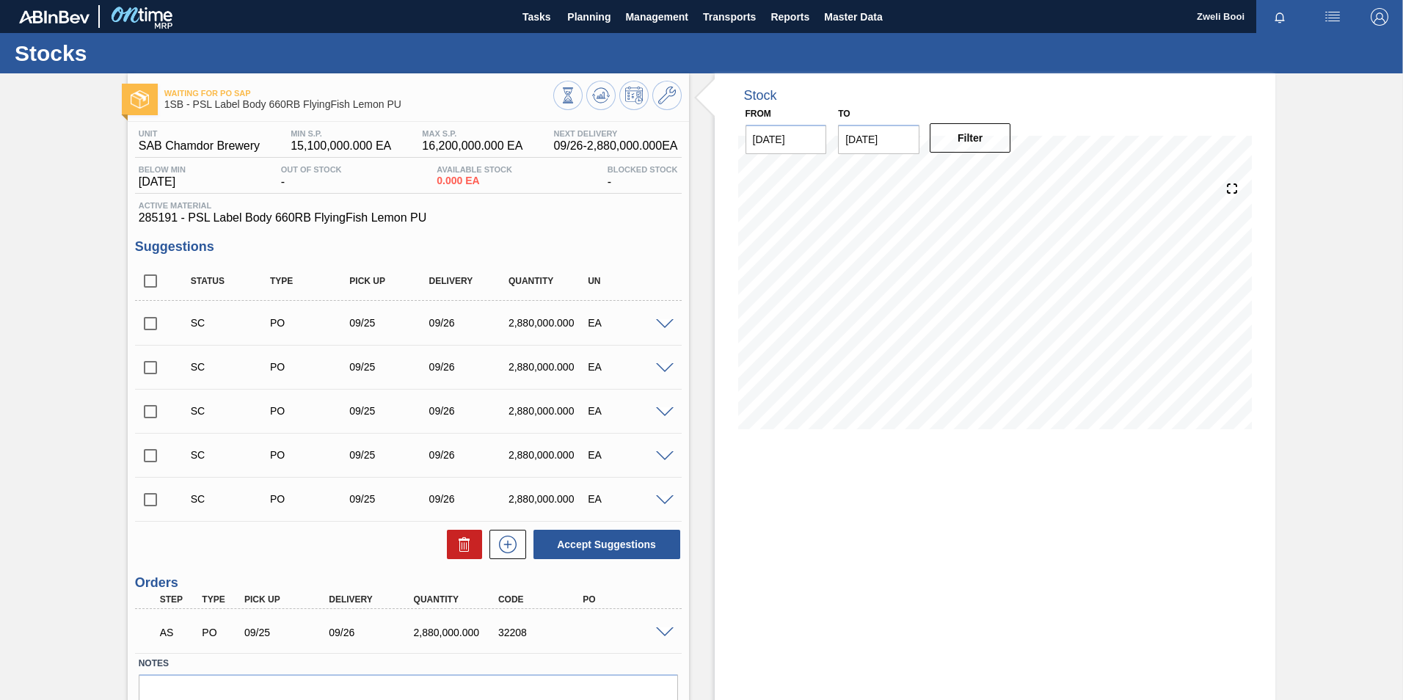
scroll to position [73, 0]
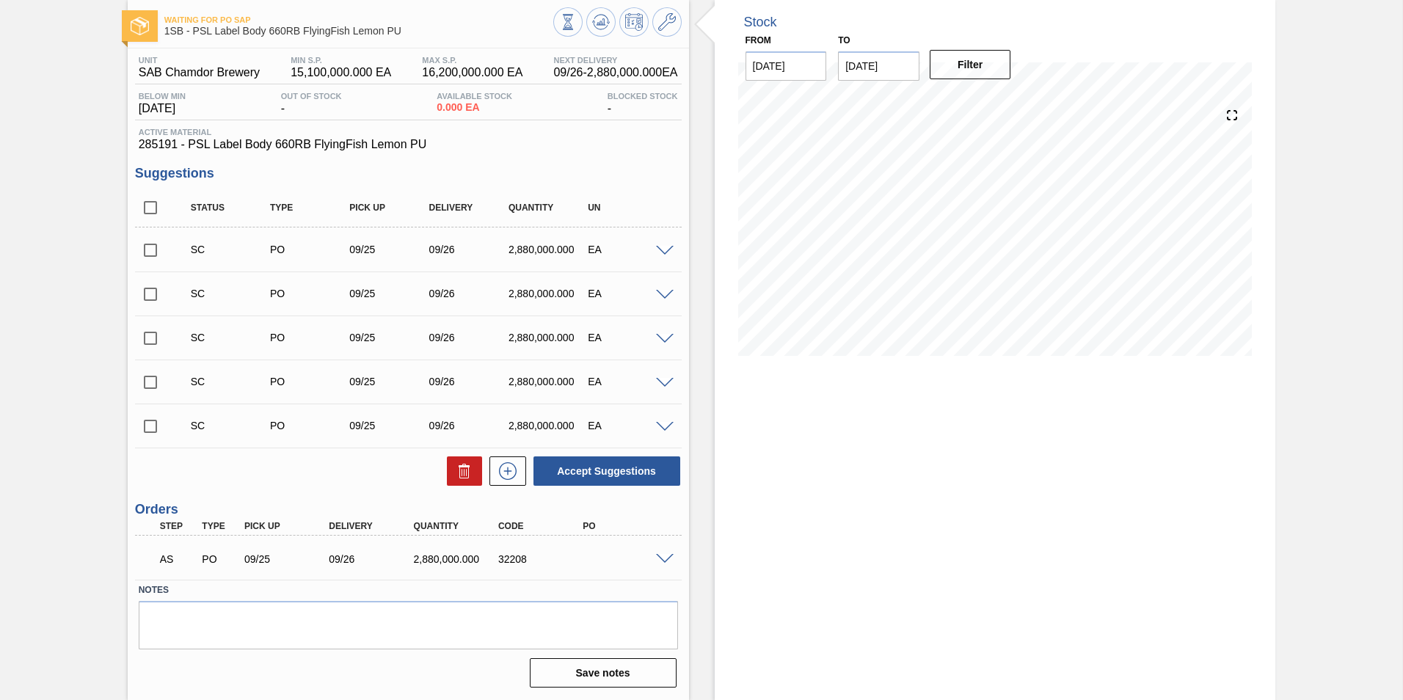
click at [666, 560] on span at bounding box center [665, 559] width 18 height 11
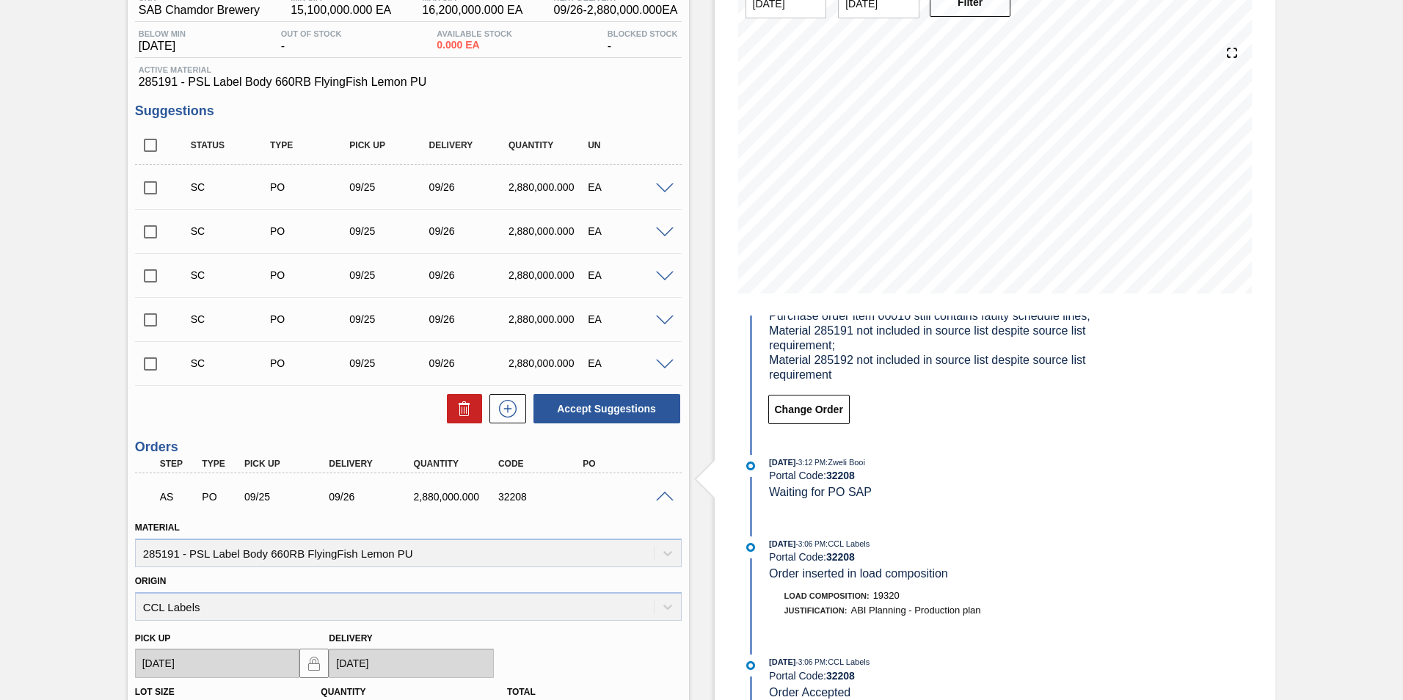
scroll to position [0, 0]
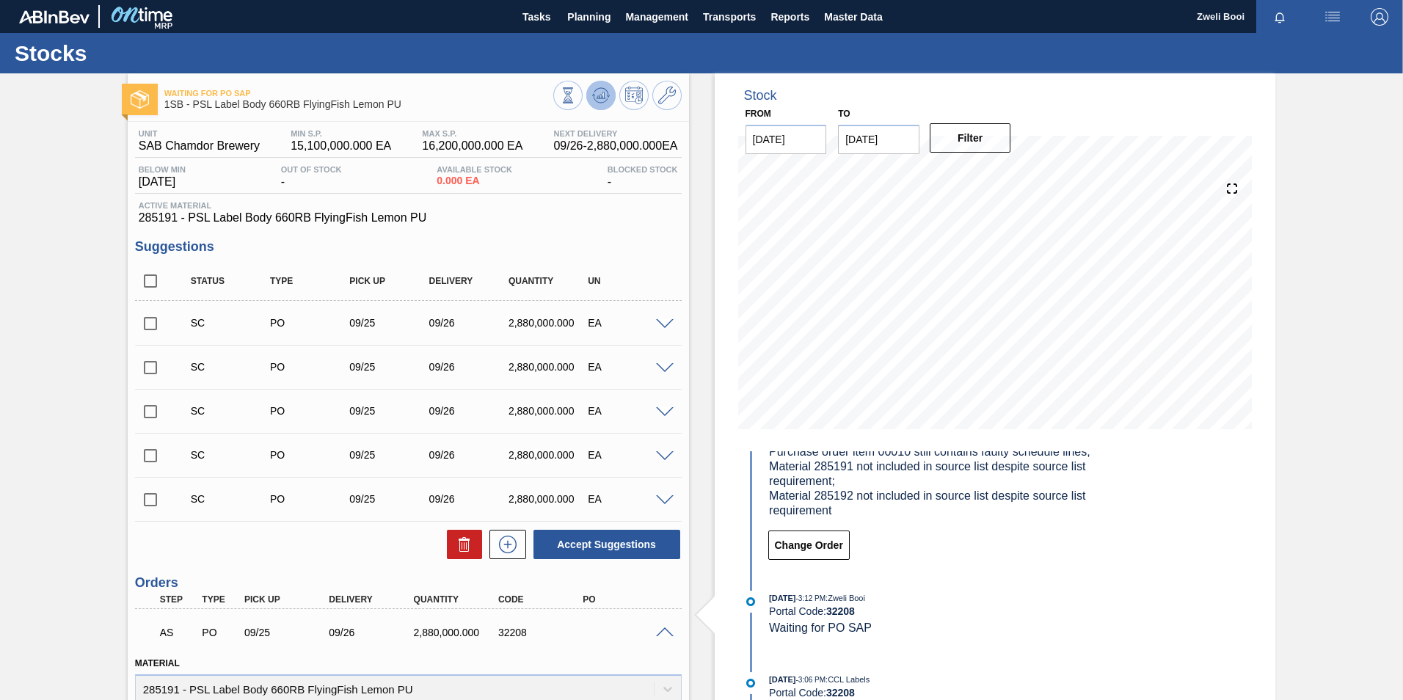
click at [602, 95] on polygon at bounding box center [602, 95] width 1 height 6
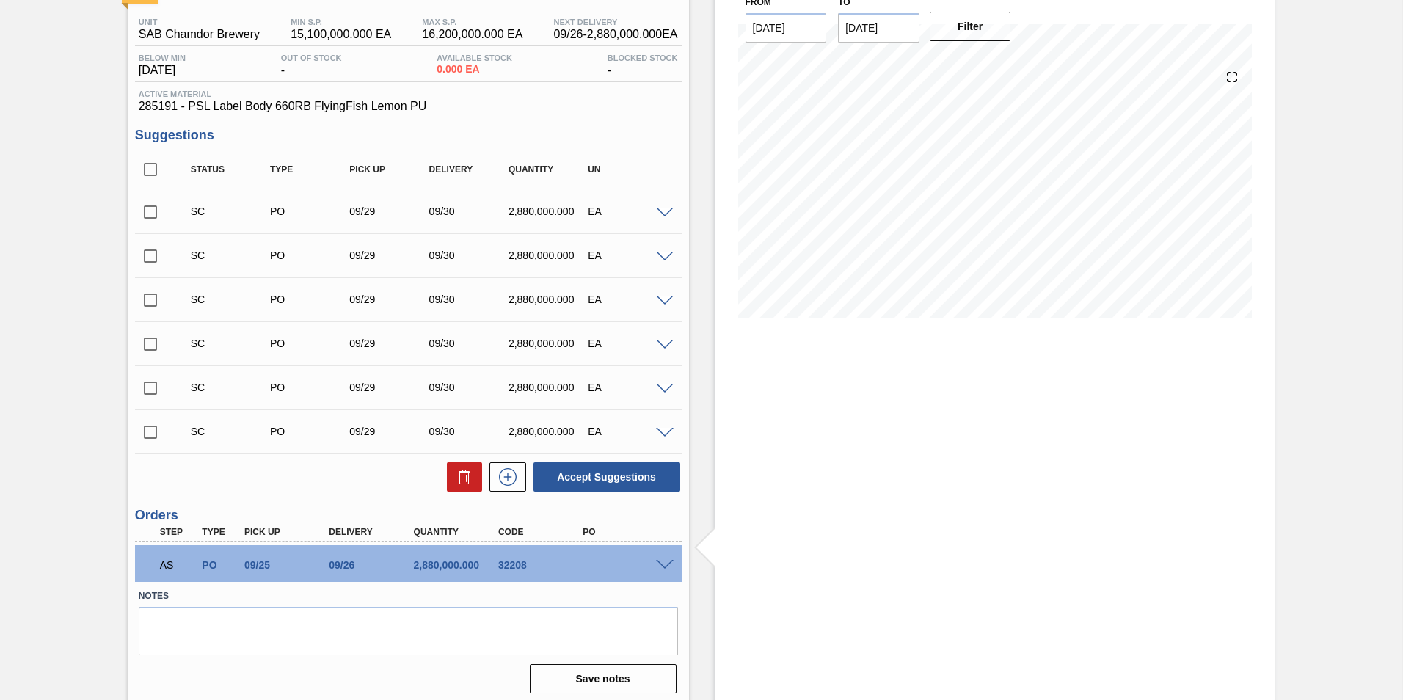
scroll to position [117, 0]
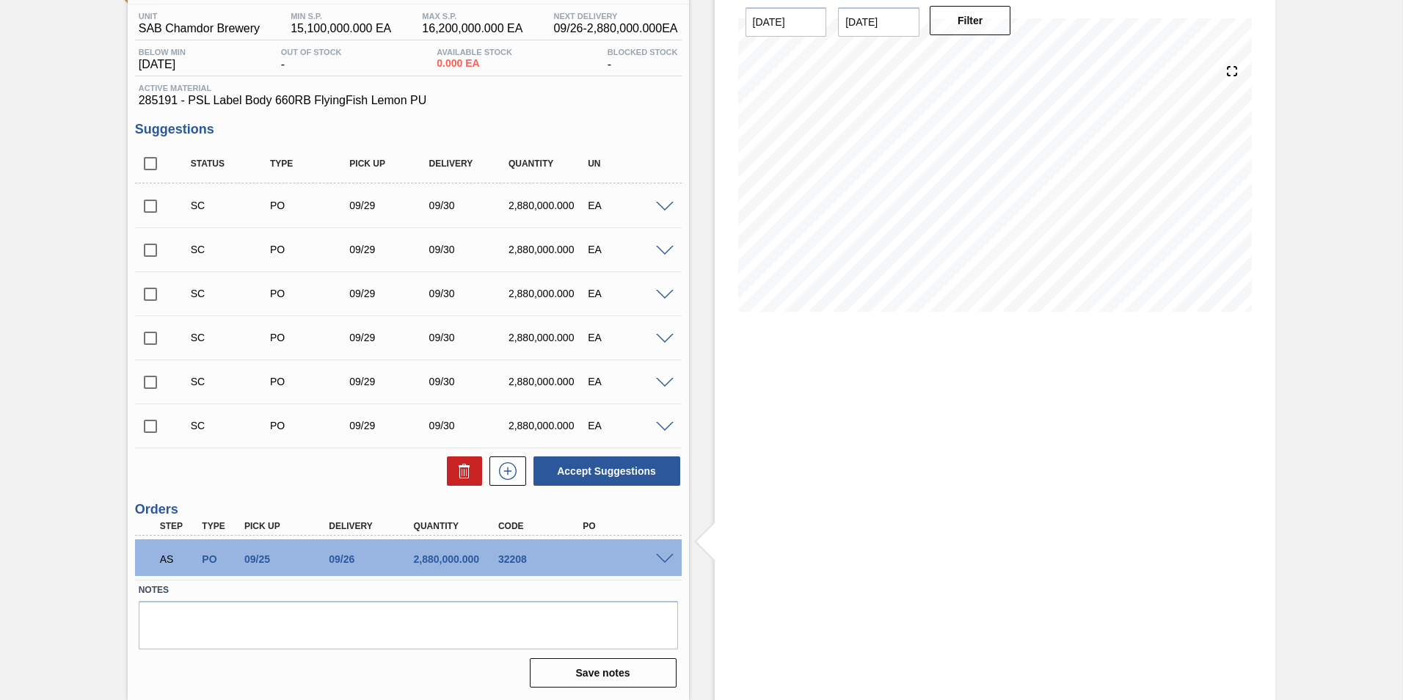
click at [665, 558] on span at bounding box center [665, 559] width 18 height 11
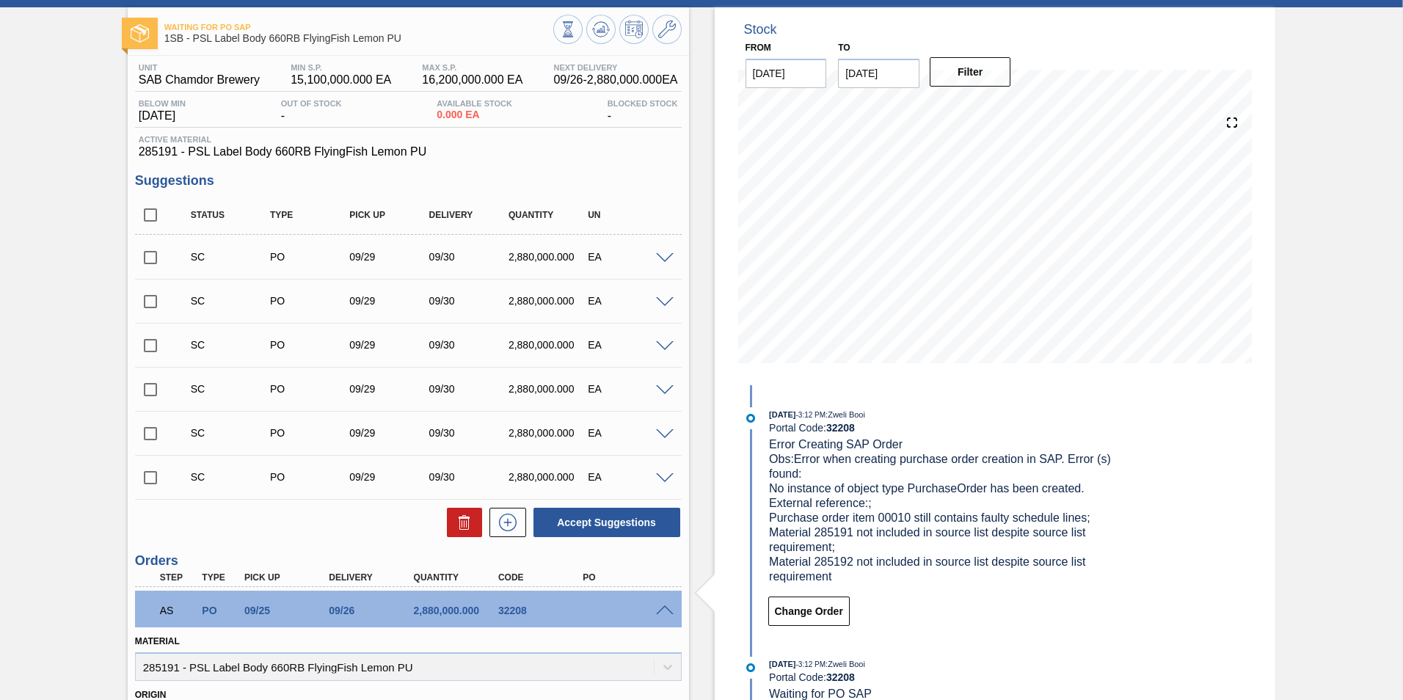
scroll to position [0, 0]
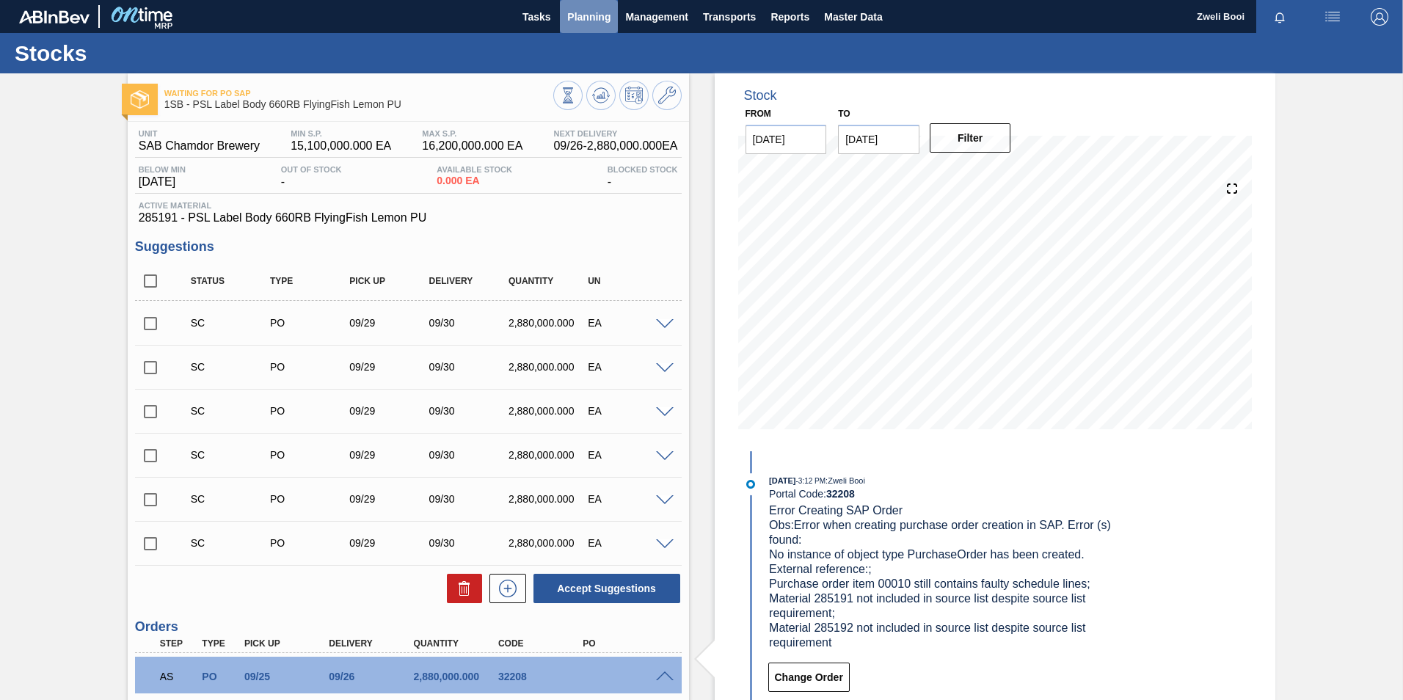
click at [586, 16] on span "Planning" at bounding box center [588, 17] width 43 height 18
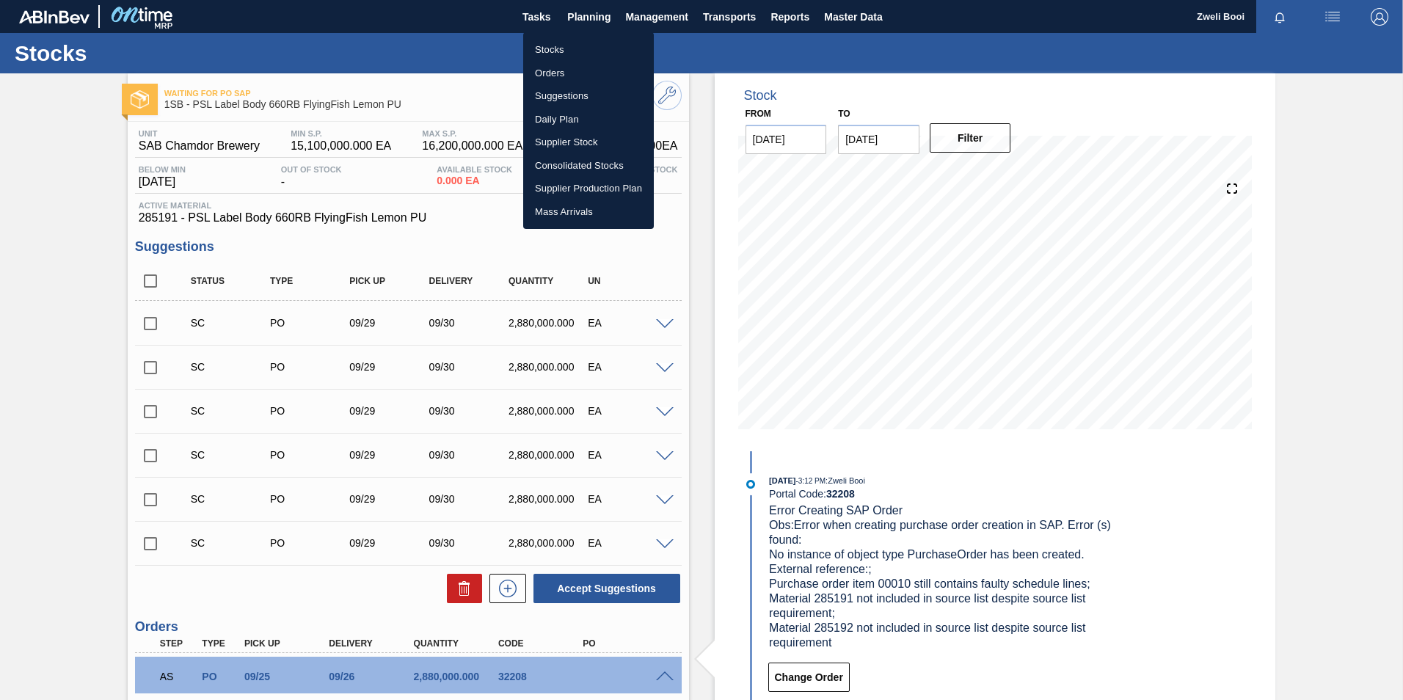
click at [557, 50] on li "Stocks" at bounding box center [588, 49] width 131 height 23
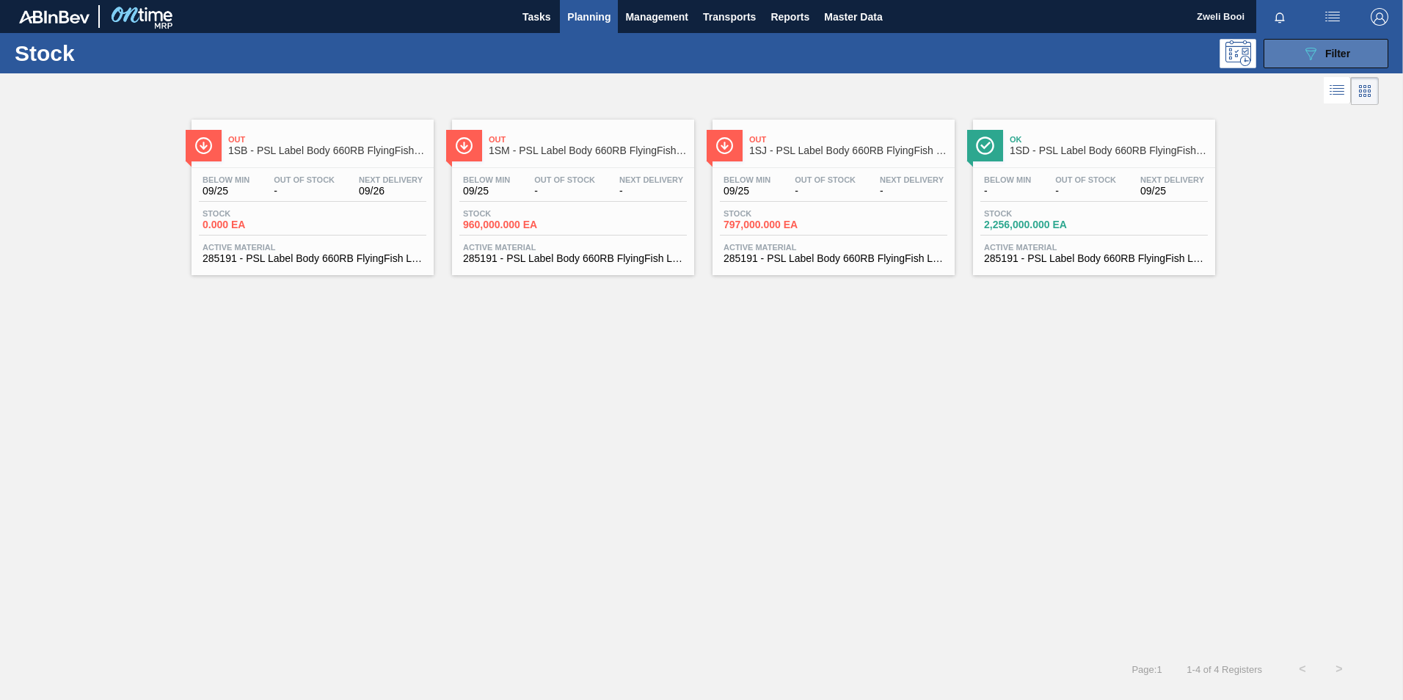
click at [1340, 57] on span "Filter" at bounding box center [1337, 54] width 25 height 12
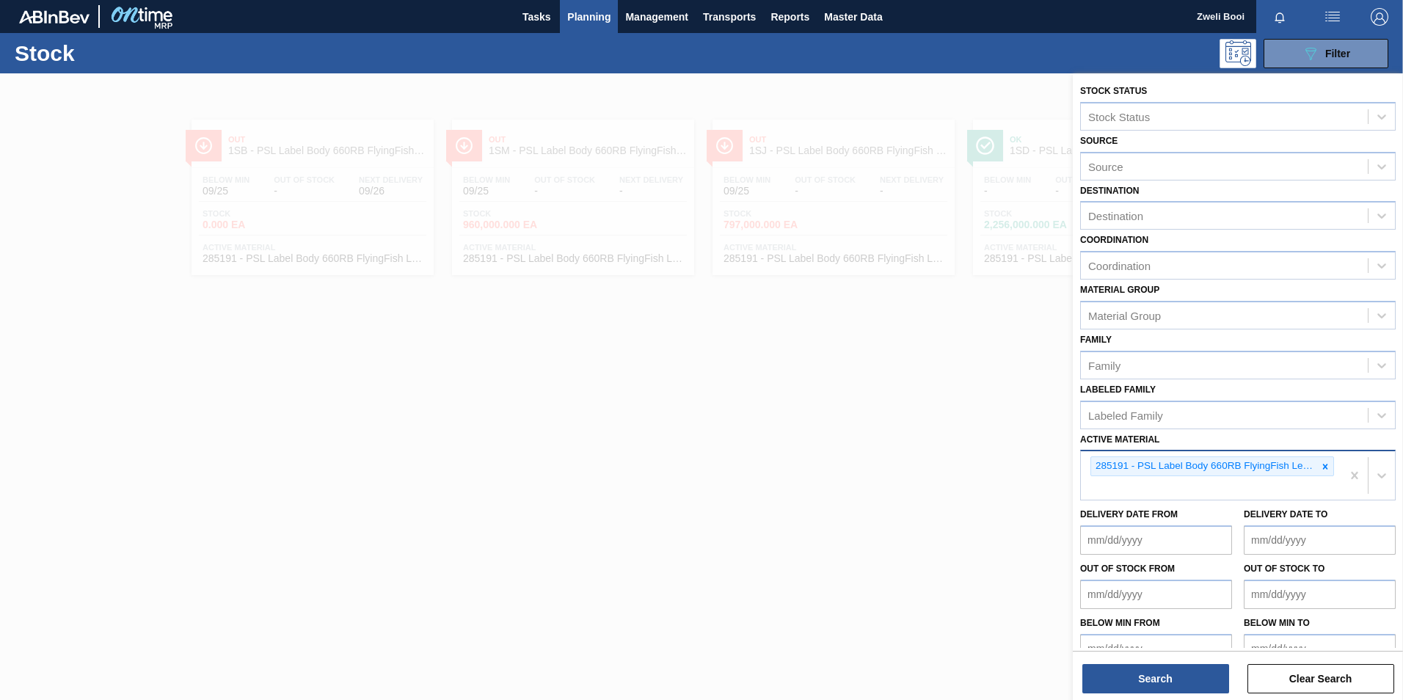
click at [1321, 465] on icon at bounding box center [1325, 467] width 10 height 10
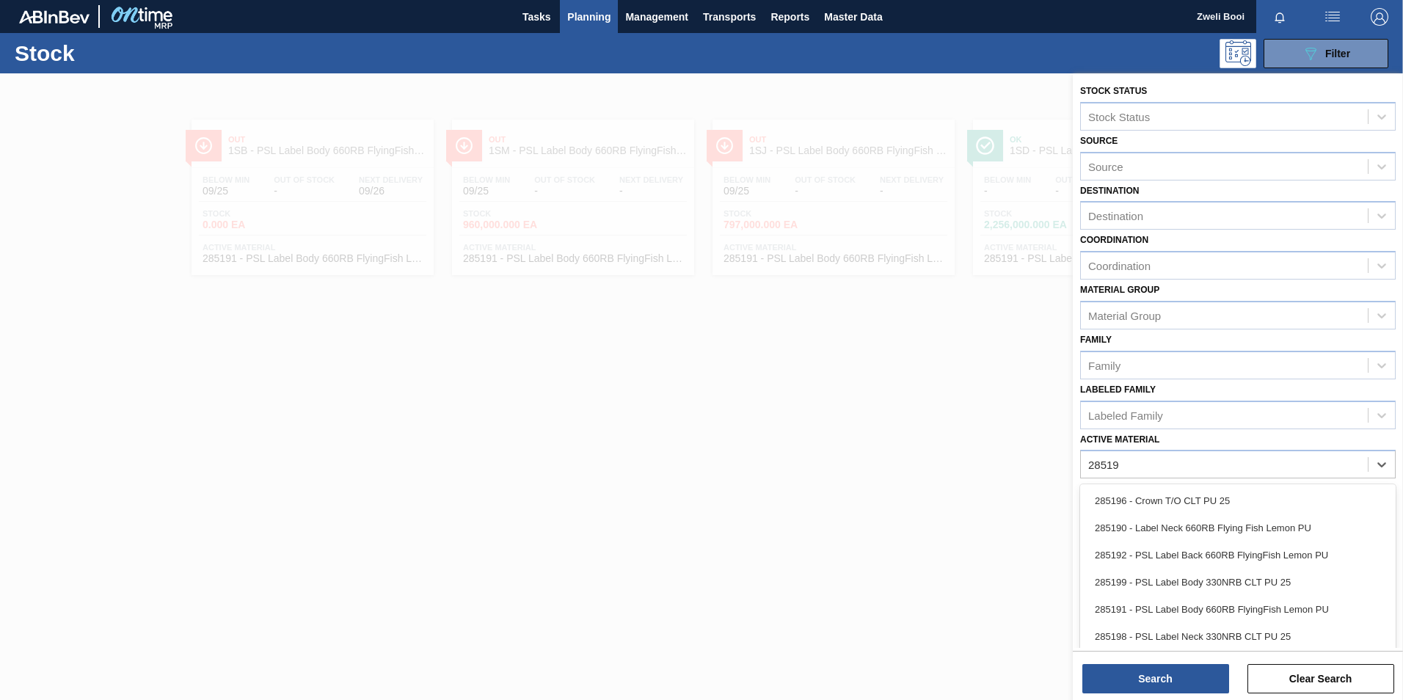
type Material "285190"
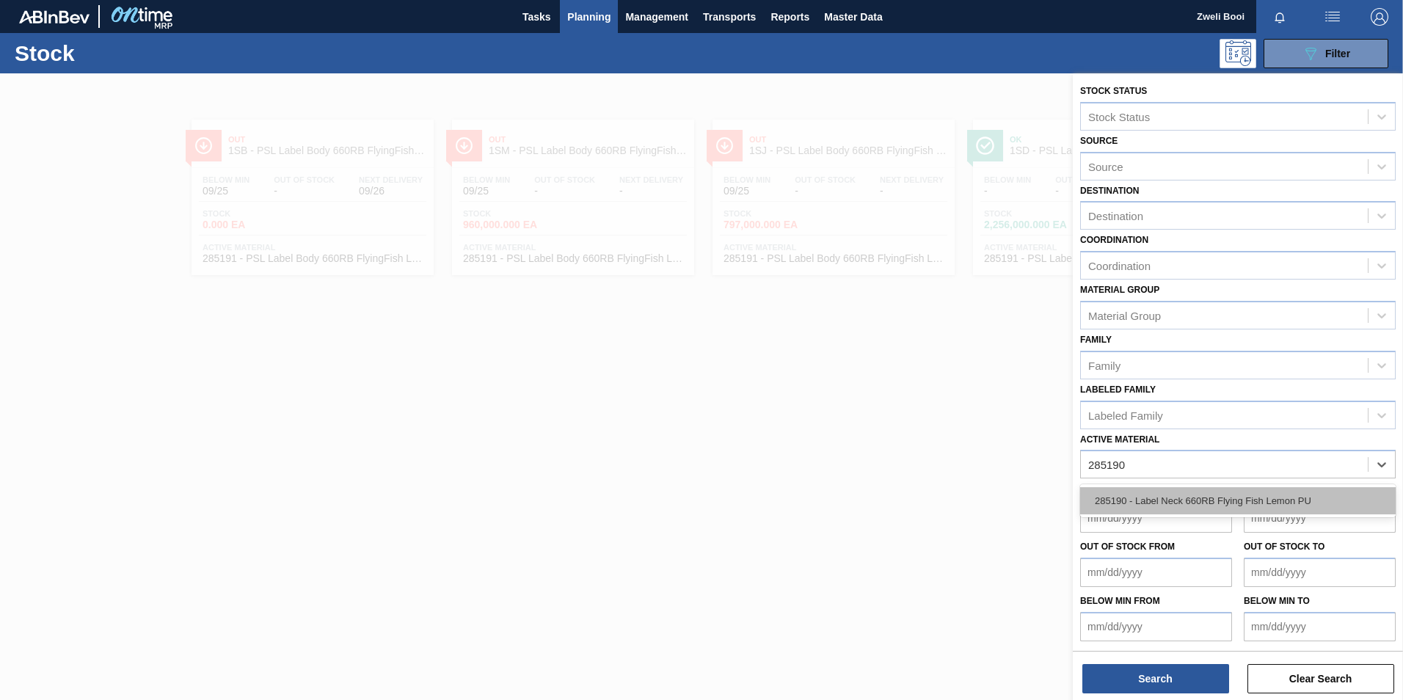
click at [1164, 491] on div "285190 - Label Neck 660RB Flying Fish Lemon PU" at bounding box center [1238, 500] width 316 height 27
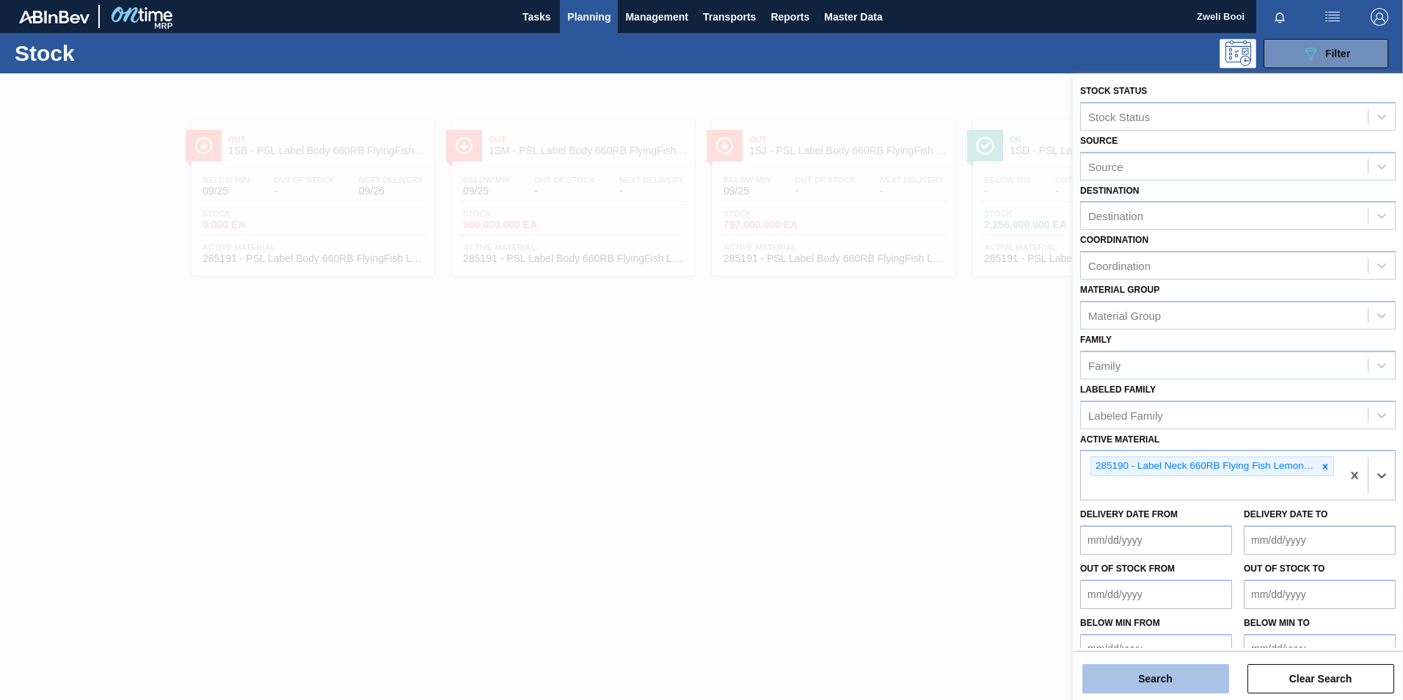
click at [1193, 679] on button "Search" at bounding box center [1155, 678] width 147 height 29
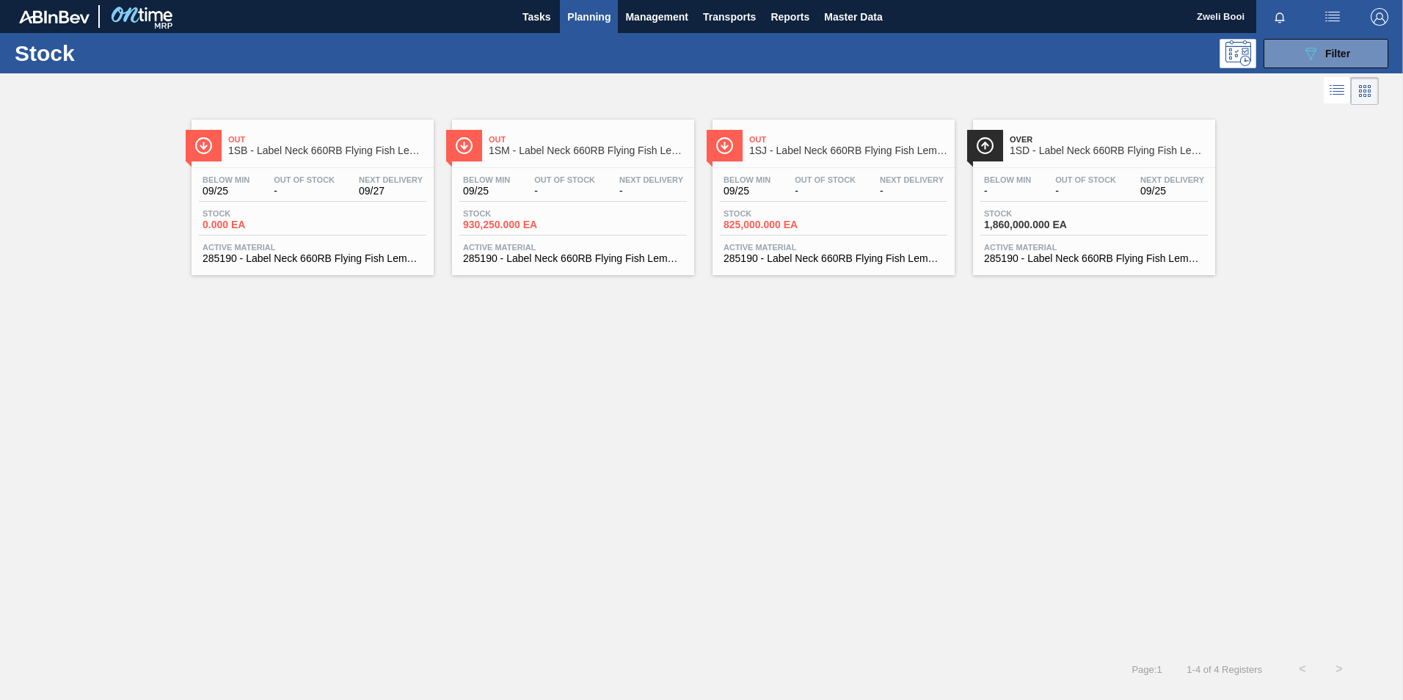
click at [295, 233] on div "Stock 0.000 EA" at bounding box center [313, 222] width 228 height 26
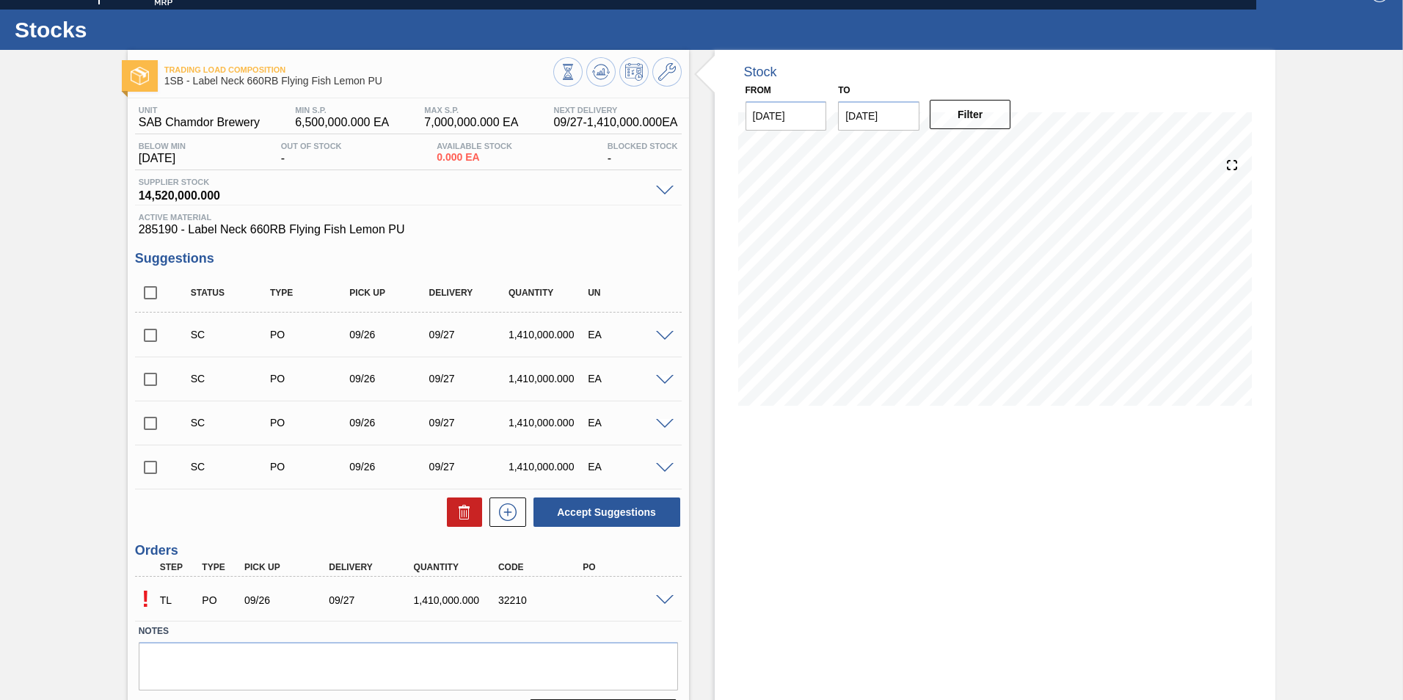
scroll to position [65, 0]
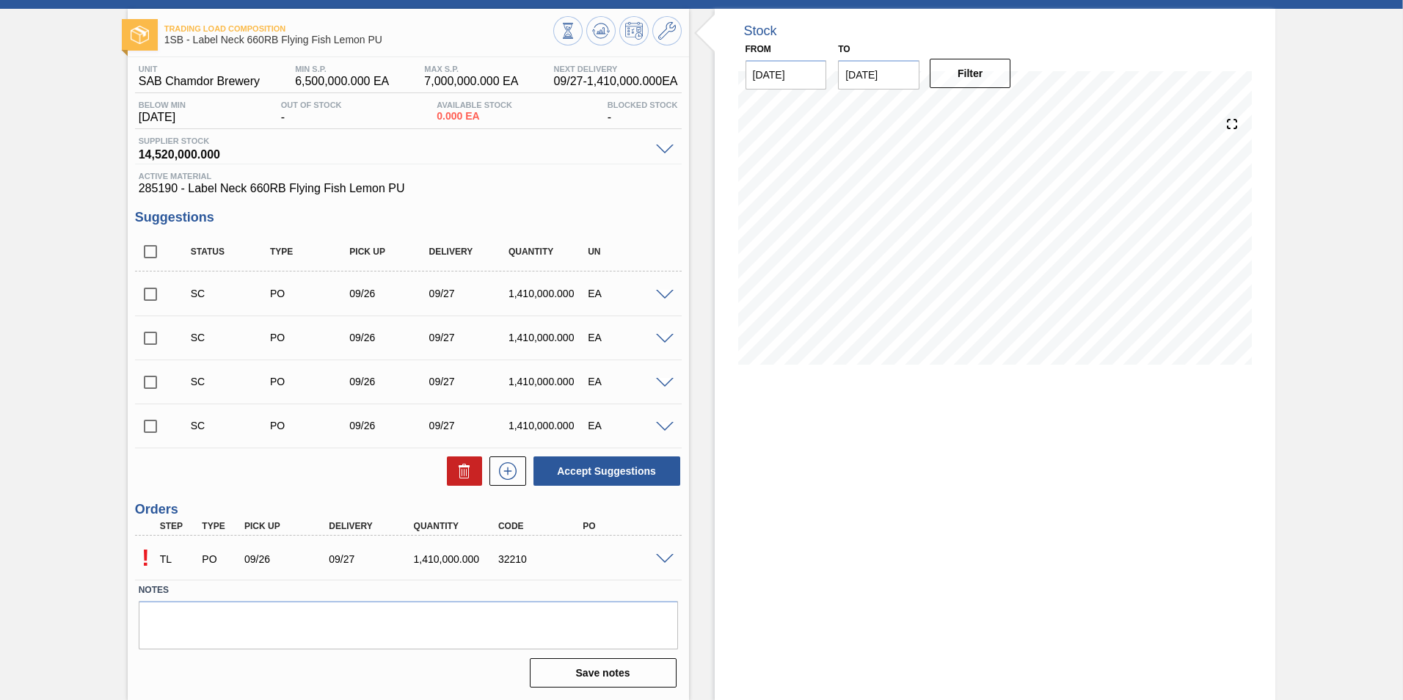
click at [658, 553] on div at bounding box center [666, 558] width 29 height 11
click at [658, 554] on div at bounding box center [666, 558] width 29 height 11
click at [659, 556] on span at bounding box center [665, 559] width 18 height 11
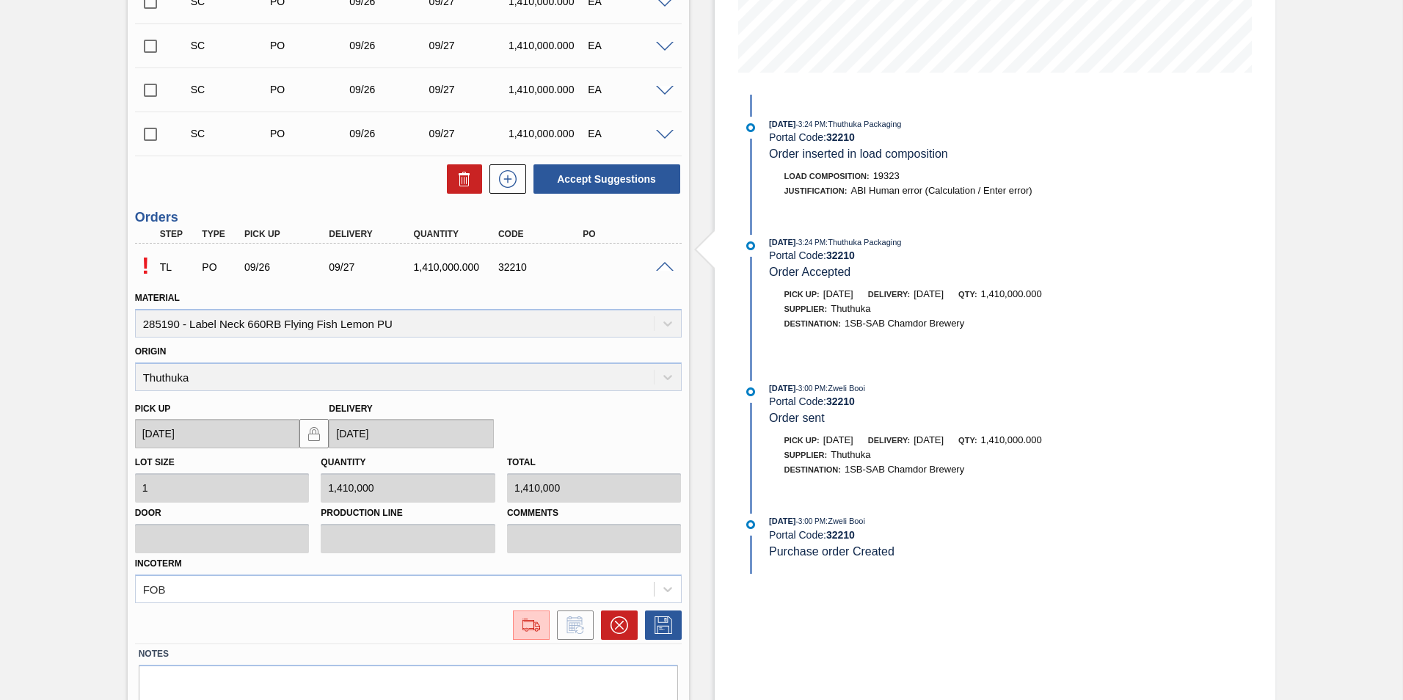
scroll to position [358, 0]
click at [527, 622] on img at bounding box center [531, 624] width 23 height 18
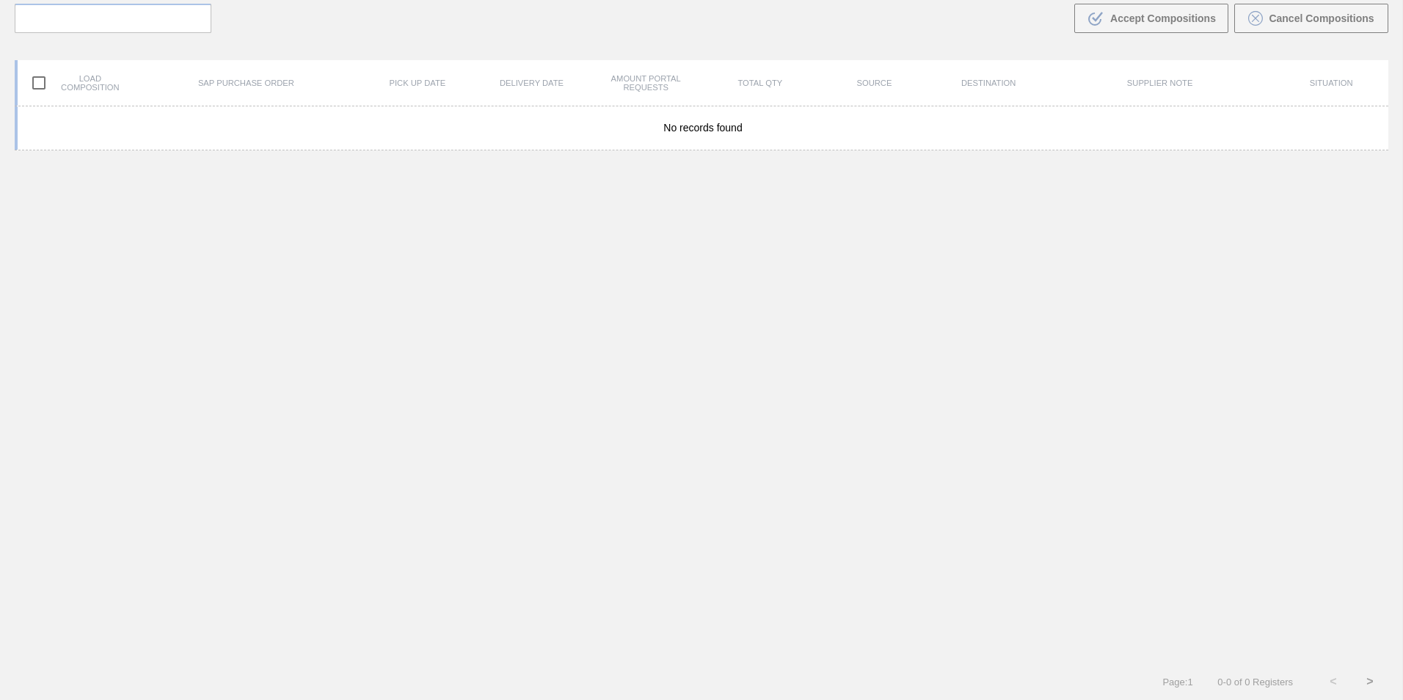
scroll to position [106, 0]
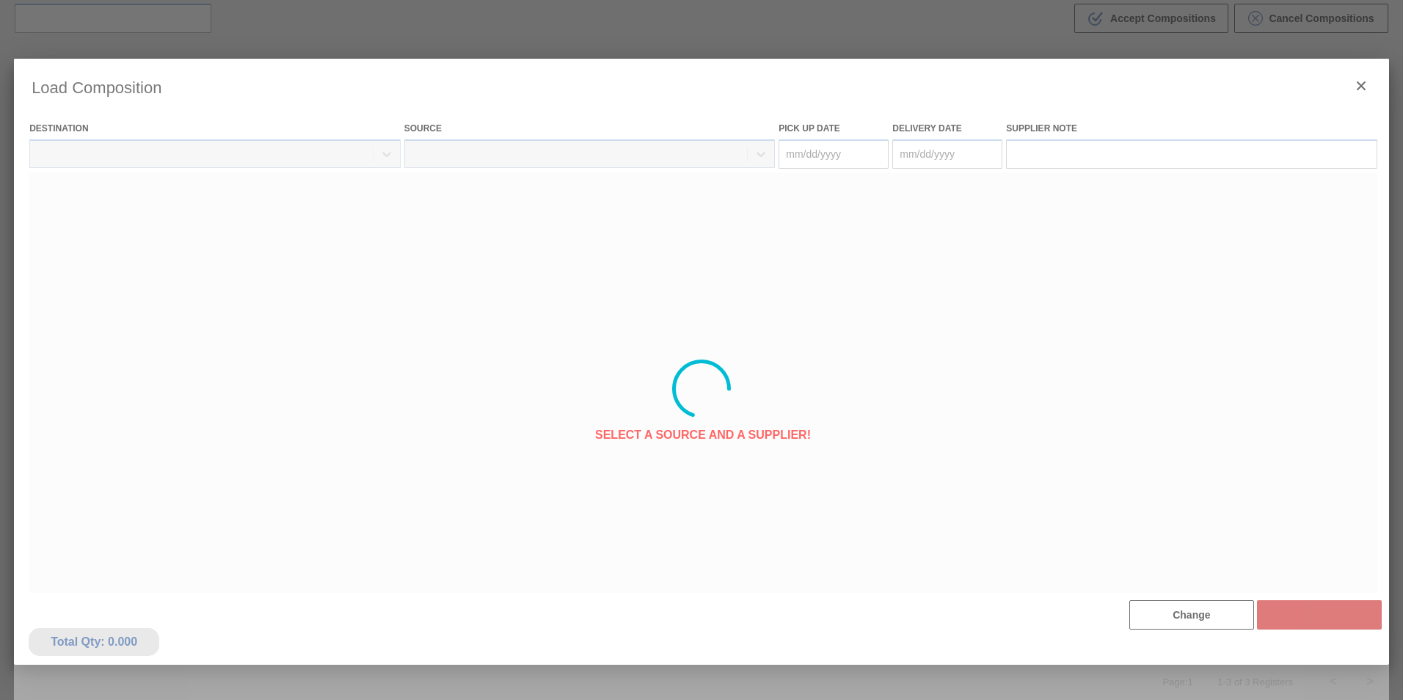
type Date "[DATE]"
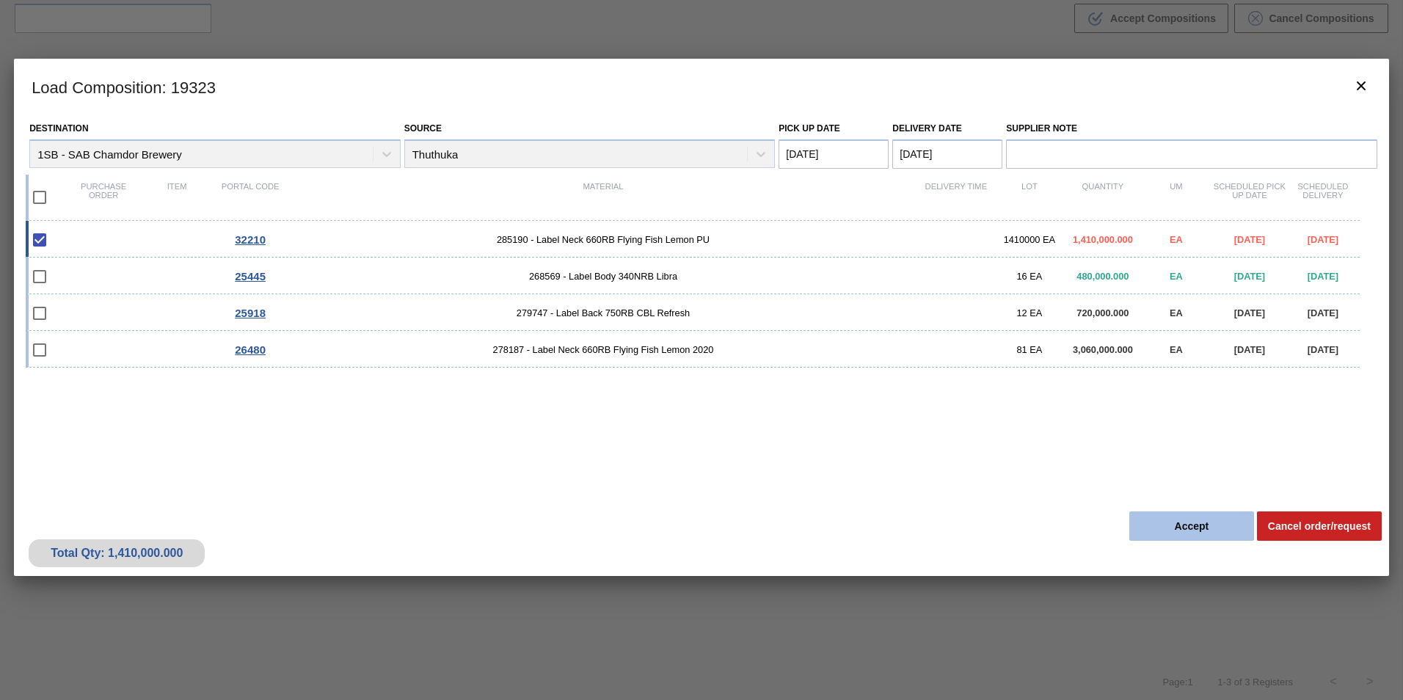
click at [1217, 528] on button "Accept" at bounding box center [1191, 526] width 125 height 29
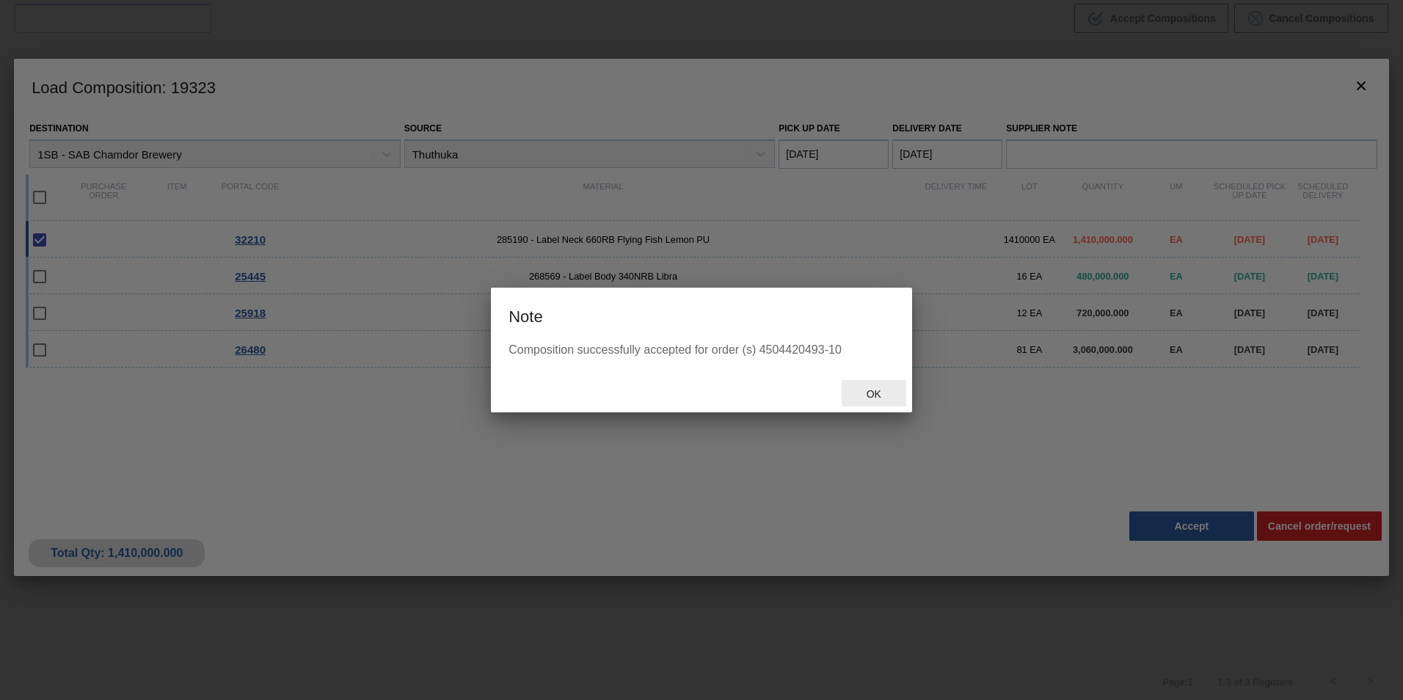
click at [873, 394] on span "Ok" at bounding box center [874, 394] width 38 height 12
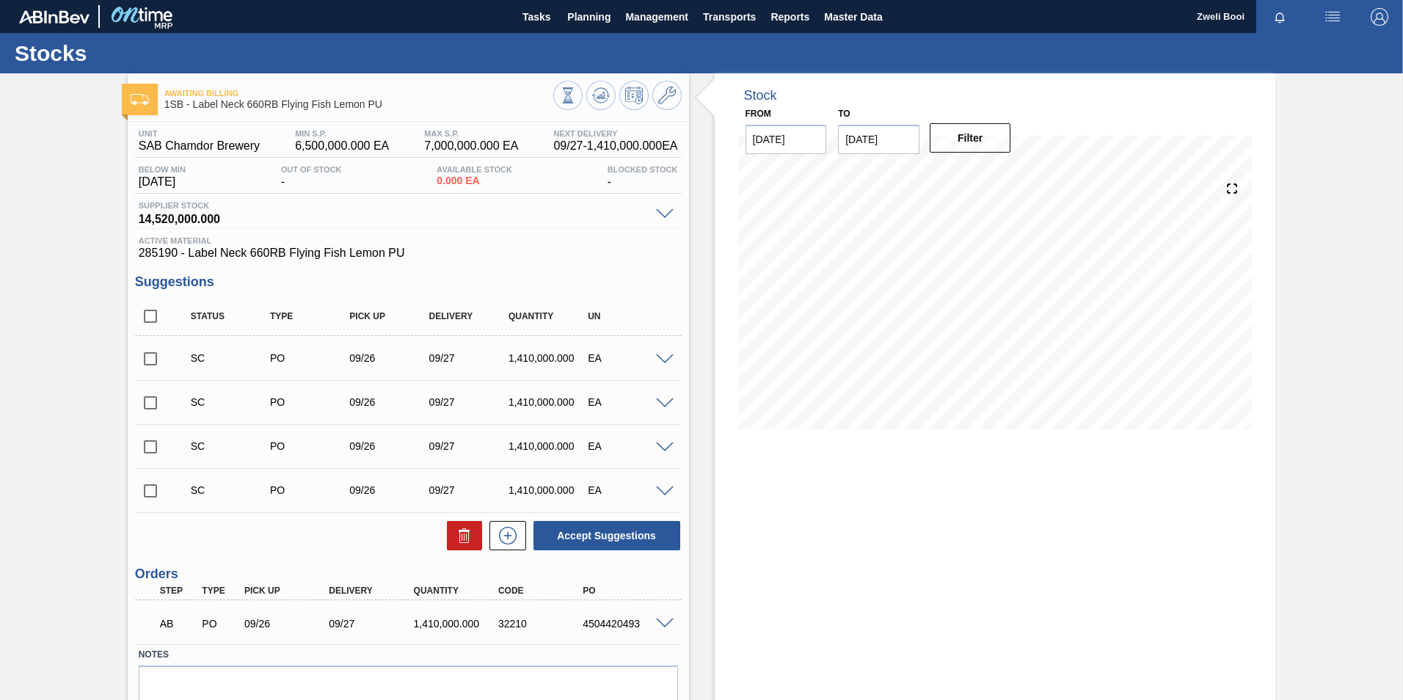
click at [658, 622] on span at bounding box center [665, 624] width 18 height 11
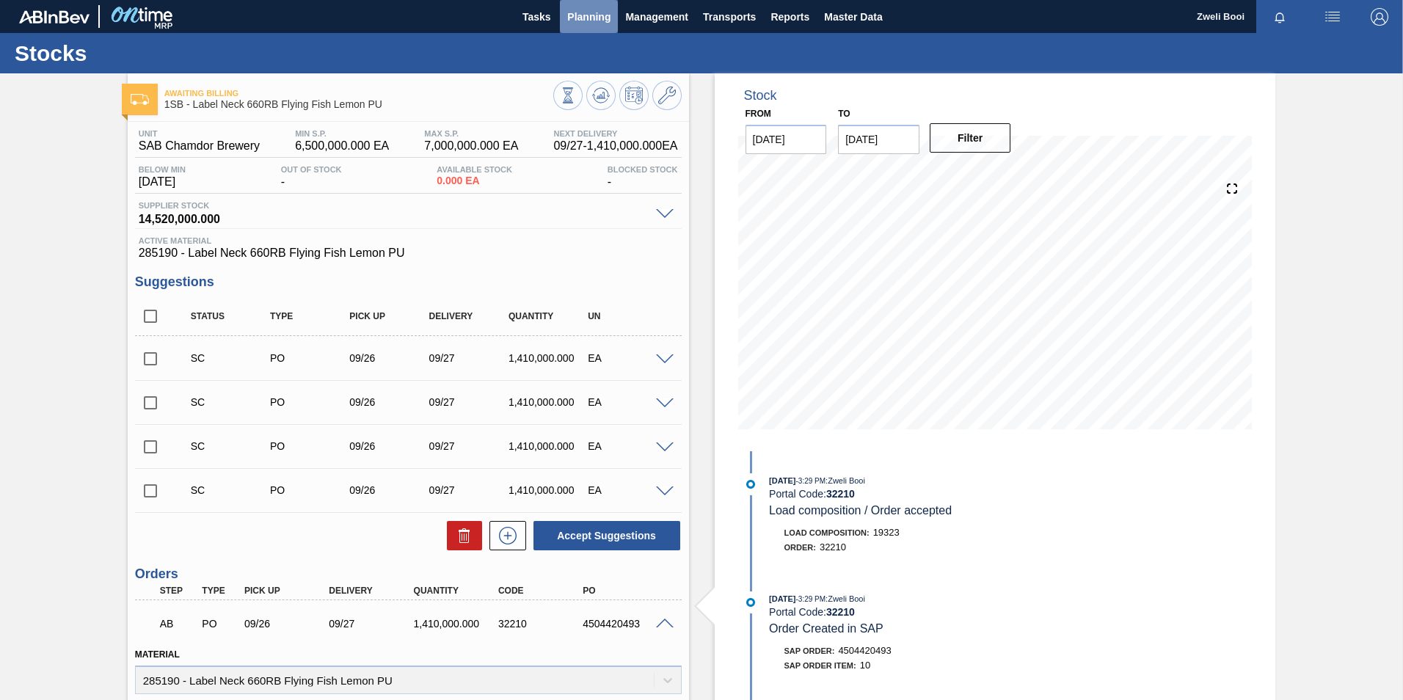
click at [590, 16] on span "Planning" at bounding box center [588, 17] width 43 height 18
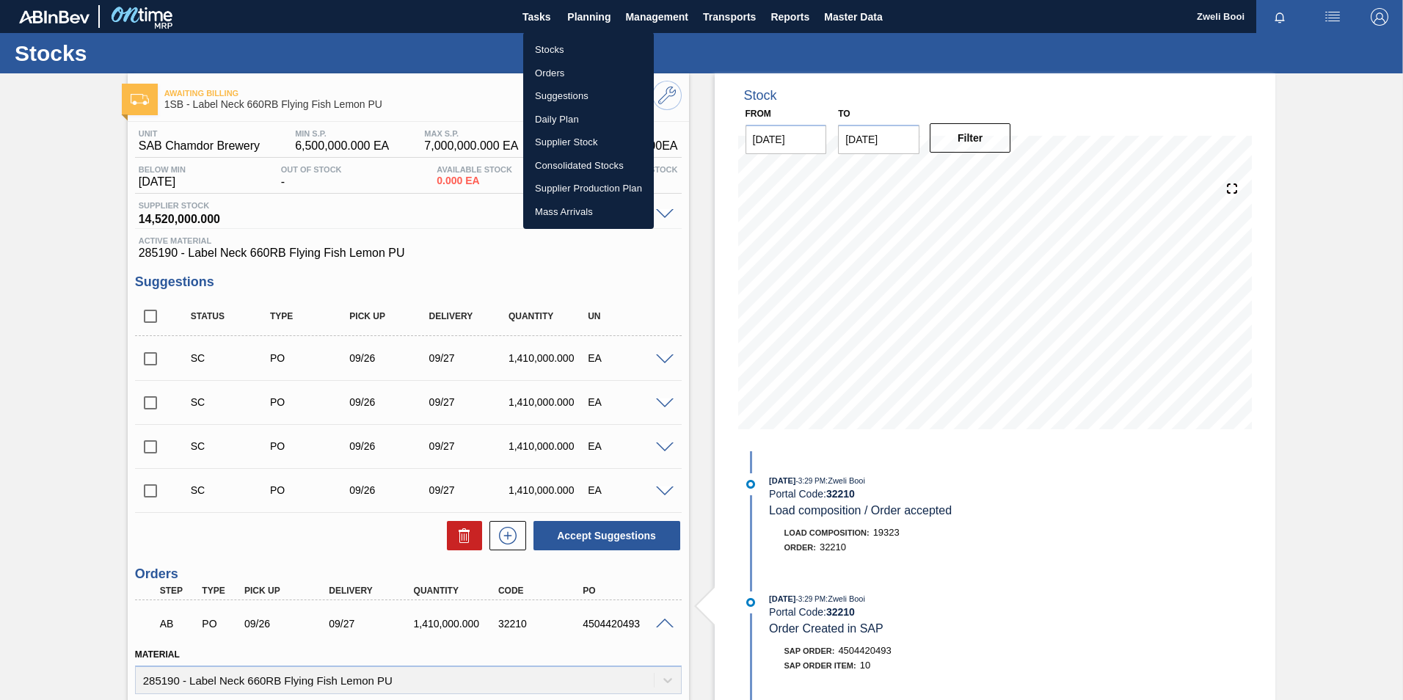
click at [547, 64] on li "Orders" at bounding box center [588, 73] width 131 height 23
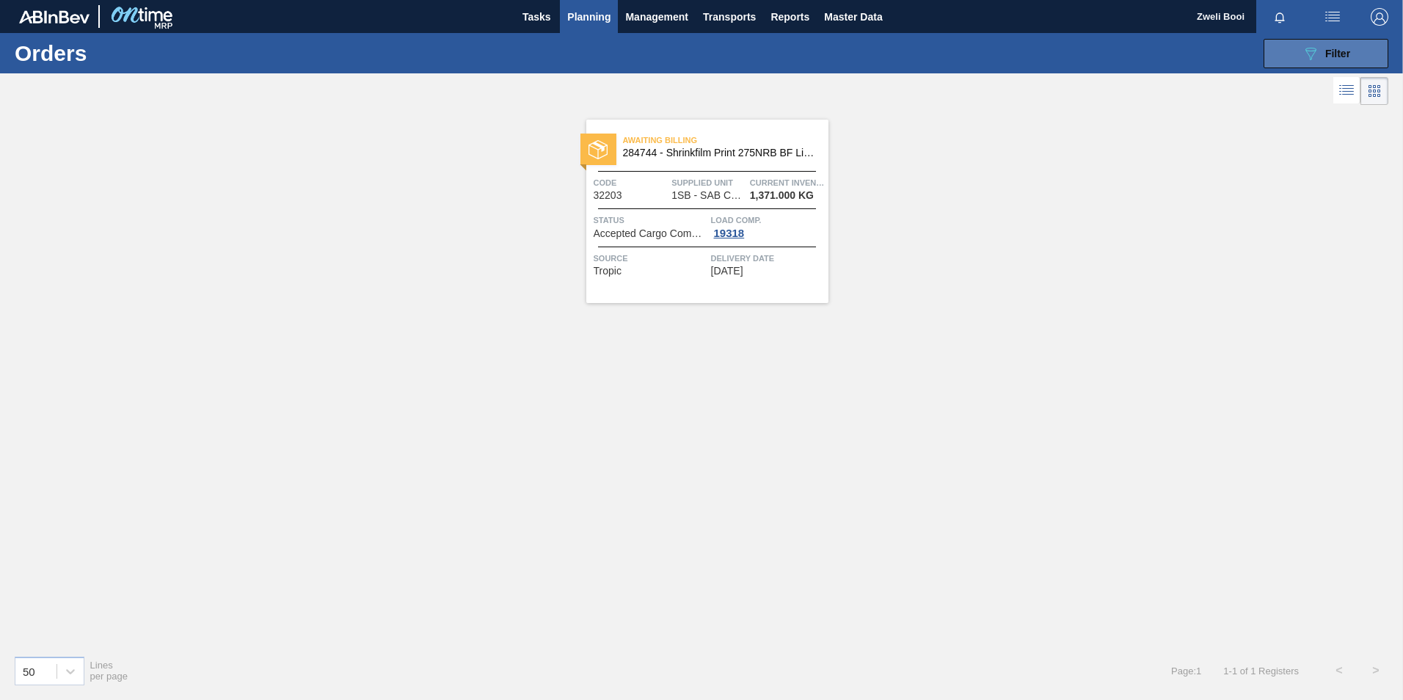
click at [1323, 48] on div "089F7B8B-B2A5-4AFE-B5C0-19BA573D28AC Filter" at bounding box center [1326, 54] width 48 height 18
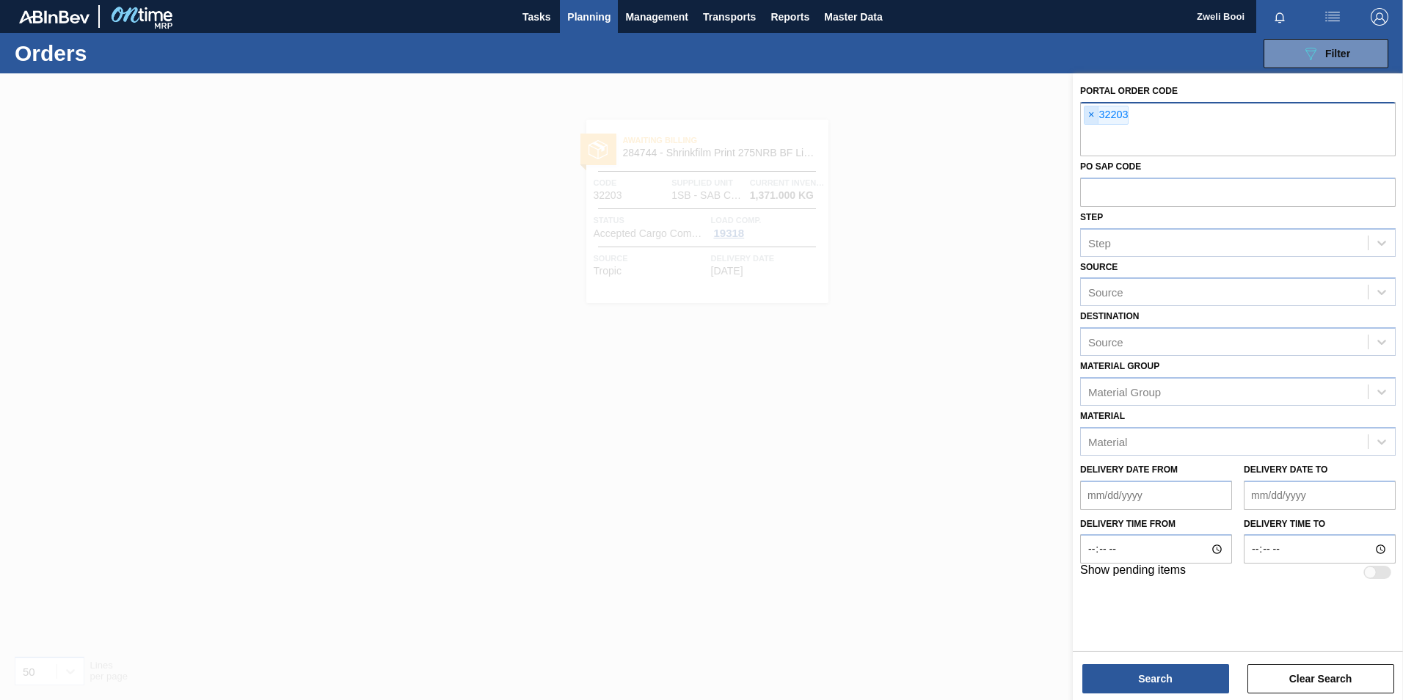
click at [1093, 114] on span "×" at bounding box center [1092, 115] width 14 height 18
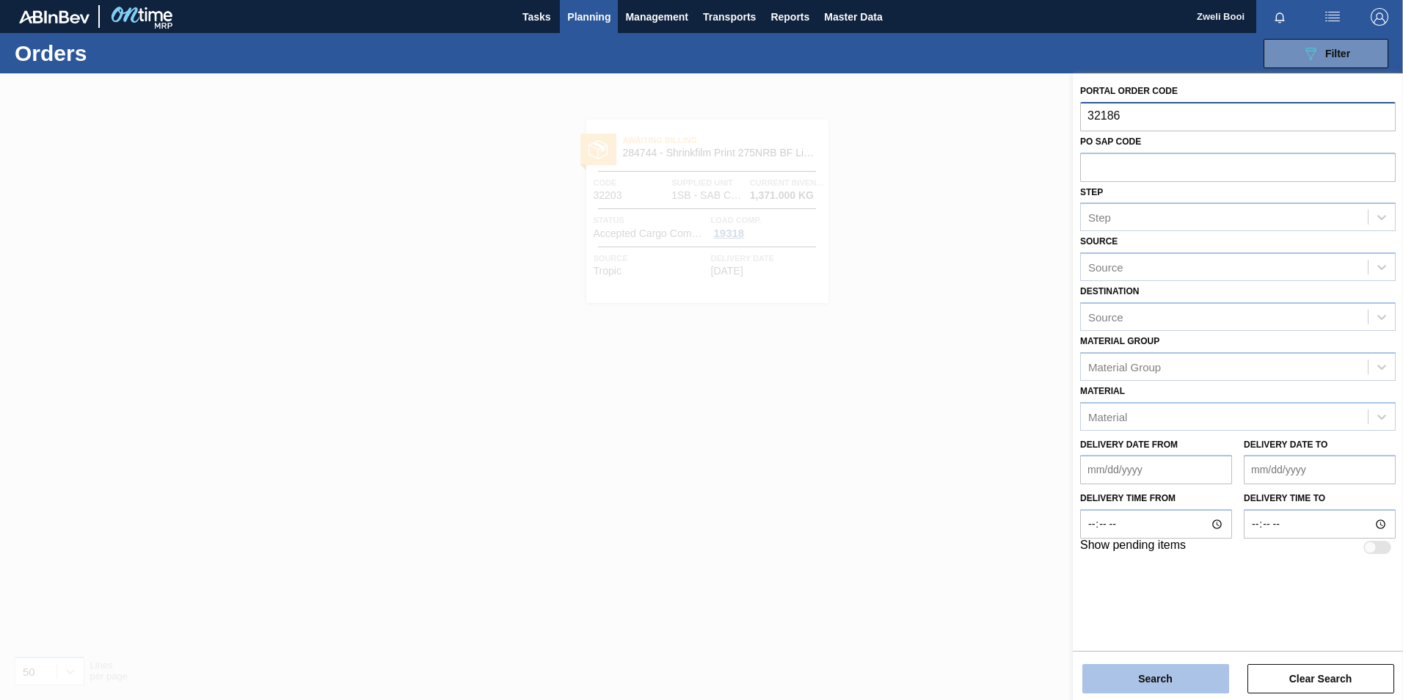
type input "32186"
click at [1209, 674] on button "Search" at bounding box center [1155, 678] width 147 height 29
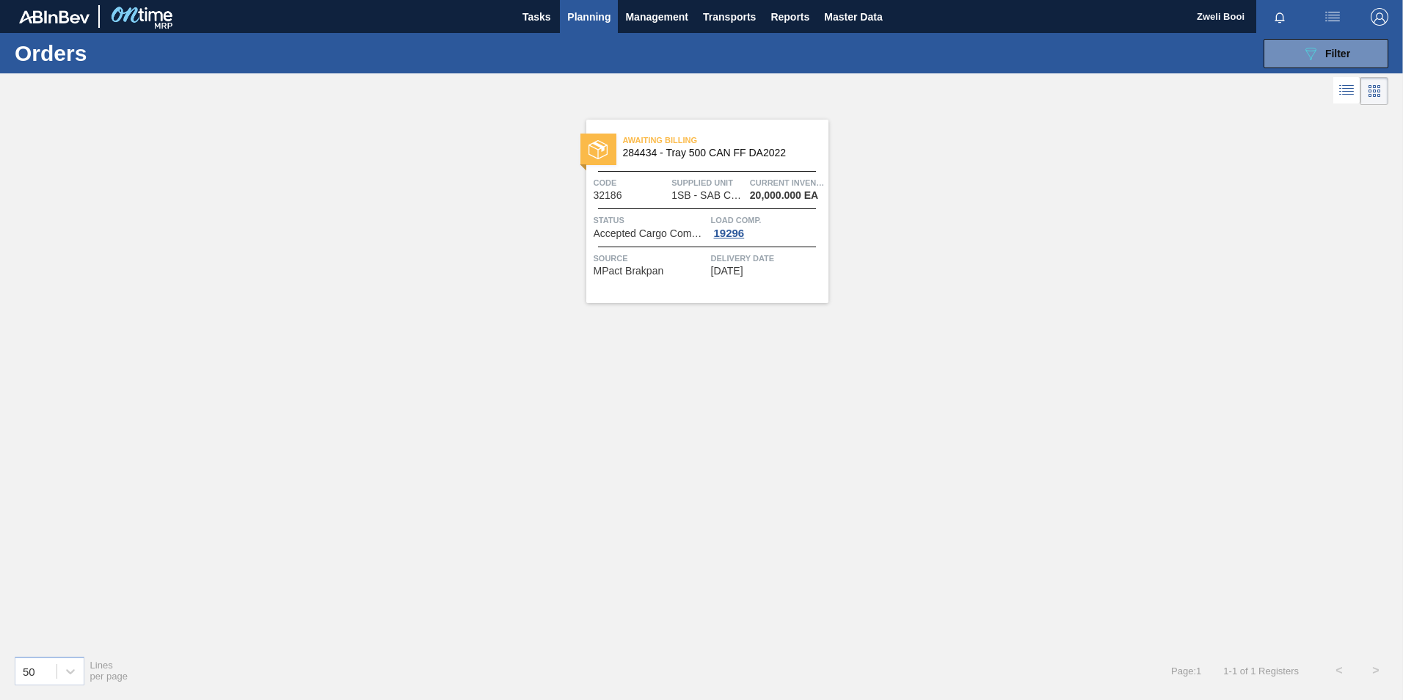
click at [701, 171] on div at bounding box center [707, 171] width 218 height 1
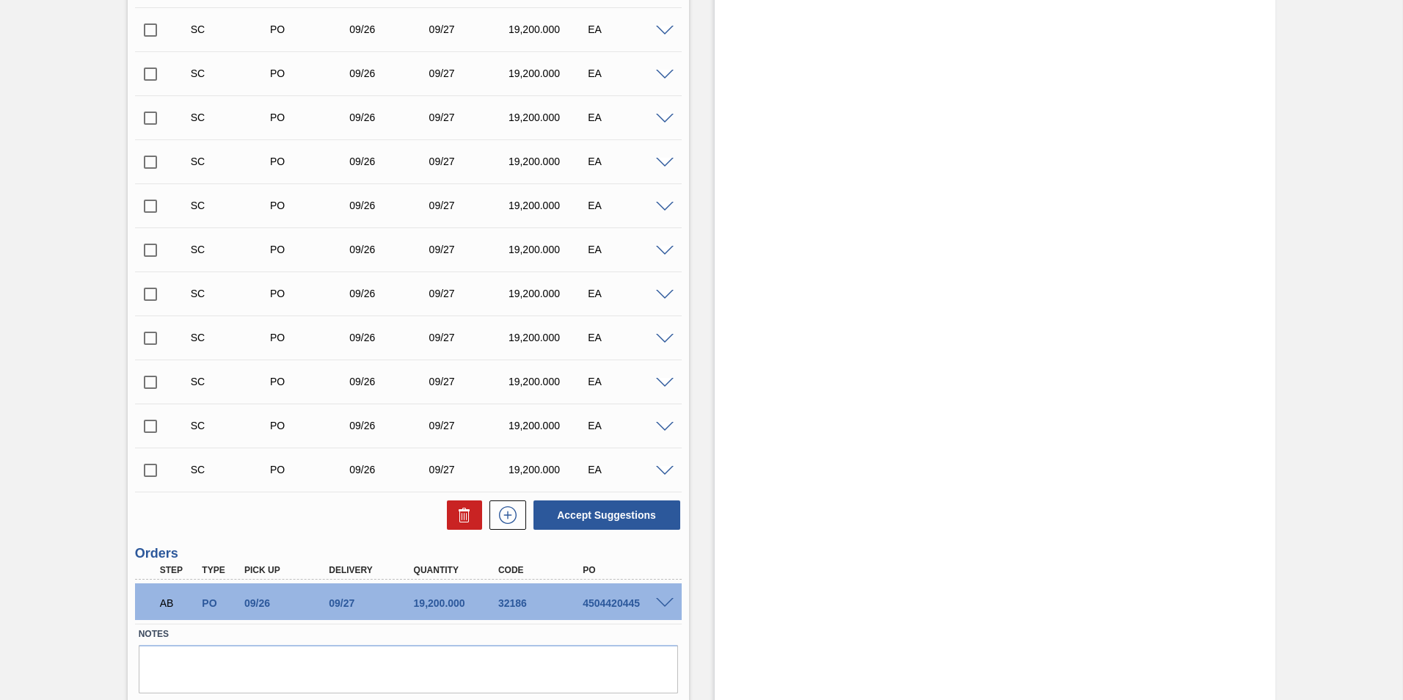
scroll to position [2583, 0]
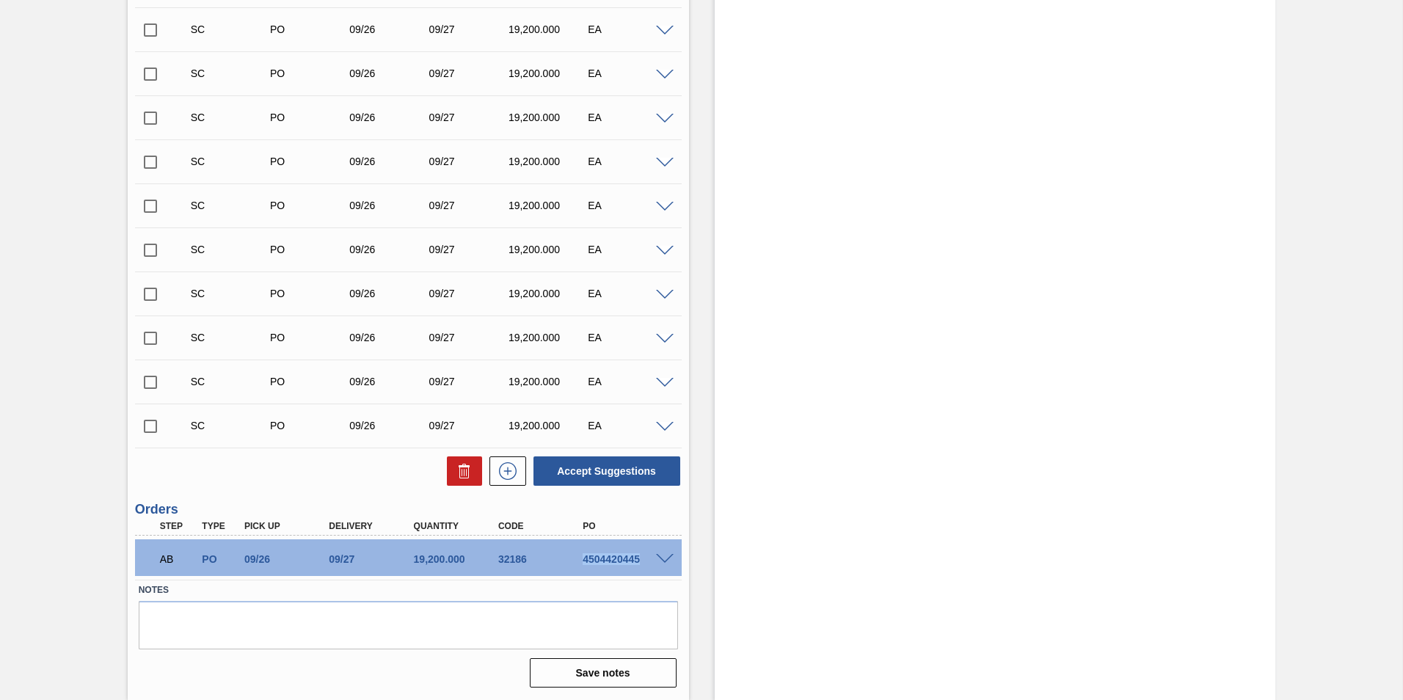
drag, startPoint x: 579, startPoint y: 561, endPoint x: 637, endPoint y: 565, distance: 58.1
click at [637, 565] on div "AB PO 09/26 09/27 19,200.000 32186 4504420445" at bounding box center [404, 557] width 508 height 29
drag, startPoint x: 637, startPoint y: 565, endPoint x: 661, endPoint y: 556, distance: 25.8
click at [661, 556] on span at bounding box center [665, 559] width 18 height 11
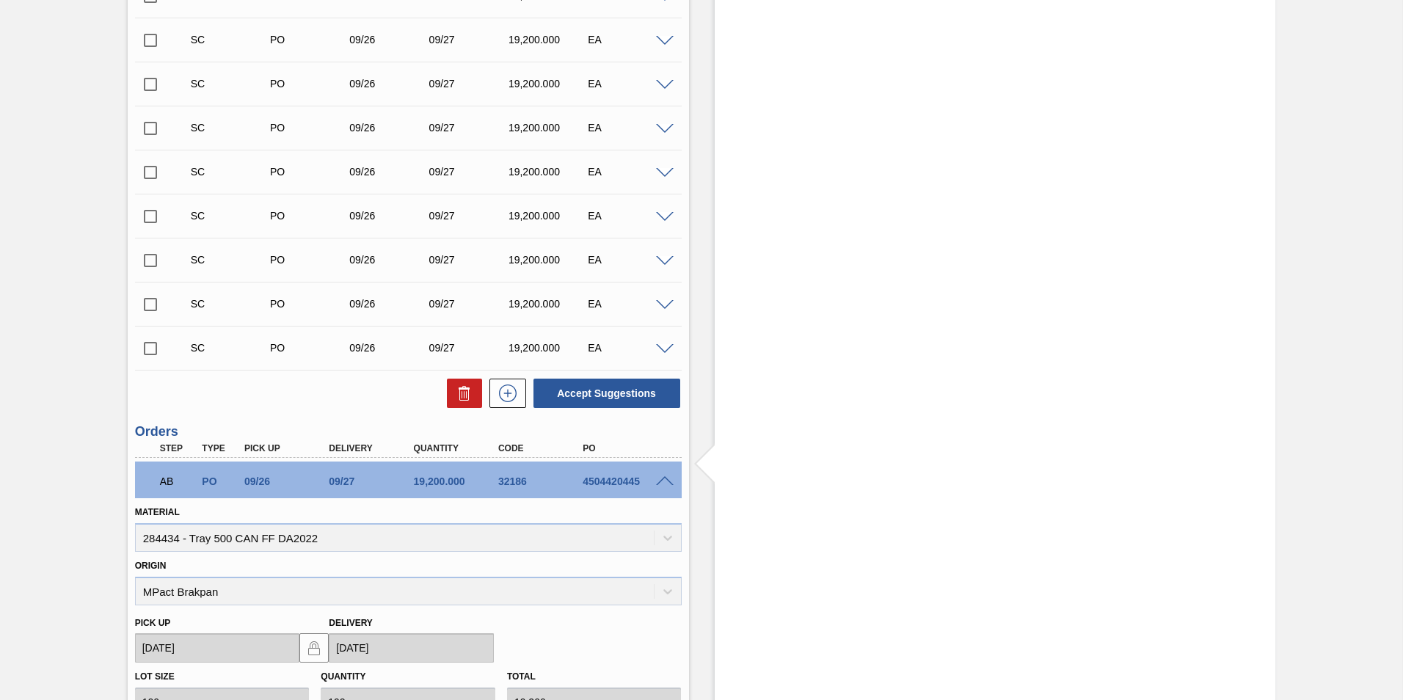
scroll to position [2803, 0]
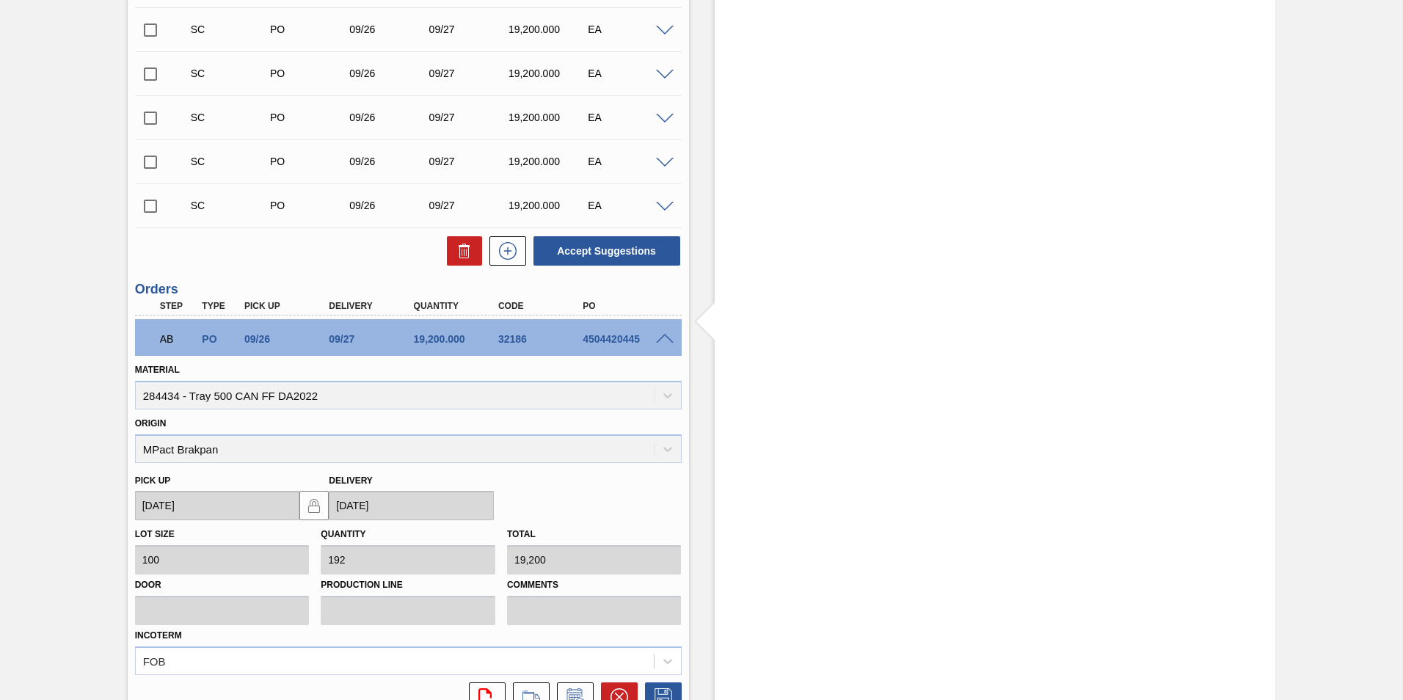
click at [662, 338] on span at bounding box center [665, 339] width 18 height 11
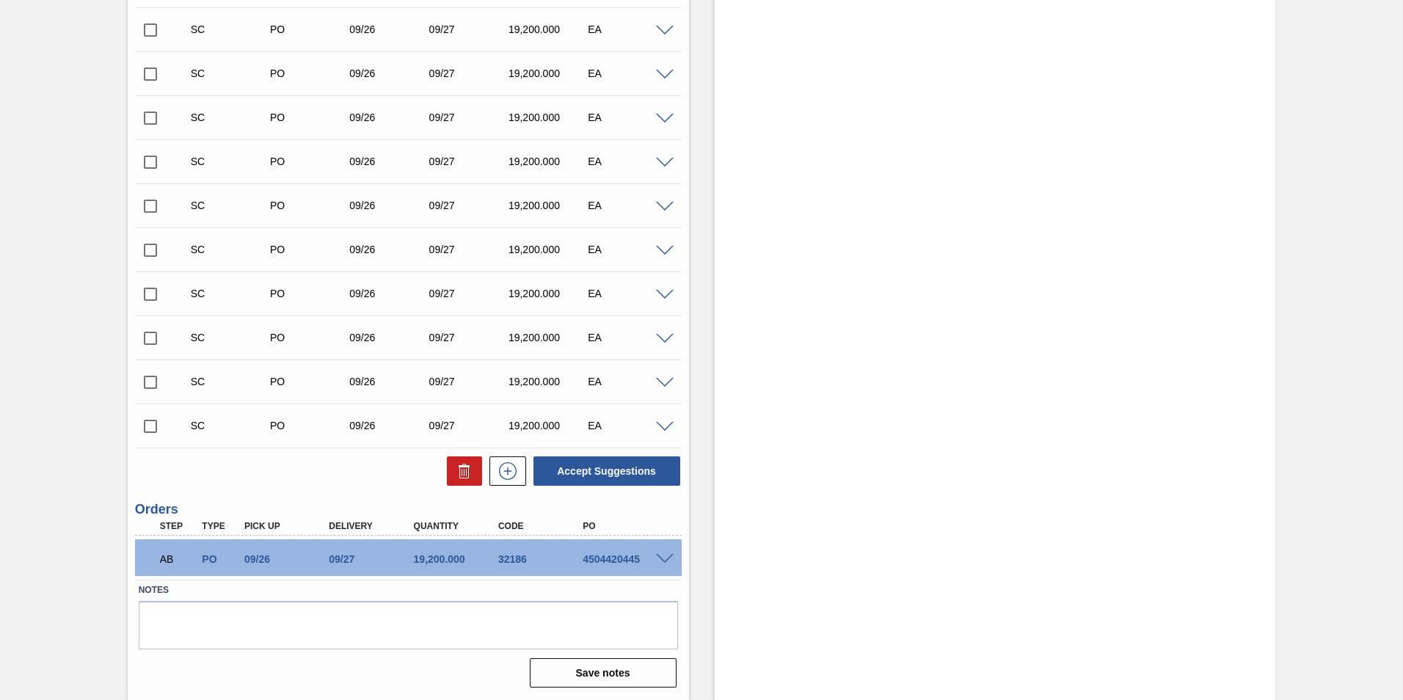
scroll to position [2583, 0]
click at [666, 561] on span at bounding box center [665, 559] width 18 height 11
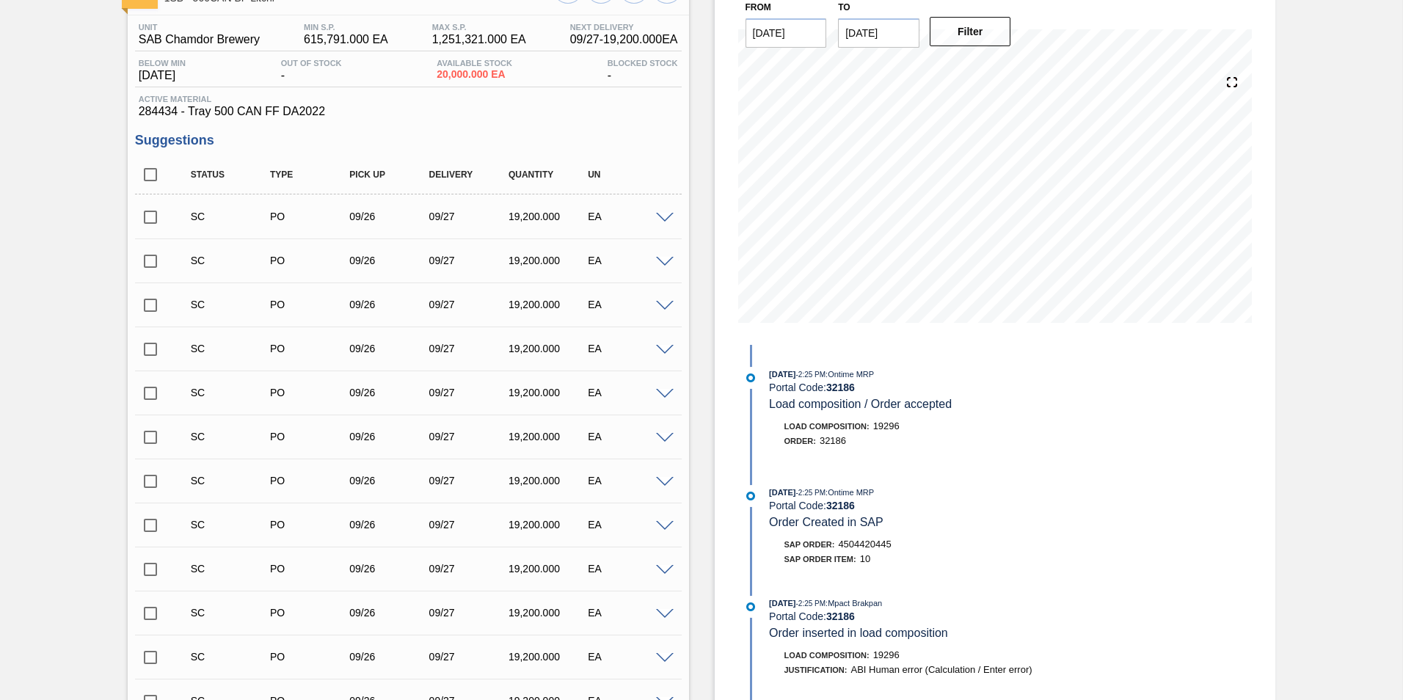
scroll to position [0, 0]
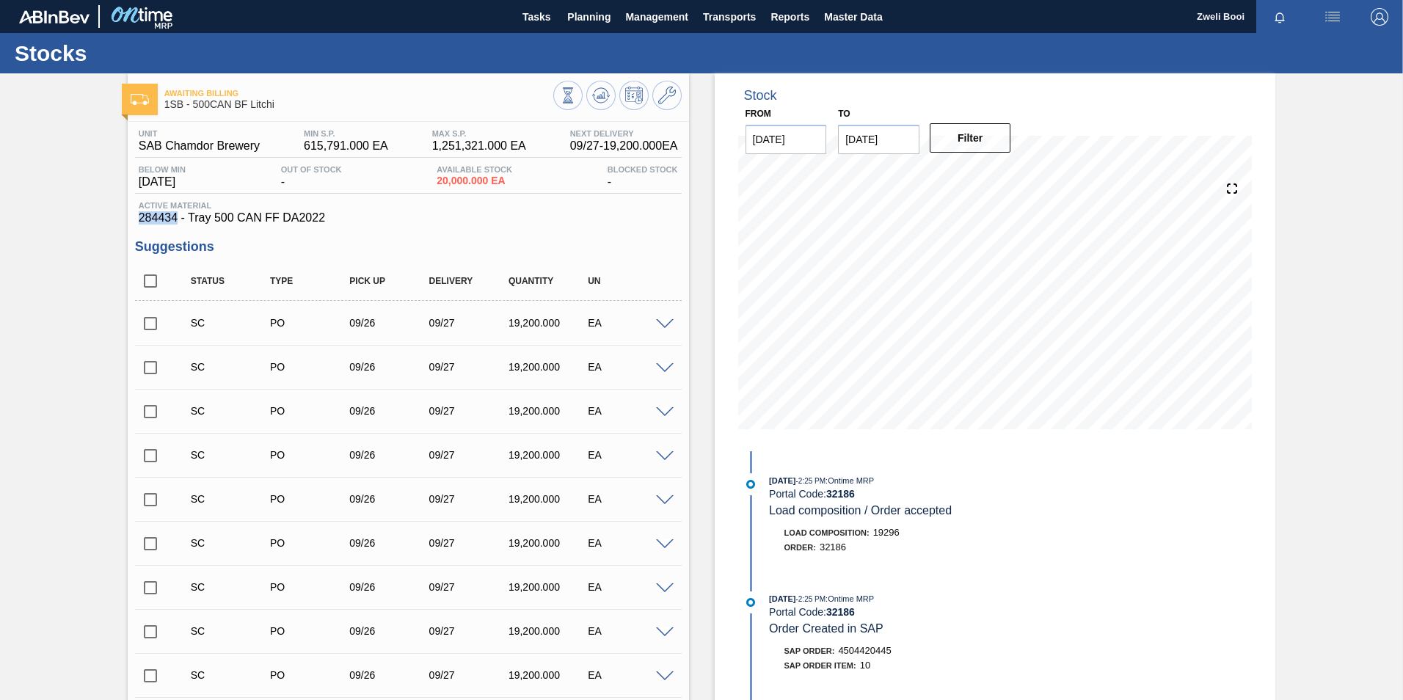
drag, startPoint x: 135, startPoint y: 213, endPoint x: 175, endPoint y: 217, distance: 39.9
click at [175, 217] on div "Active Material 284434 - Tray 500 CAN FF DA2022" at bounding box center [408, 212] width 547 height 23
click at [588, 20] on span "Planning" at bounding box center [588, 17] width 43 height 18
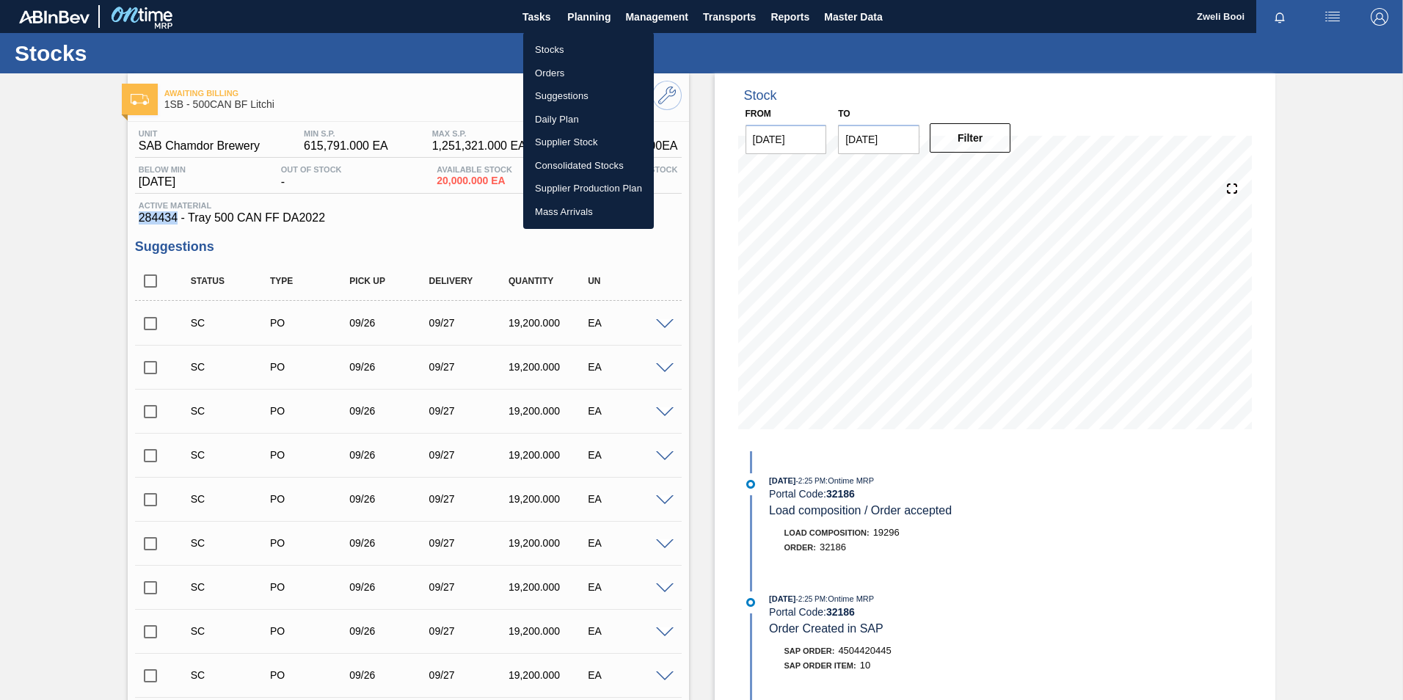
click at [550, 49] on li "Stocks" at bounding box center [588, 49] width 131 height 23
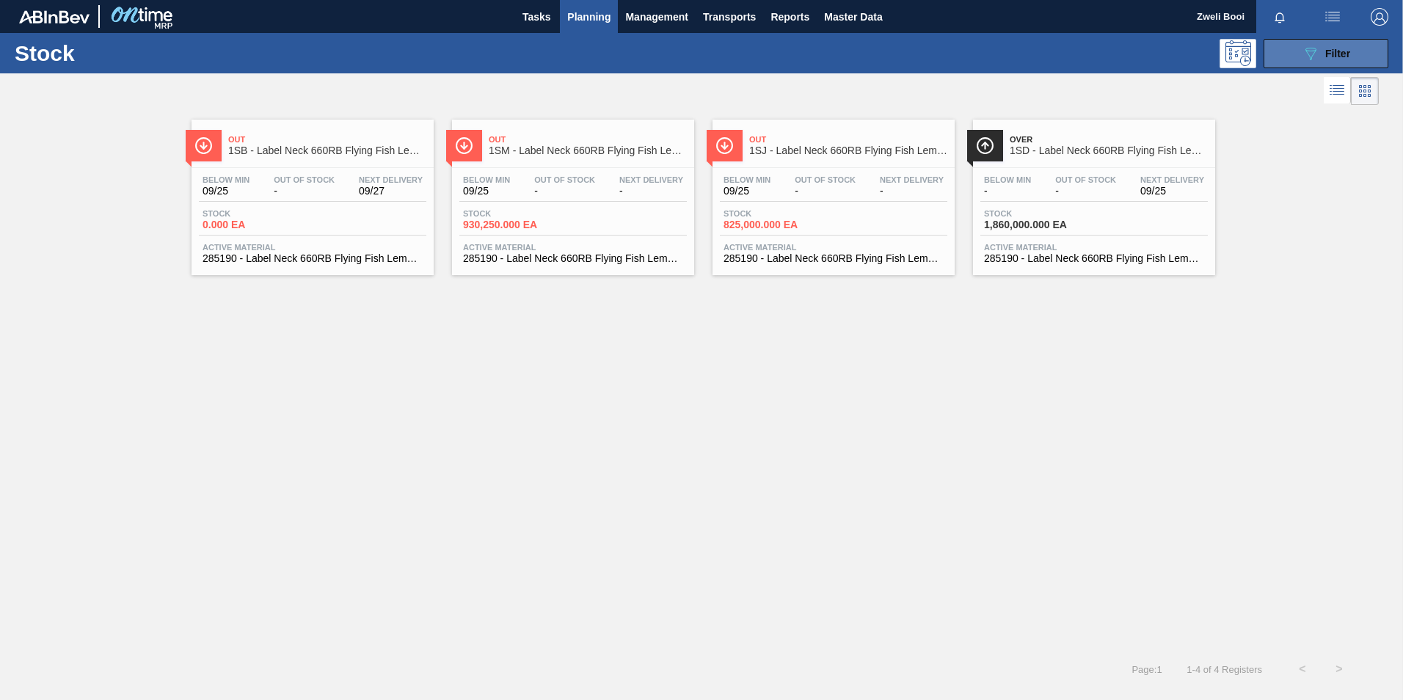
click at [1320, 60] on div "089F7B8B-B2A5-4AFE-B5C0-19BA573D28AC Filter" at bounding box center [1326, 54] width 48 height 18
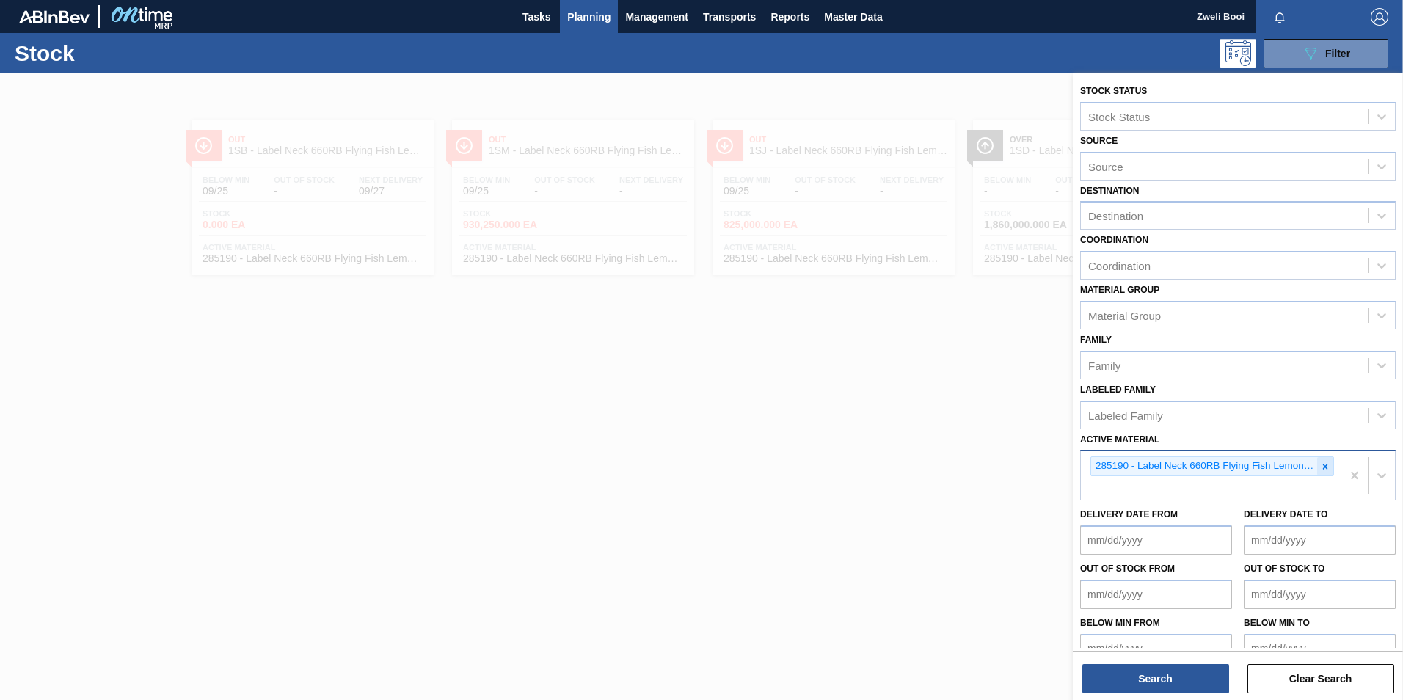
click at [1325, 466] on icon at bounding box center [1325, 467] width 10 height 10
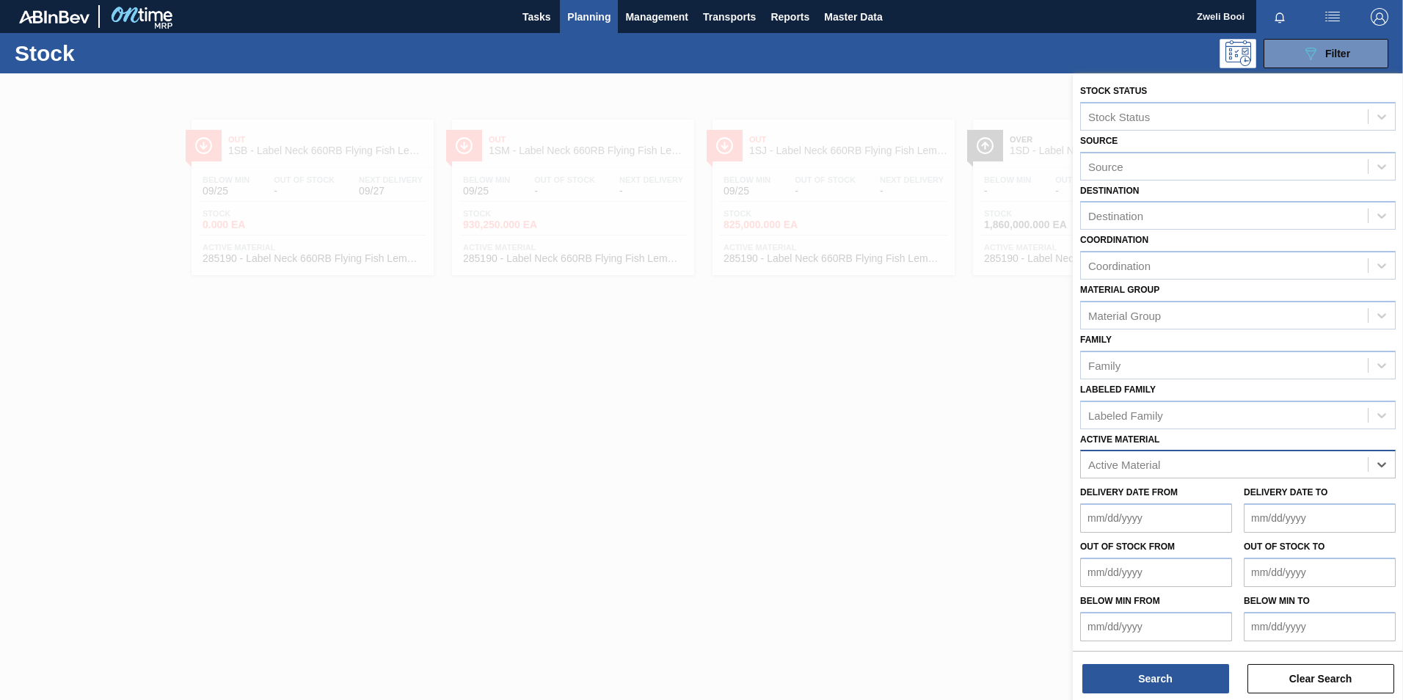
click at [949, 445] on div at bounding box center [701, 423] width 1403 height 700
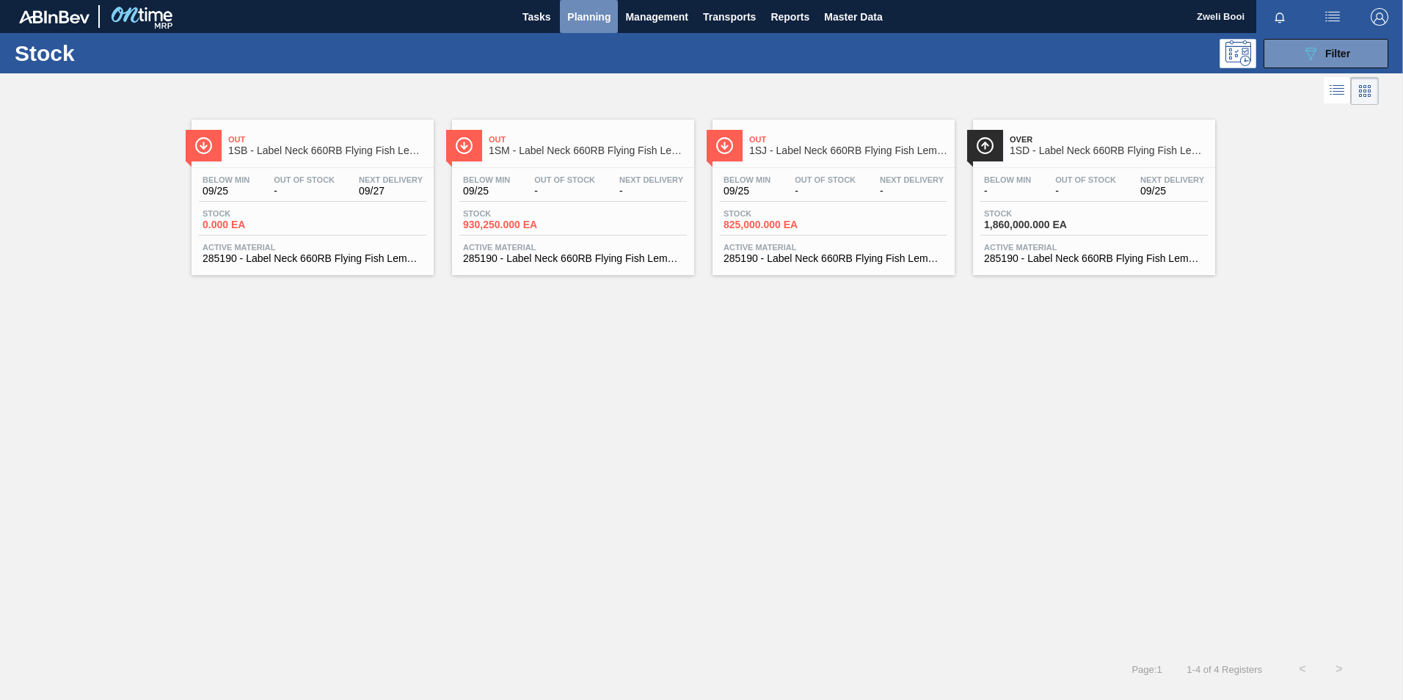
click at [584, 11] on span "Planning" at bounding box center [588, 17] width 43 height 18
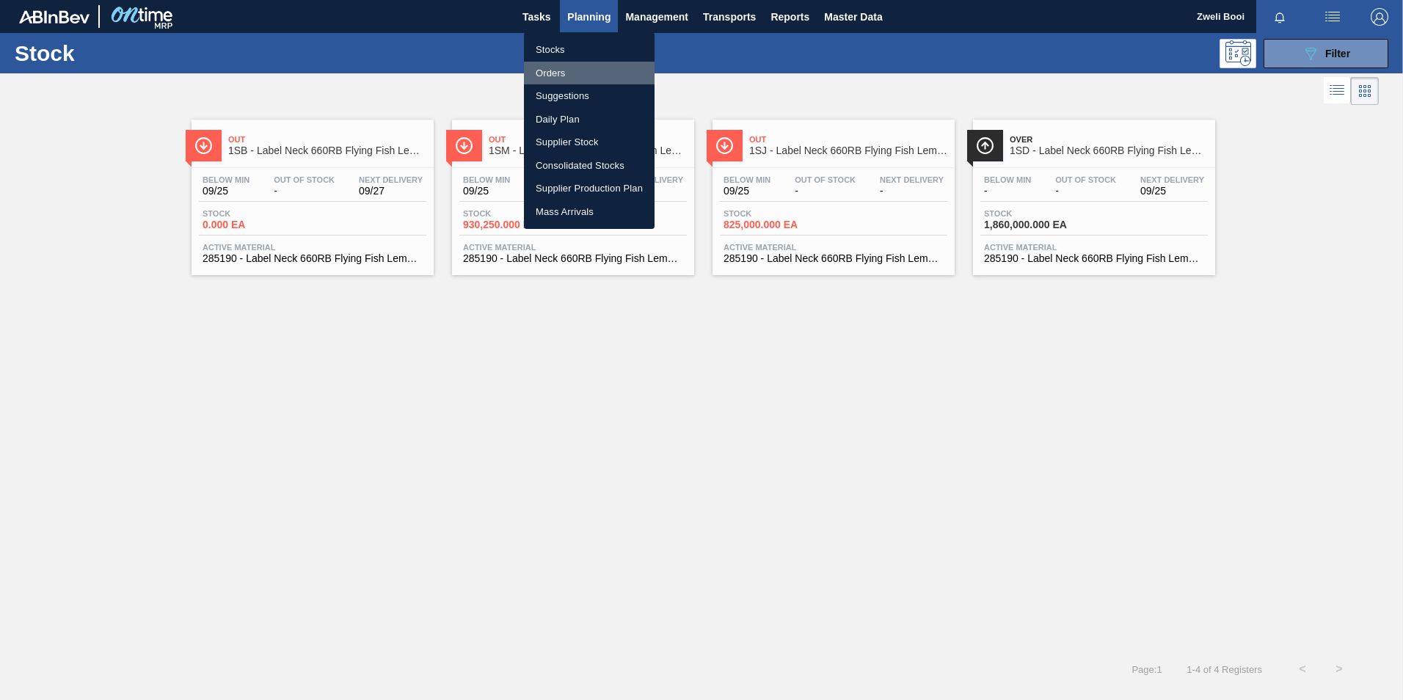
click at [570, 74] on li "Orders" at bounding box center [589, 73] width 131 height 23
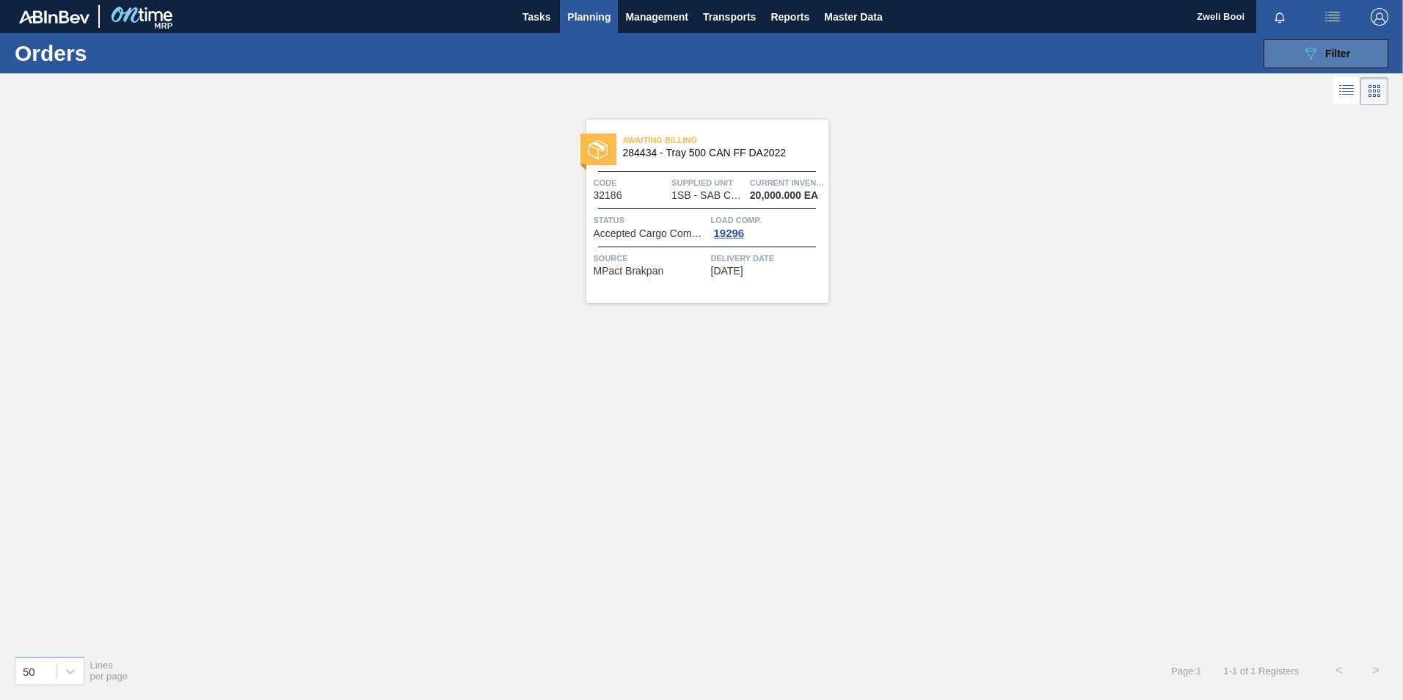
click at [1306, 48] on icon "089F7B8B-B2A5-4AFE-B5C0-19BA573D28AC" at bounding box center [1311, 54] width 18 height 18
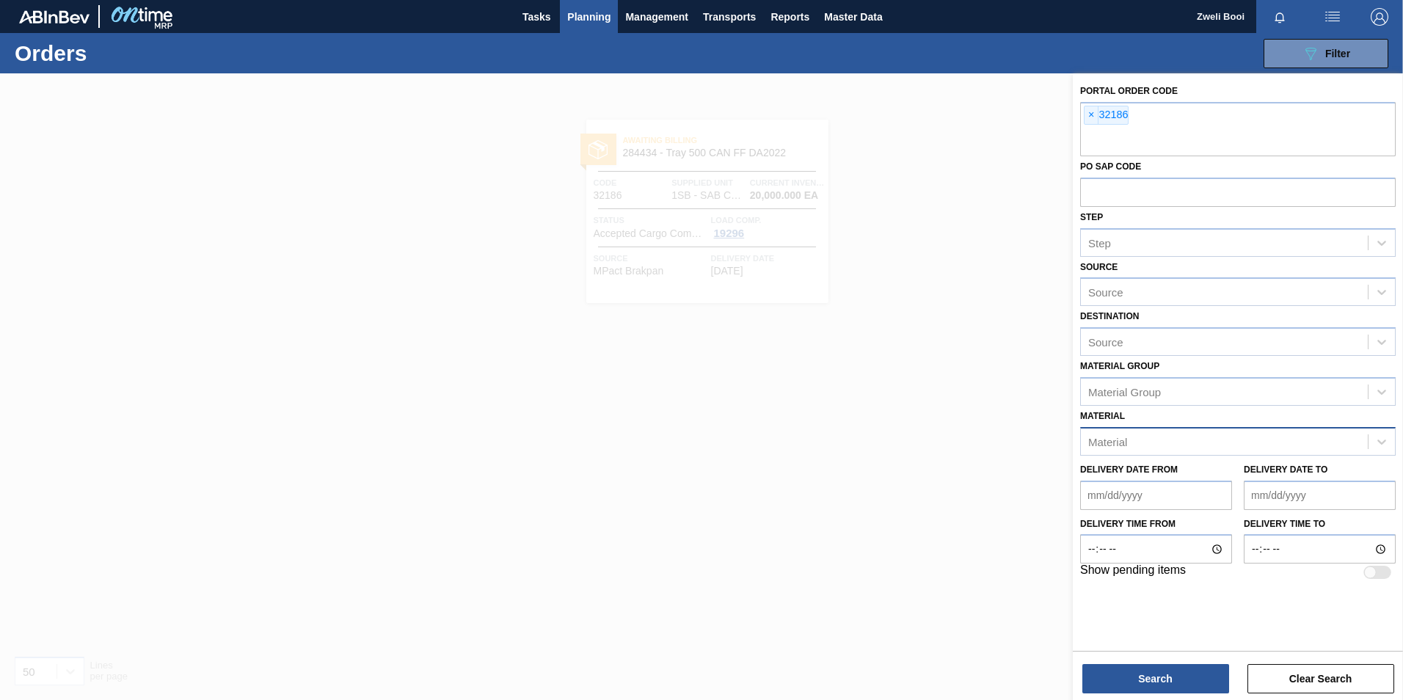
click at [1146, 443] on div "Material" at bounding box center [1224, 441] width 287 height 21
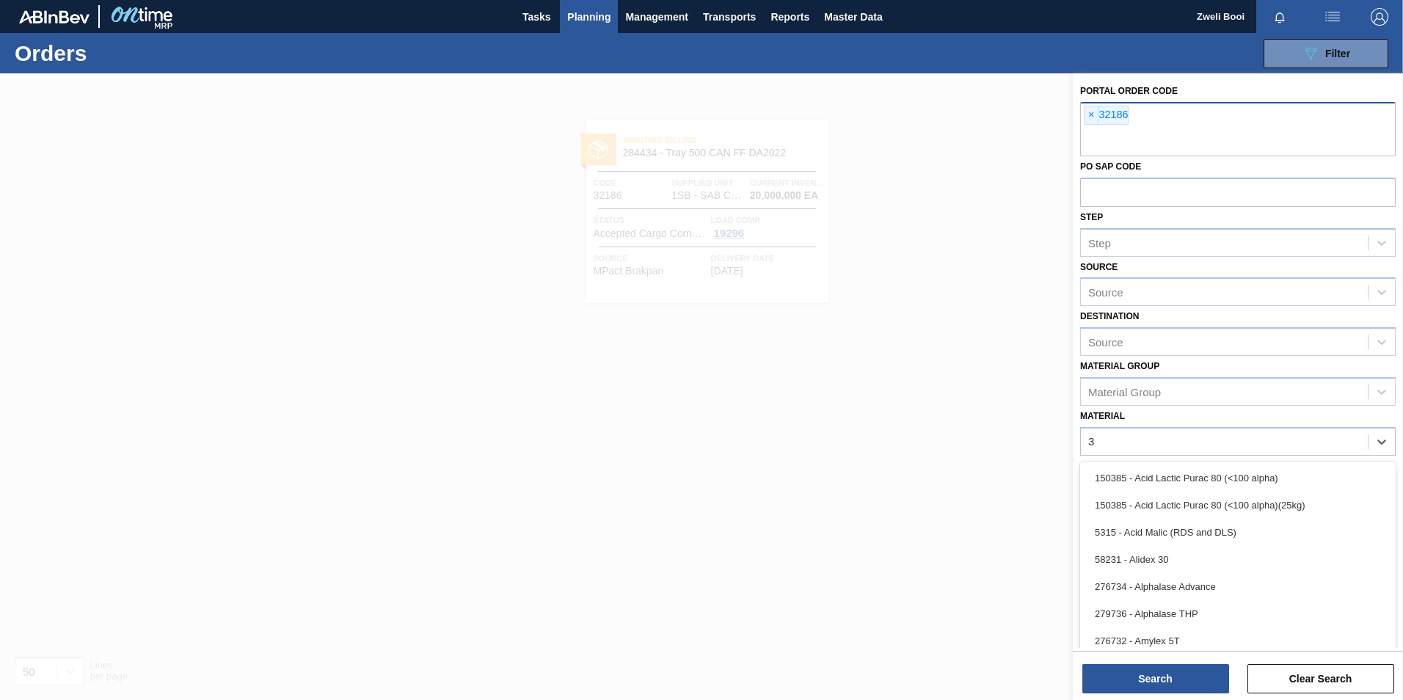
type input "3"
click at [1143, 117] on div "× 32186" at bounding box center [1238, 129] width 316 height 54
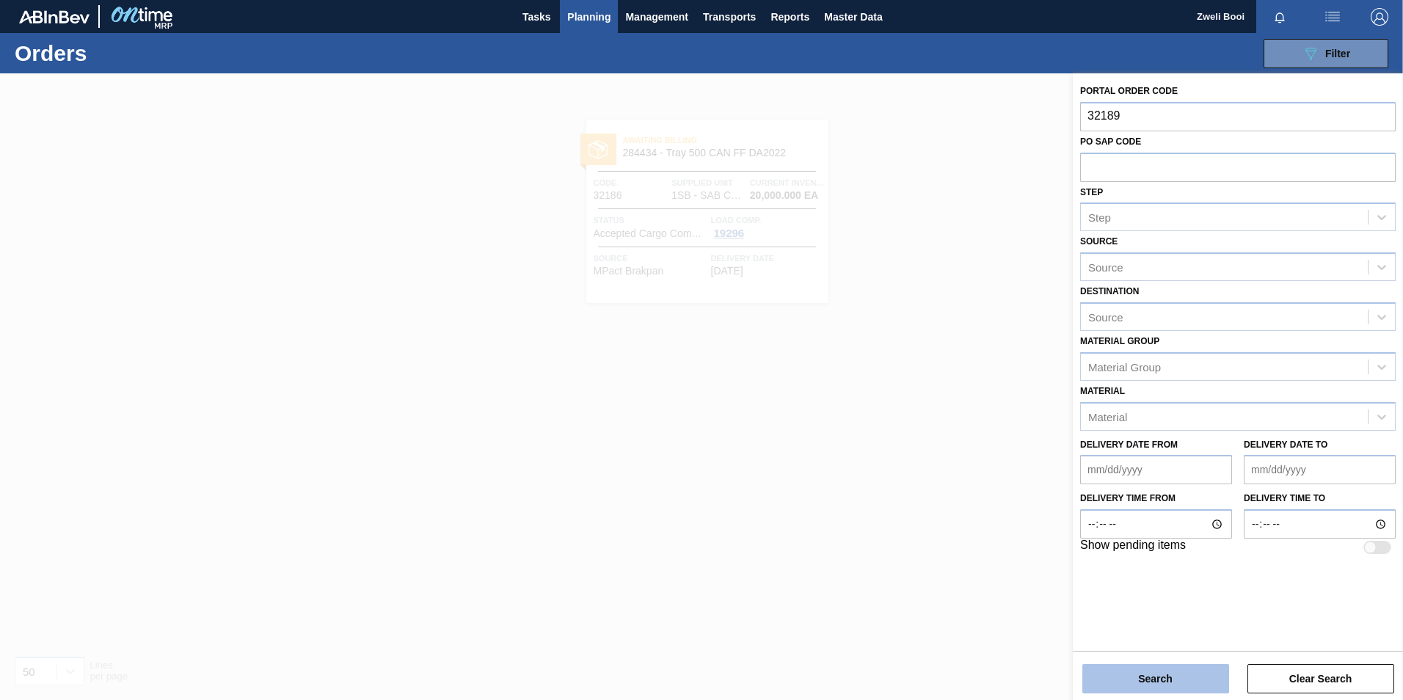
type input "32189"
click at [1143, 672] on button "Search" at bounding box center [1155, 678] width 147 height 29
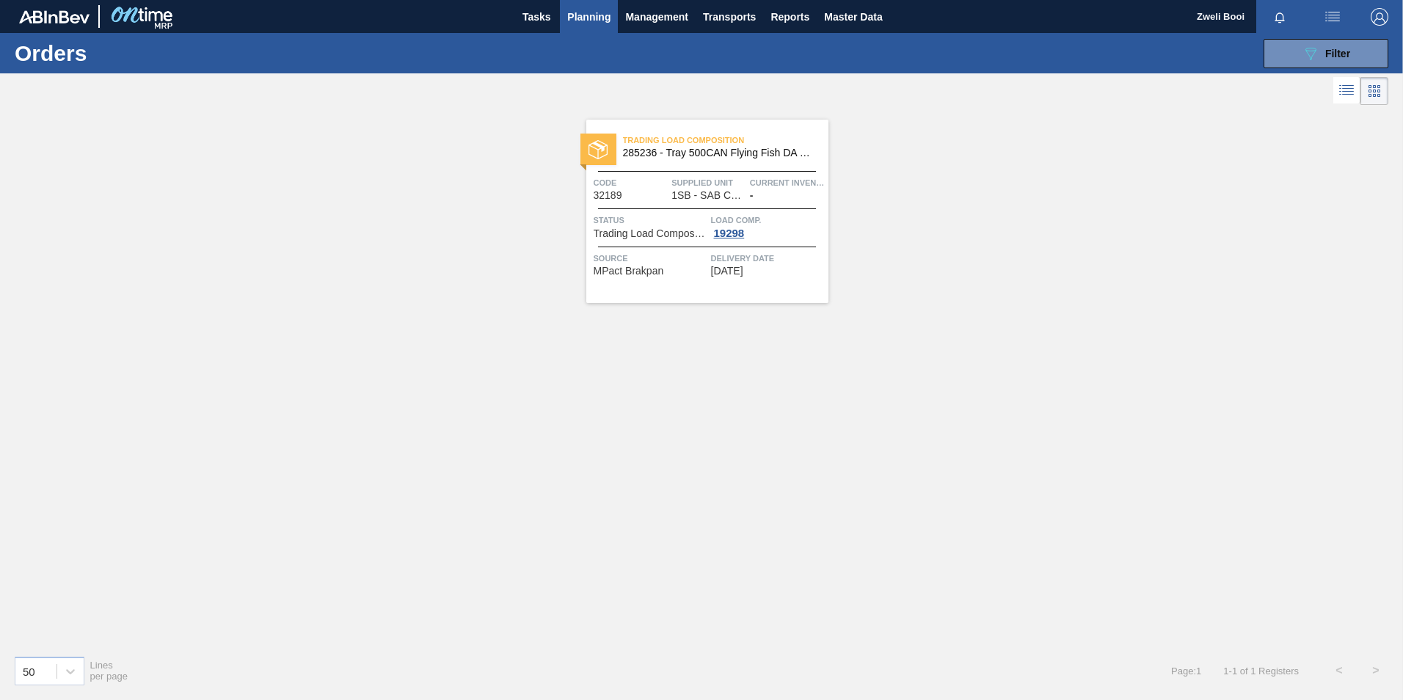
click at [754, 203] on div "Trading Load Composition 285236 - Tray 500CAN Flying Fish DA PU25 Code 32189 Su…" at bounding box center [707, 211] width 242 height 183
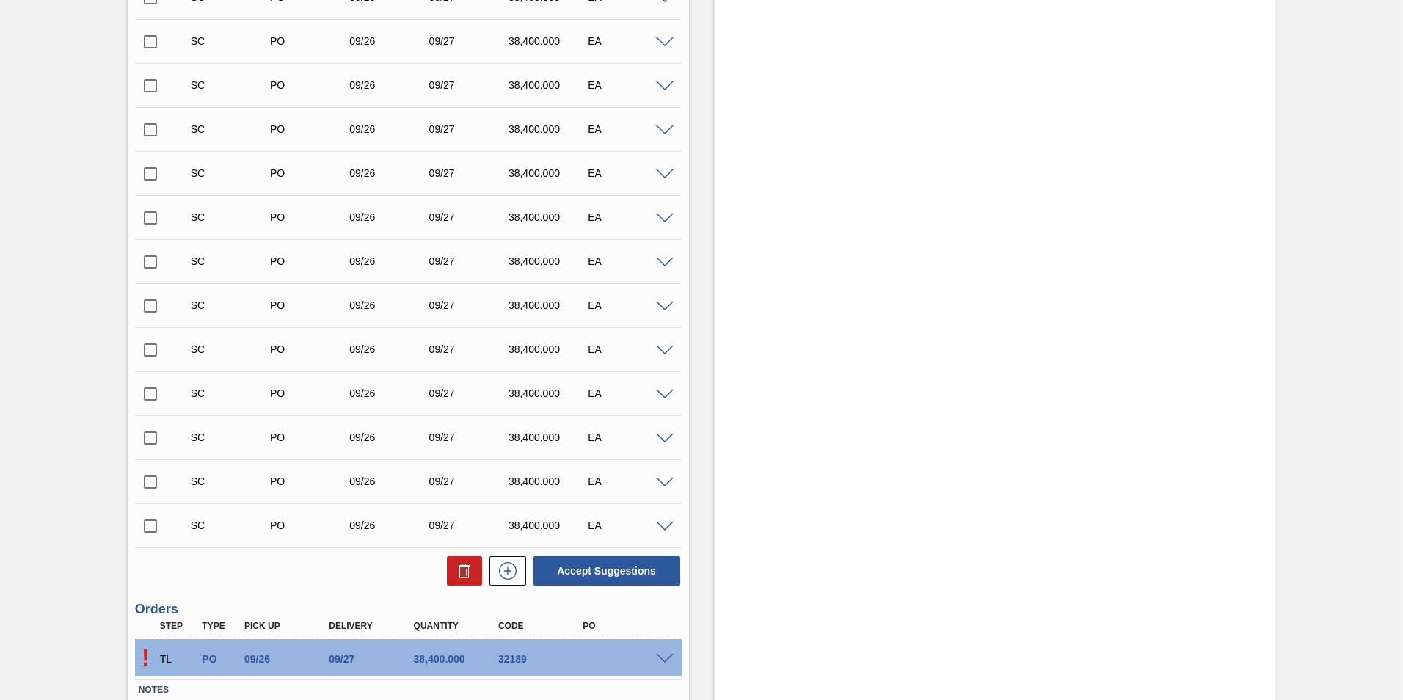
scroll to position [1571, 0]
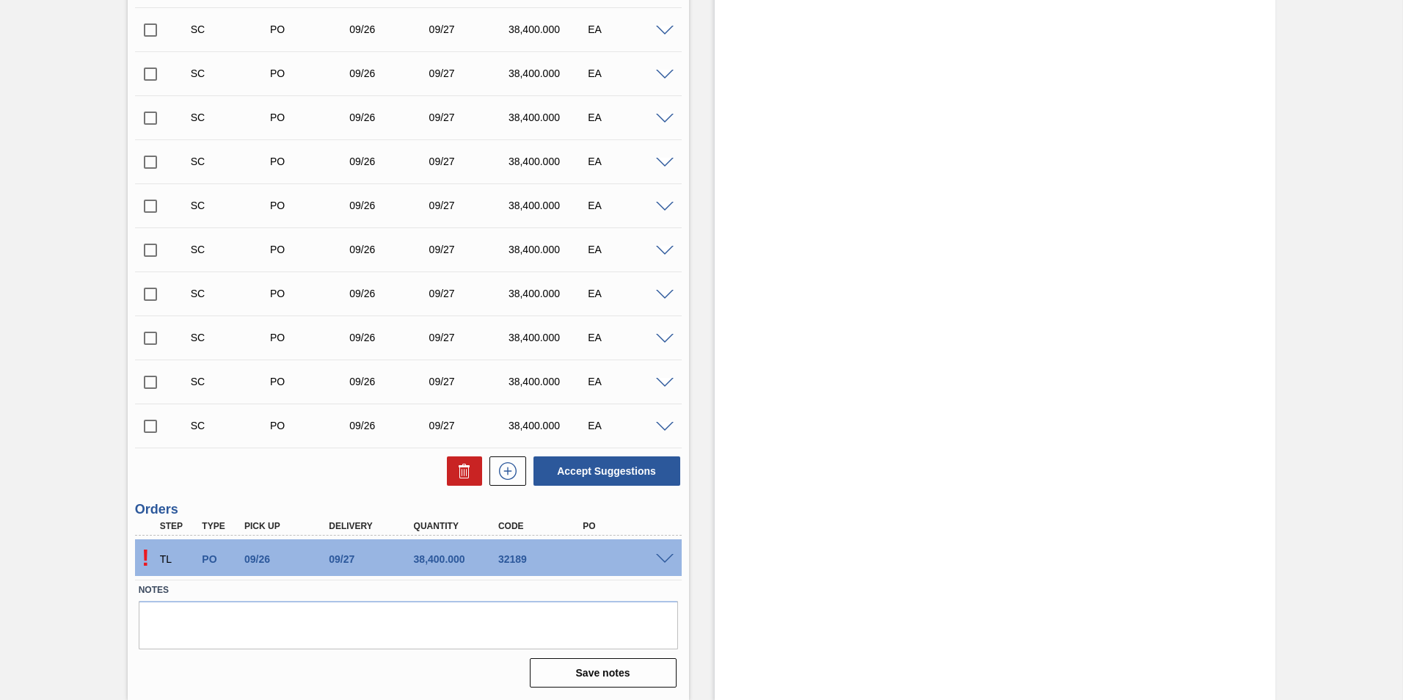
click at [661, 558] on span at bounding box center [665, 559] width 18 height 11
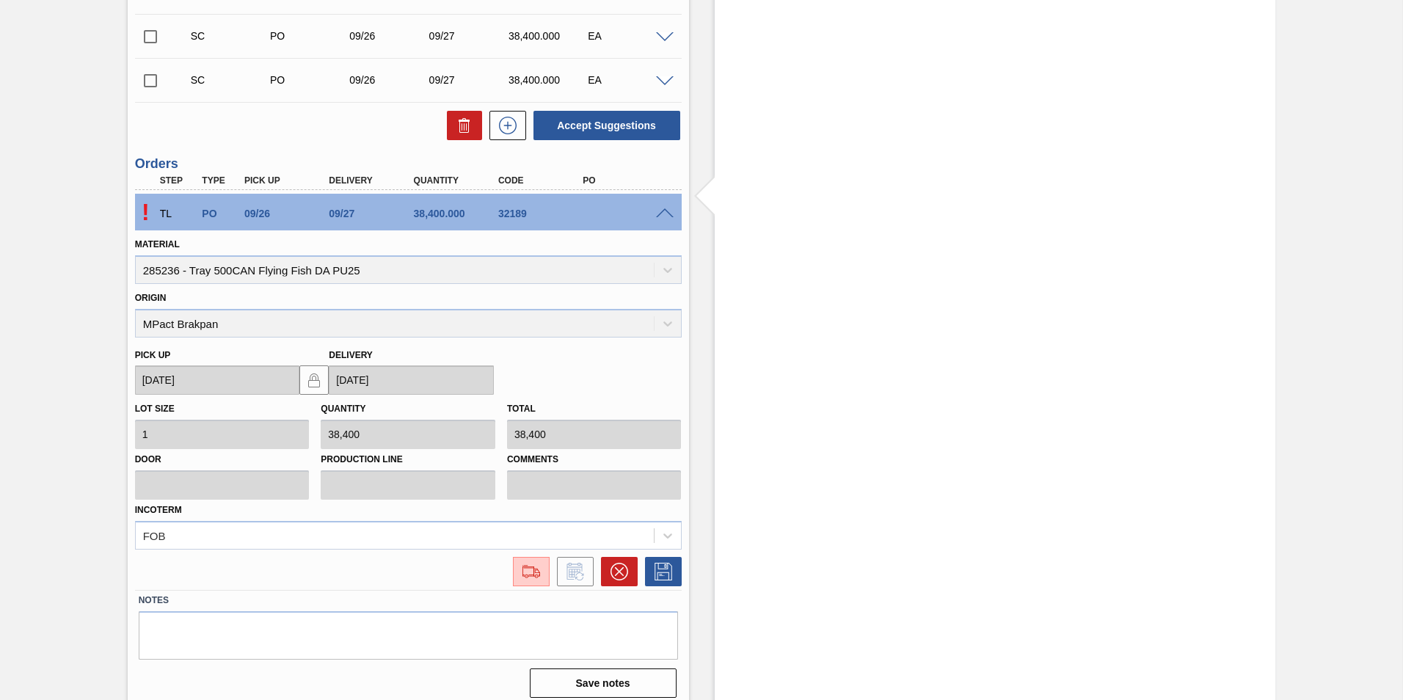
scroll to position [1926, 0]
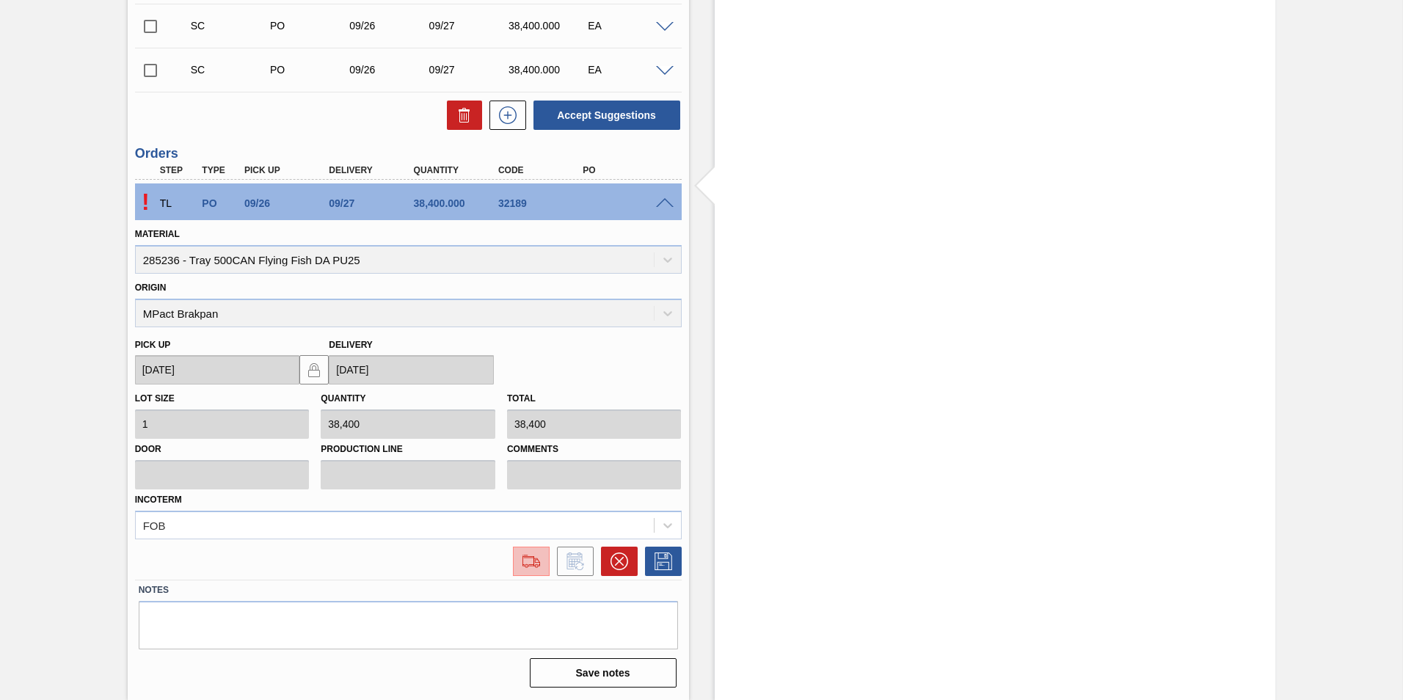
click at [541, 565] on img at bounding box center [531, 562] width 23 height 18
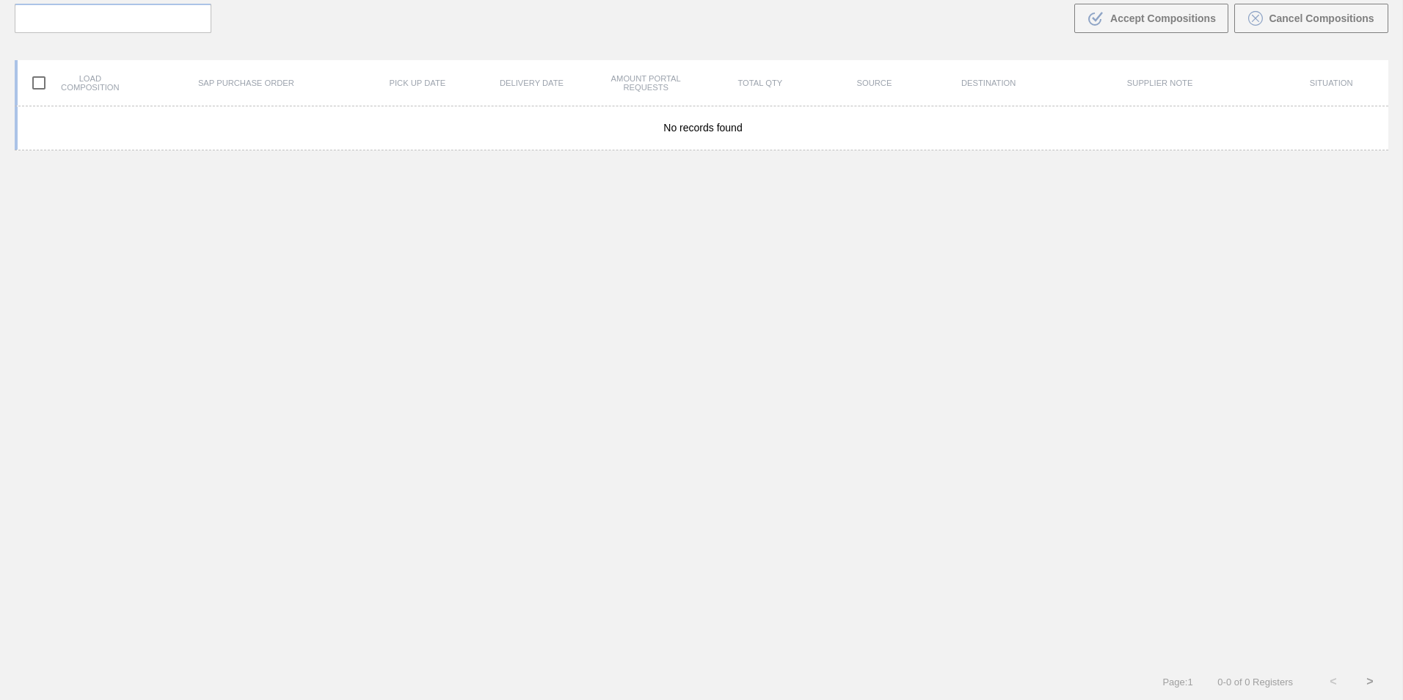
scroll to position [106, 0]
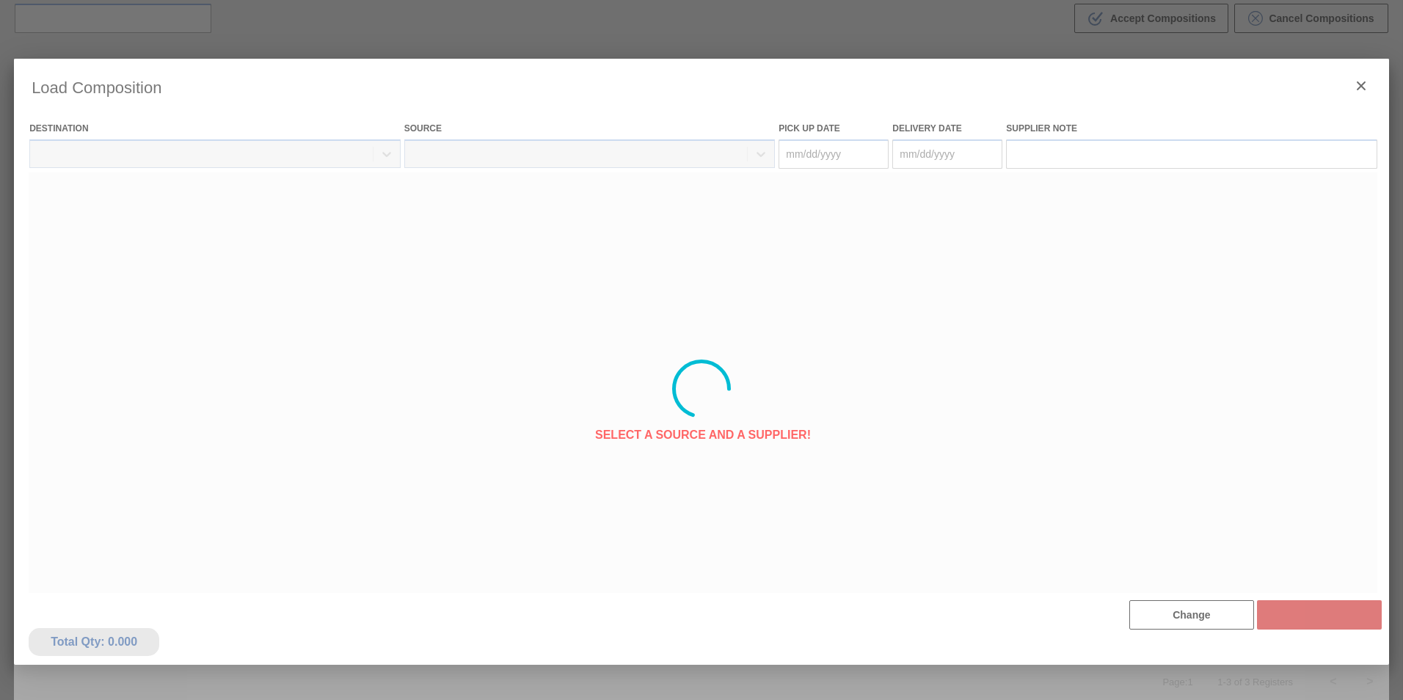
type Date "[DATE]"
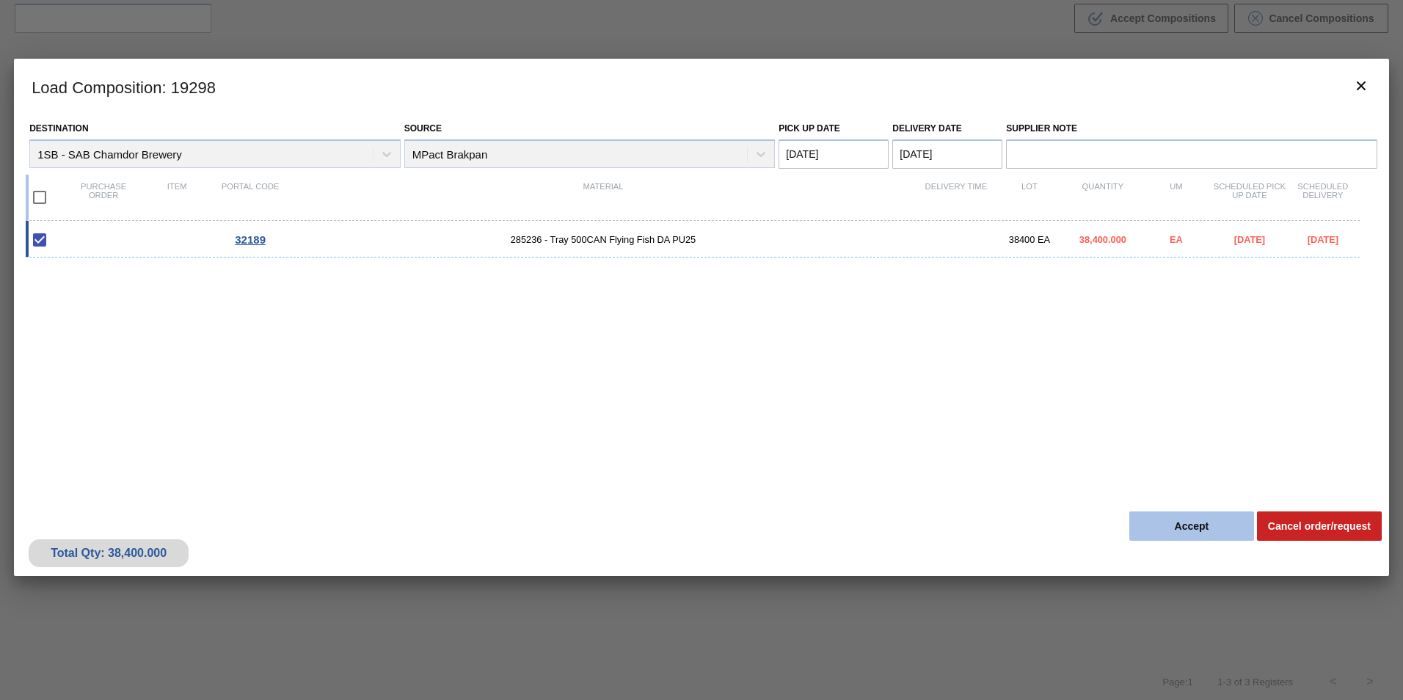
click at [1201, 534] on button "Accept" at bounding box center [1191, 526] width 125 height 29
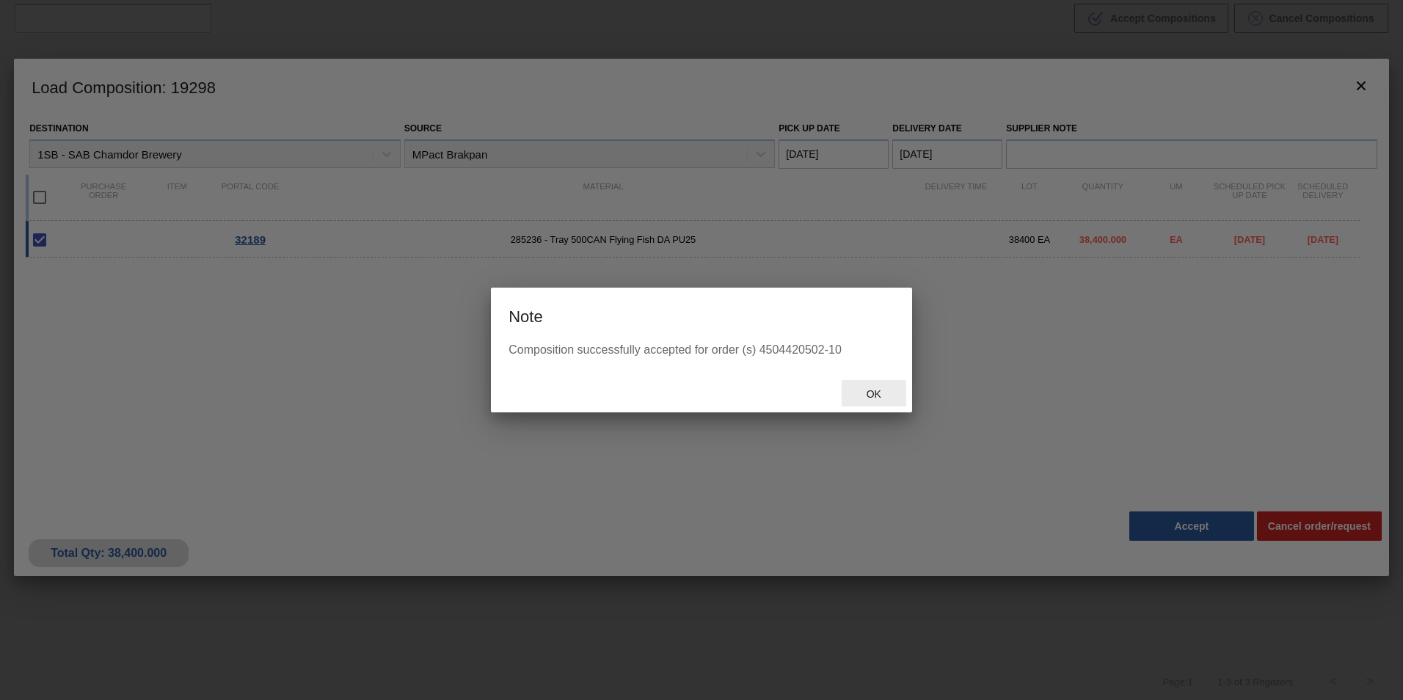
click at [869, 395] on span "Ok" at bounding box center [874, 394] width 38 height 12
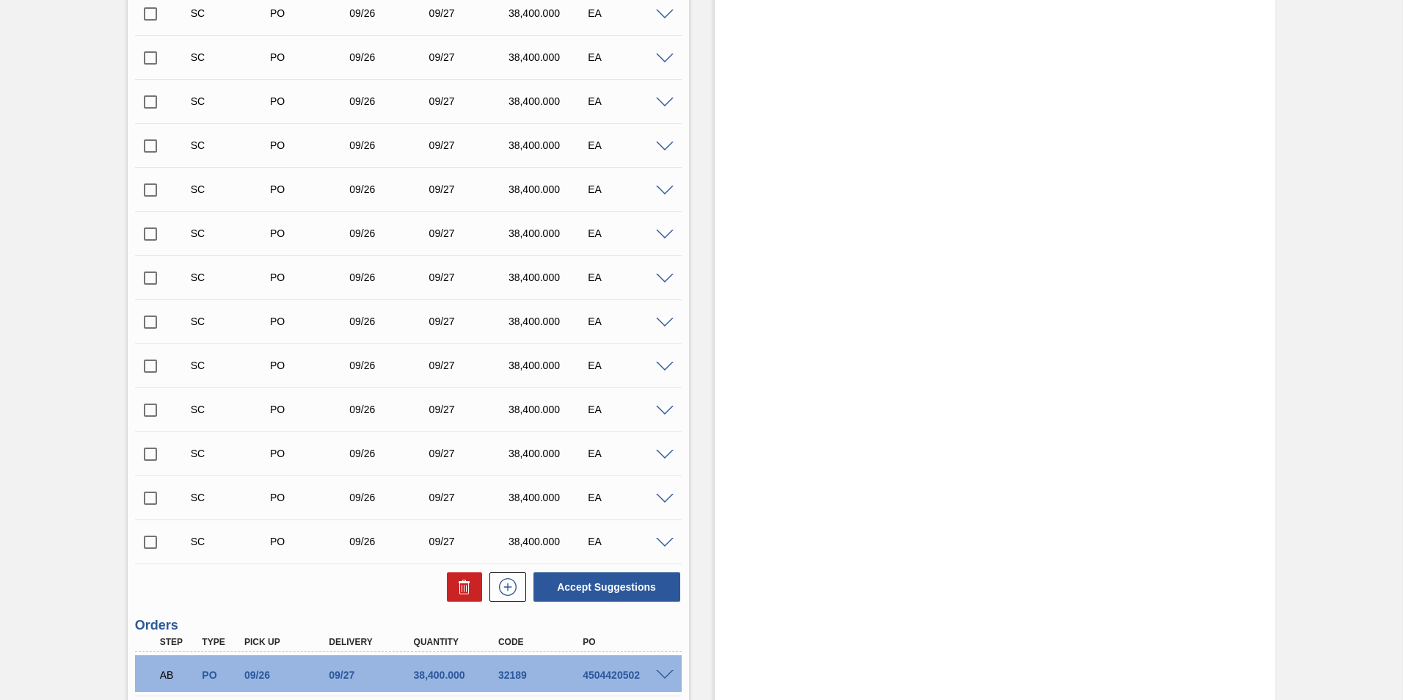
scroll to position [1571, 0]
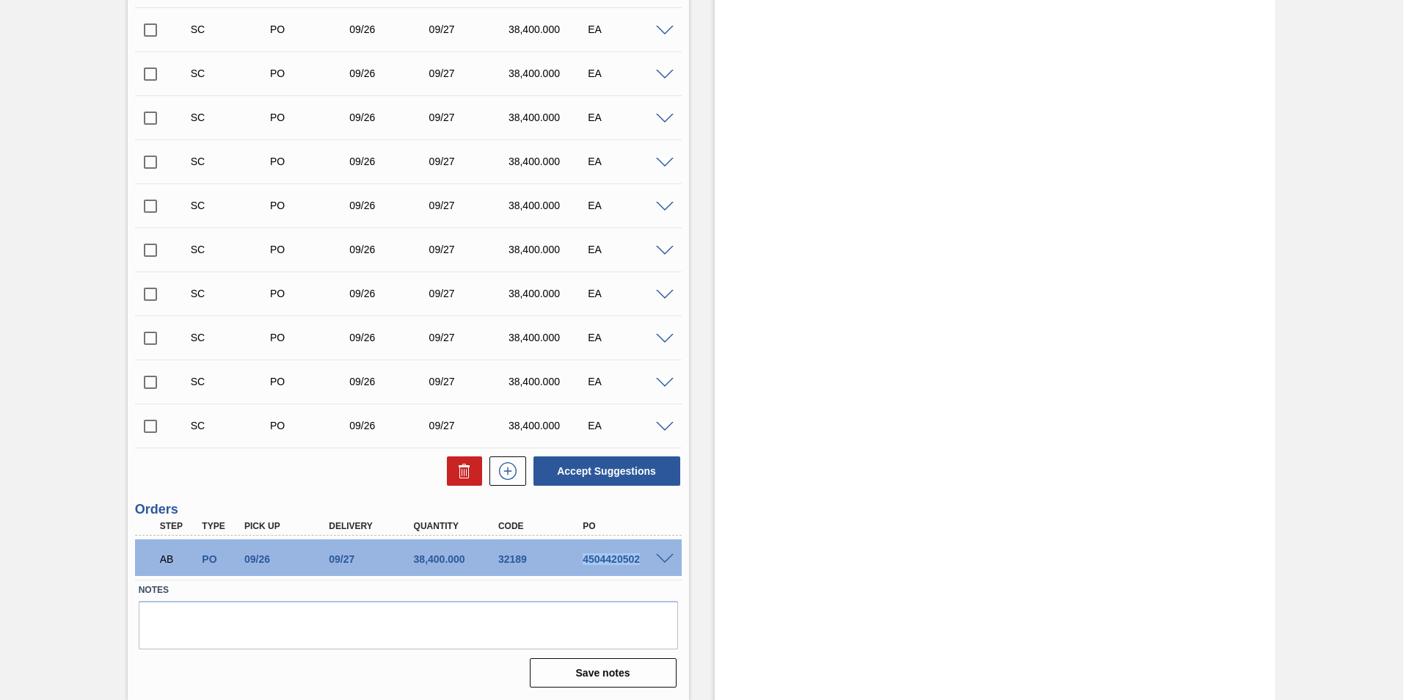
drag, startPoint x: 578, startPoint y: 560, endPoint x: 645, endPoint y: 566, distance: 67.0
click at [645, 566] on div "AB PO 09/26 09/27 38,400.000 32189 4504420502" at bounding box center [404, 557] width 508 height 29
copy div "4504420502"
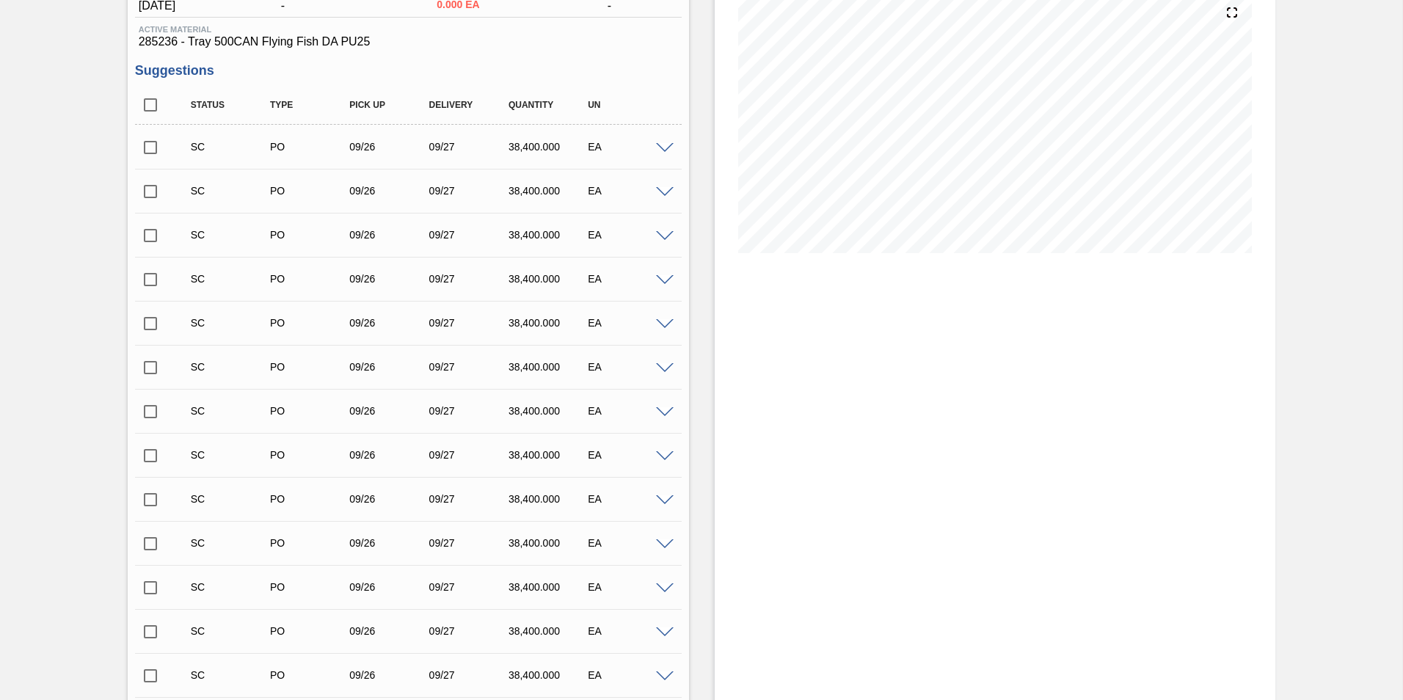
scroll to position [0, 0]
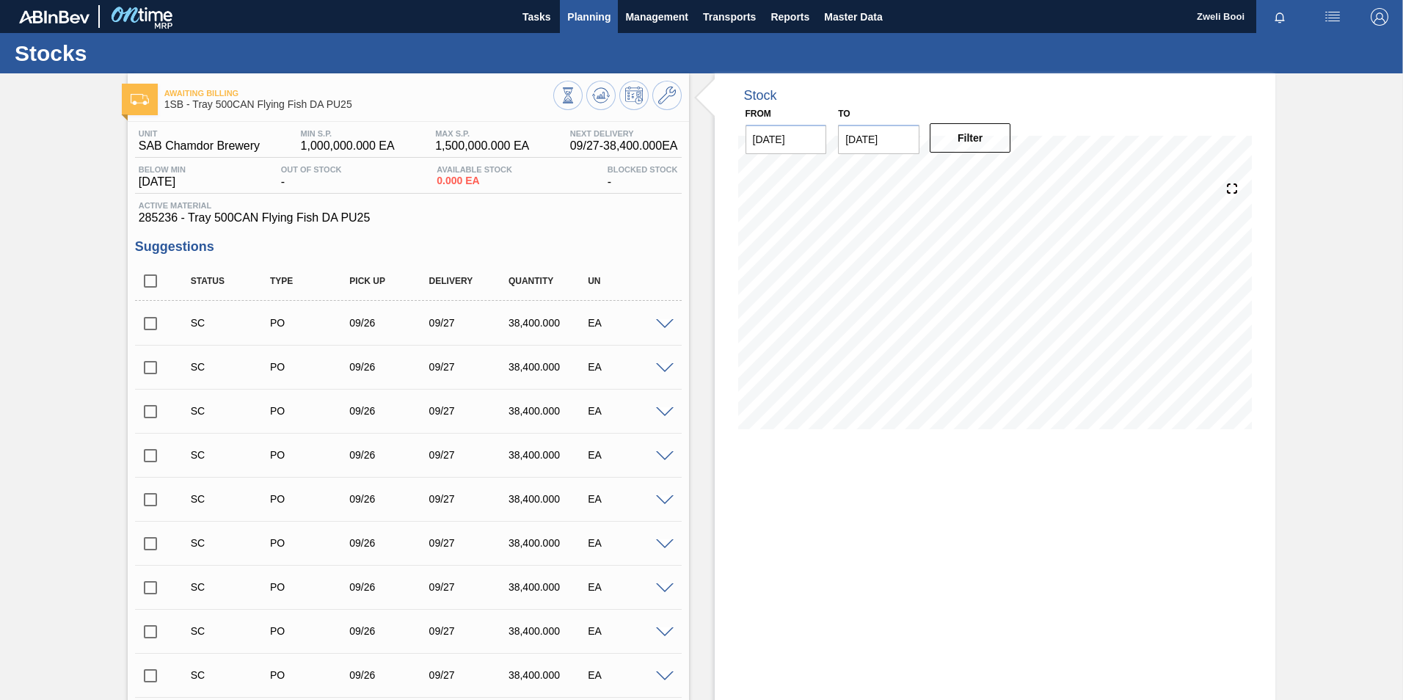
click at [596, 22] on span "Planning" at bounding box center [588, 17] width 43 height 18
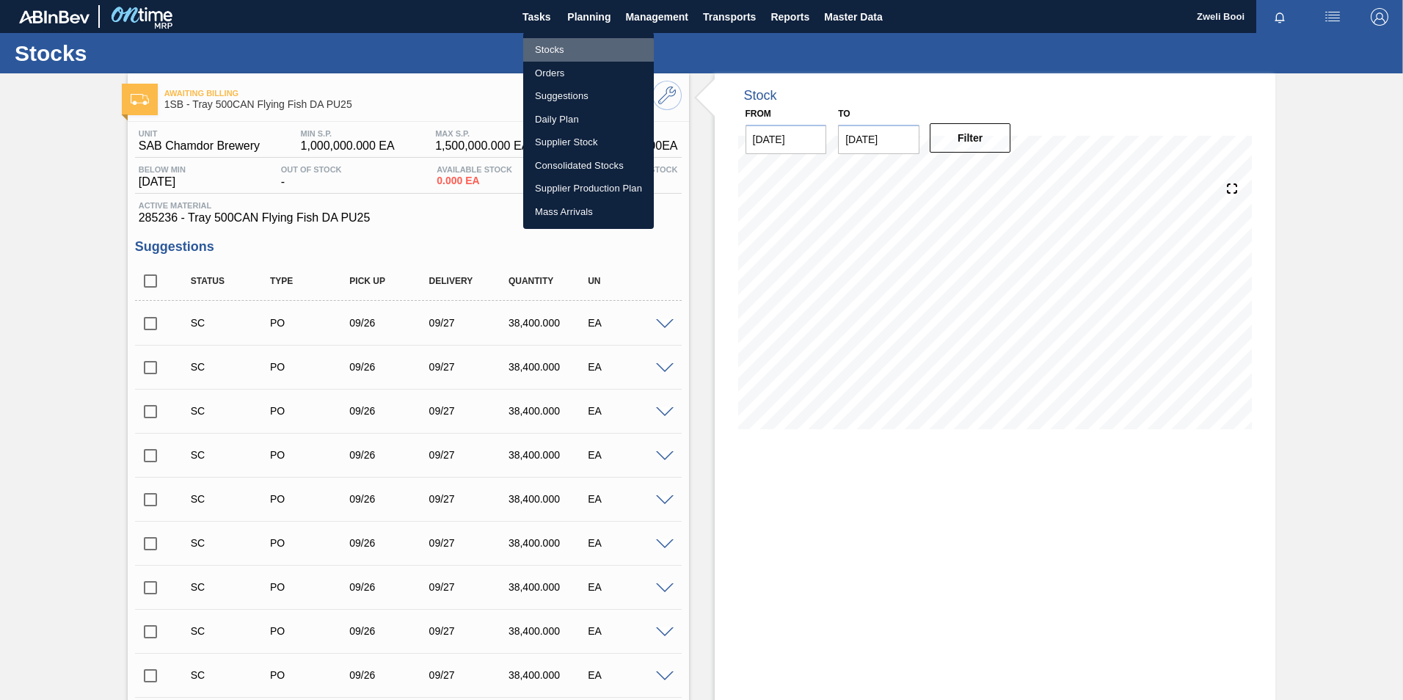
click at [542, 53] on li "Stocks" at bounding box center [588, 49] width 131 height 23
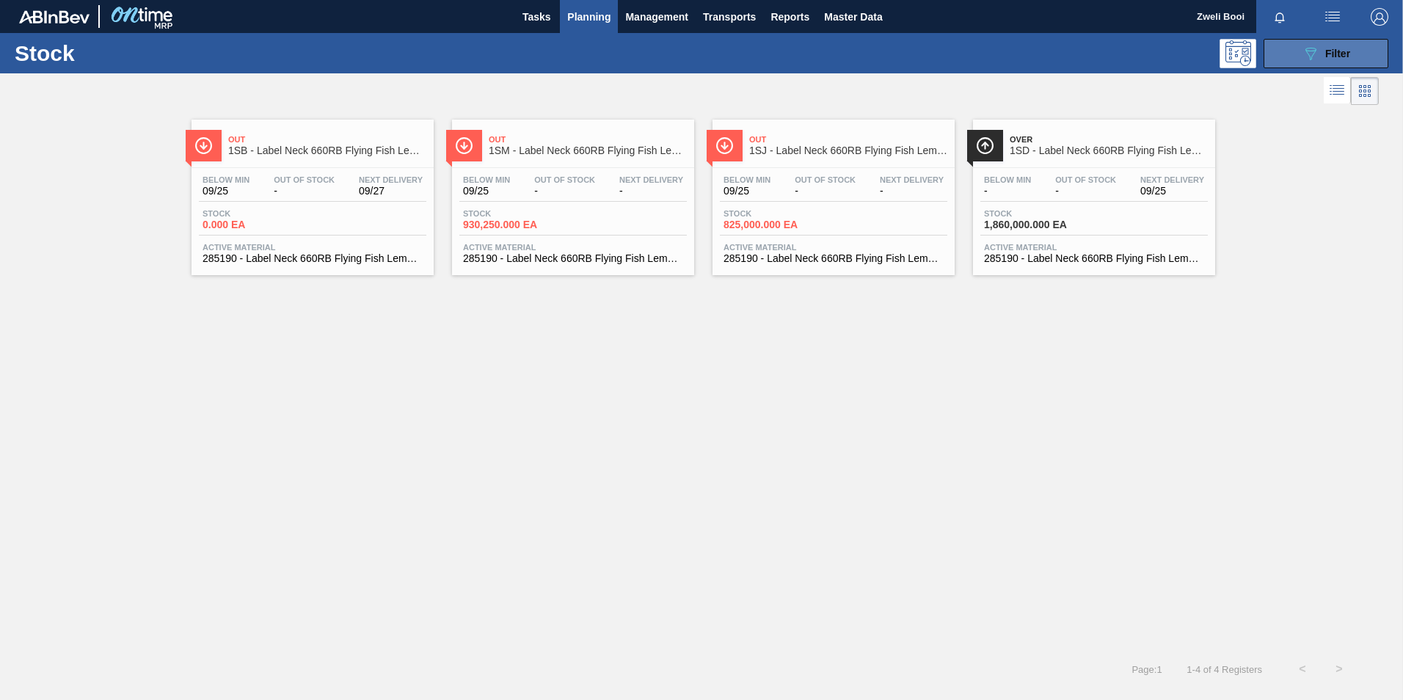
click at [1316, 48] on icon "089F7B8B-B2A5-4AFE-B5C0-19BA573D28AC" at bounding box center [1311, 54] width 18 height 18
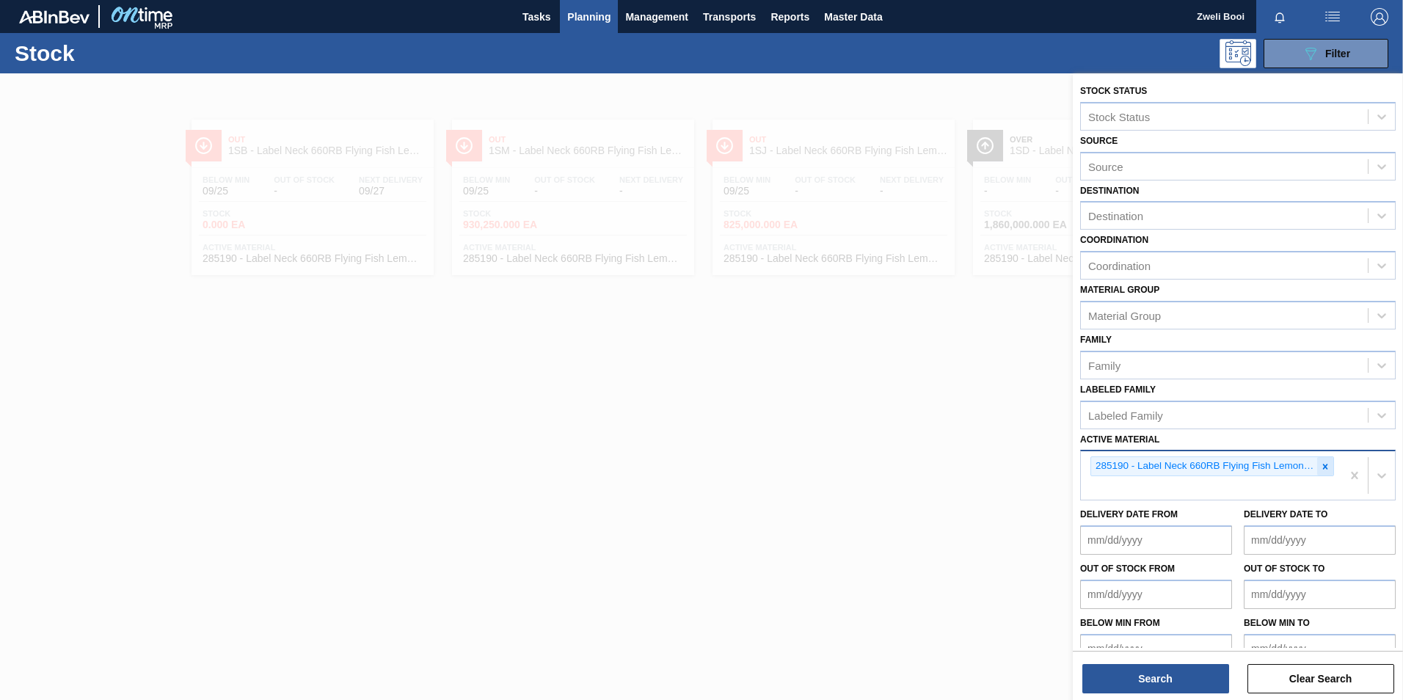
click at [1326, 466] on icon at bounding box center [1325, 467] width 10 height 10
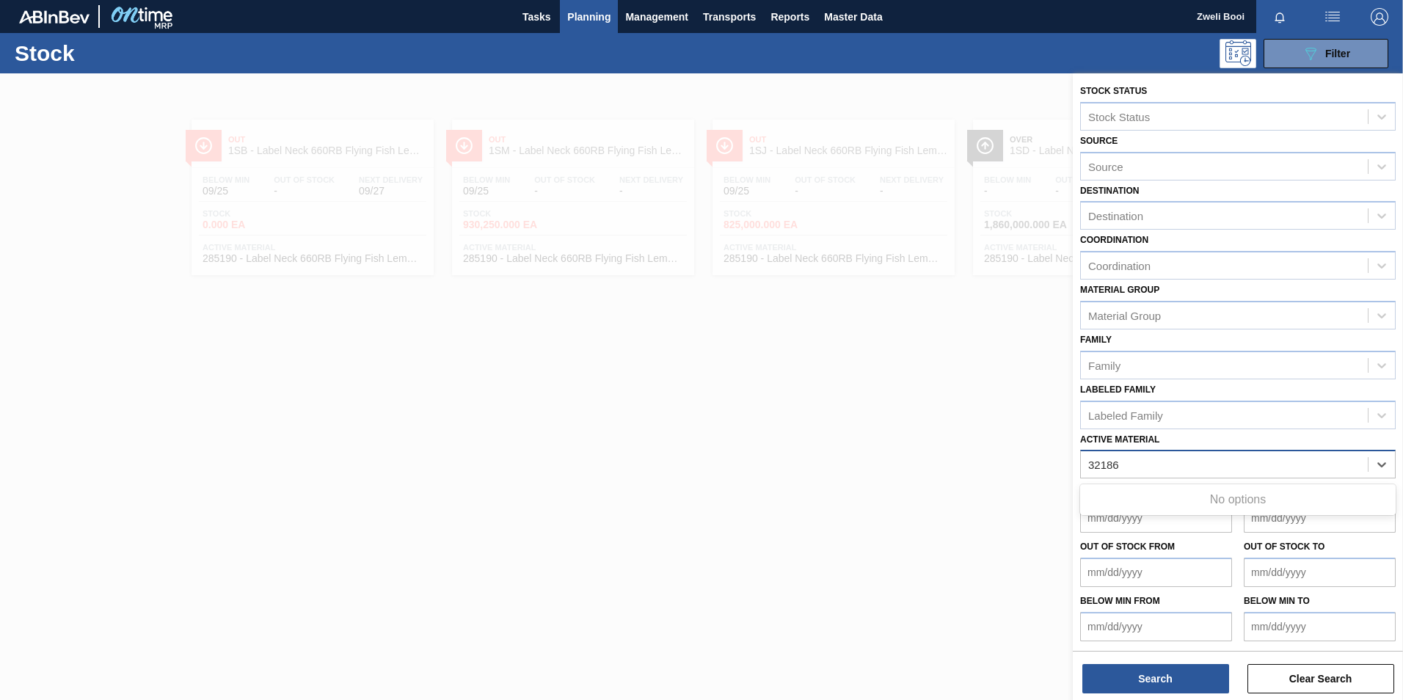
type Material "32186"
click at [967, 378] on div at bounding box center [701, 423] width 1403 height 700
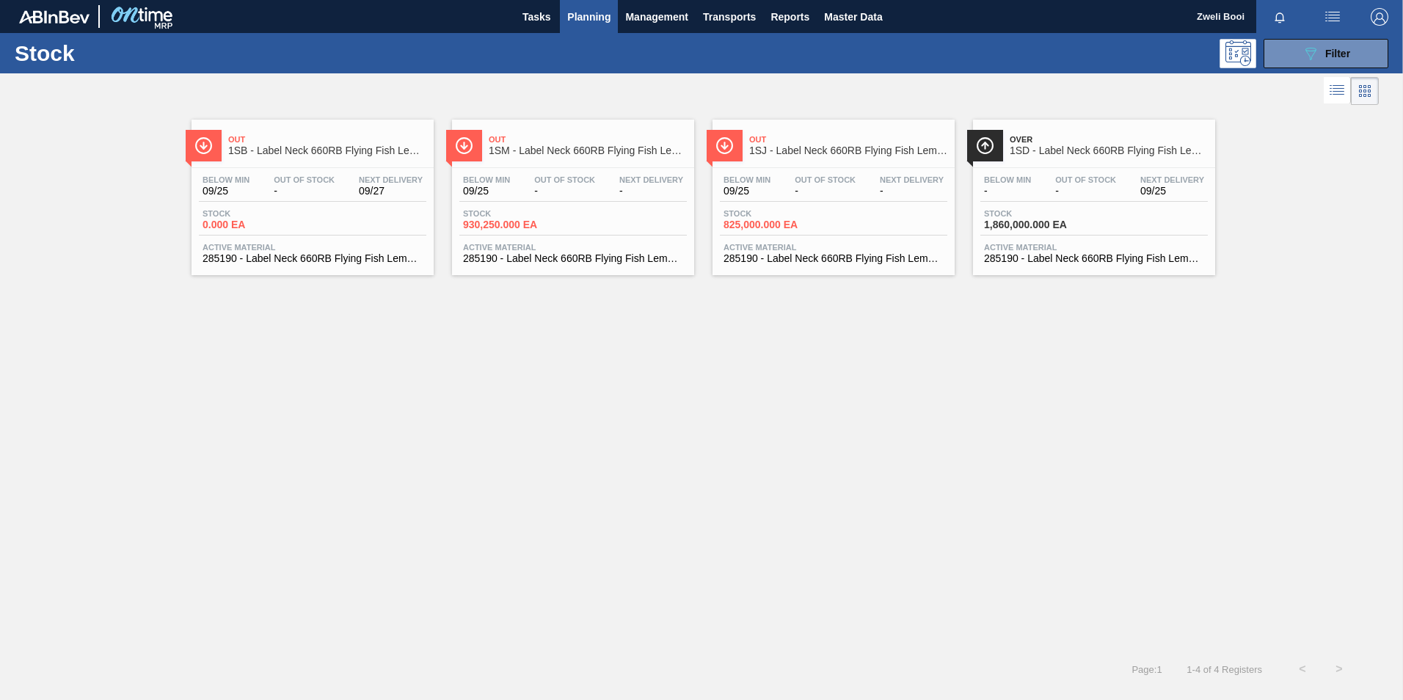
click at [589, 17] on span "Planning" at bounding box center [588, 17] width 43 height 18
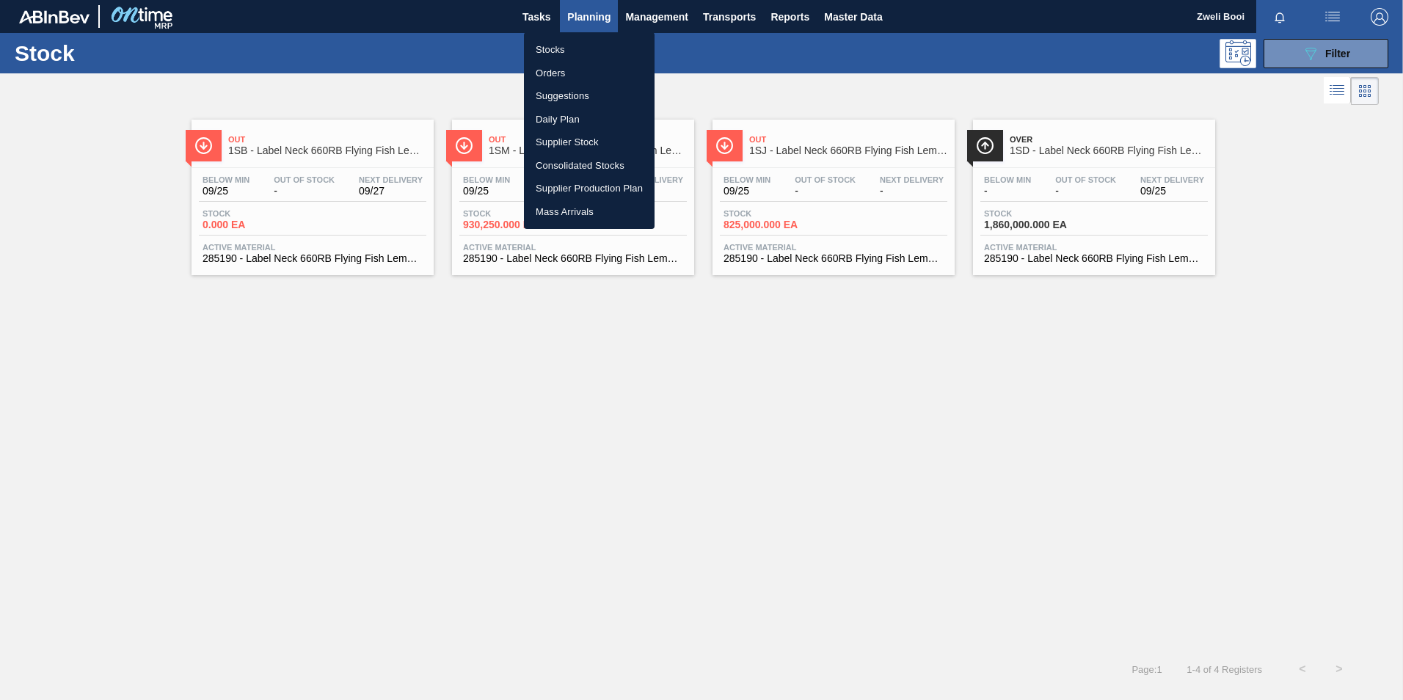
click at [579, 65] on li "Orders" at bounding box center [589, 73] width 131 height 23
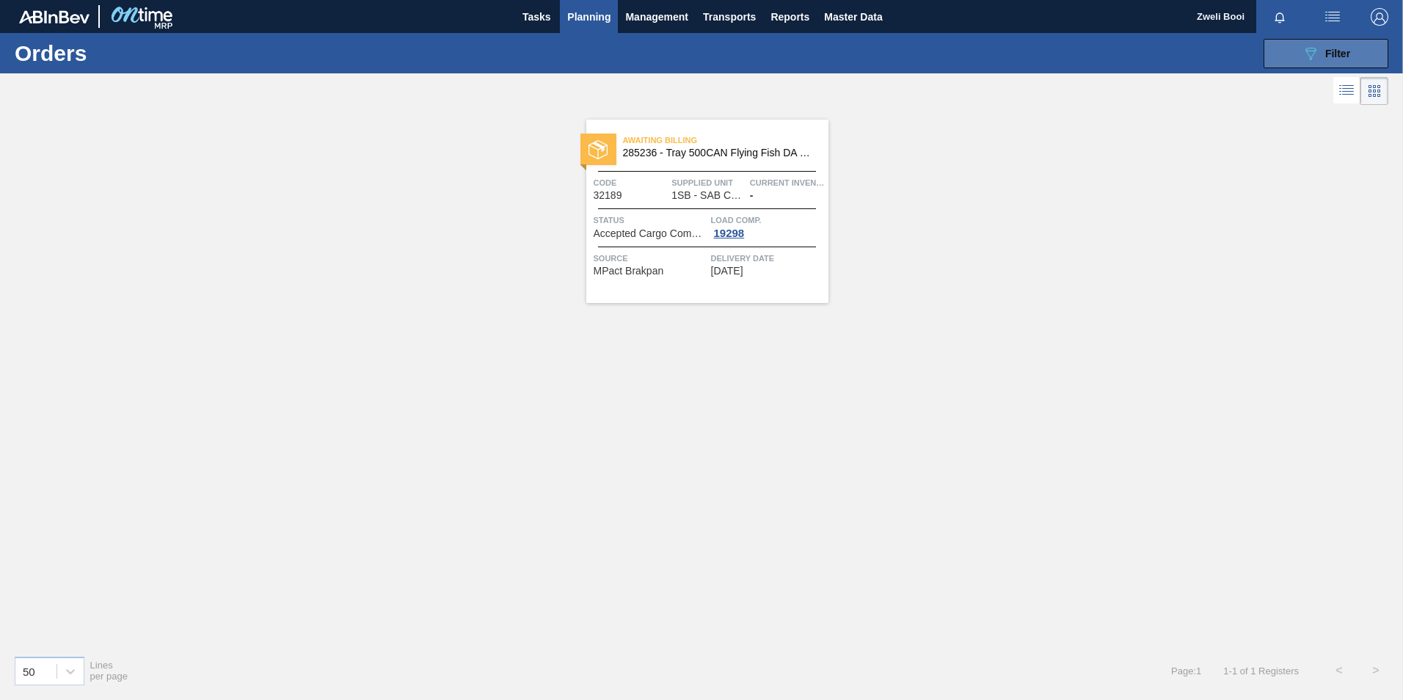
click at [1361, 56] on button "089F7B8B-B2A5-4AFE-B5C0-19BA573D28AC Filter" at bounding box center [1326, 53] width 125 height 29
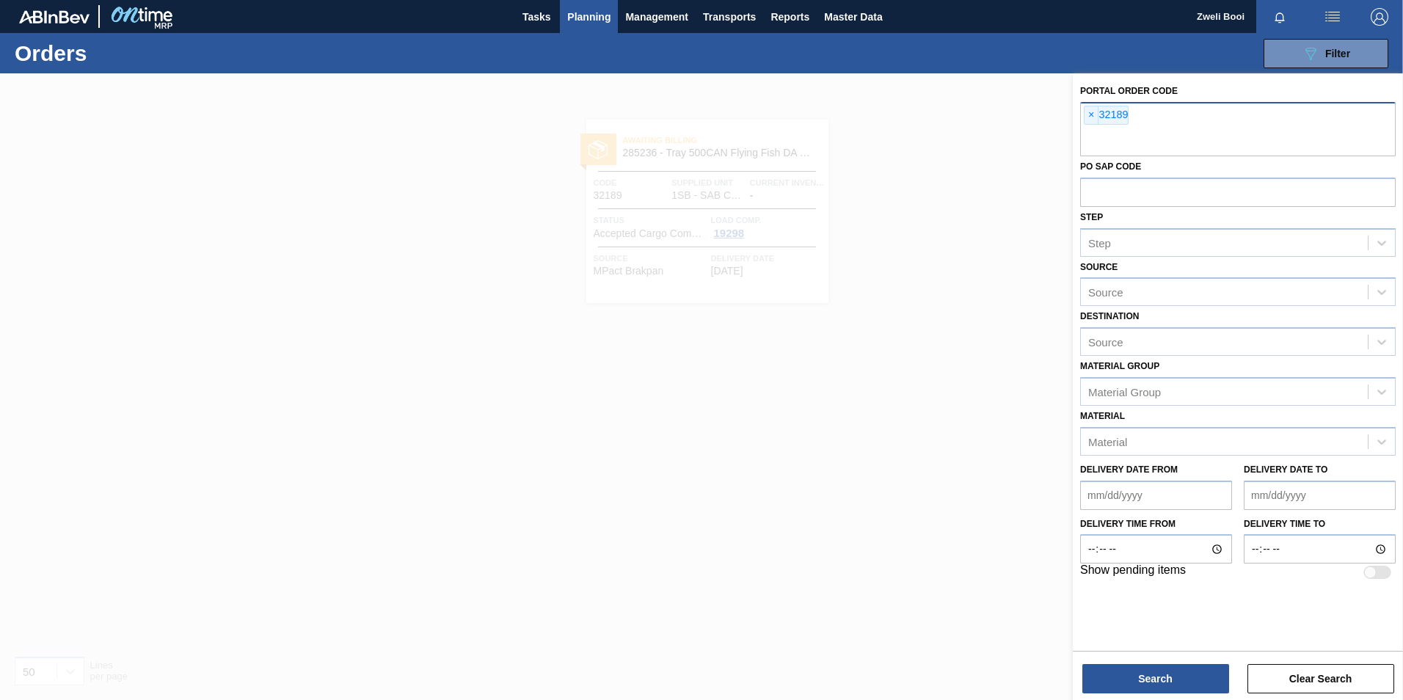
click at [1140, 113] on div "× 32189" at bounding box center [1238, 129] width 316 height 54
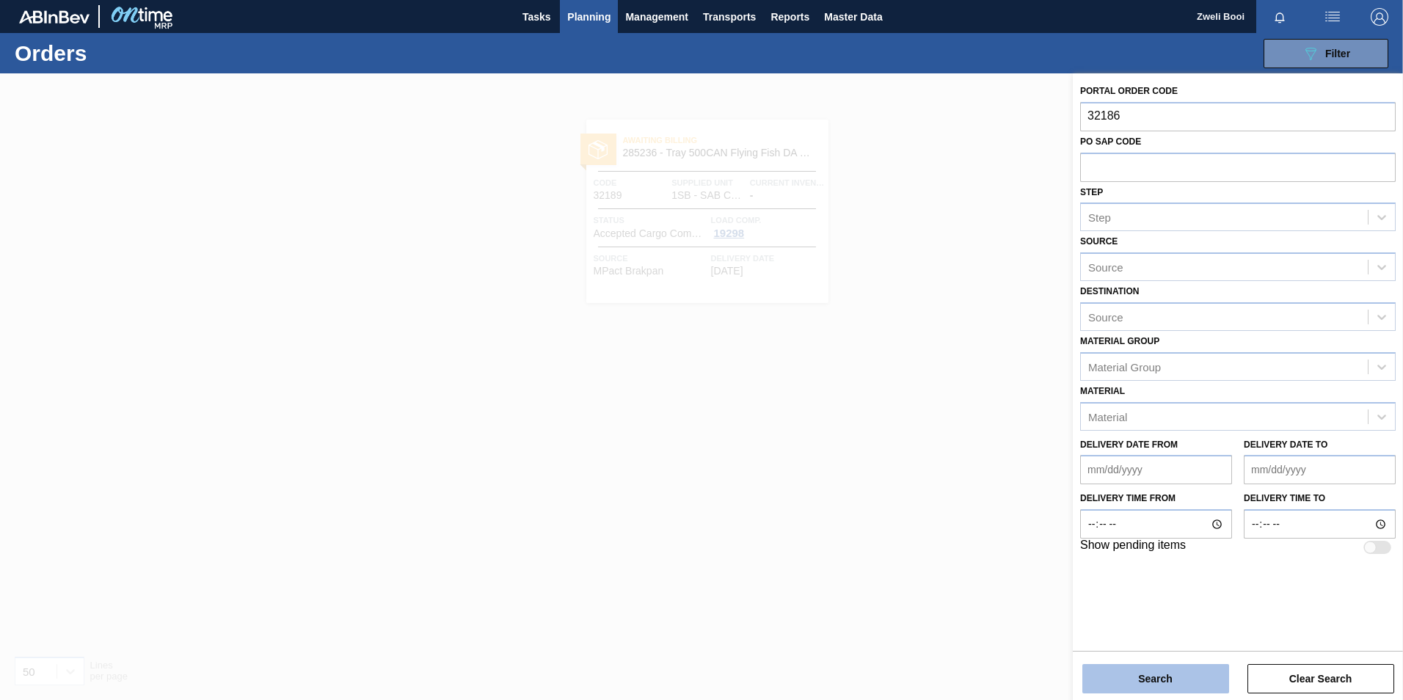
type input "32186"
click at [1132, 677] on button "Search" at bounding box center [1155, 678] width 147 height 29
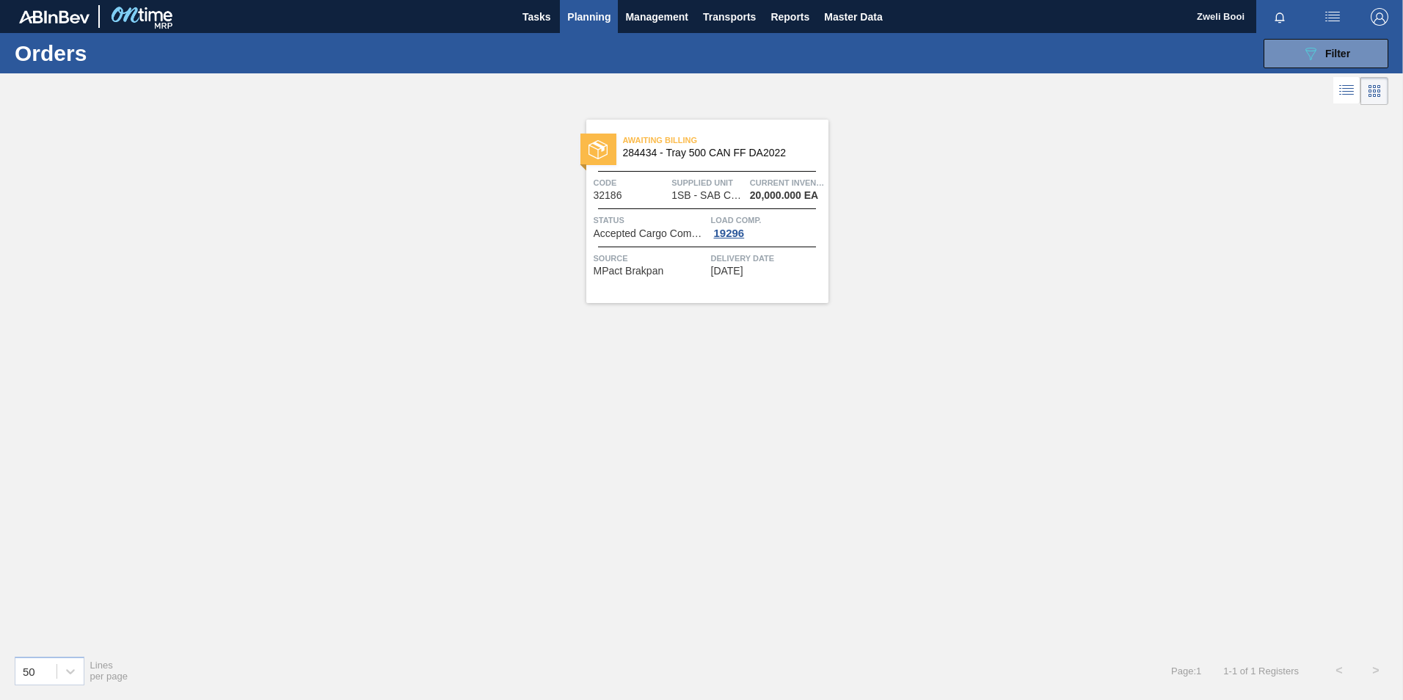
click at [717, 204] on div "Awaiting Billing 284434 - Tray 500 CAN FF DA2022 Code 32186 Supplied Unit 1SB -…" at bounding box center [707, 211] width 242 height 183
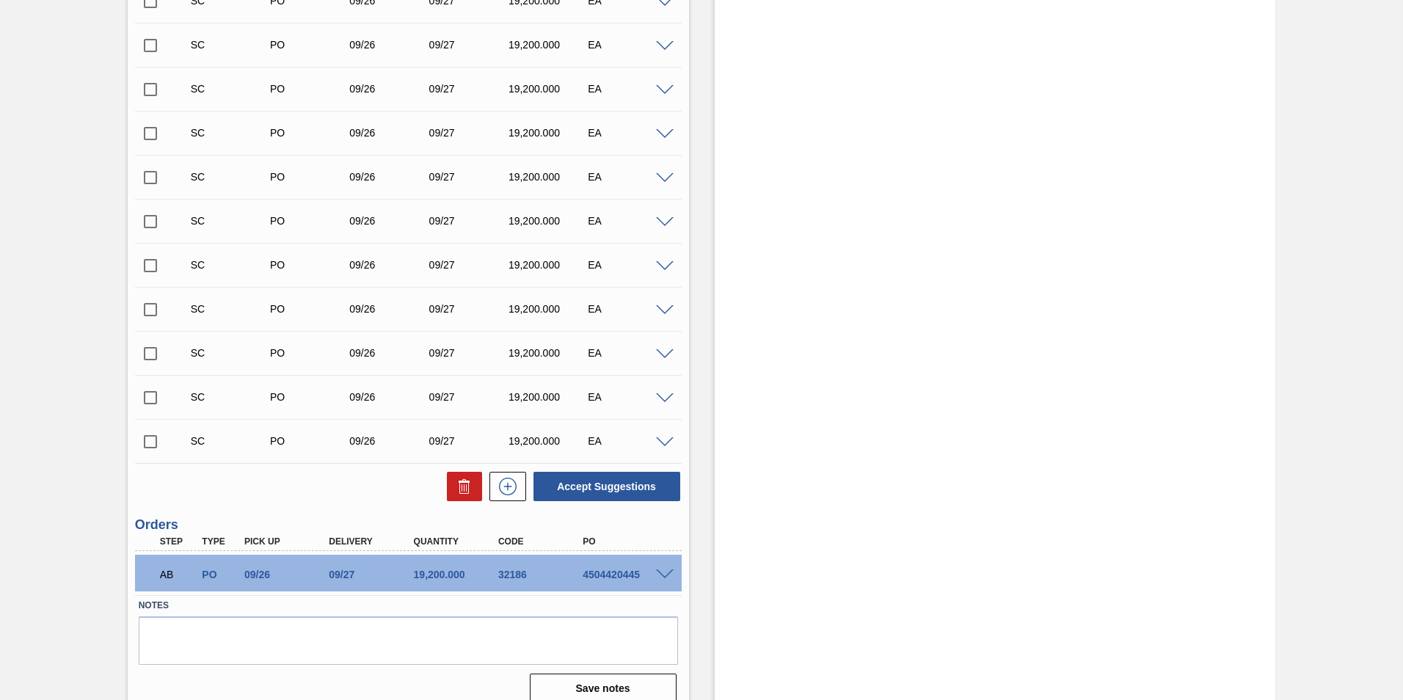
scroll to position [2583, 0]
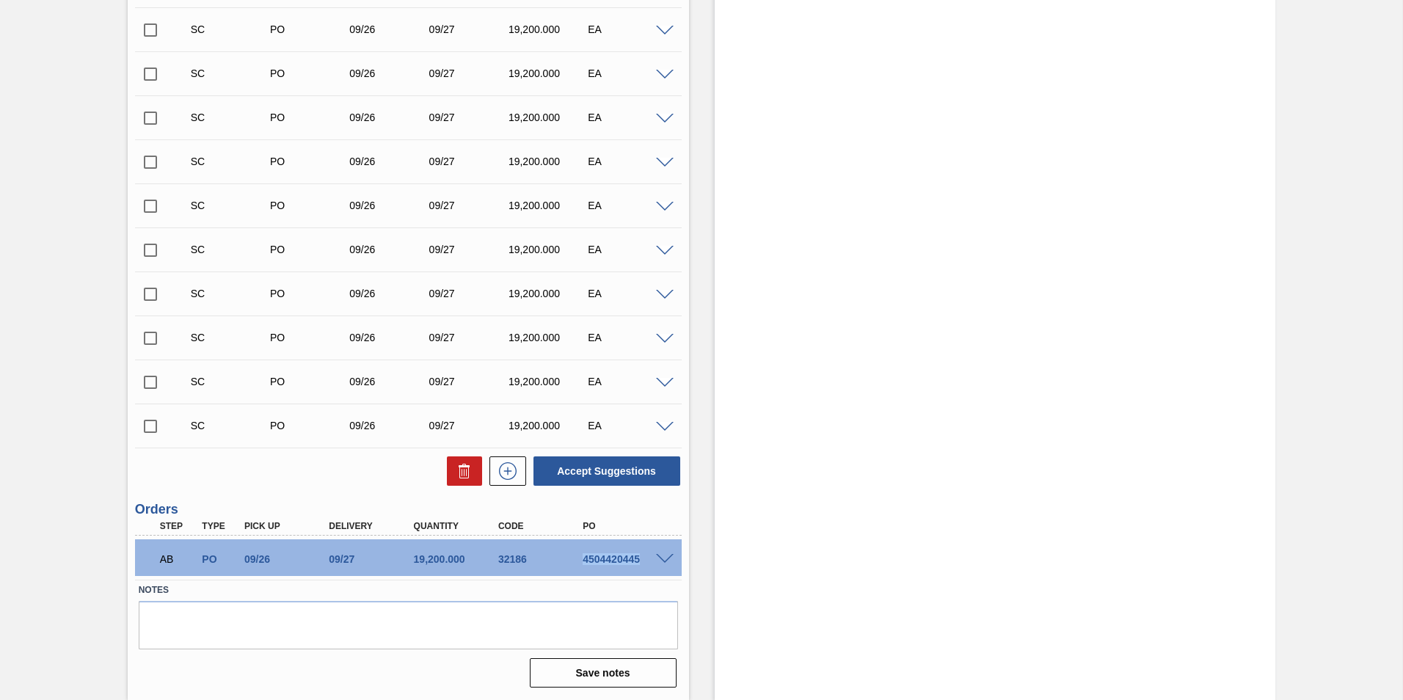
drag, startPoint x: 579, startPoint y: 559, endPoint x: 638, endPoint y: 565, distance: 59.0
click at [638, 565] on div "AB PO 09/26 09/27 19,200.000 32186 4504420445" at bounding box center [404, 557] width 508 height 29
copy div "4504420445"
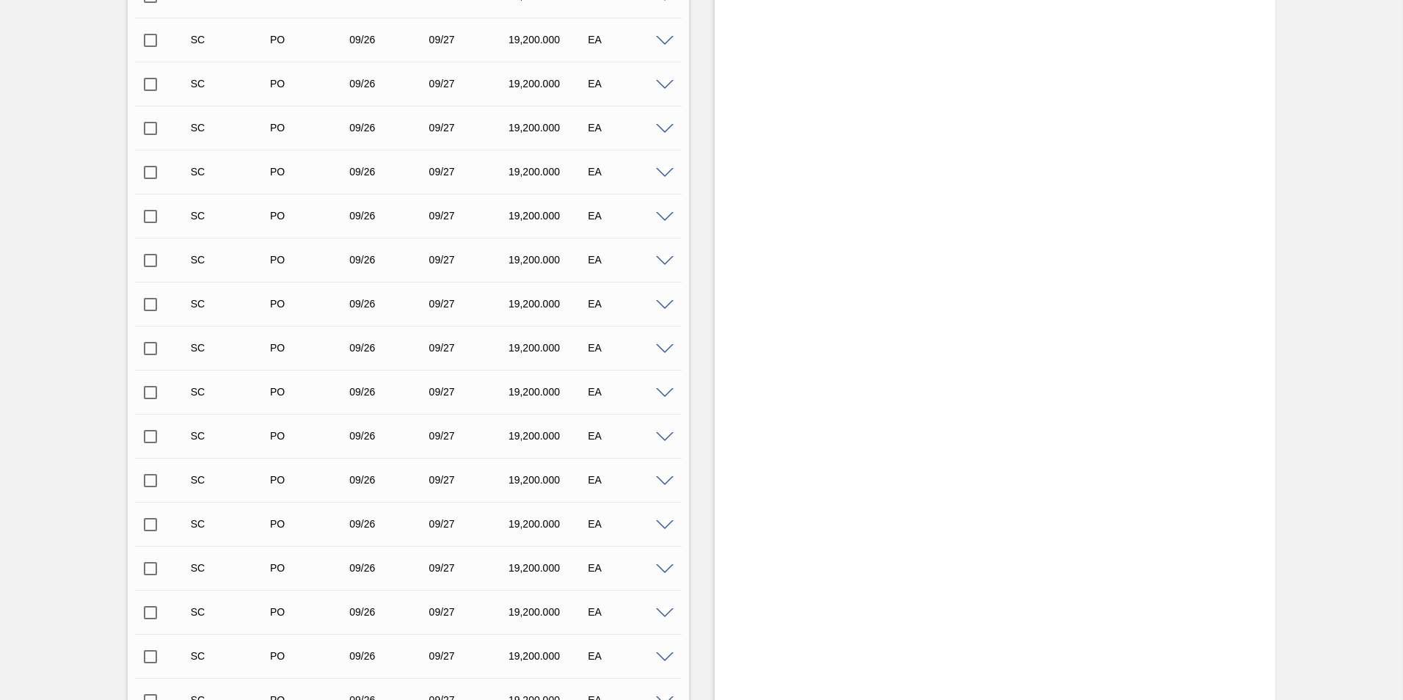
scroll to position [2143, 0]
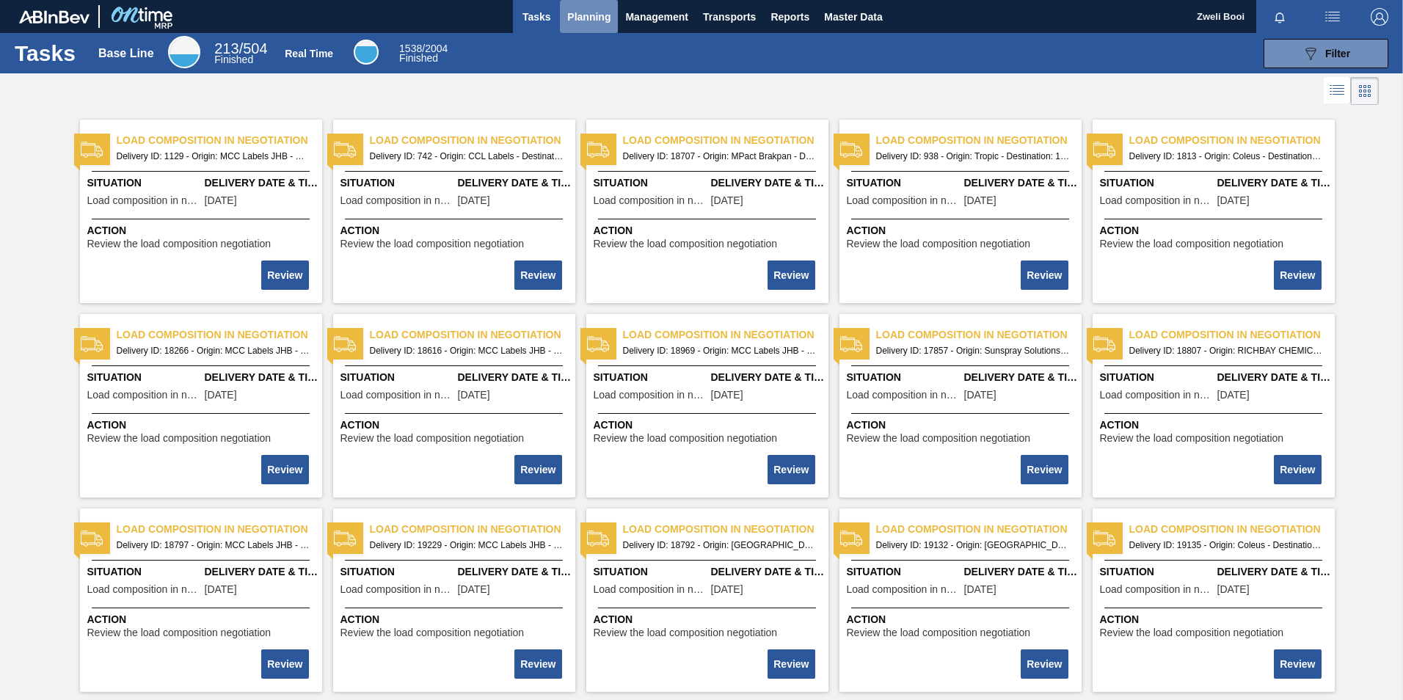
click at [591, 18] on span "Planning" at bounding box center [588, 17] width 43 height 18
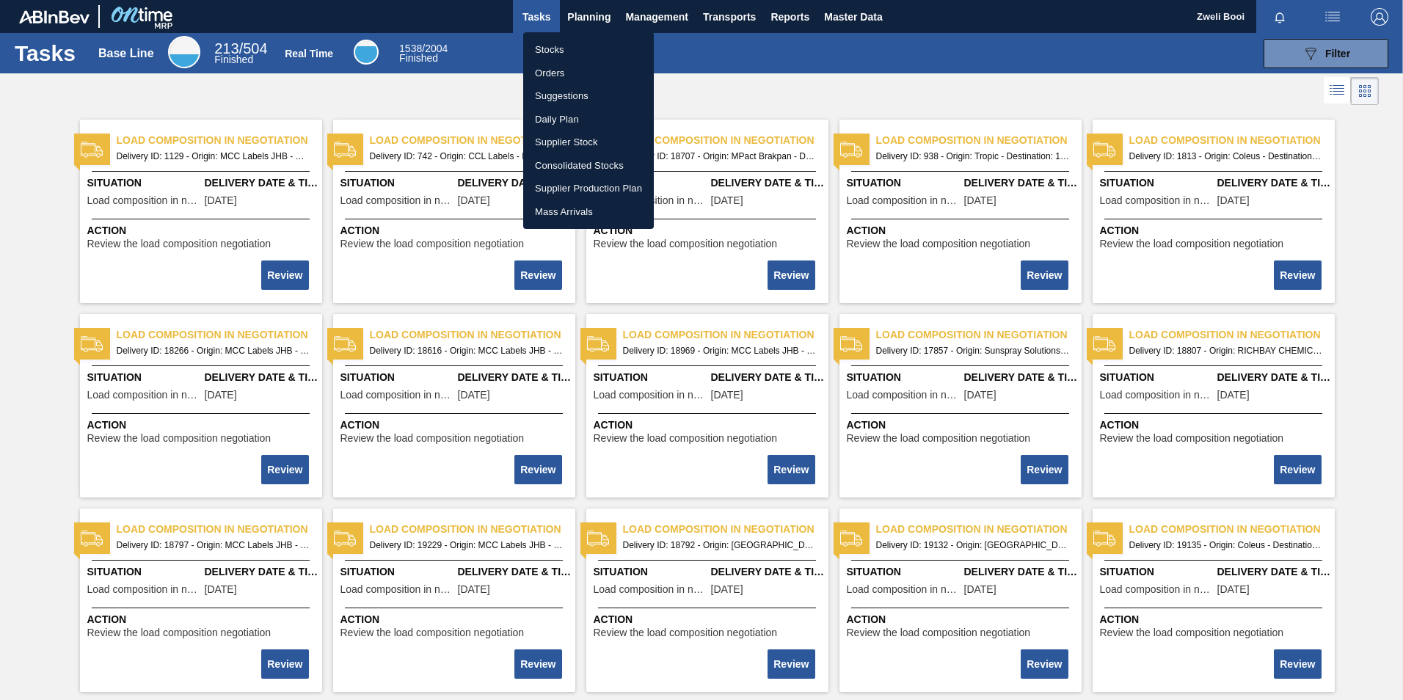
click at [569, 46] on li "Stocks" at bounding box center [588, 49] width 131 height 23
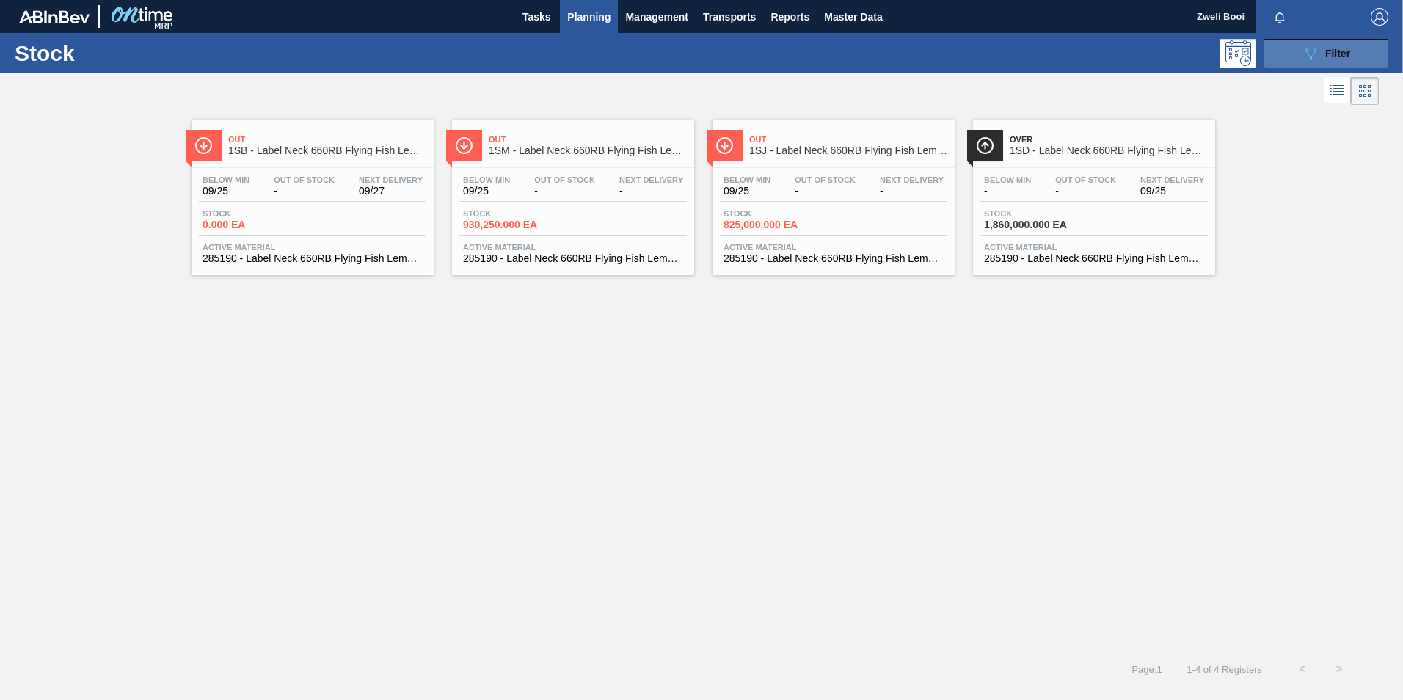
click at [1336, 51] on span "Filter" at bounding box center [1337, 54] width 25 height 12
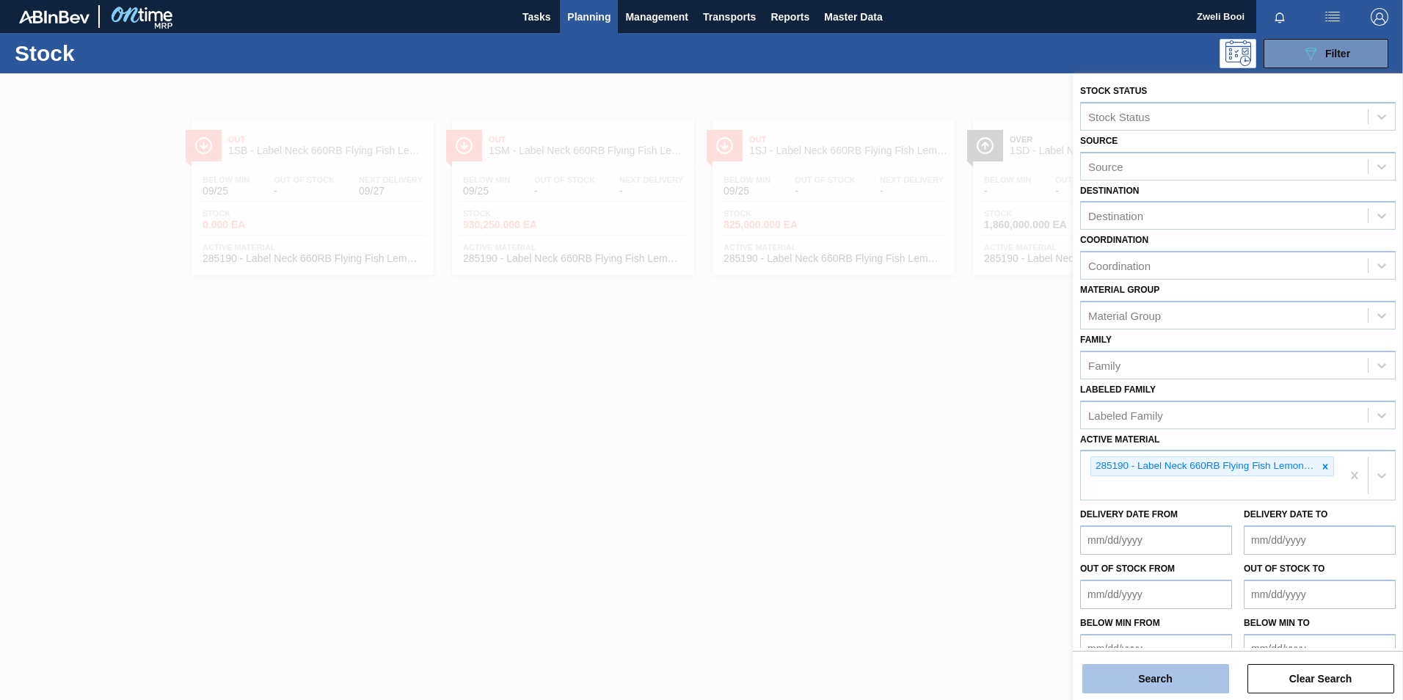
click at [1162, 678] on button "Search" at bounding box center [1155, 678] width 147 height 29
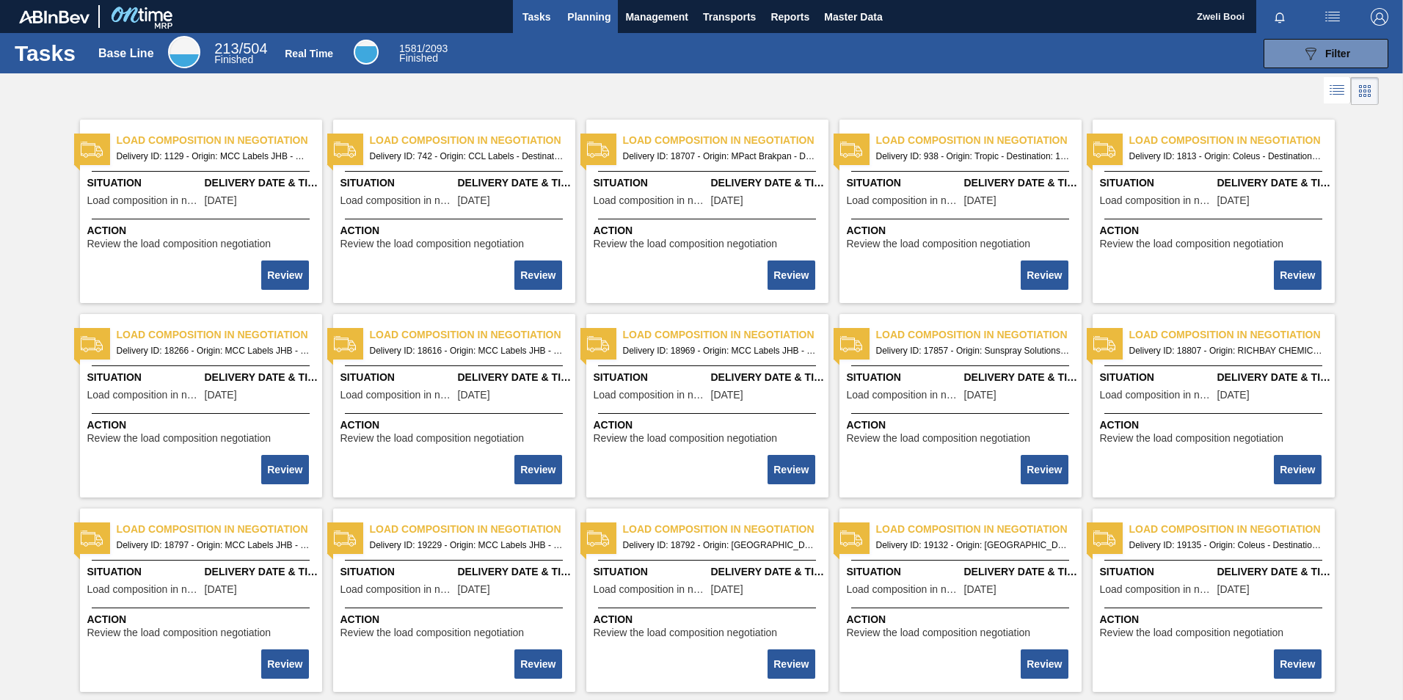
click at [587, 15] on span "Planning" at bounding box center [588, 17] width 43 height 18
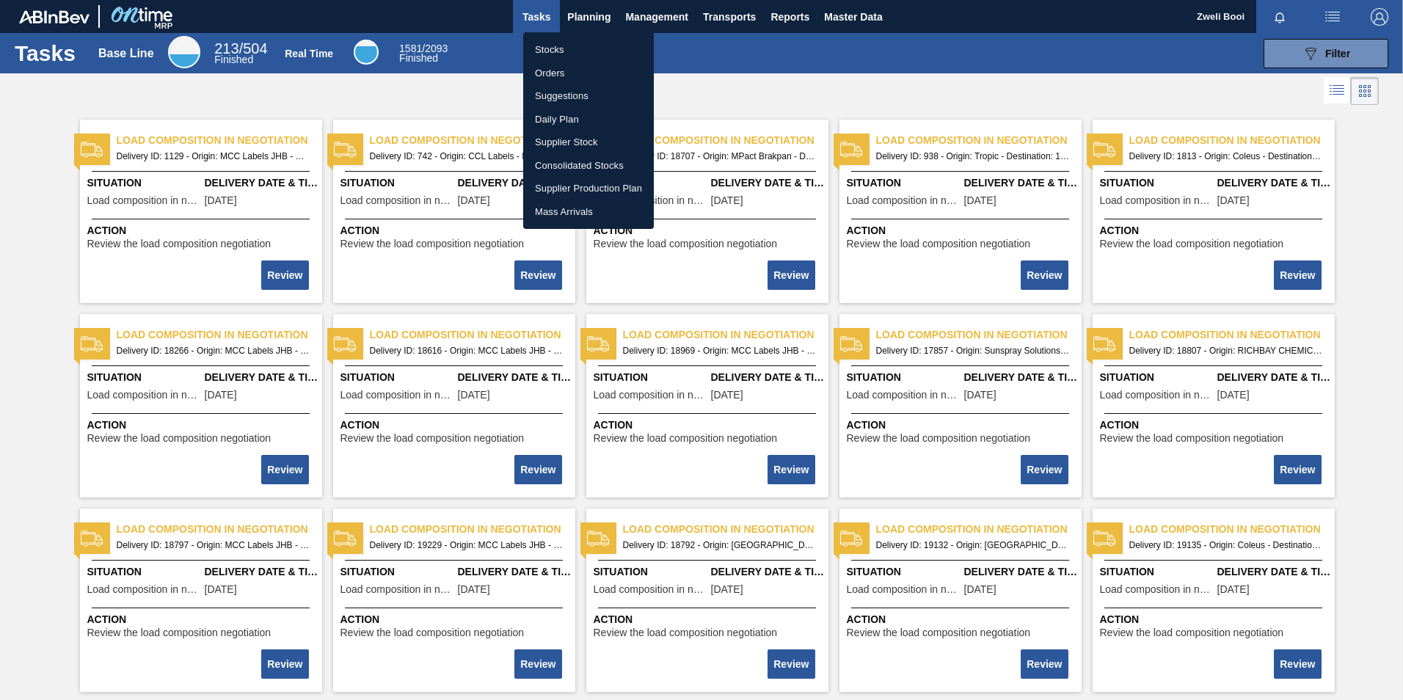
click at [575, 47] on li "Stocks" at bounding box center [588, 49] width 131 height 23
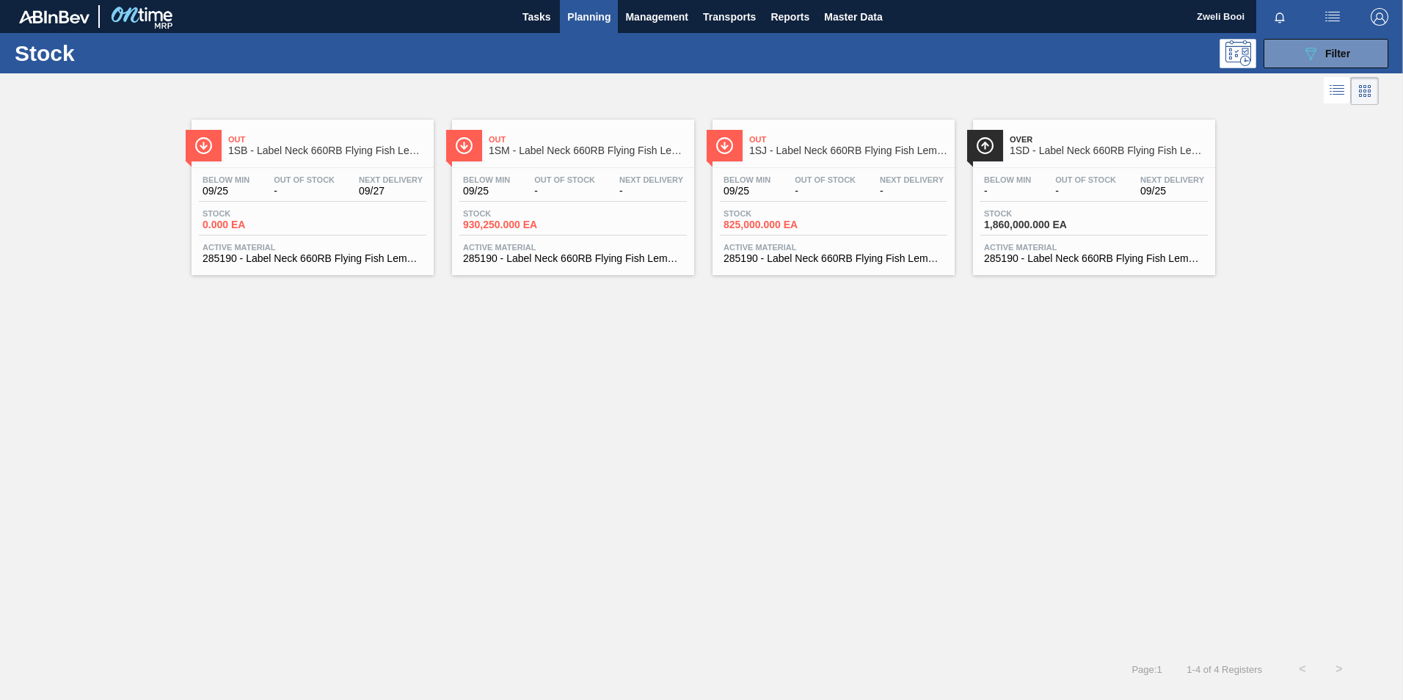
click at [360, 196] on div "Below Min 09/25 Out Of Stock - Next Delivery 09/27" at bounding box center [313, 188] width 228 height 26
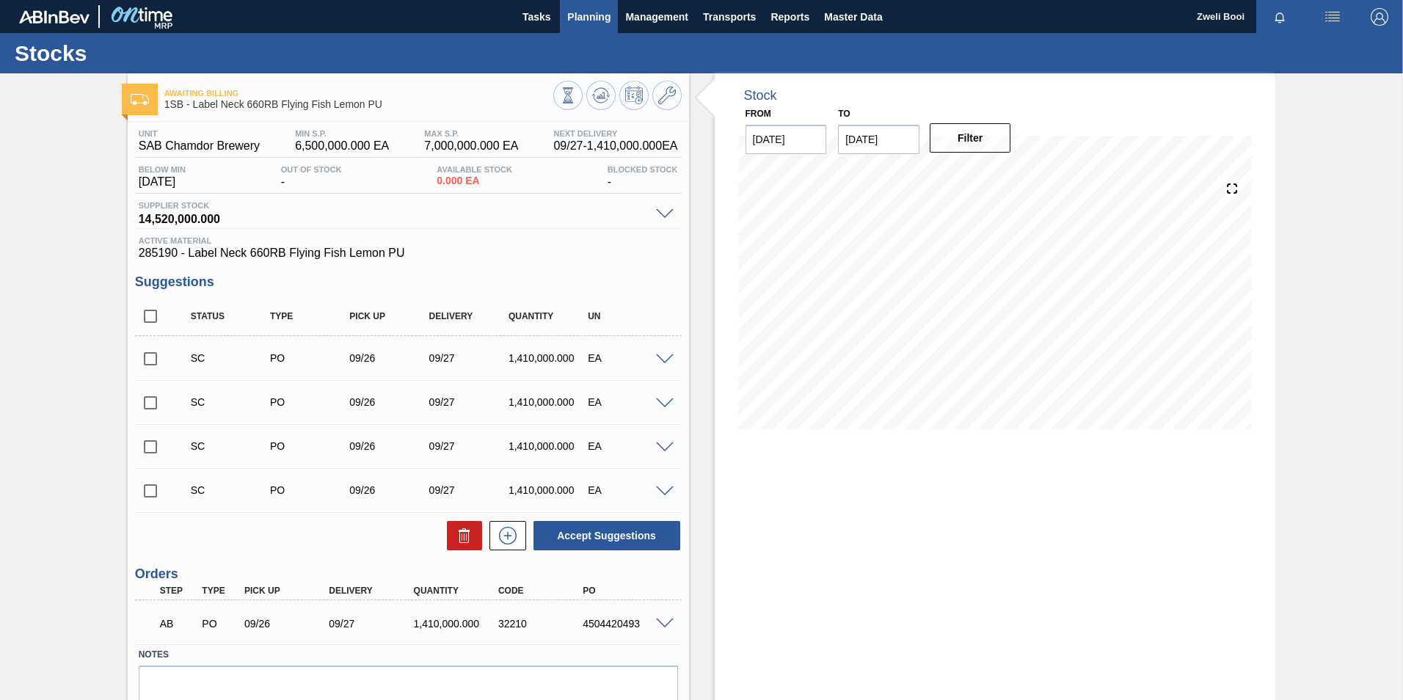
click at [590, 14] on span "Planning" at bounding box center [588, 17] width 43 height 18
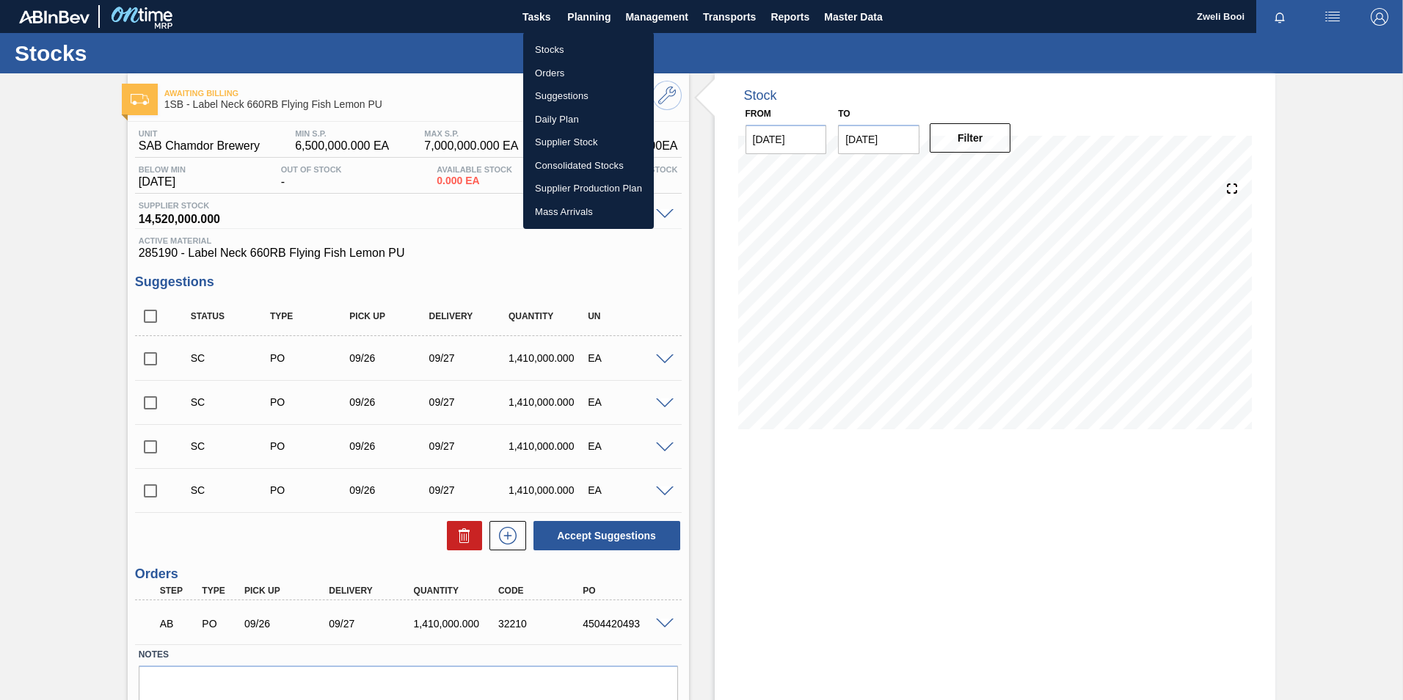
click at [572, 44] on li "Stocks" at bounding box center [588, 49] width 131 height 23
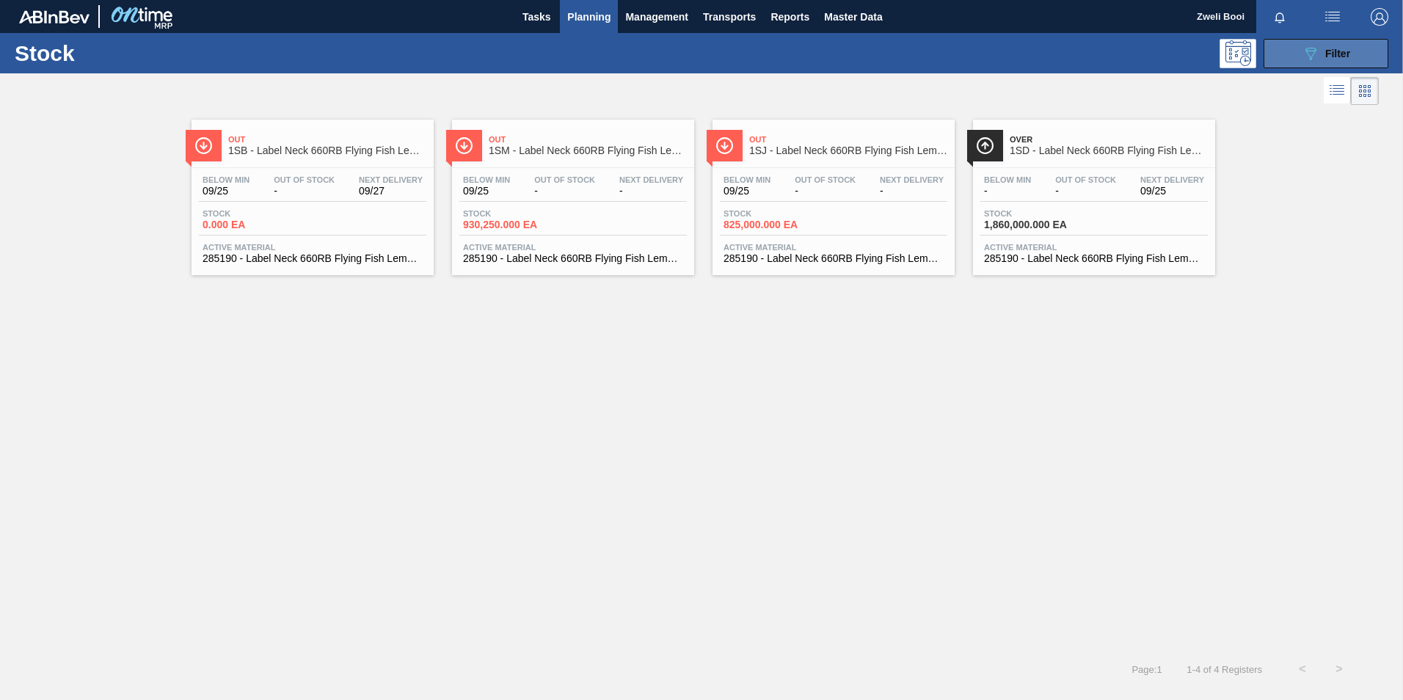
click at [1307, 55] on icon "089F7B8B-B2A5-4AFE-B5C0-19BA573D28AC" at bounding box center [1311, 54] width 18 height 18
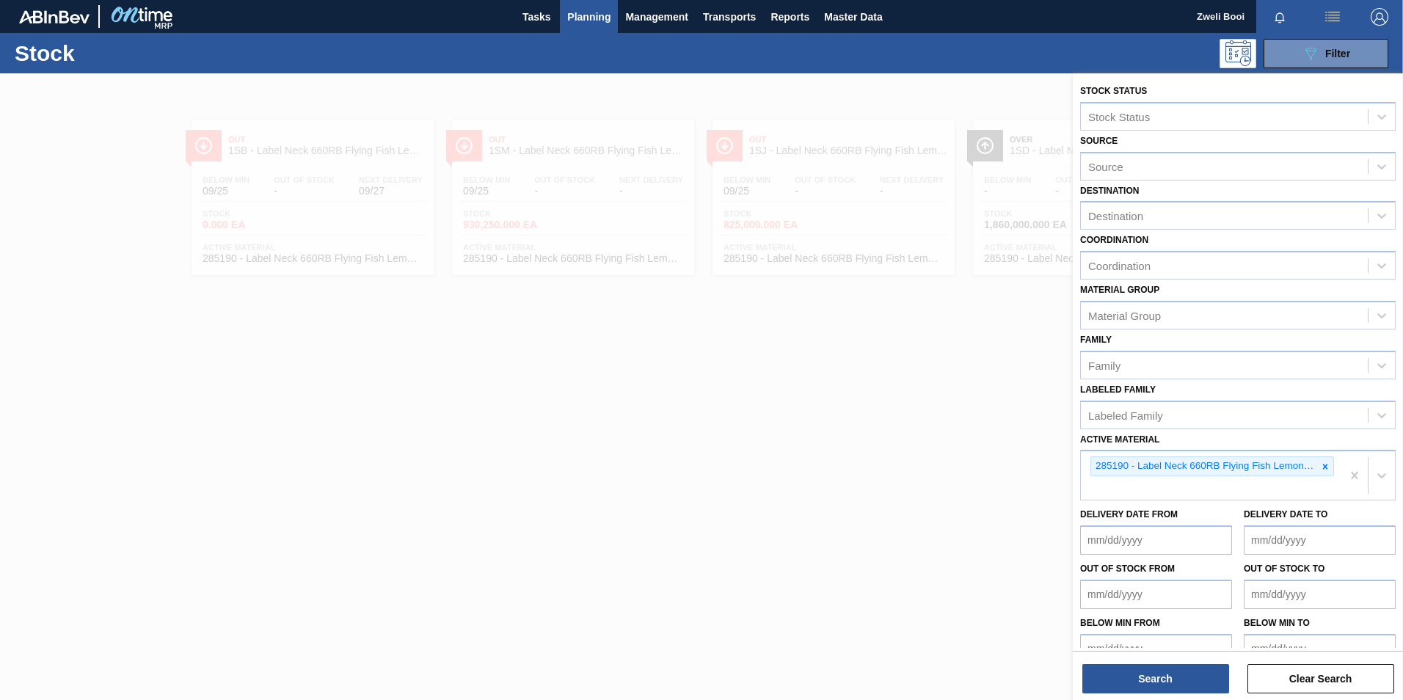
drag, startPoint x: 1325, startPoint y: 467, endPoint x: 1320, endPoint y: 446, distance: 21.0
click at [1325, 466] on icon at bounding box center [1325, 467] width 10 height 10
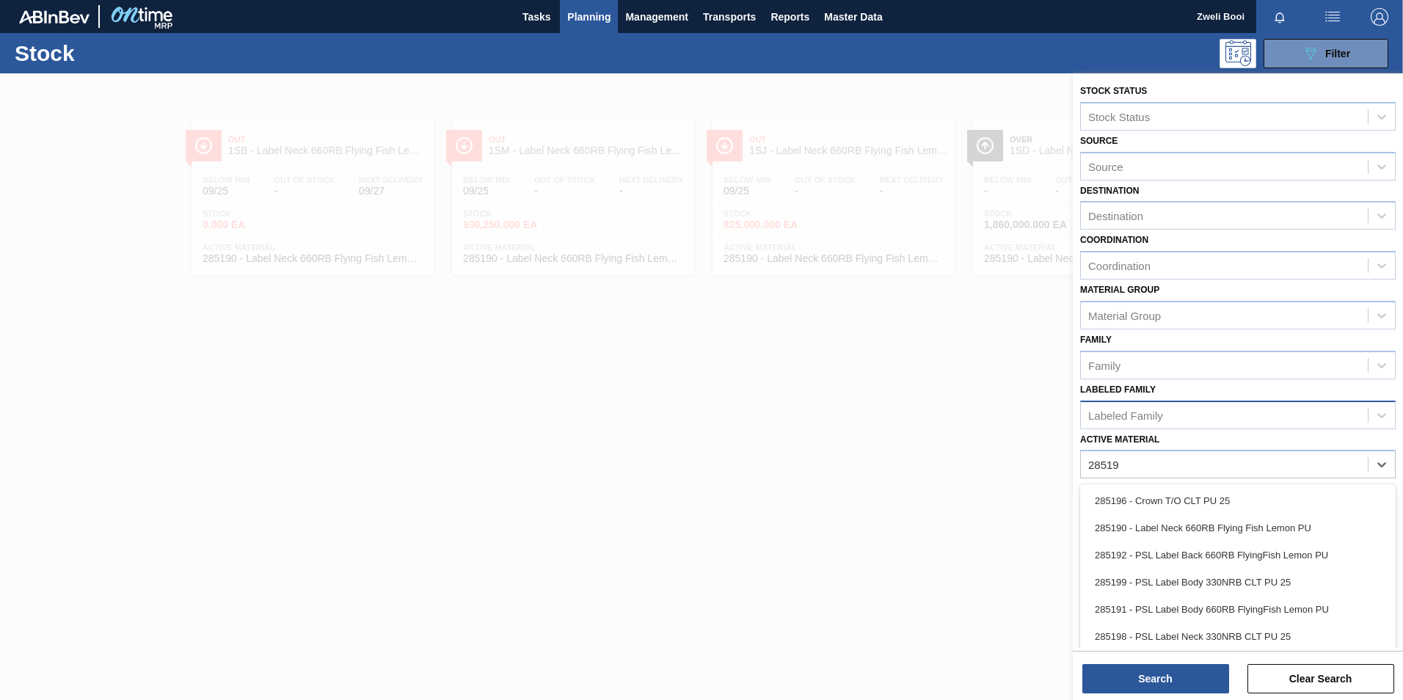
type Material "285191"
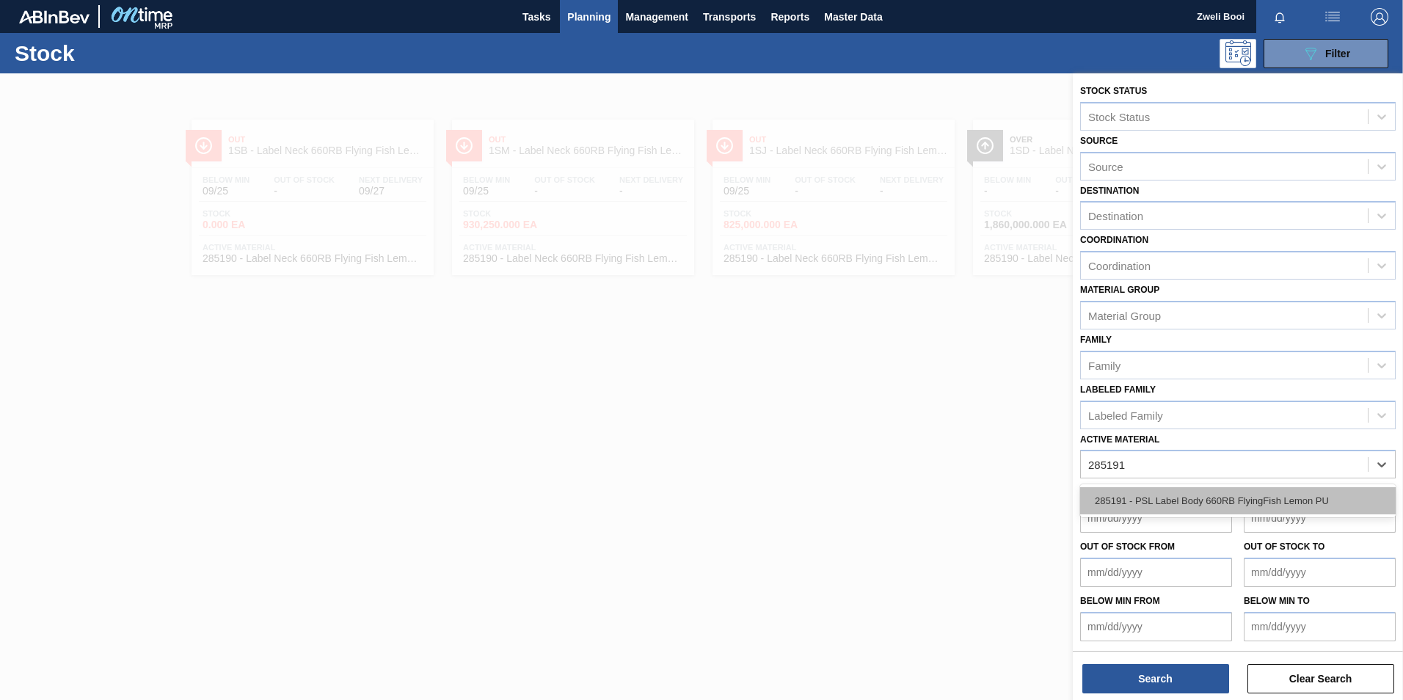
click at [1281, 500] on div "285191 - PSL Label Body 660RB FlyingFish Lemon PU" at bounding box center [1238, 500] width 316 height 27
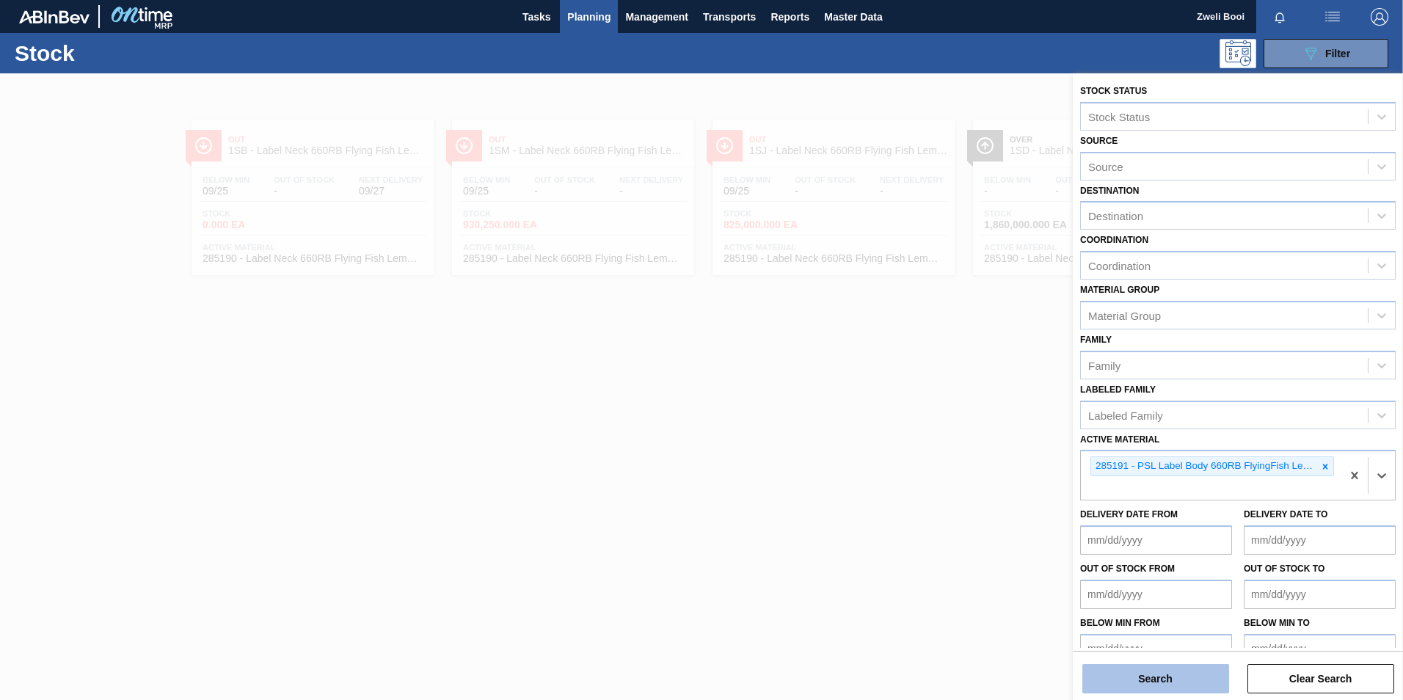
click at [1179, 689] on button "Search" at bounding box center [1155, 678] width 147 height 29
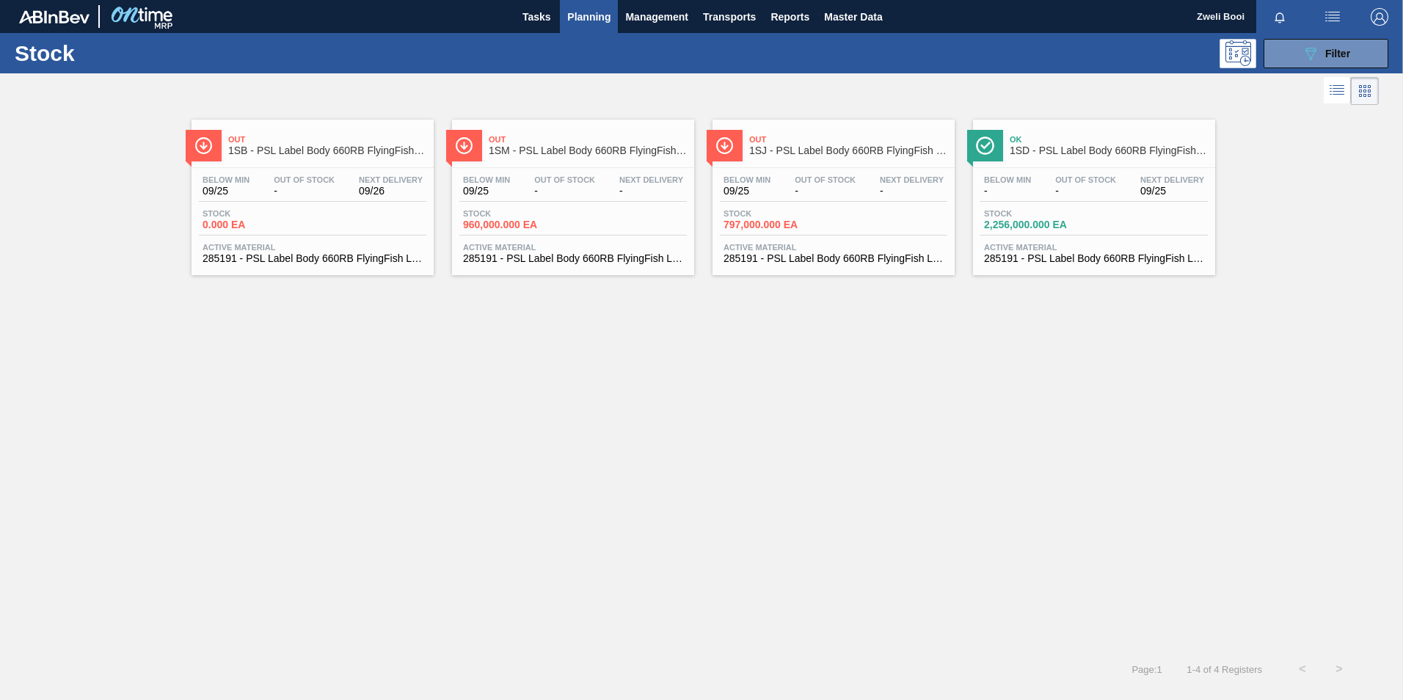
click at [332, 213] on div "Stock 0.000 EA" at bounding box center [313, 222] width 228 height 26
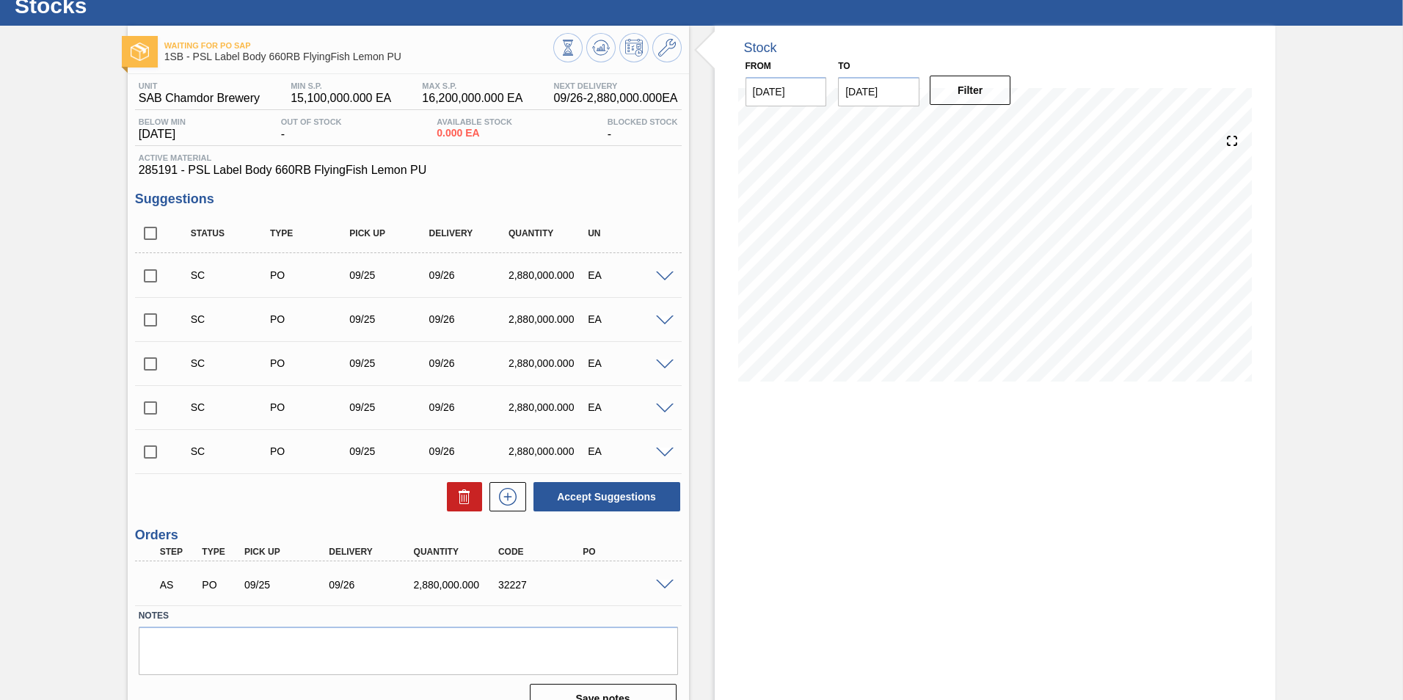
scroll to position [73, 0]
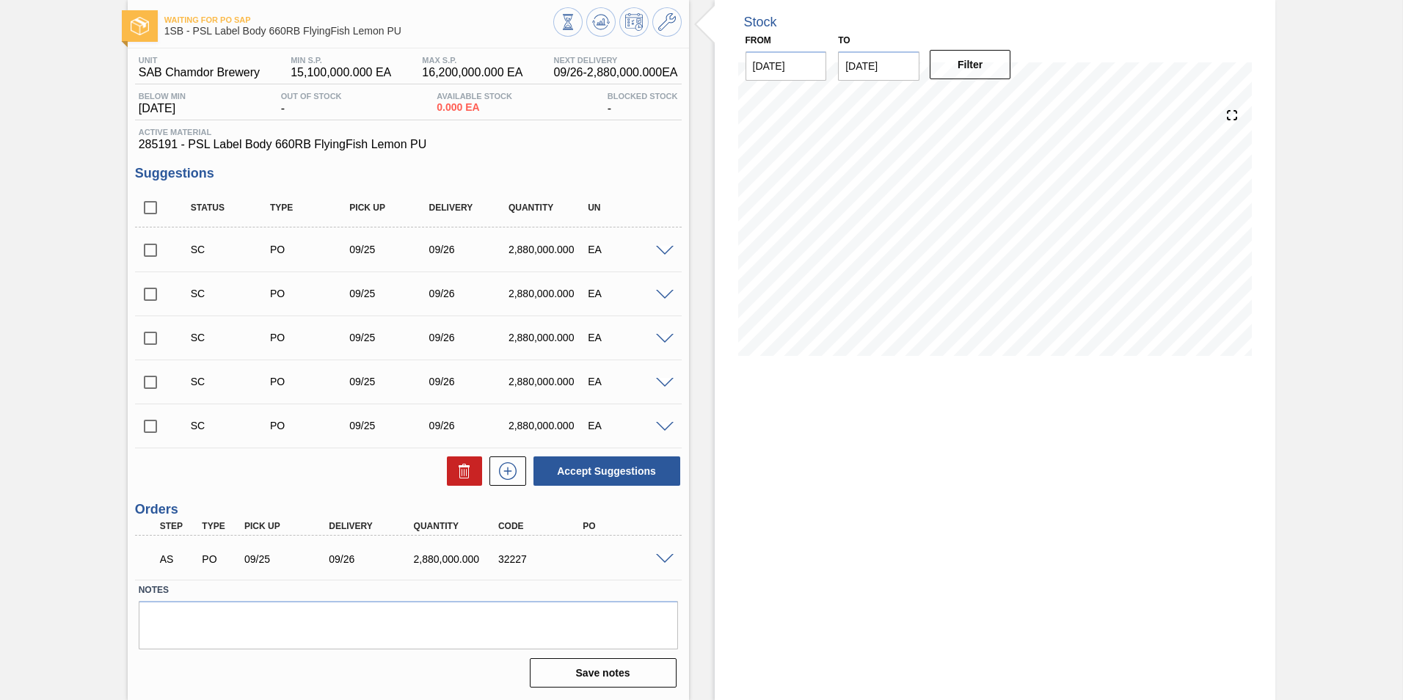
click at [665, 557] on span at bounding box center [665, 559] width 18 height 11
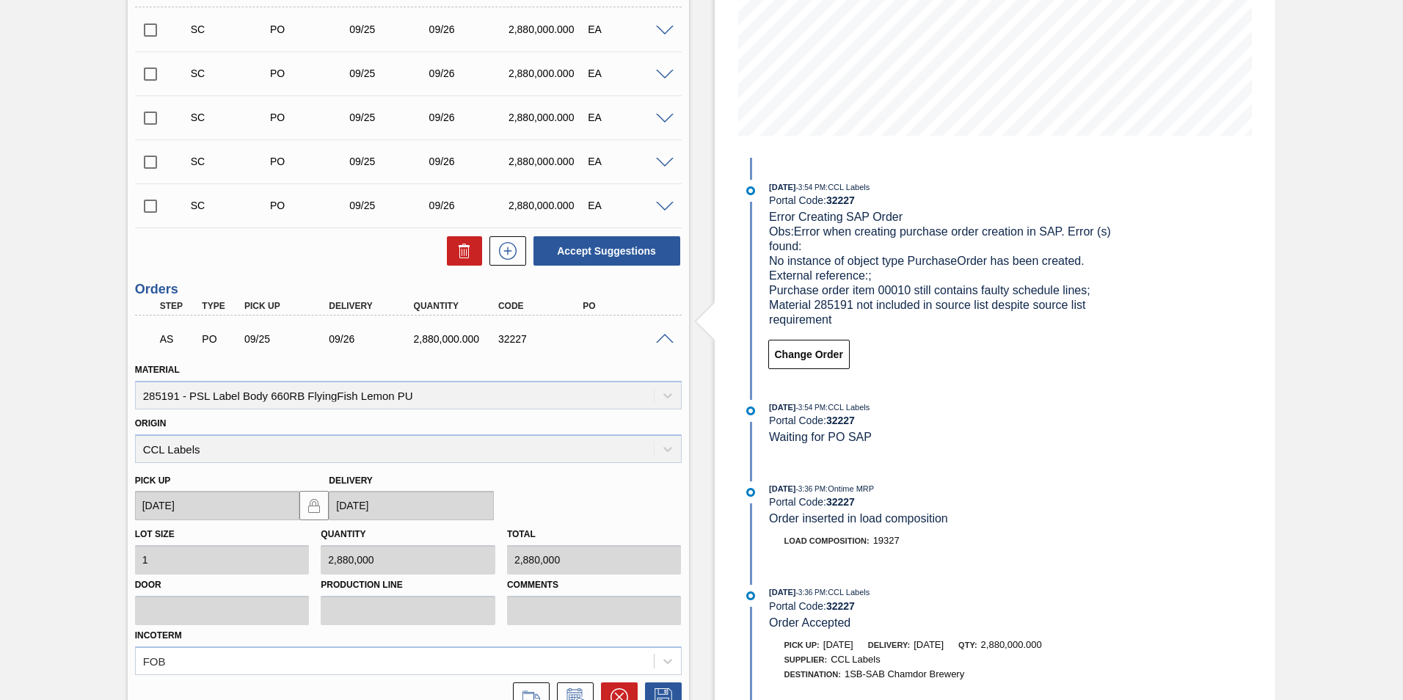
scroll to position [367, 0]
